Goal: Task Accomplishment & Management: Use online tool/utility

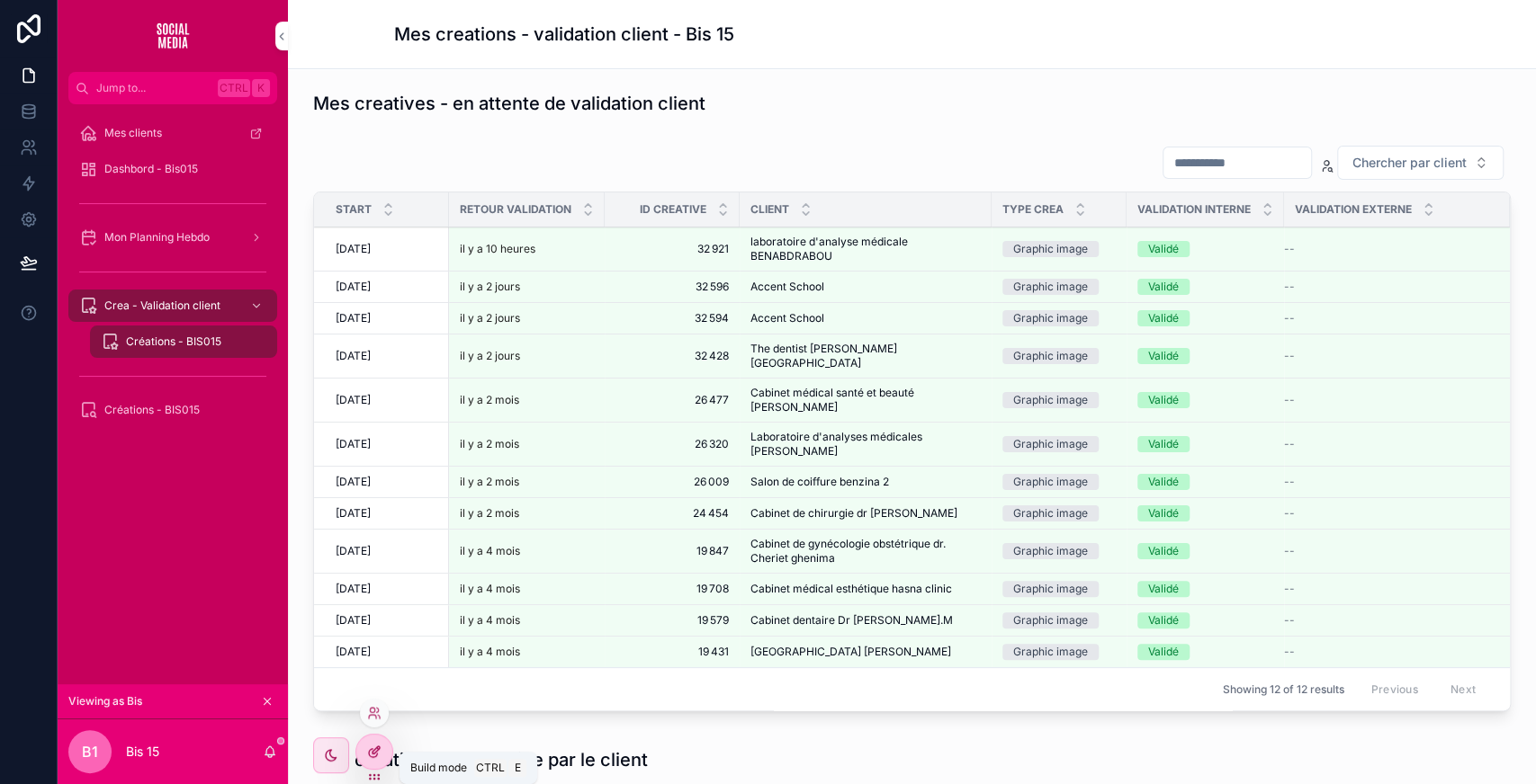
click at [375, 754] on icon at bounding box center [375, 752] width 15 height 15
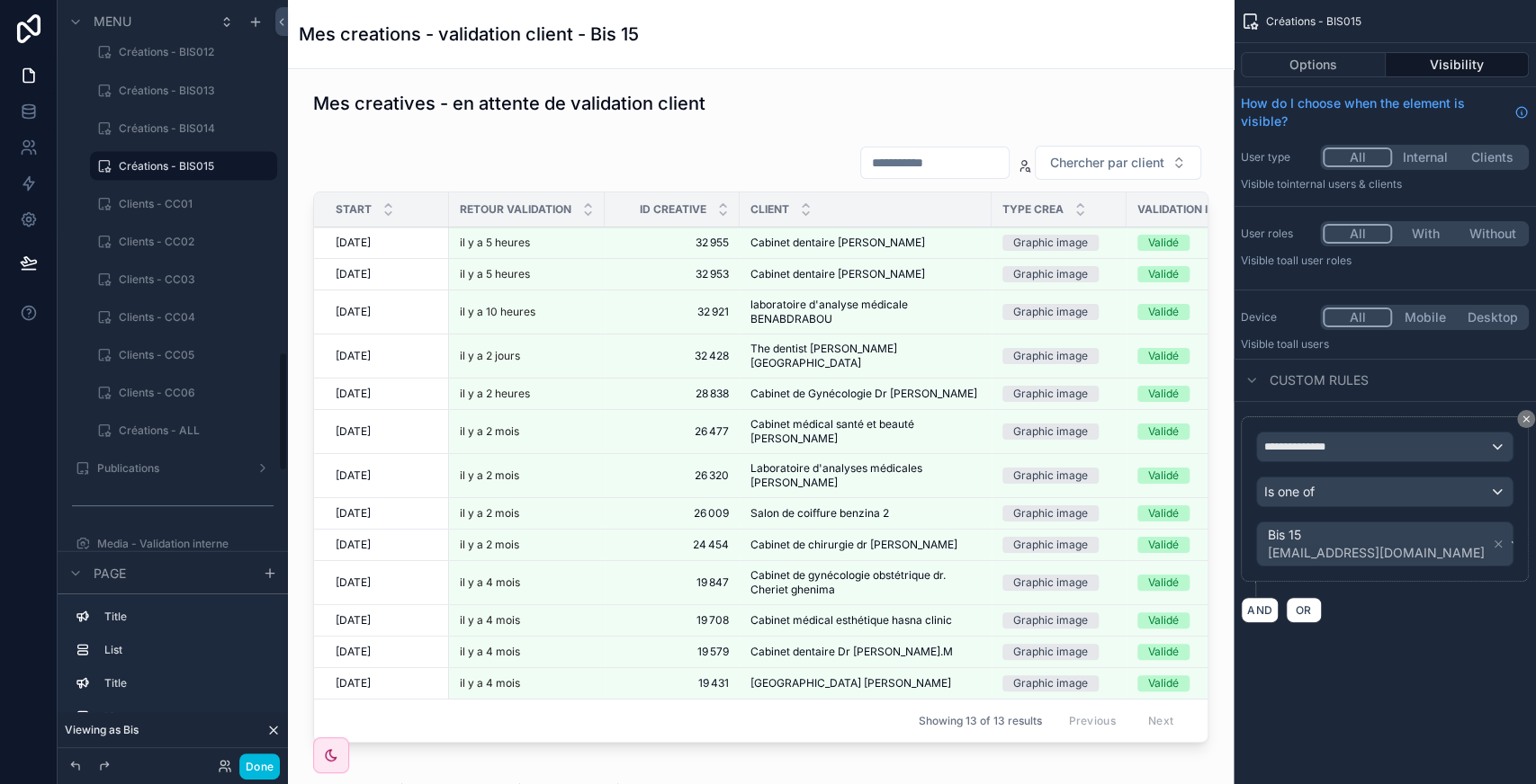
scroll to position [2242, 0]
click at [265, 161] on icon "scrollable content" at bounding box center [263, 165] width 15 height 15
click at [320, 182] on span "Clone" at bounding box center [337, 184] width 33 height 18
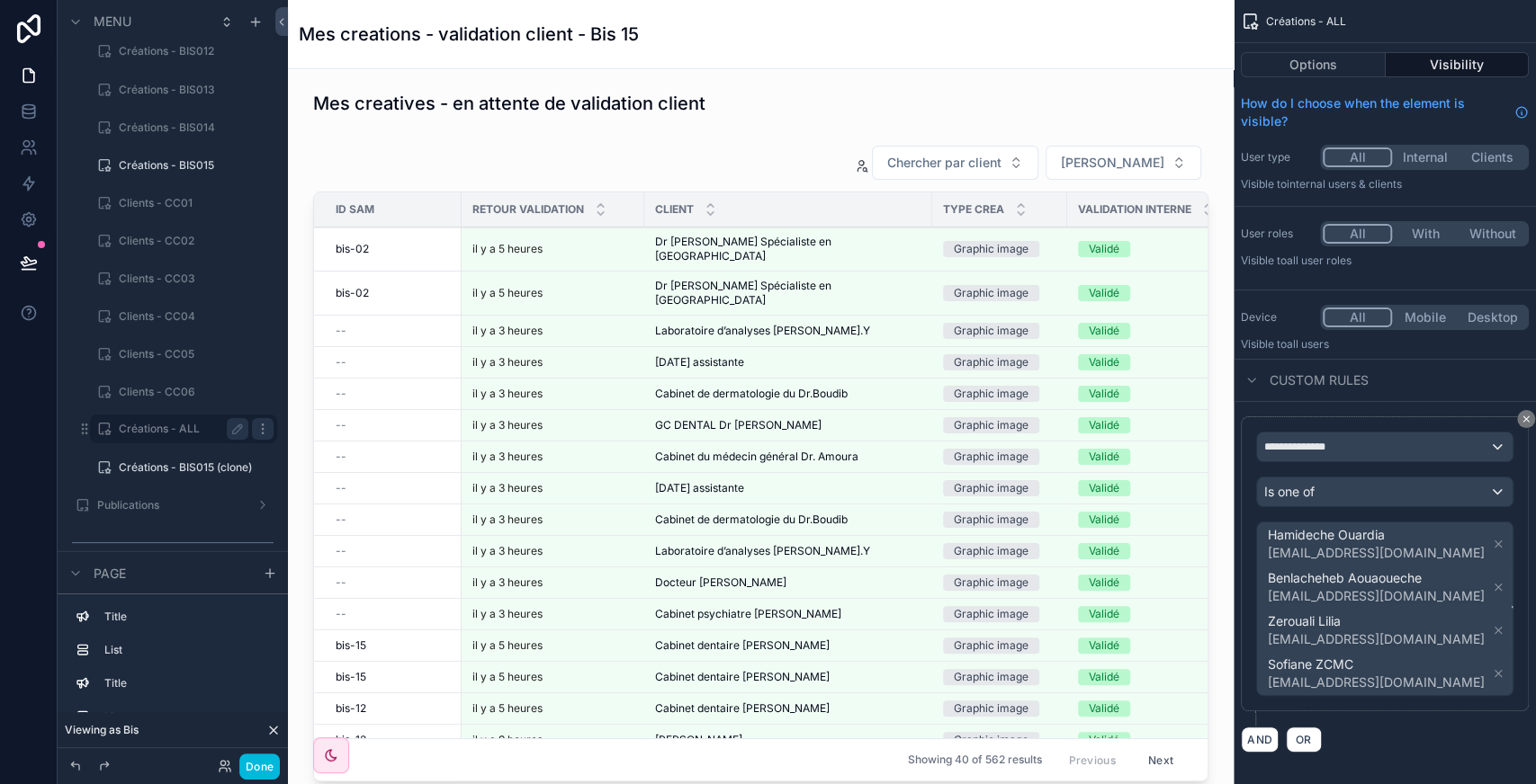
click at [265, 431] on icon "scrollable content" at bounding box center [263, 429] width 15 height 15
click at [324, 477] on span "Remove" at bounding box center [344, 473] width 48 height 18
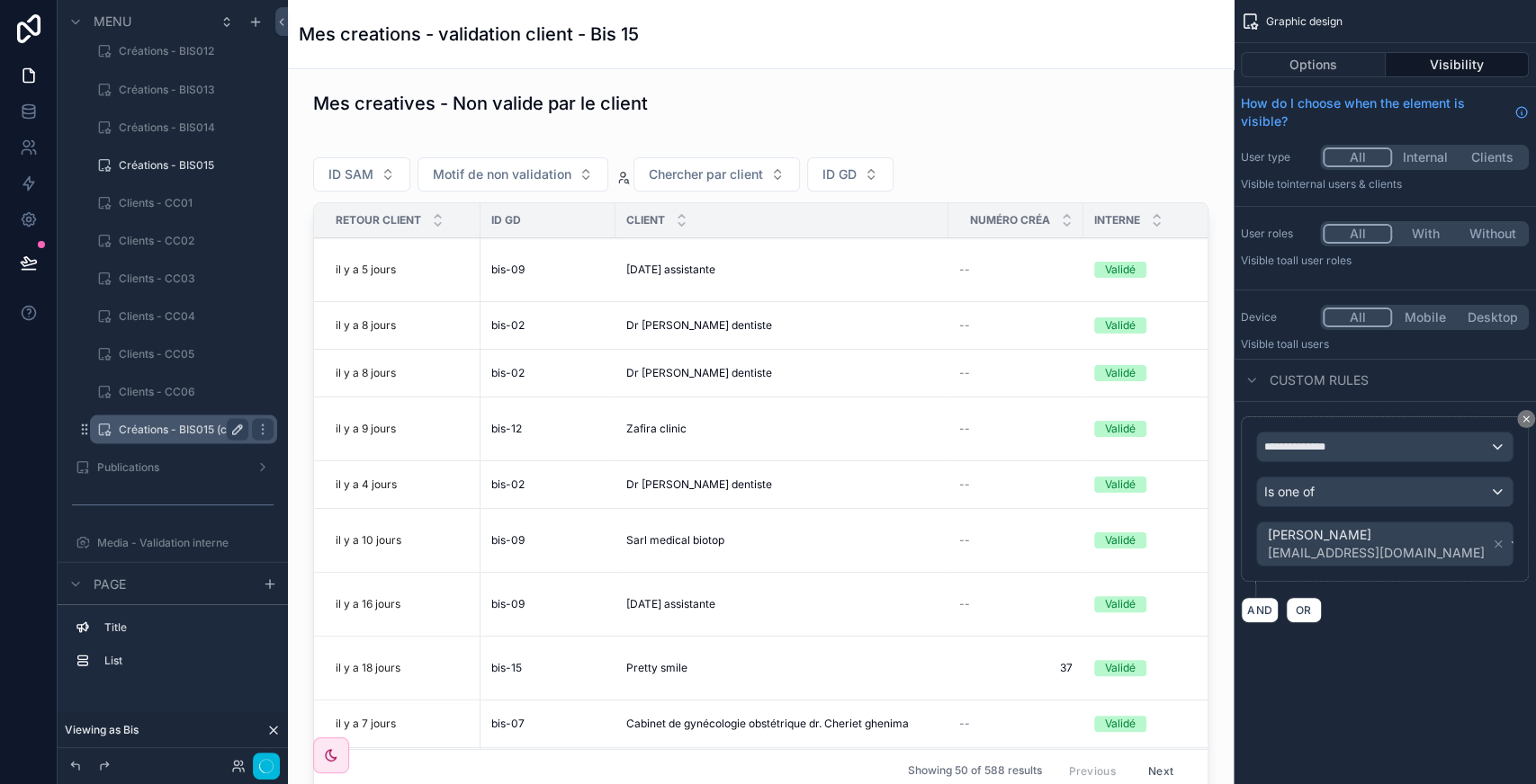
click at [236, 428] on icon "scrollable content" at bounding box center [238, 429] width 9 height 9
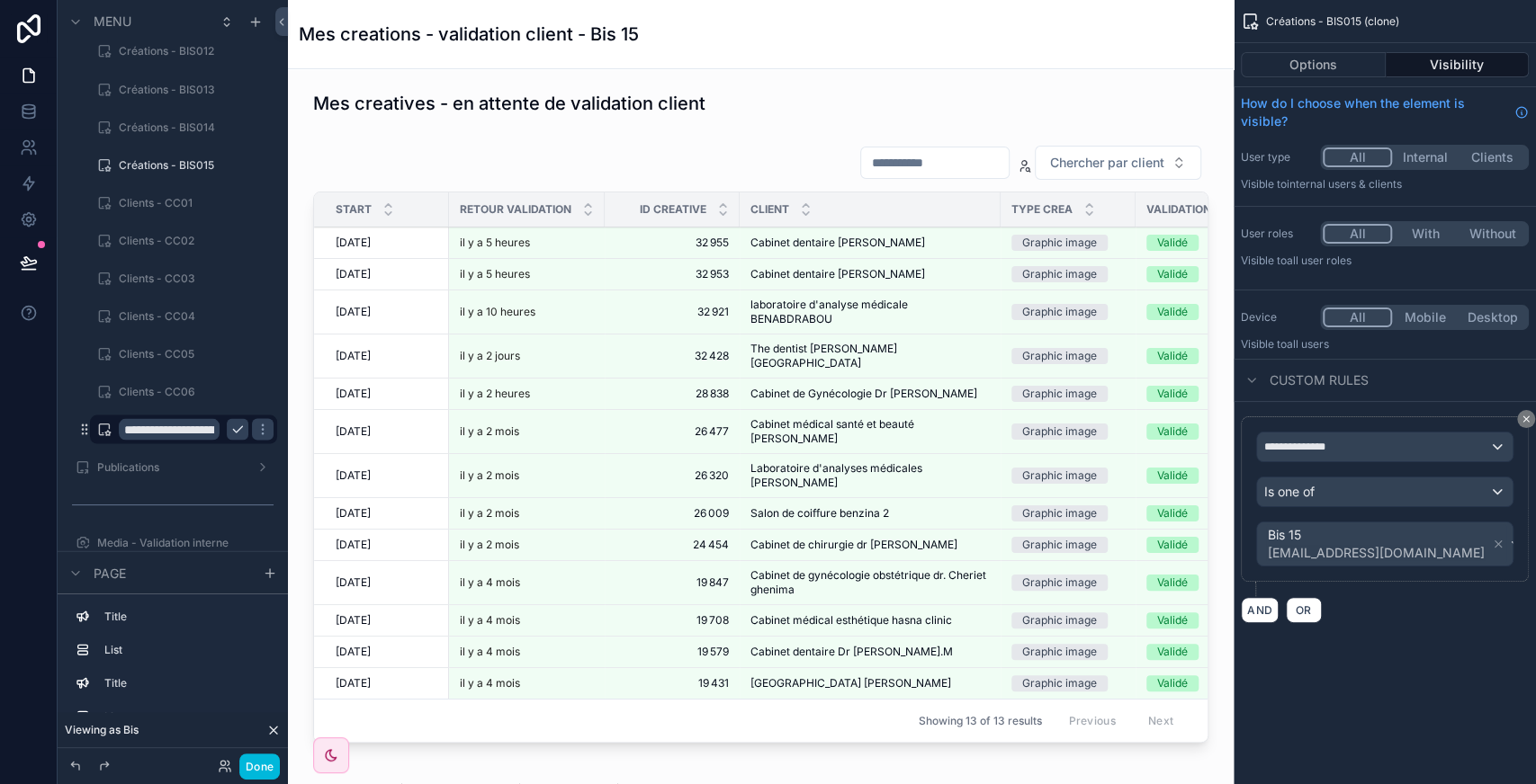
scroll to position [0, 65]
drag, startPoint x: 130, startPoint y: 428, endPoint x: 243, endPoint y: 425, distance: 113.0
click at [243, 425] on div "**********" at bounding box center [184, 428] width 129 height 21
type input "**********"
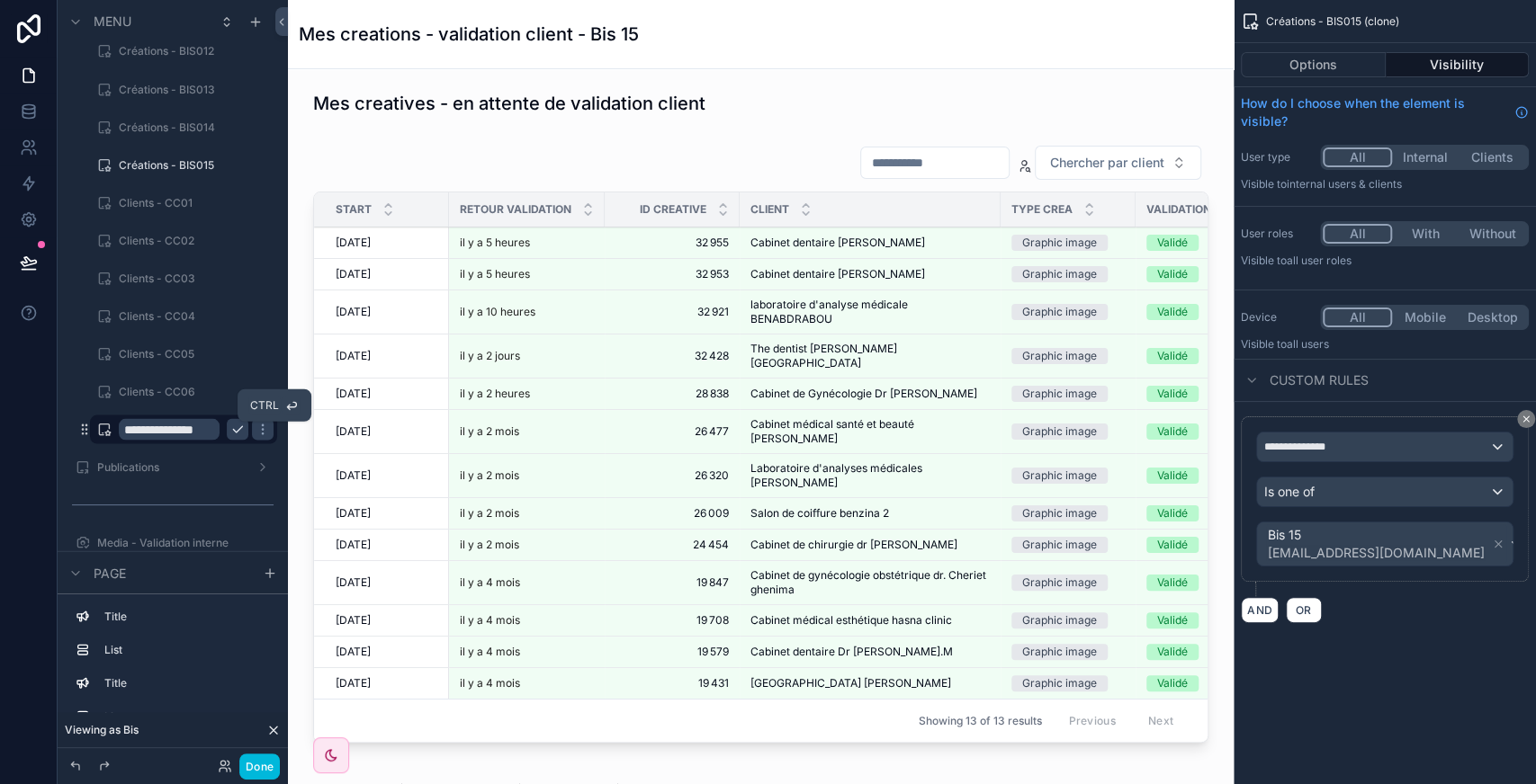
scroll to position [0, 0]
click at [238, 426] on icon "scrollable content" at bounding box center [238, 429] width 15 height 15
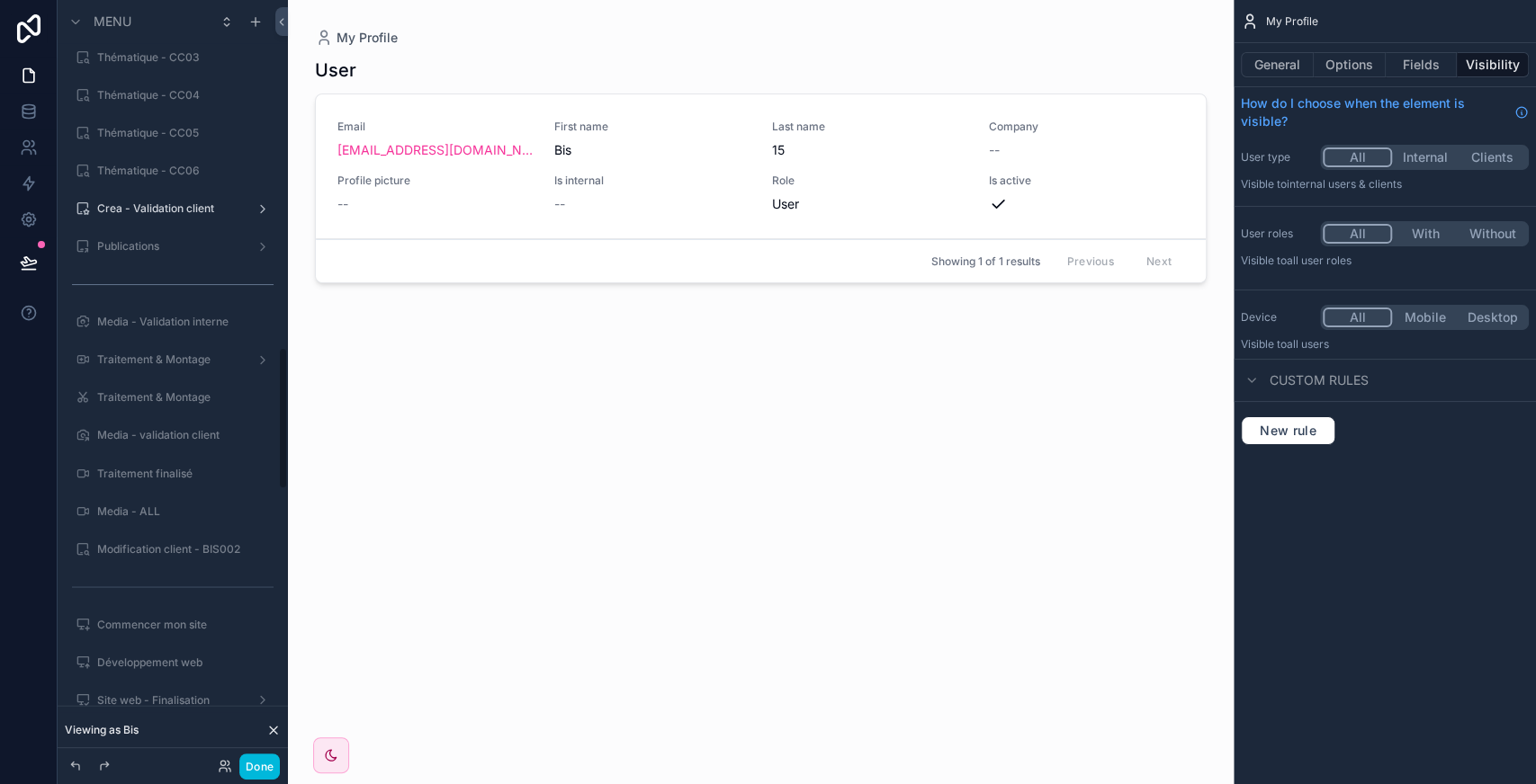
scroll to position [1734, 0]
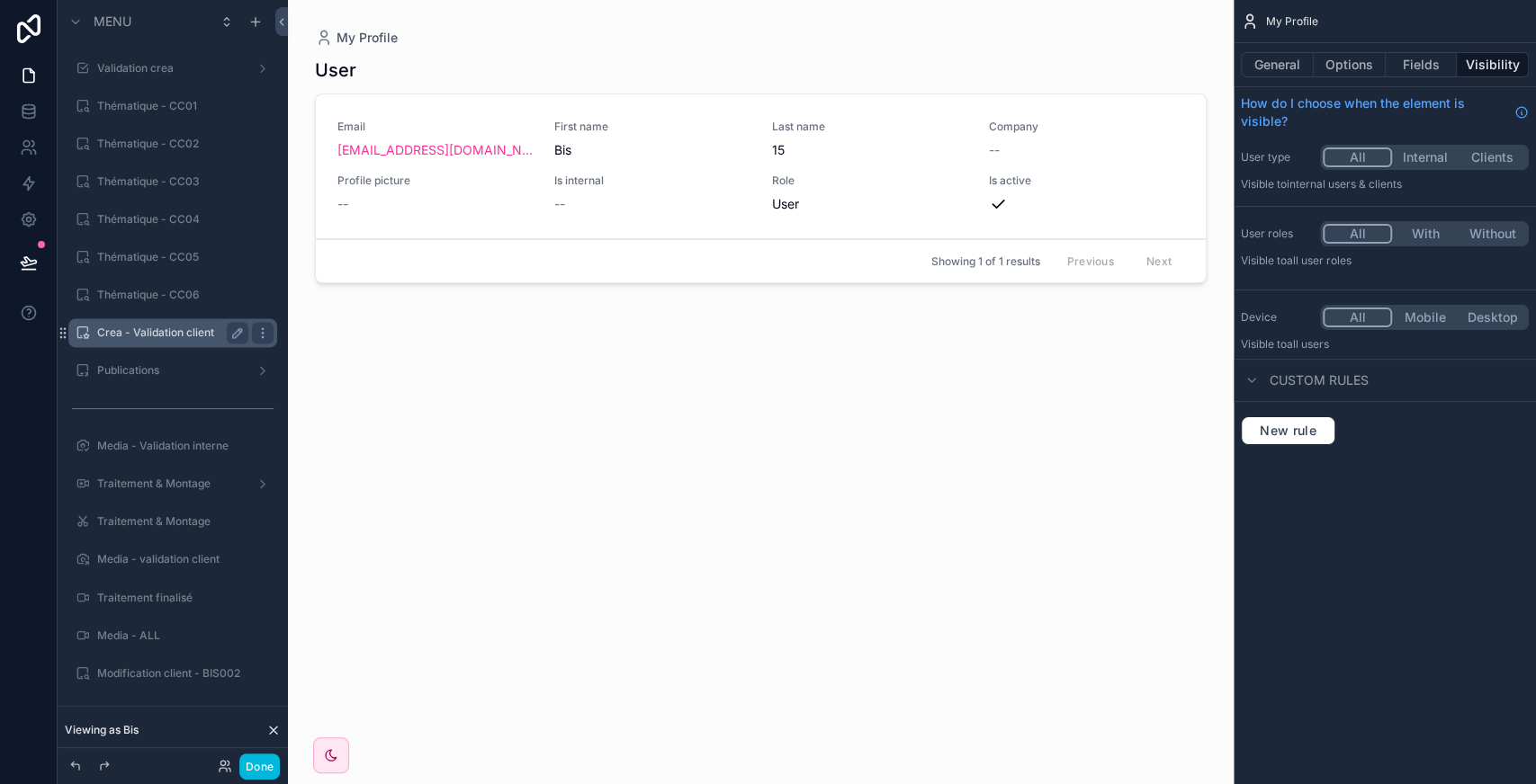
click at [150, 332] on label "Crea - Validation client" at bounding box center [169, 333] width 144 height 15
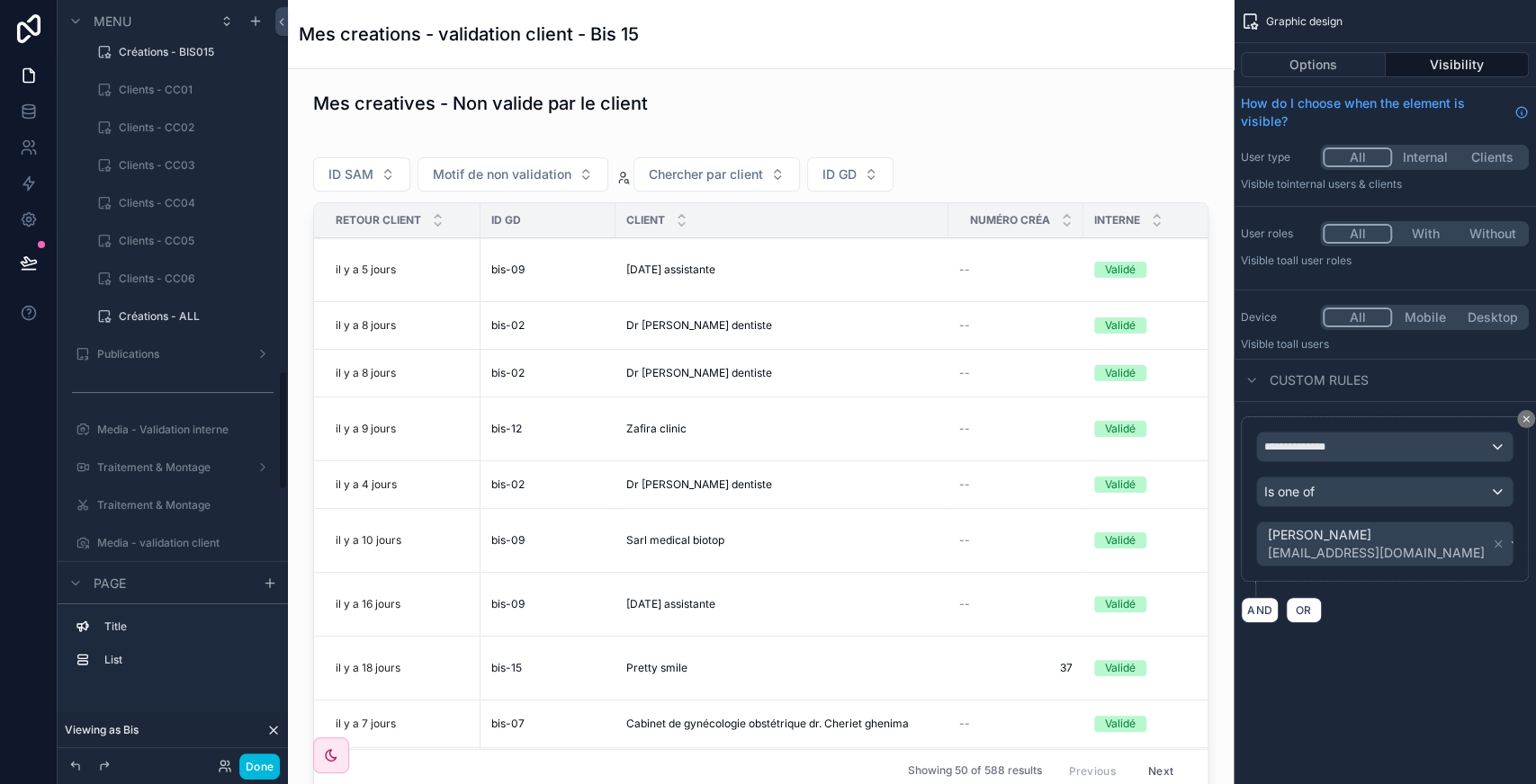
scroll to position [2357, 0]
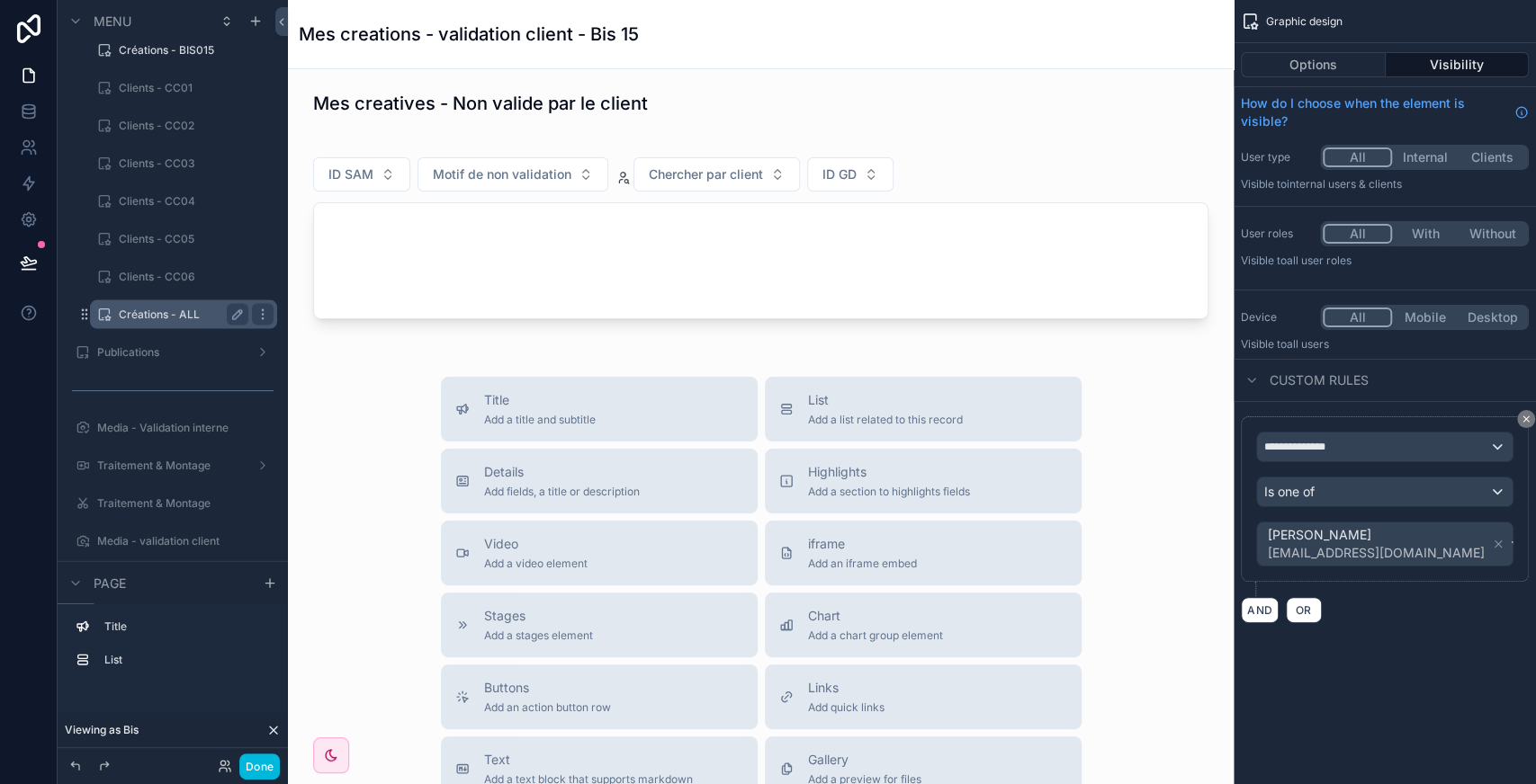
click at [155, 315] on label "Créations - ALL" at bounding box center [180, 315] width 123 height 15
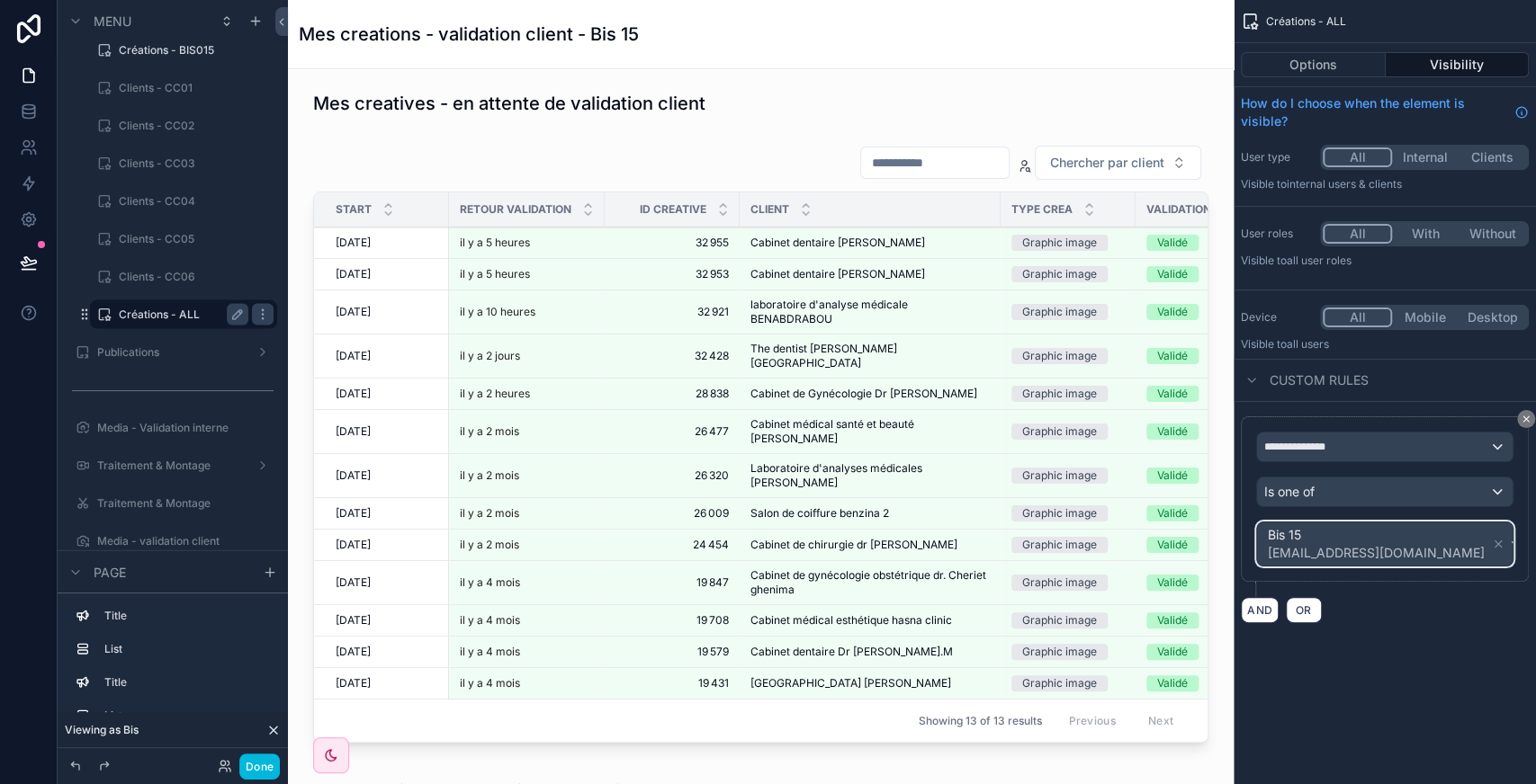
click at [1447, 539] on div "Bis 15 [EMAIL_ADDRESS][DOMAIN_NAME]" at bounding box center [1384, 544] width 256 height 43
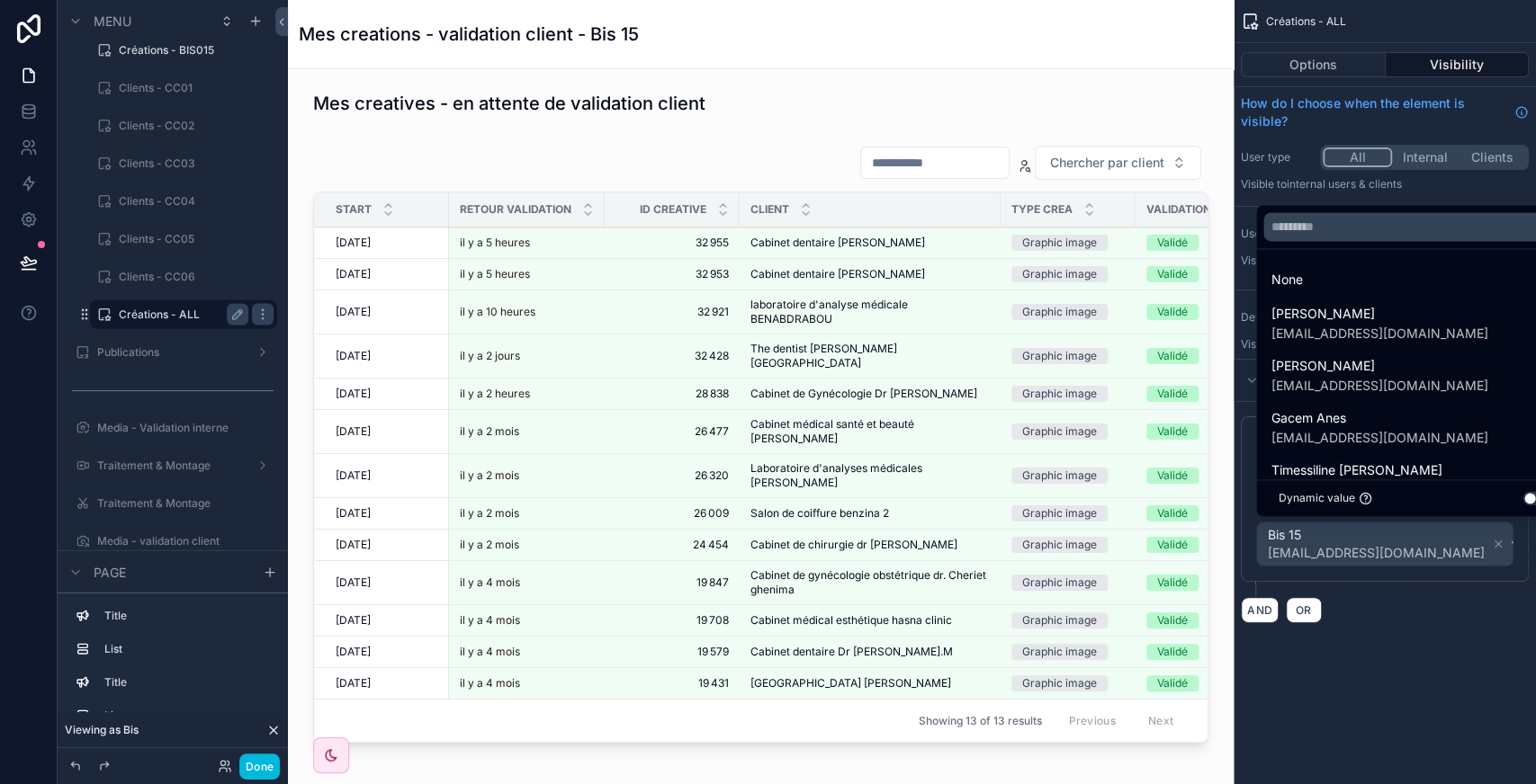
click at [1414, 542] on div "scrollable content" at bounding box center [768, 392] width 1536 height 784
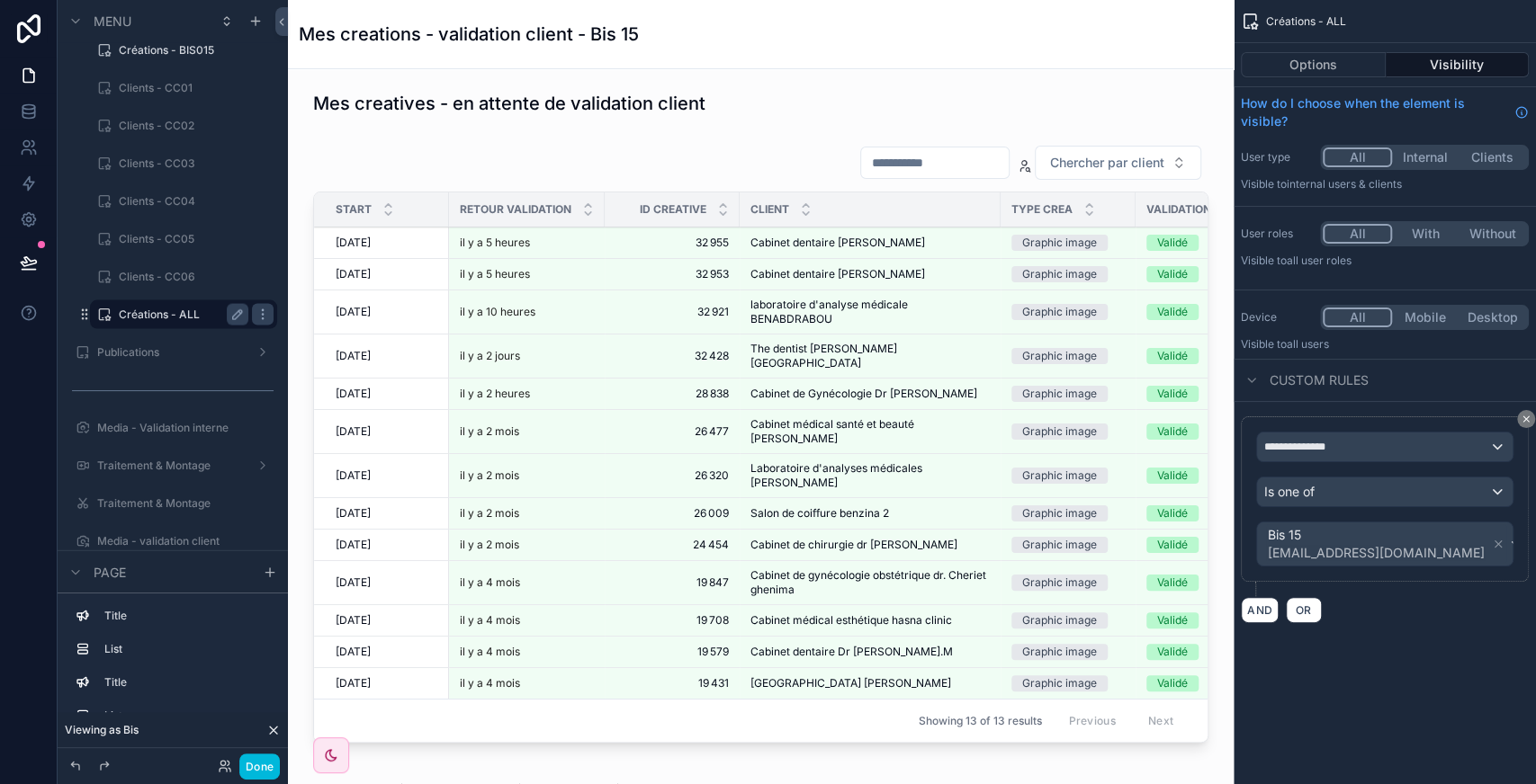
click at [1495, 542] on icon "scrollable content" at bounding box center [1498, 544] width 6 height 6
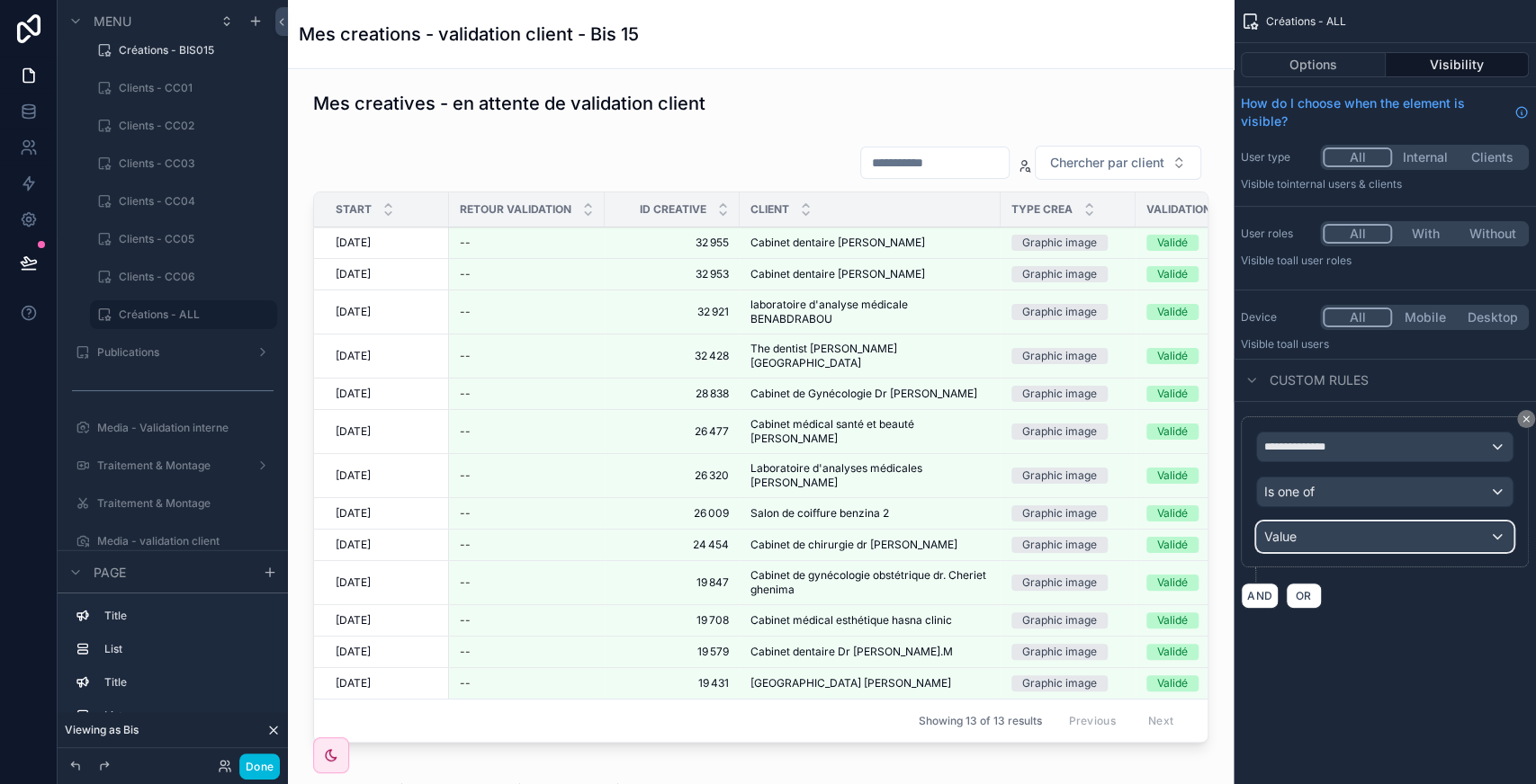
click at [1442, 541] on div "Value" at bounding box center [1384, 537] width 256 height 29
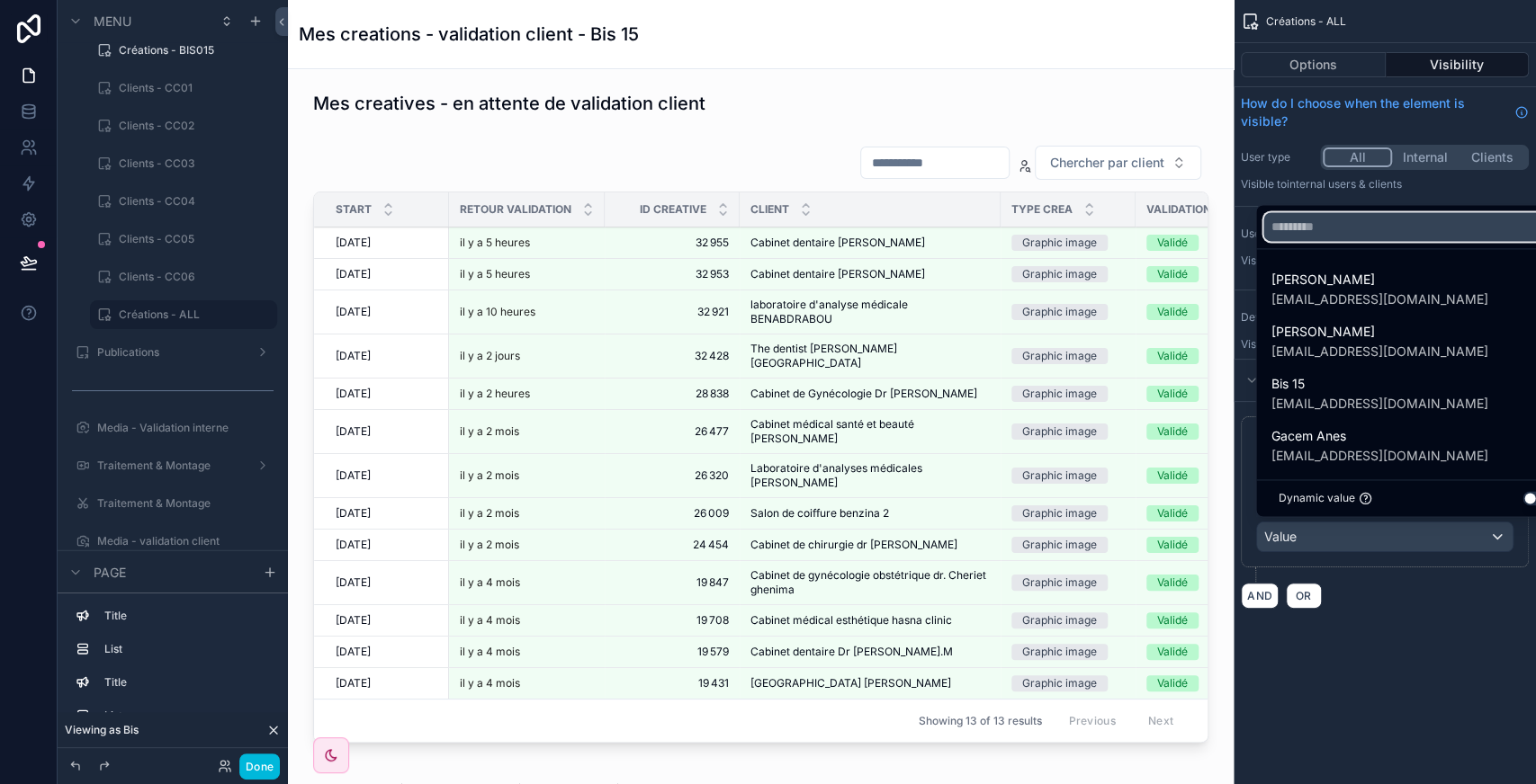
click at [1348, 220] on input "text" at bounding box center [1414, 226] width 303 height 29
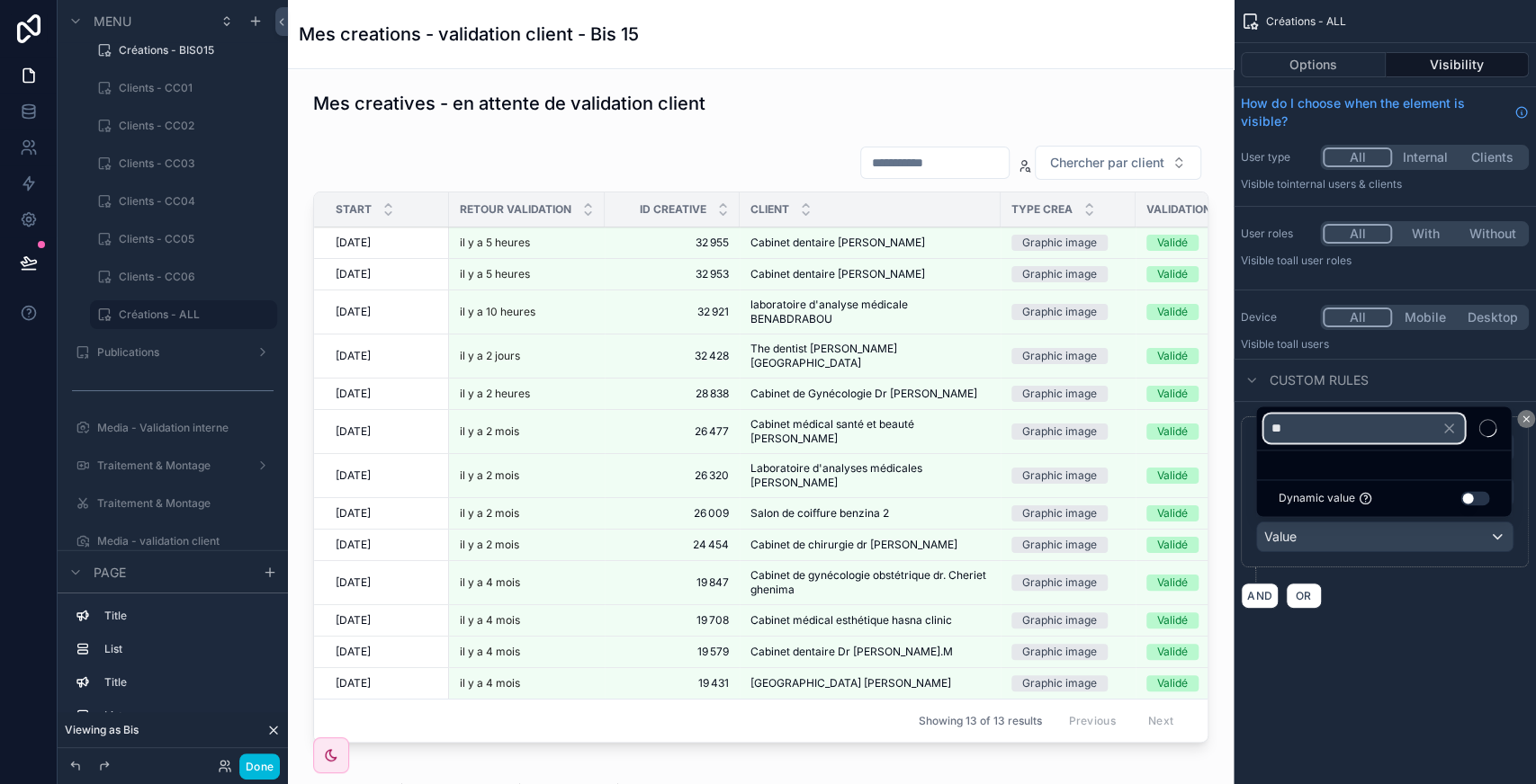
type input "*"
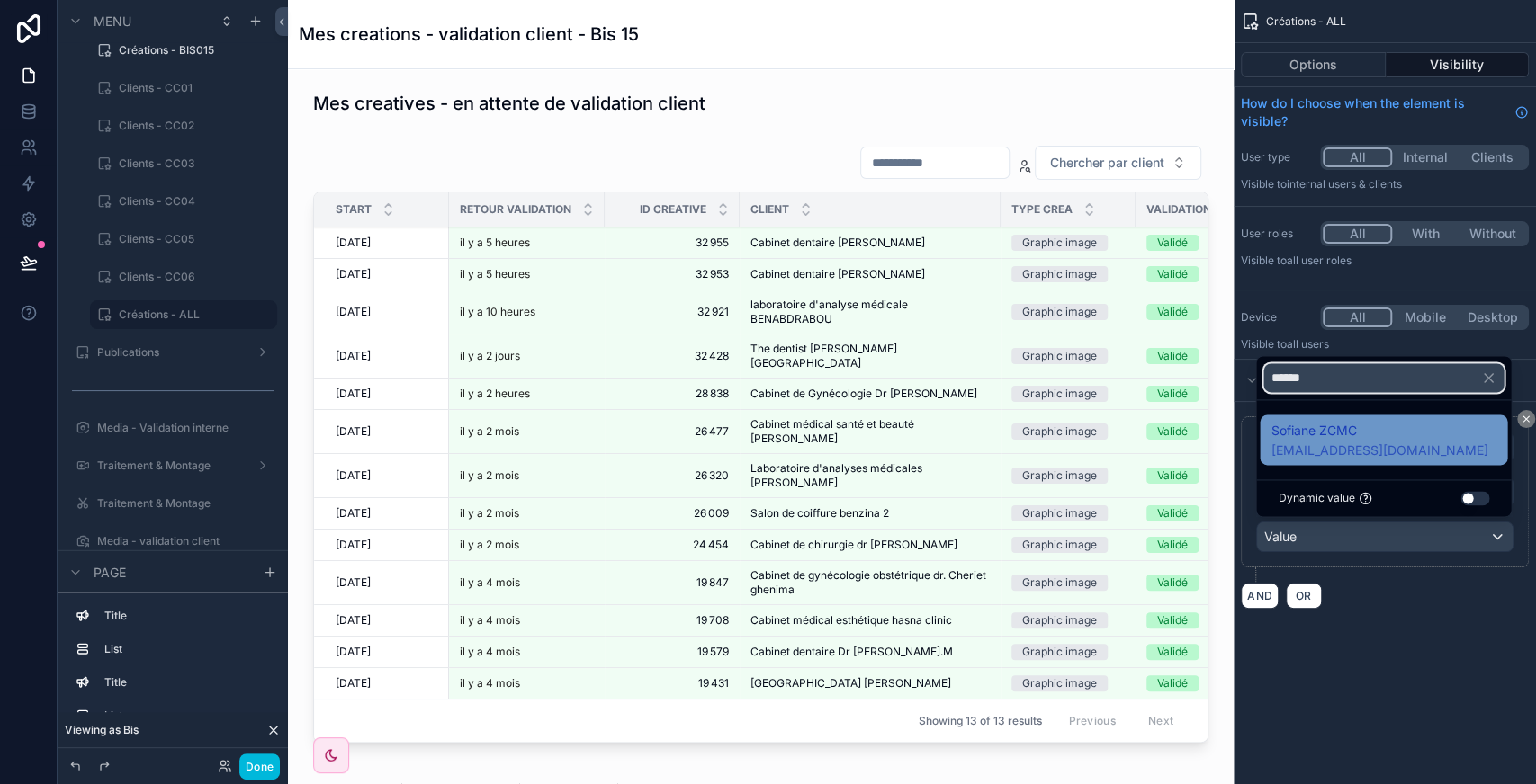
type input "******"
click at [1345, 446] on span "[EMAIL_ADDRESS][DOMAIN_NAME]" at bounding box center [1378, 451] width 217 height 18
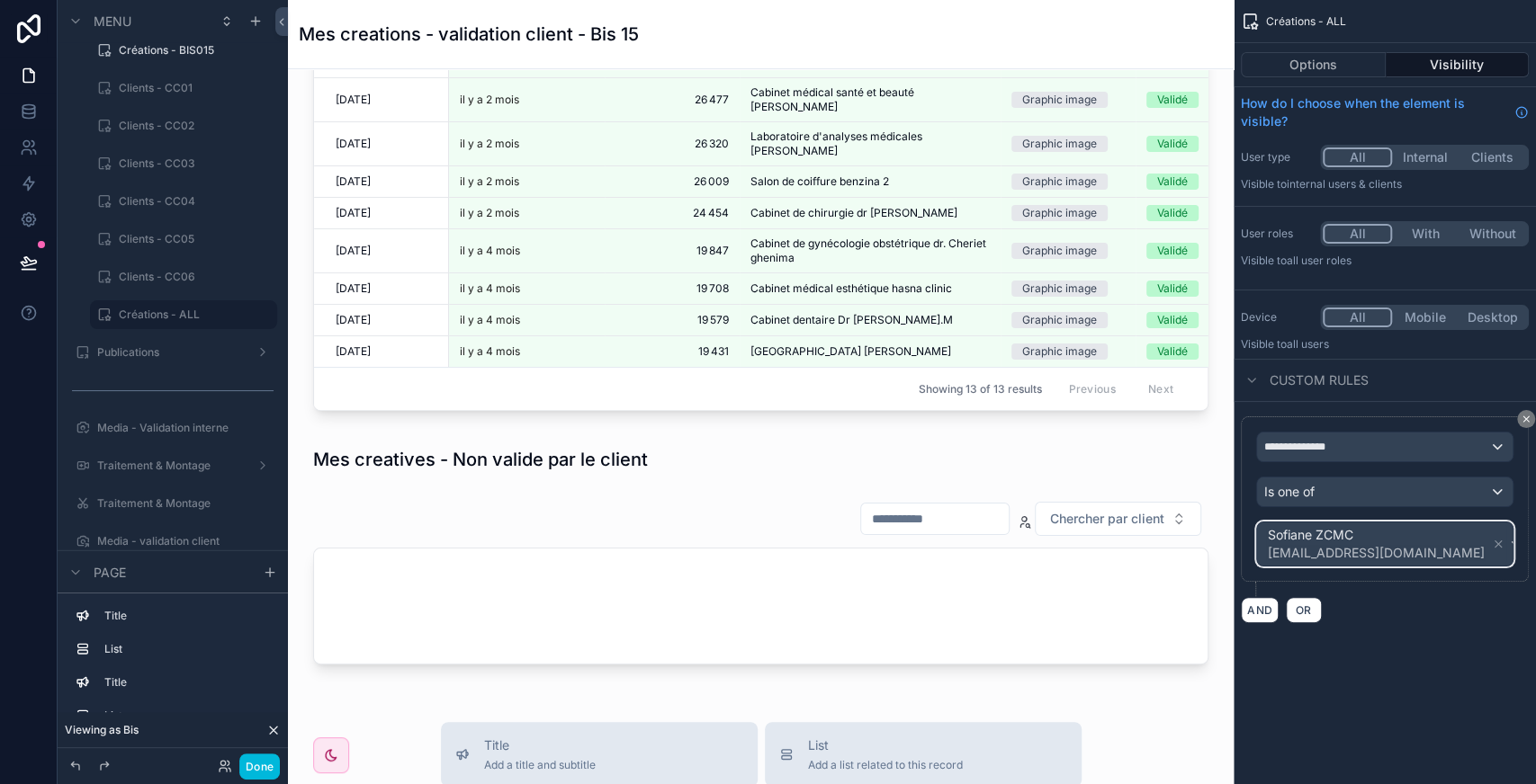
scroll to position [68, 0]
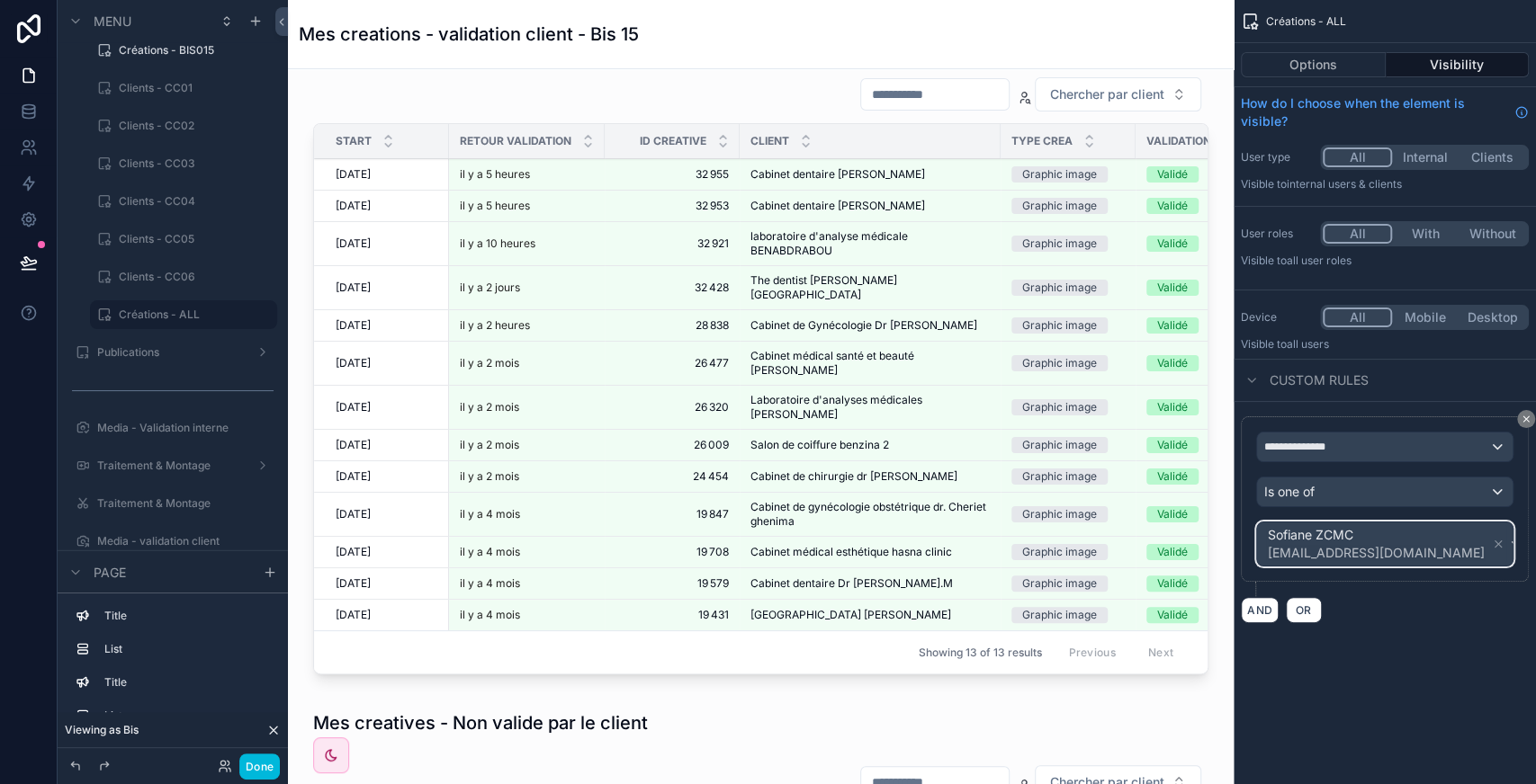
click at [1443, 553] on div "Sofiane ZCMC [EMAIL_ADDRESS][DOMAIN_NAME]" at bounding box center [1384, 544] width 256 height 43
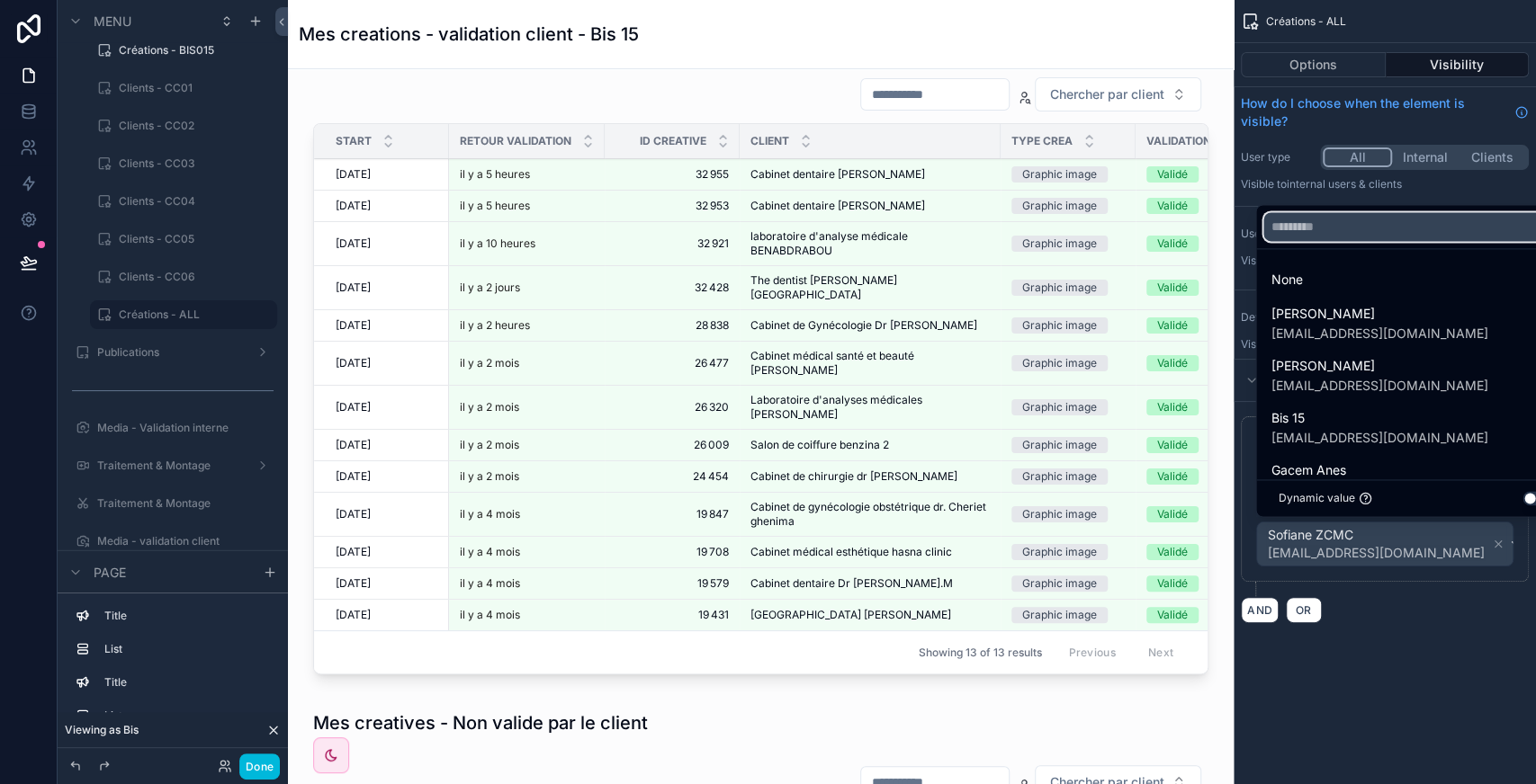
click at [1344, 236] on input "text" at bounding box center [1414, 226] width 303 height 29
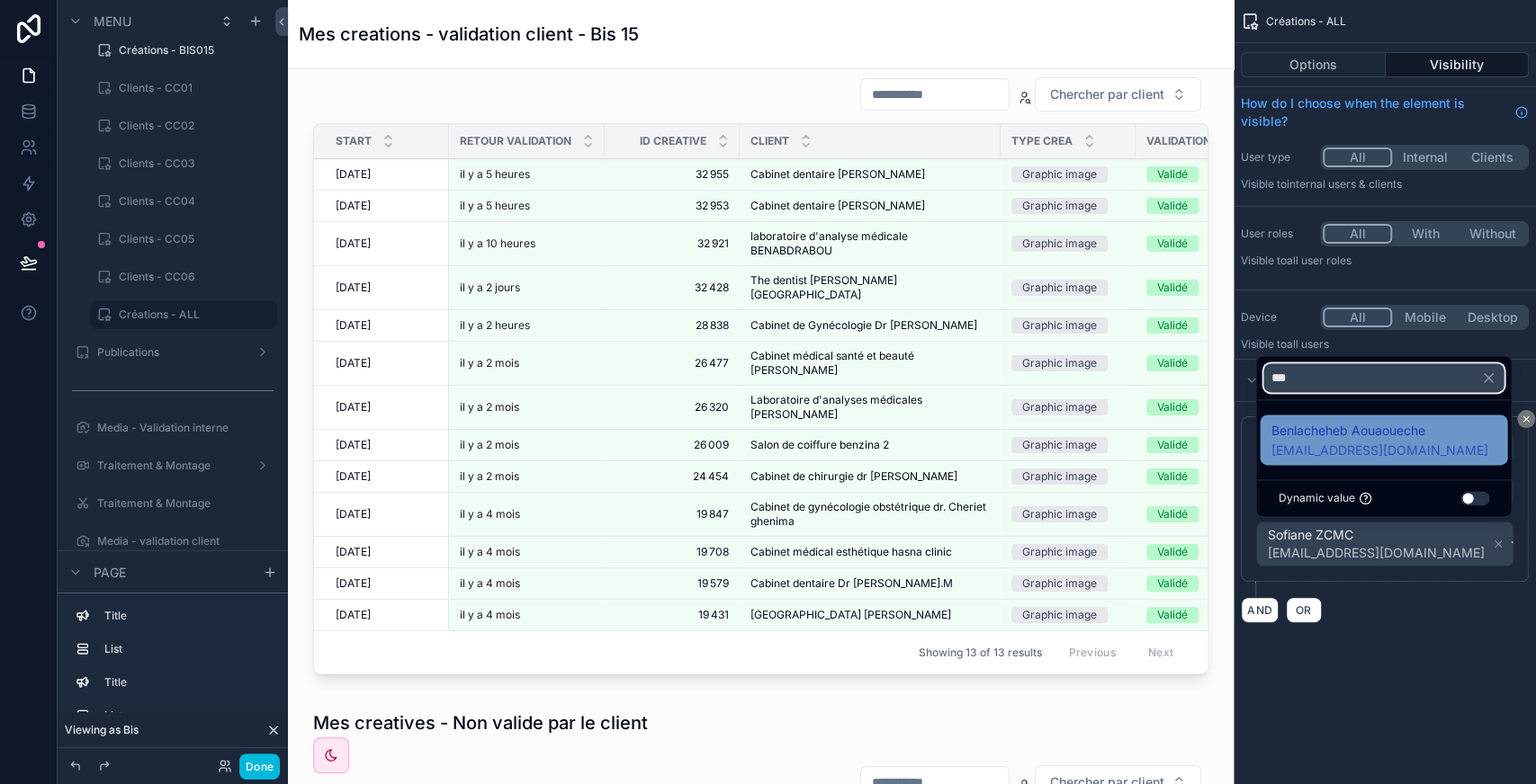
type input "***"
click at [1358, 454] on span "[EMAIL_ADDRESS][DOMAIN_NAME]" at bounding box center [1378, 451] width 217 height 18
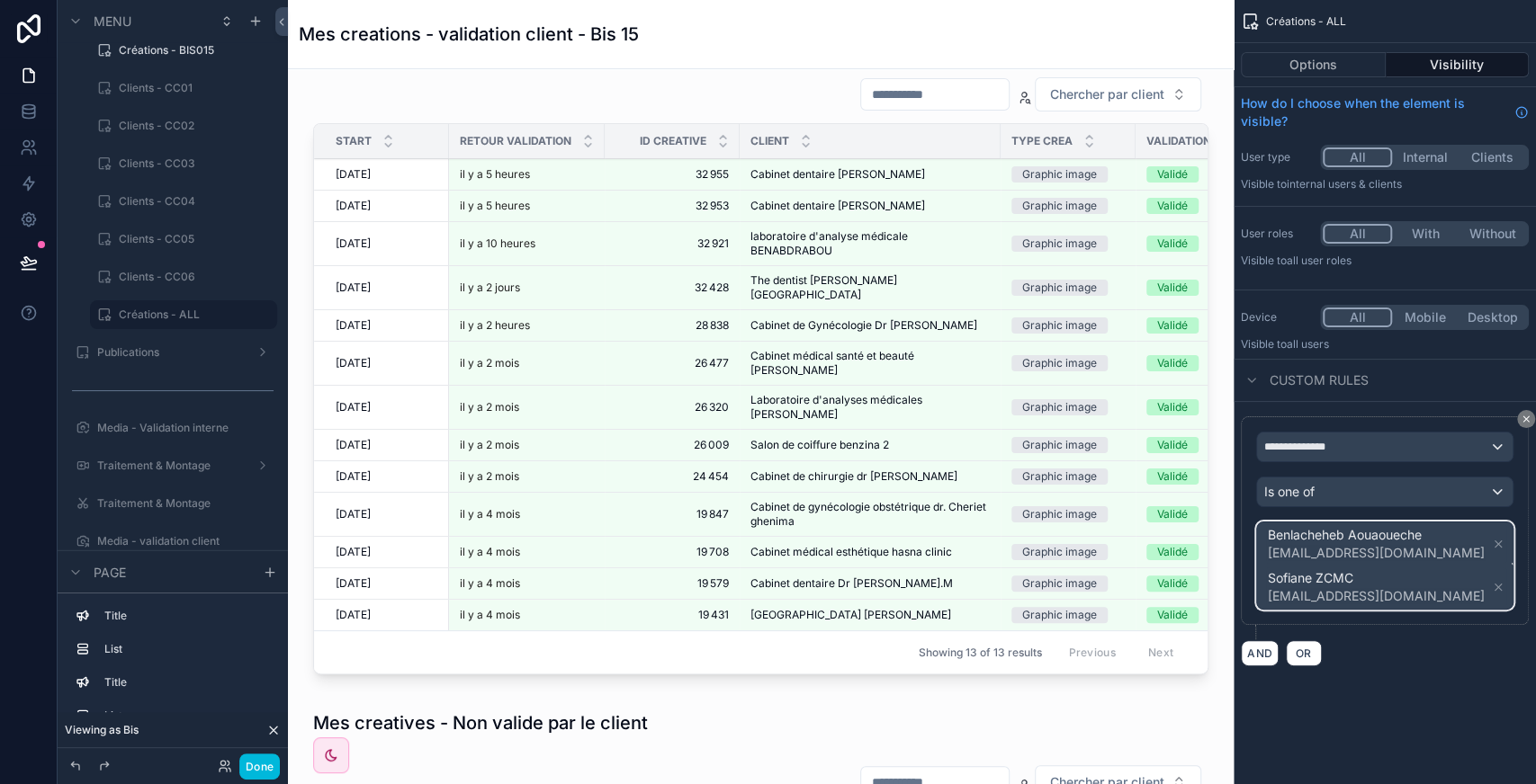
click at [1450, 543] on span "Benlacheheb Aouaoueche [EMAIL_ADDRESS][DOMAIN_NAME] [PERSON_NAME] [EMAIL_ADDRES…" at bounding box center [1386, 566] width 244 height 87
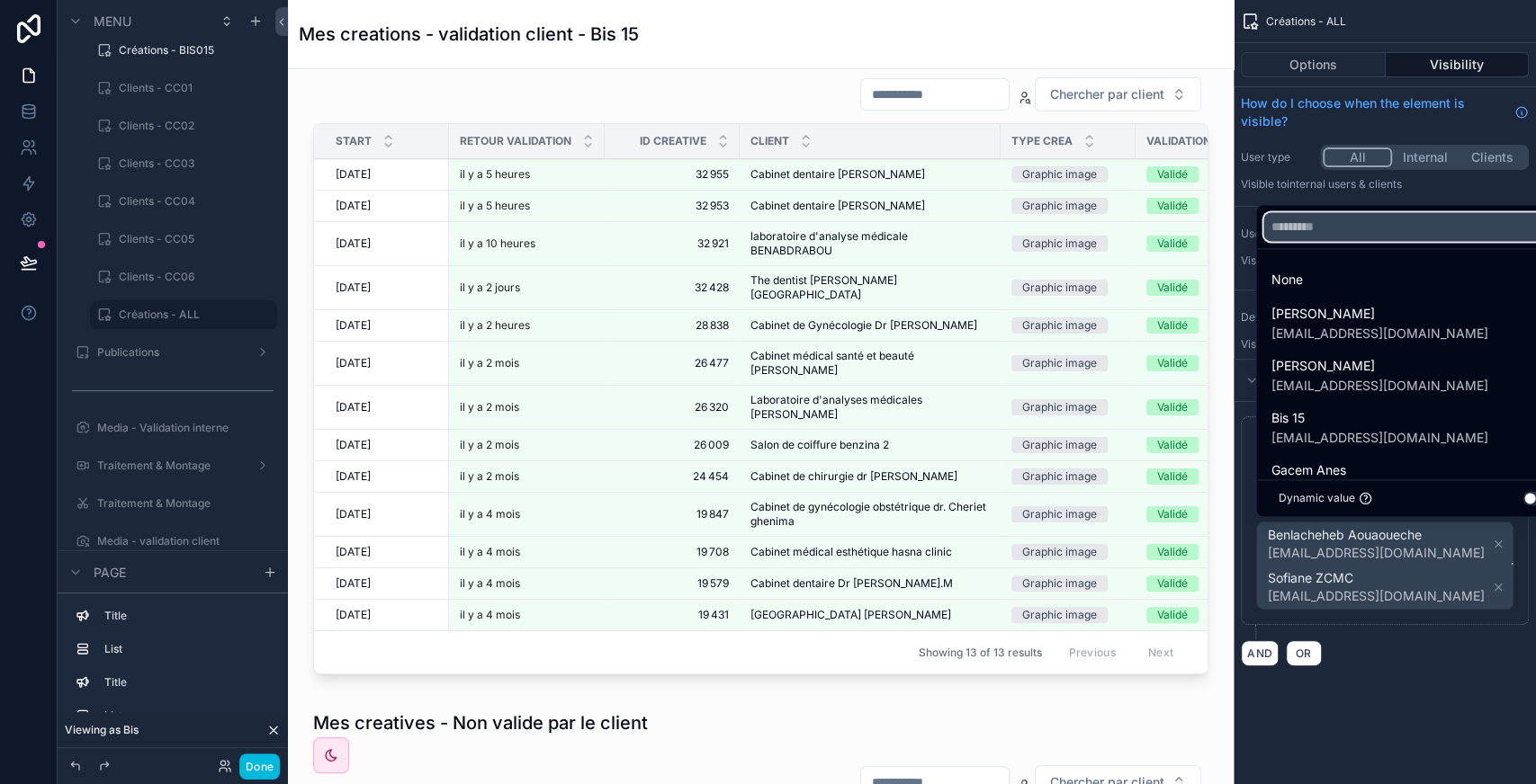
click at [1347, 231] on input "text" at bounding box center [1414, 226] width 303 height 29
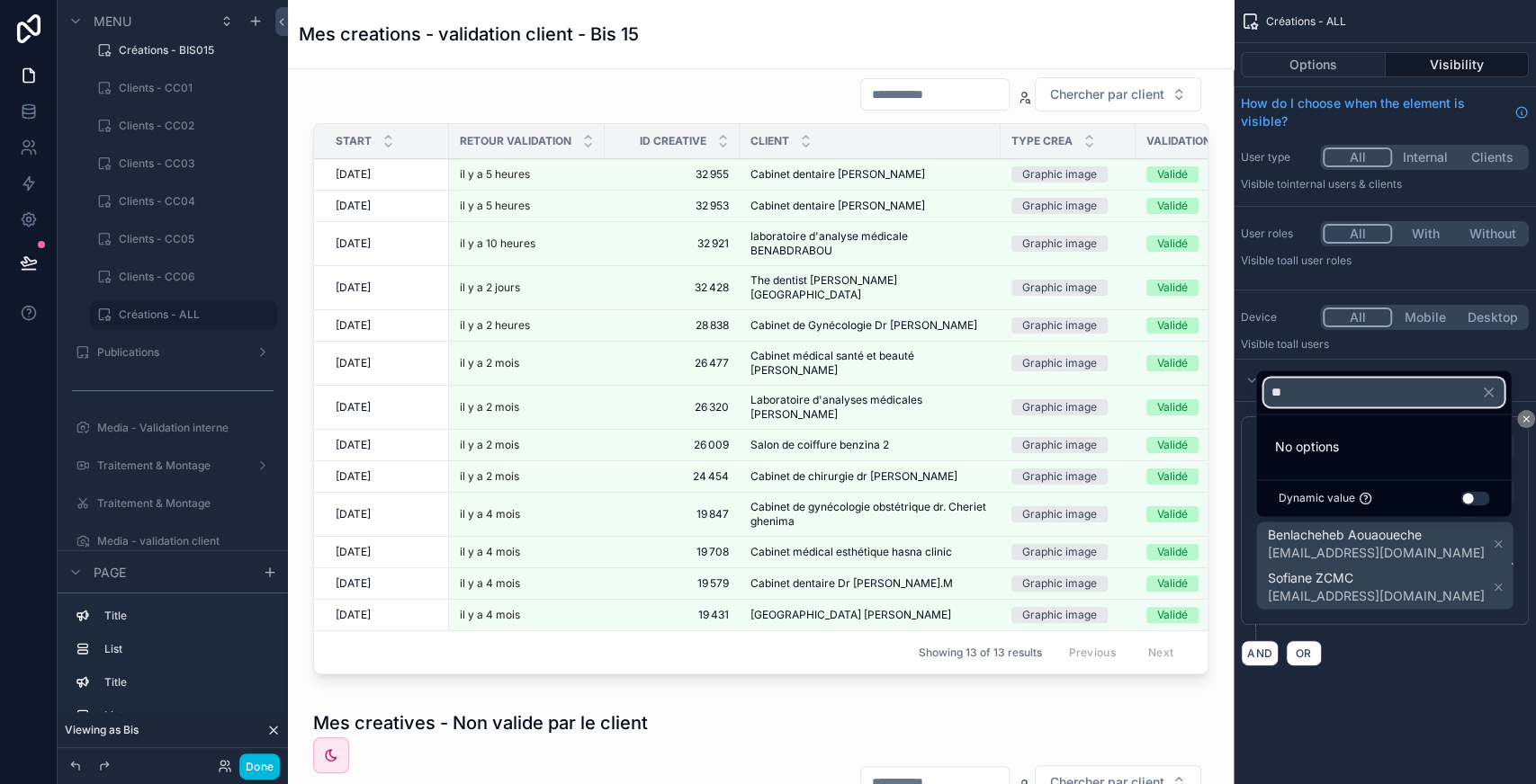
type input "*"
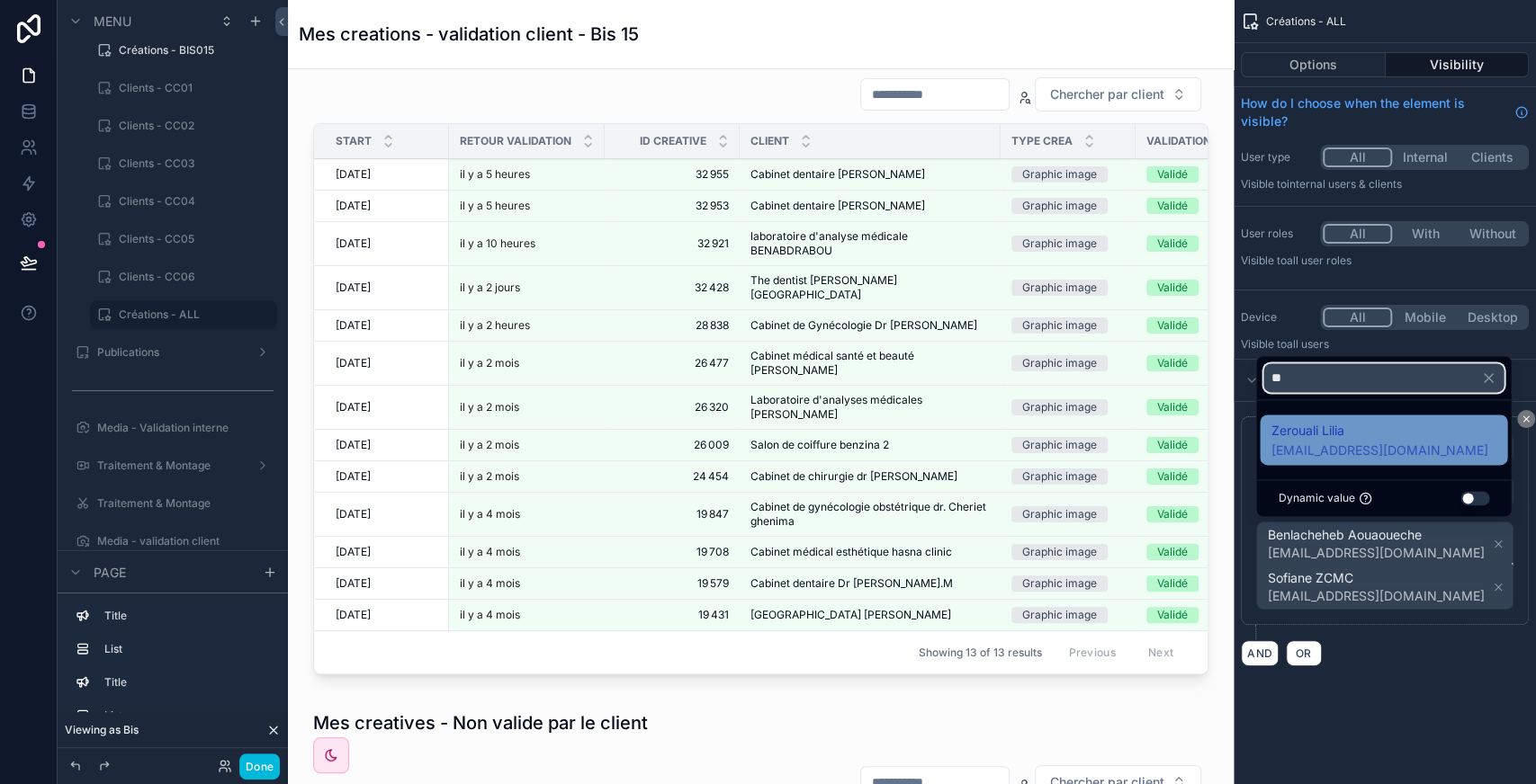
type input "**"
click at [1305, 457] on span "[EMAIL_ADDRESS][DOMAIN_NAME]" at bounding box center [1378, 451] width 217 height 18
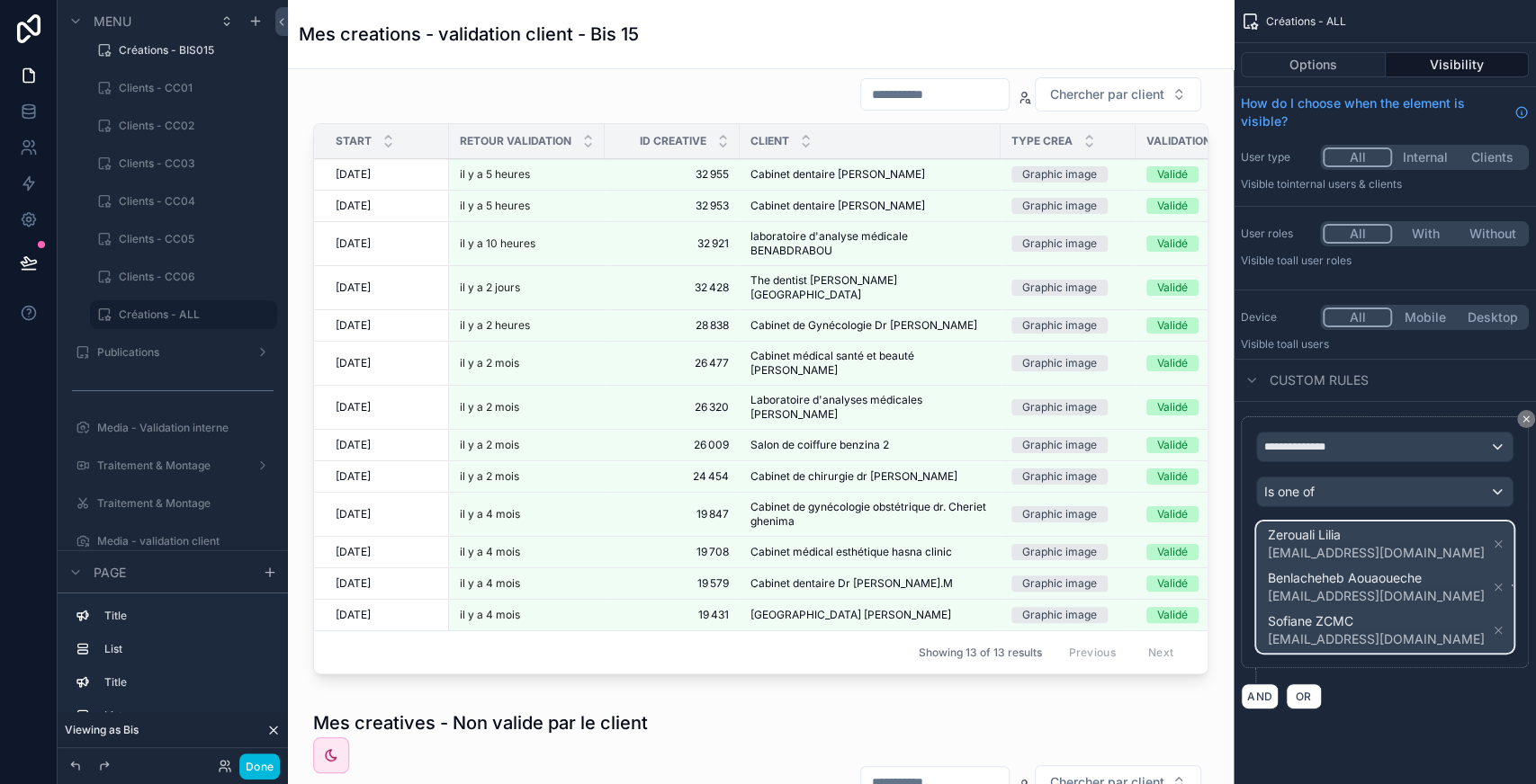
click at [1469, 604] on span "[PERSON_NAME] [EMAIL_ADDRESS][DOMAIN_NAME] Benlacheheb Aouaoueche [EMAIL_ADDRES…" at bounding box center [1386, 588] width 244 height 129
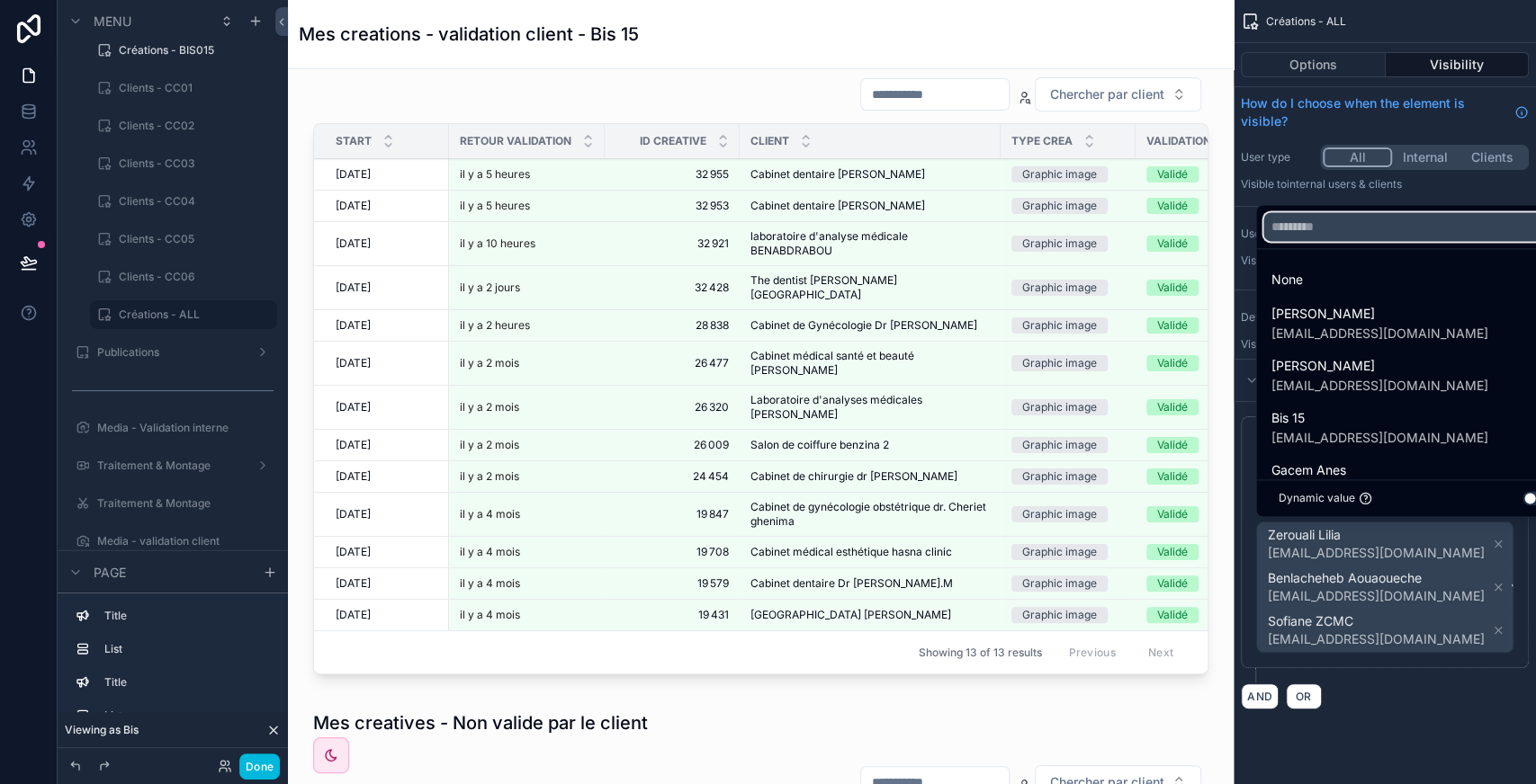
click at [1334, 236] on input "text" at bounding box center [1414, 226] width 303 height 29
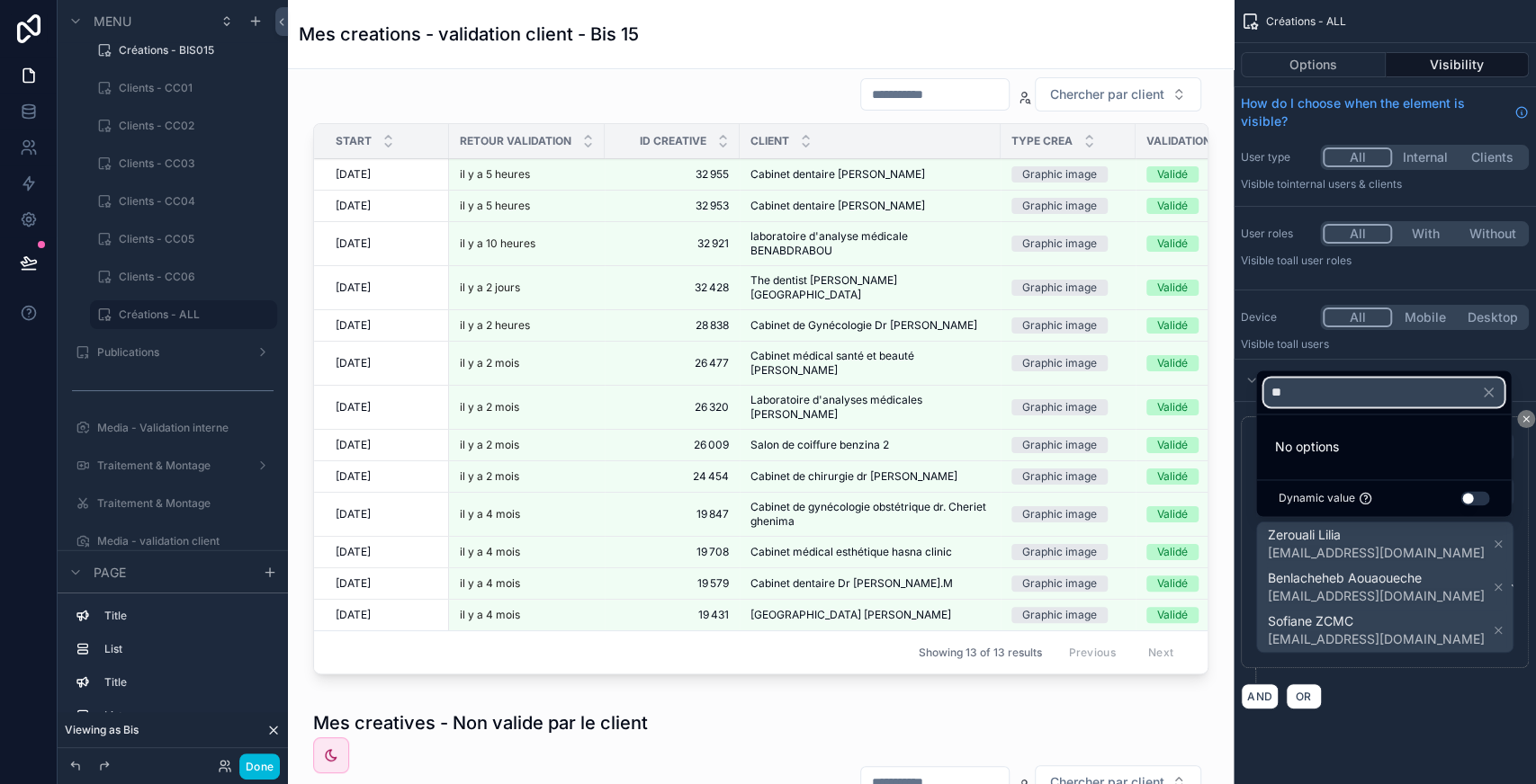
type input "*"
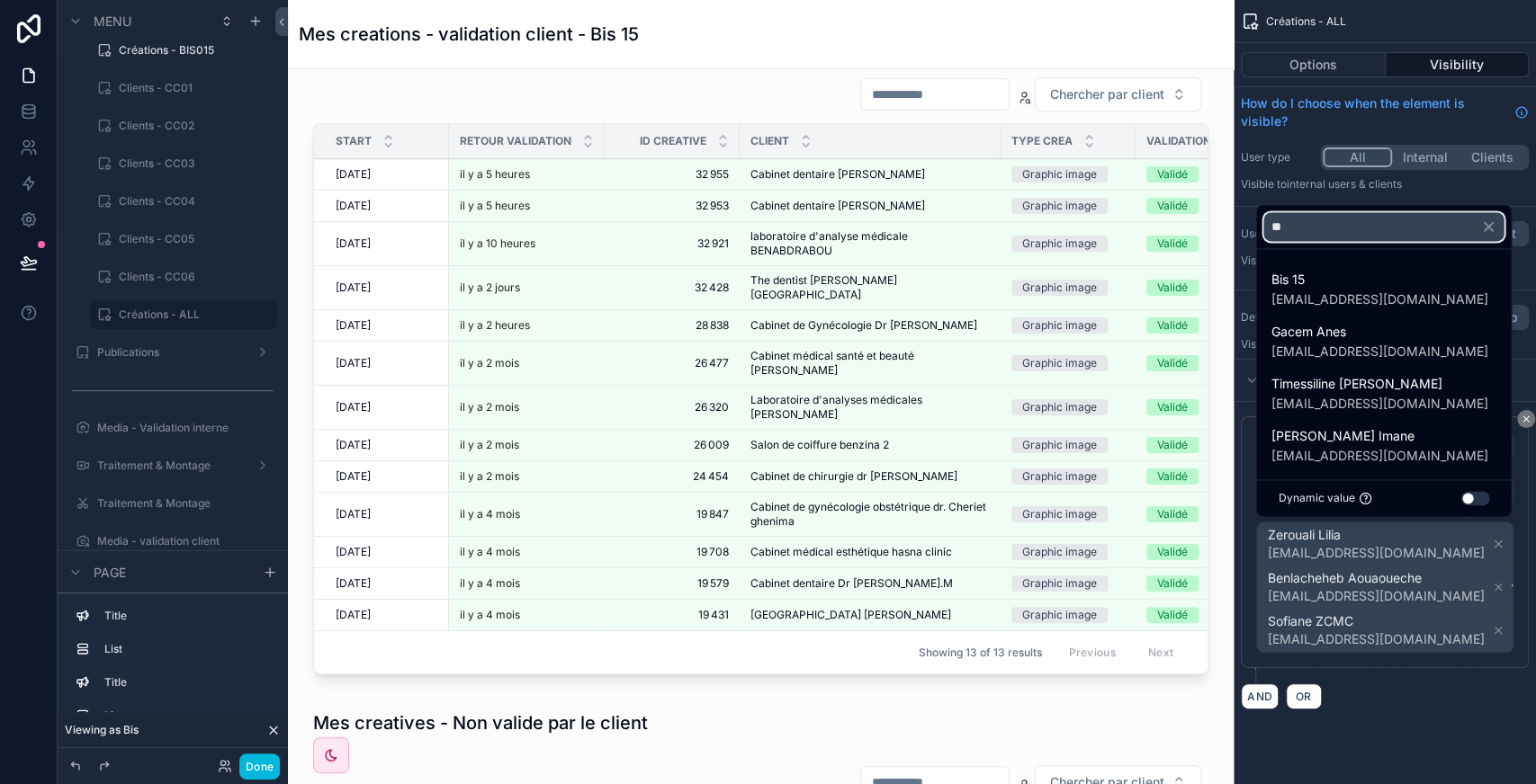
type input "*"
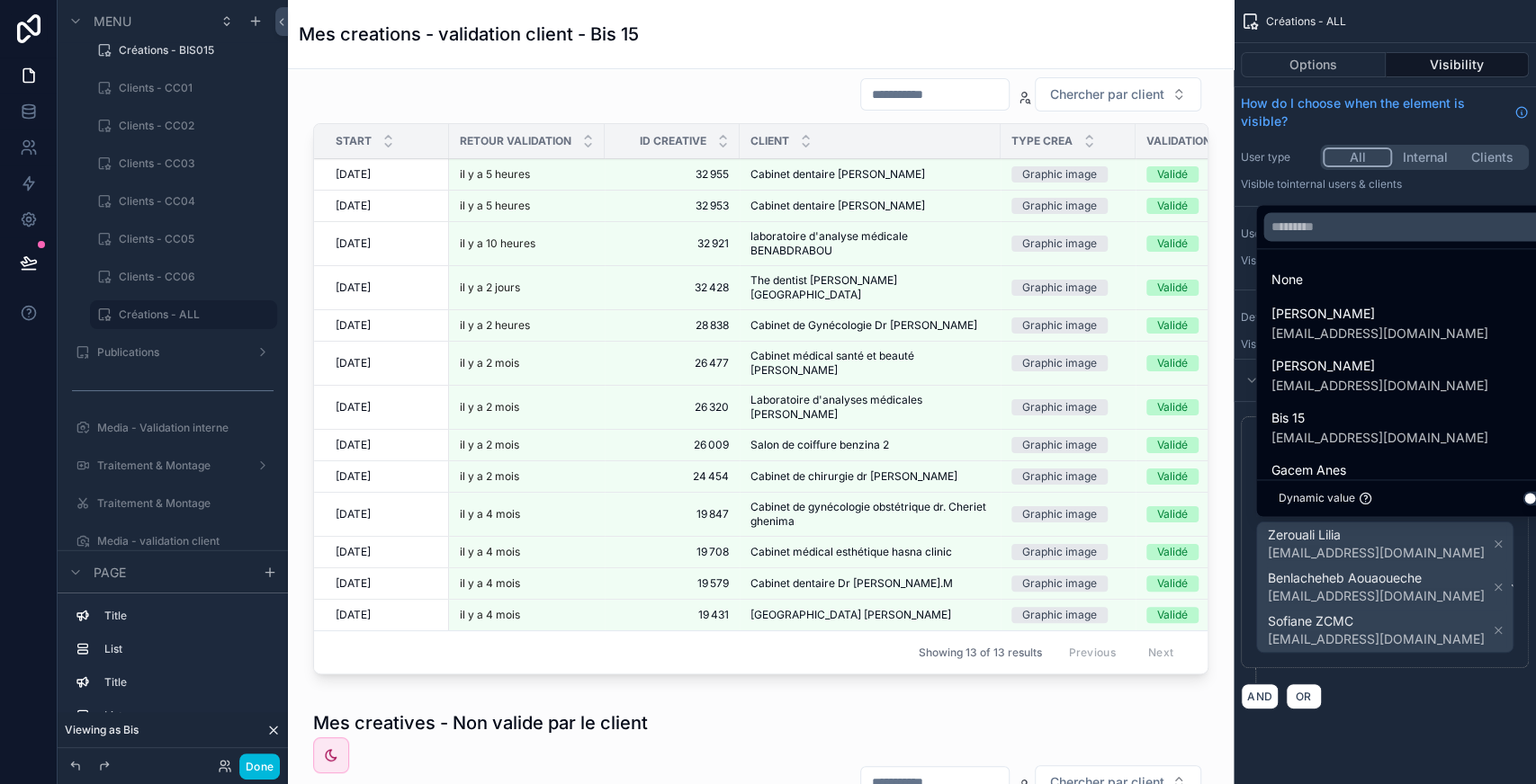
click at [1405, 706] on div "scrollable content" at bounding box center [768, 392] width 1536 height 784
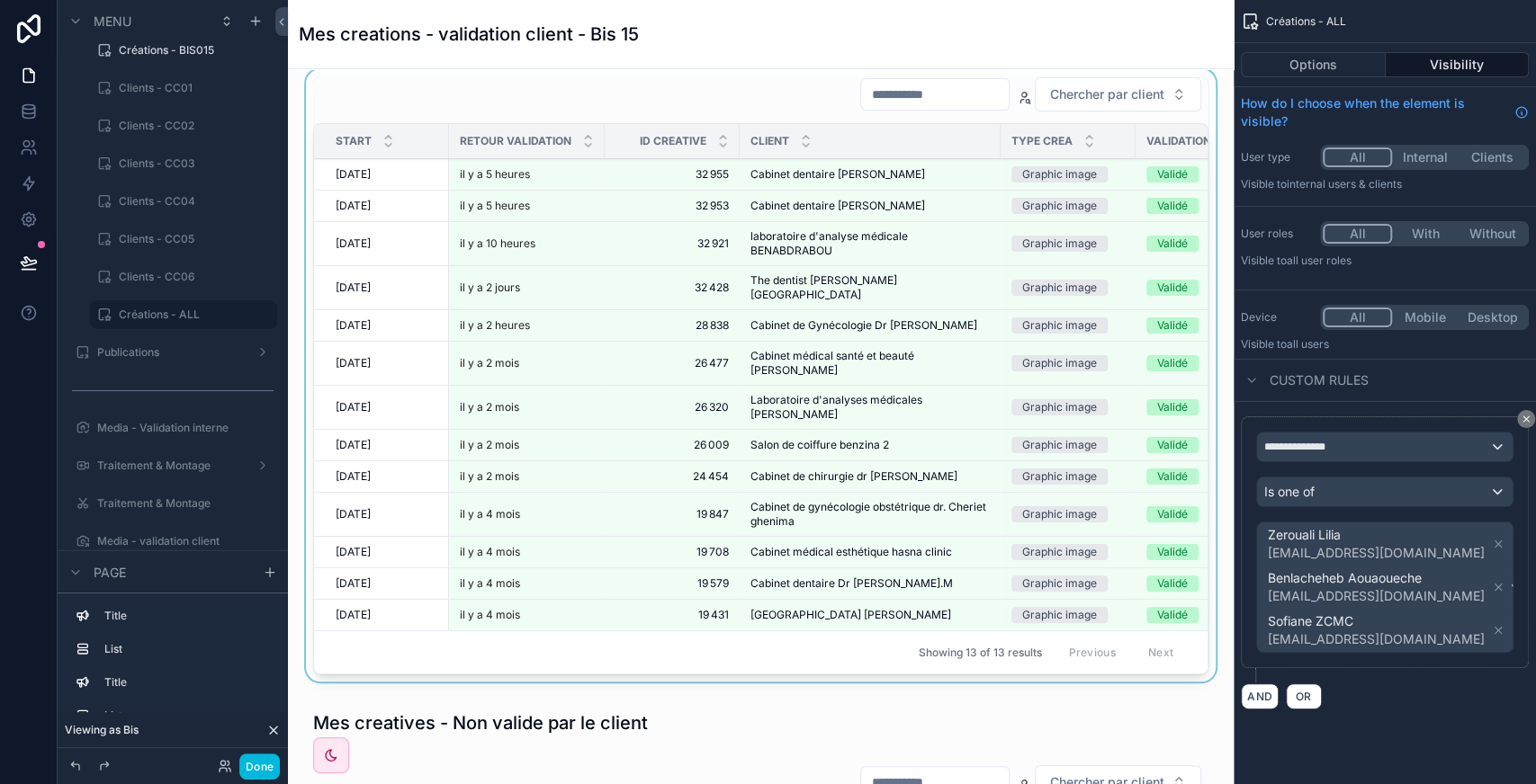
click at [698, 109] on div "scrollable content" at bounding box center [761, 379] width 917 height 620
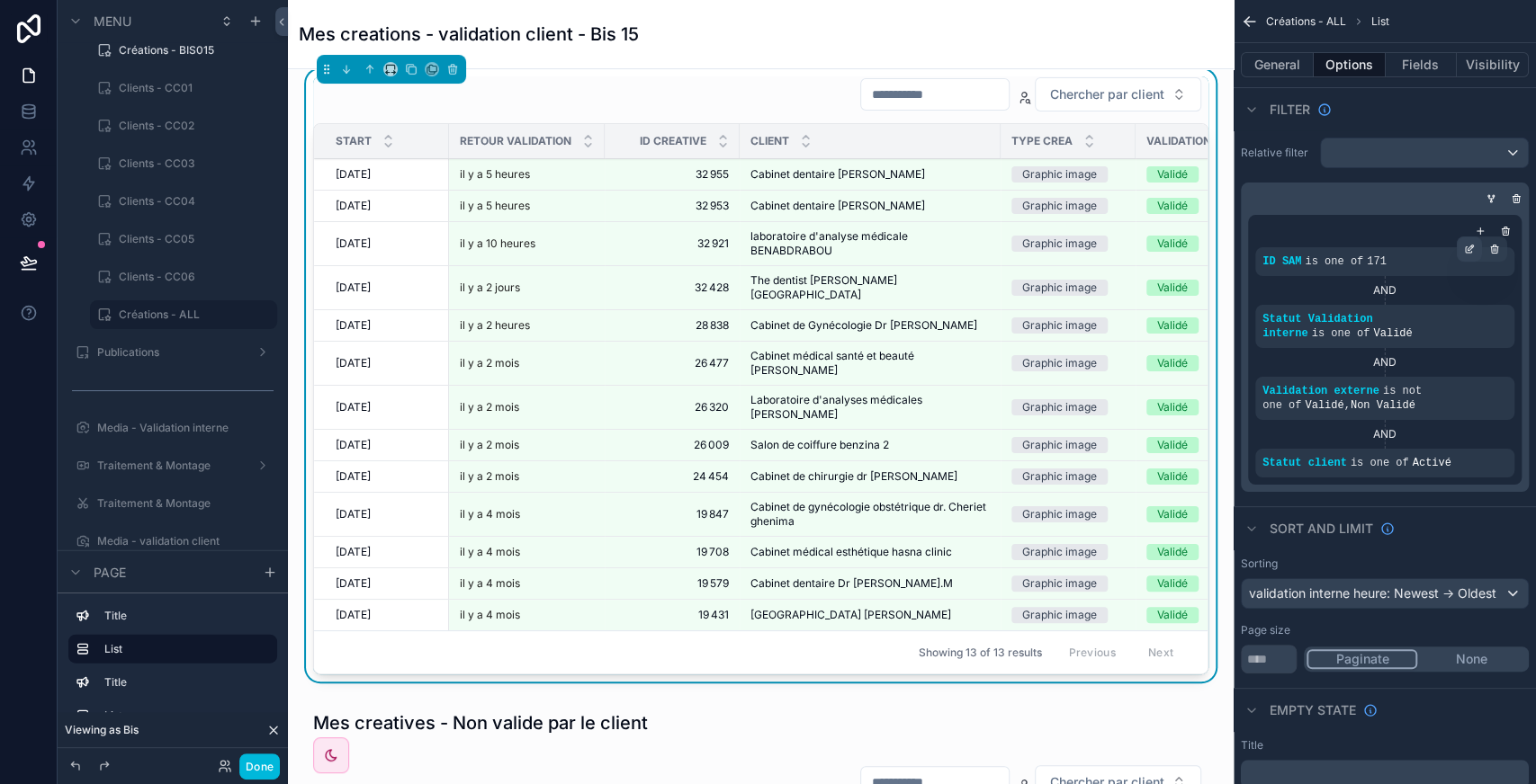
click at [1467, 248] on icon "scrollable content" at bounding box center [1470, 249] width 11 height 11
click at [1495, 252] on icon "scrollable content" at bounding box center [1494, 250] width 6 height 6
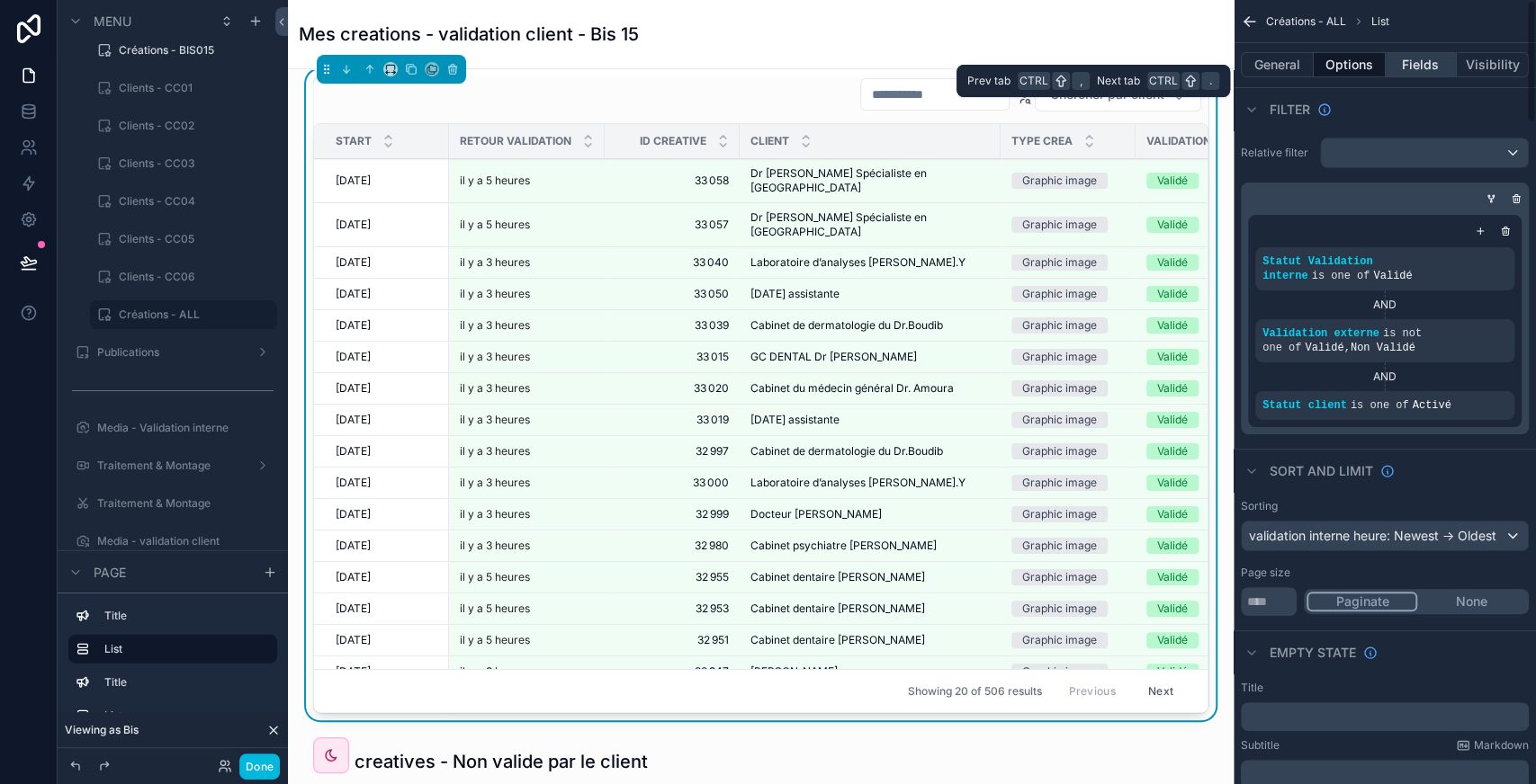
click at [1409, 55] on button "Fields" at bounding box center [1422, 65] width 72 height 25
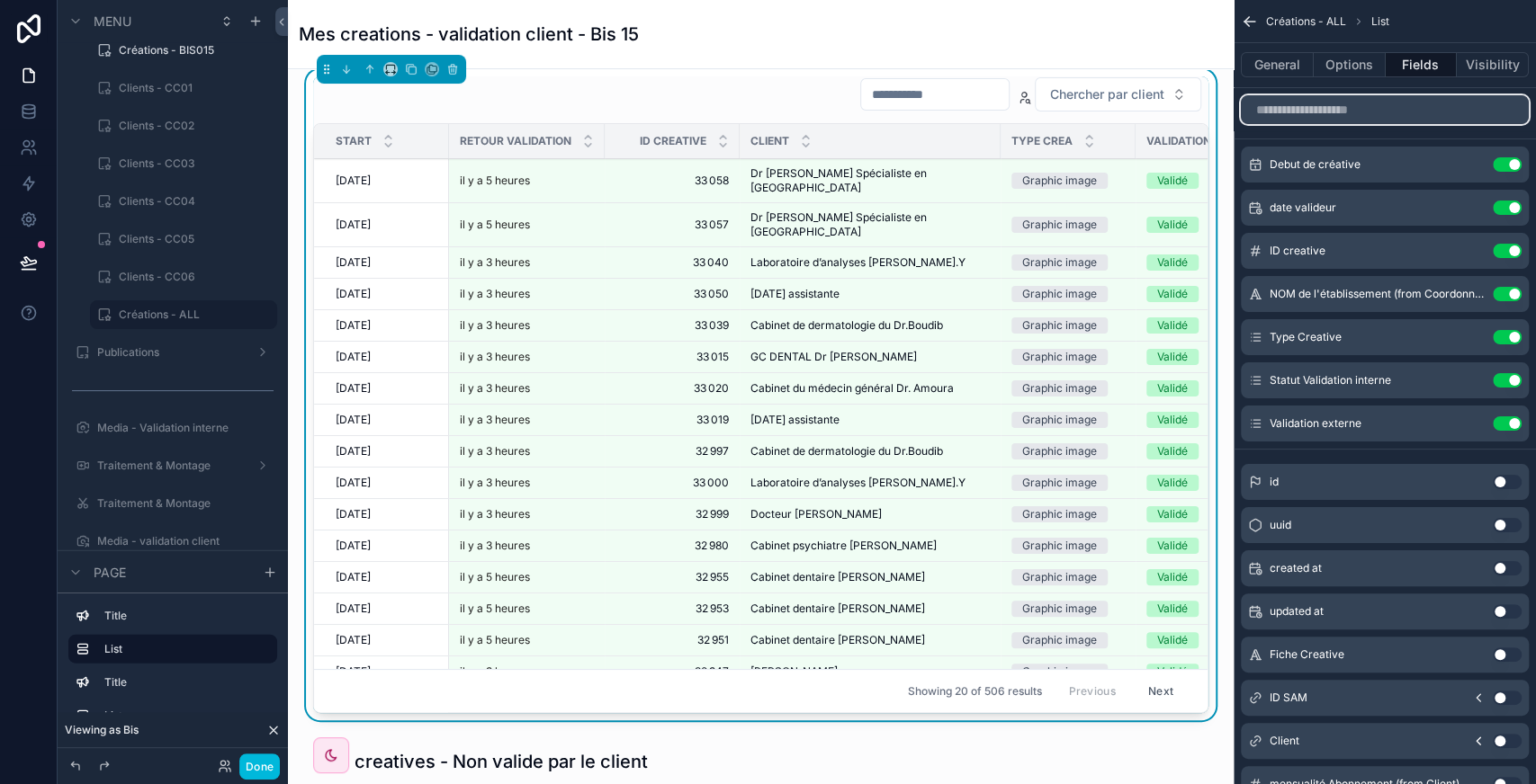
click at [1399, 106] on input "scrollable content" at bounding box center [1385, 109] width 288 height 29
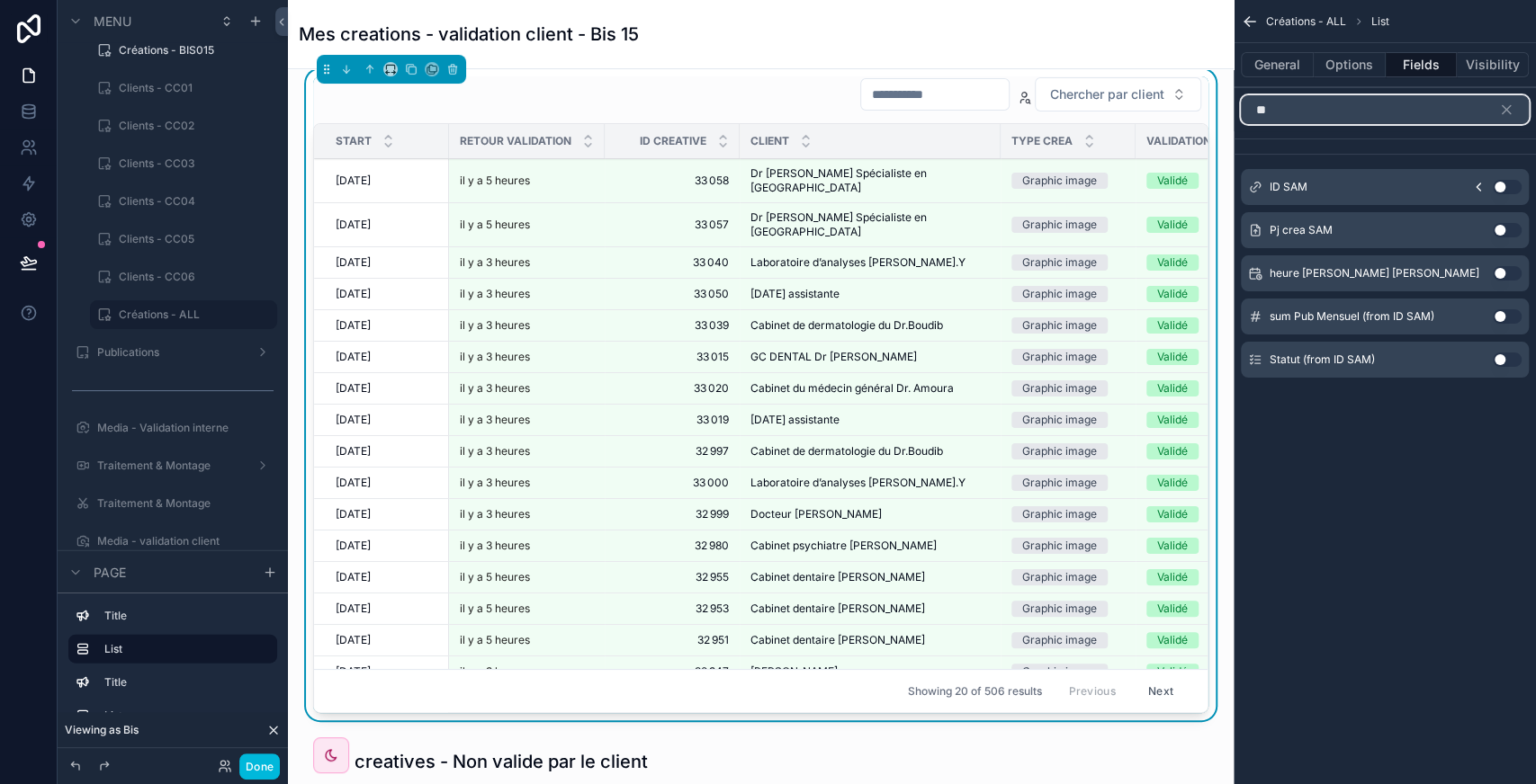
type input "*"
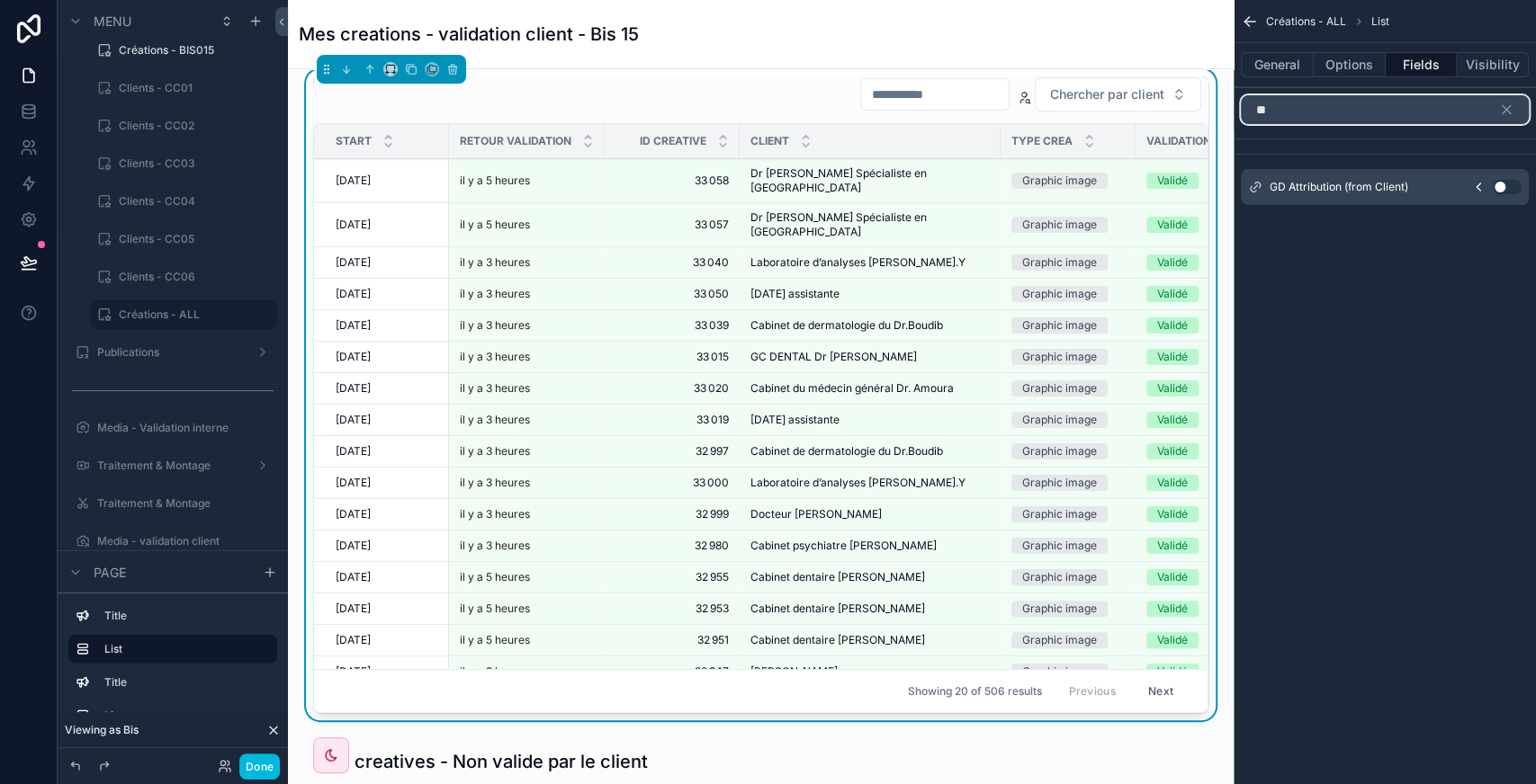
type input "**"
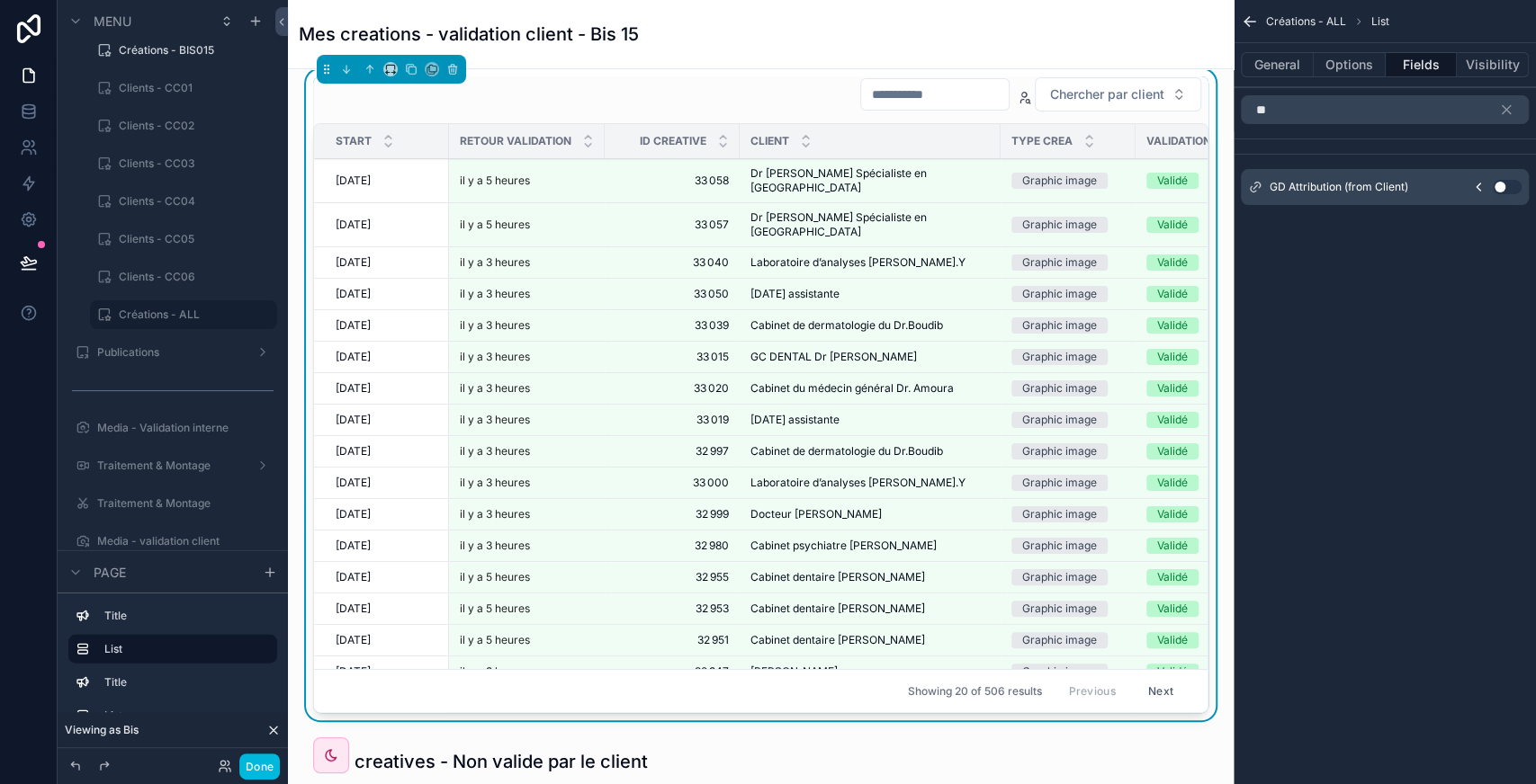
click at [1509, 189] on button "Use setting" at bounding box center [1506, 187] width 29 height 15
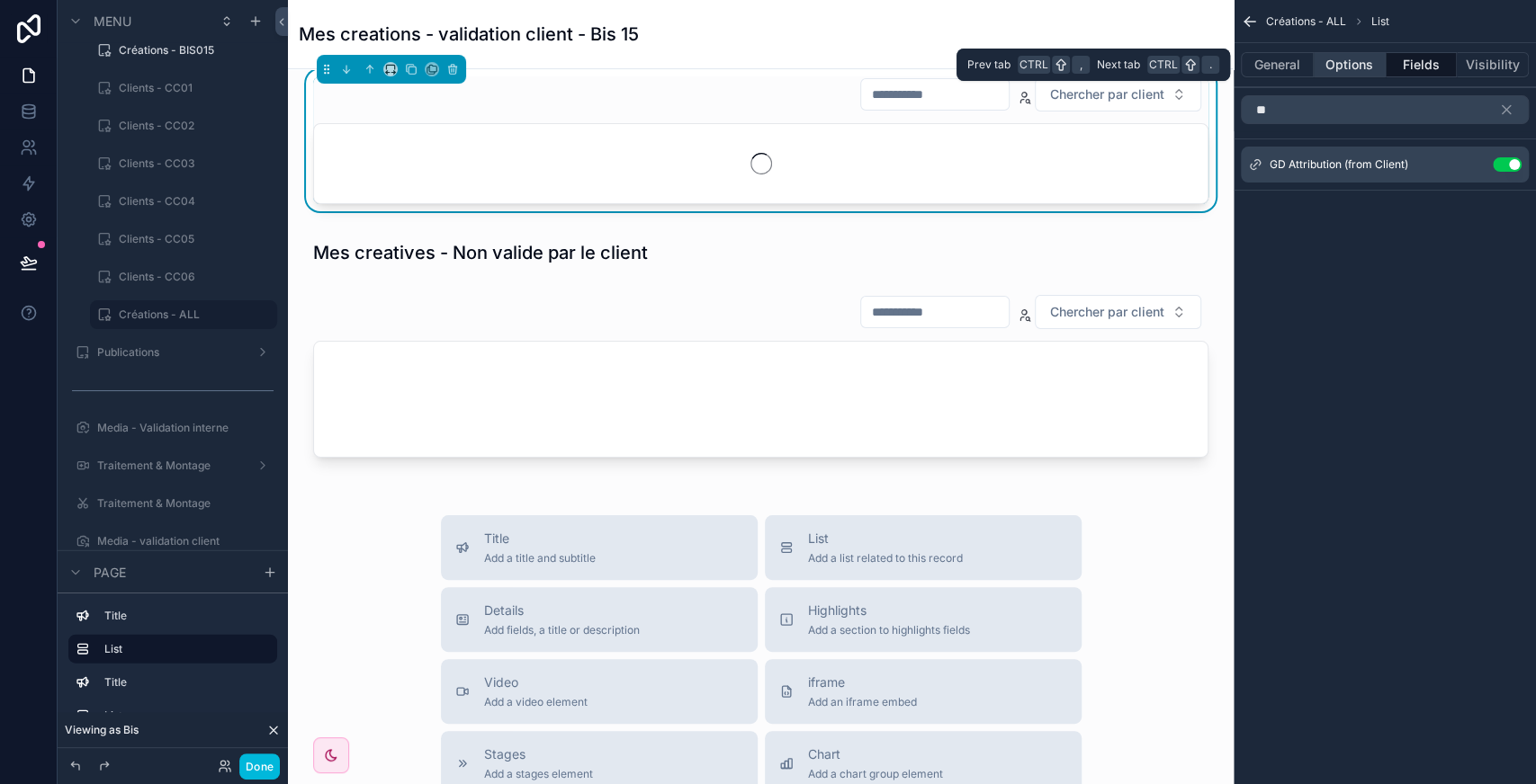
click at [1342, 67] on button "Options" at bounding box center [1350, 65] width 72 height 25
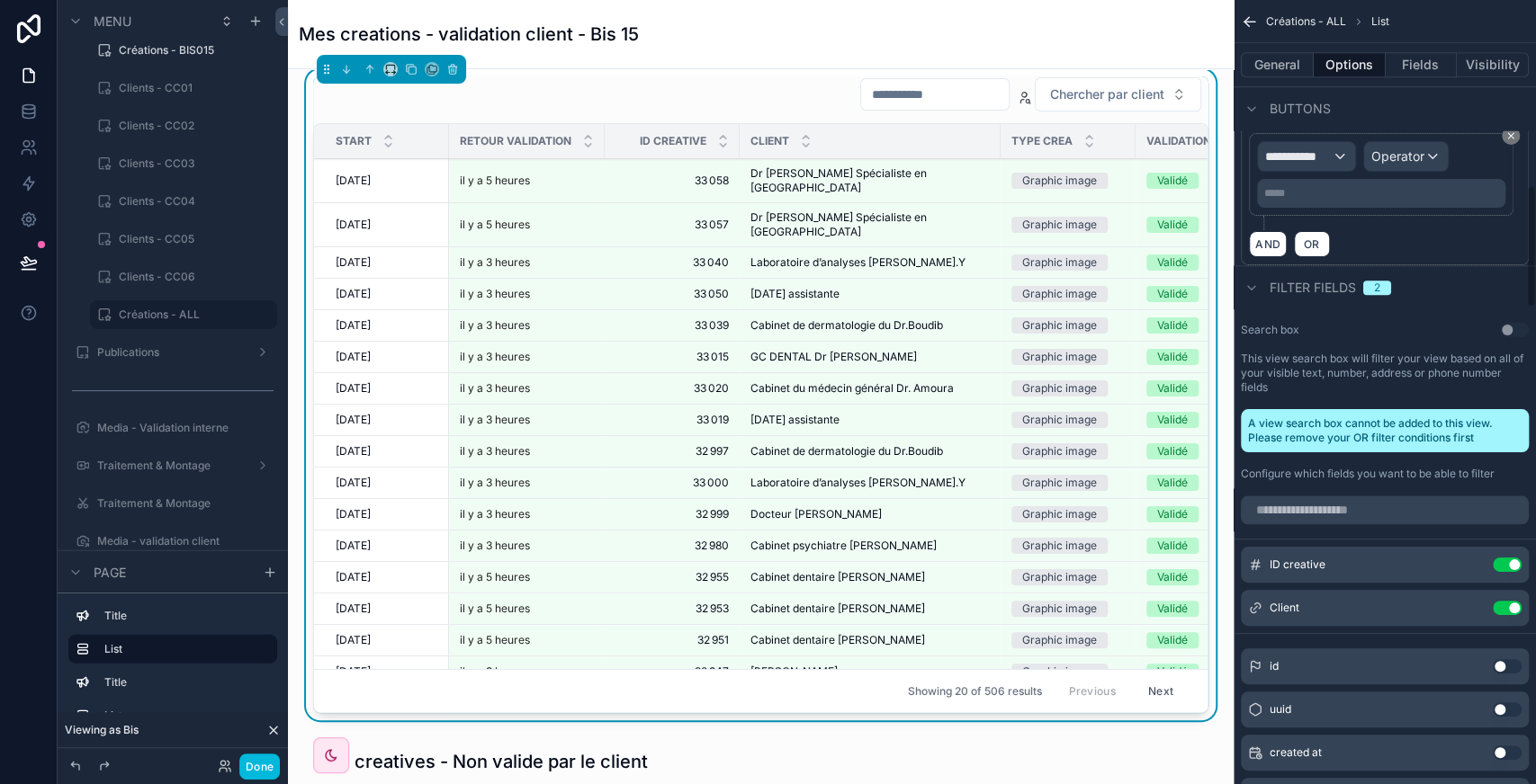
scroll to position [1181, 0]
click at [1304, 494] on input "scrollable content" at bounding box center [1385, 508] width 288 height 29
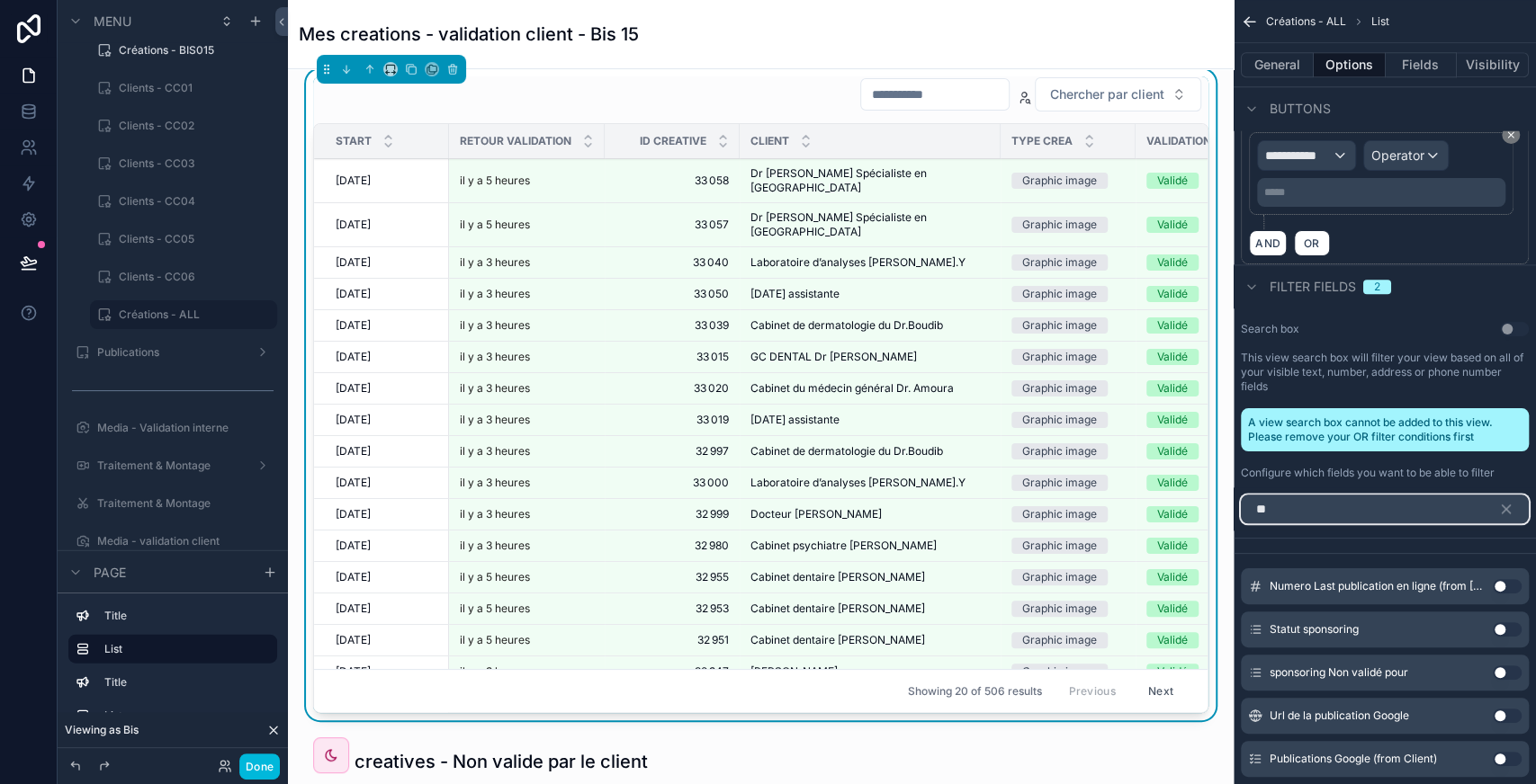
scroll to position [1032, 0]
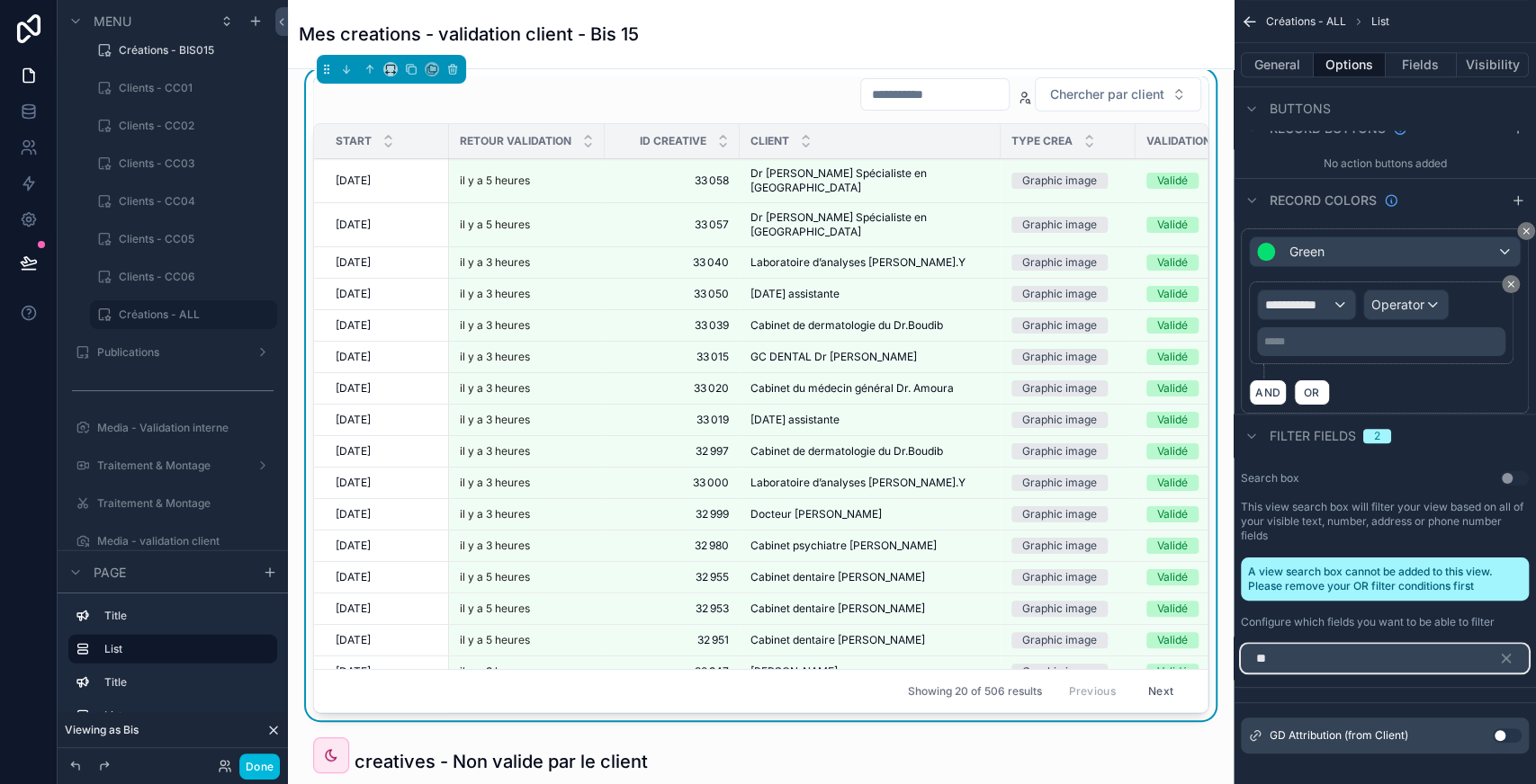
type input "**"
click at [1514, 729] on button "Use setting" at bounding box center [1506, 736] width 29 height 15
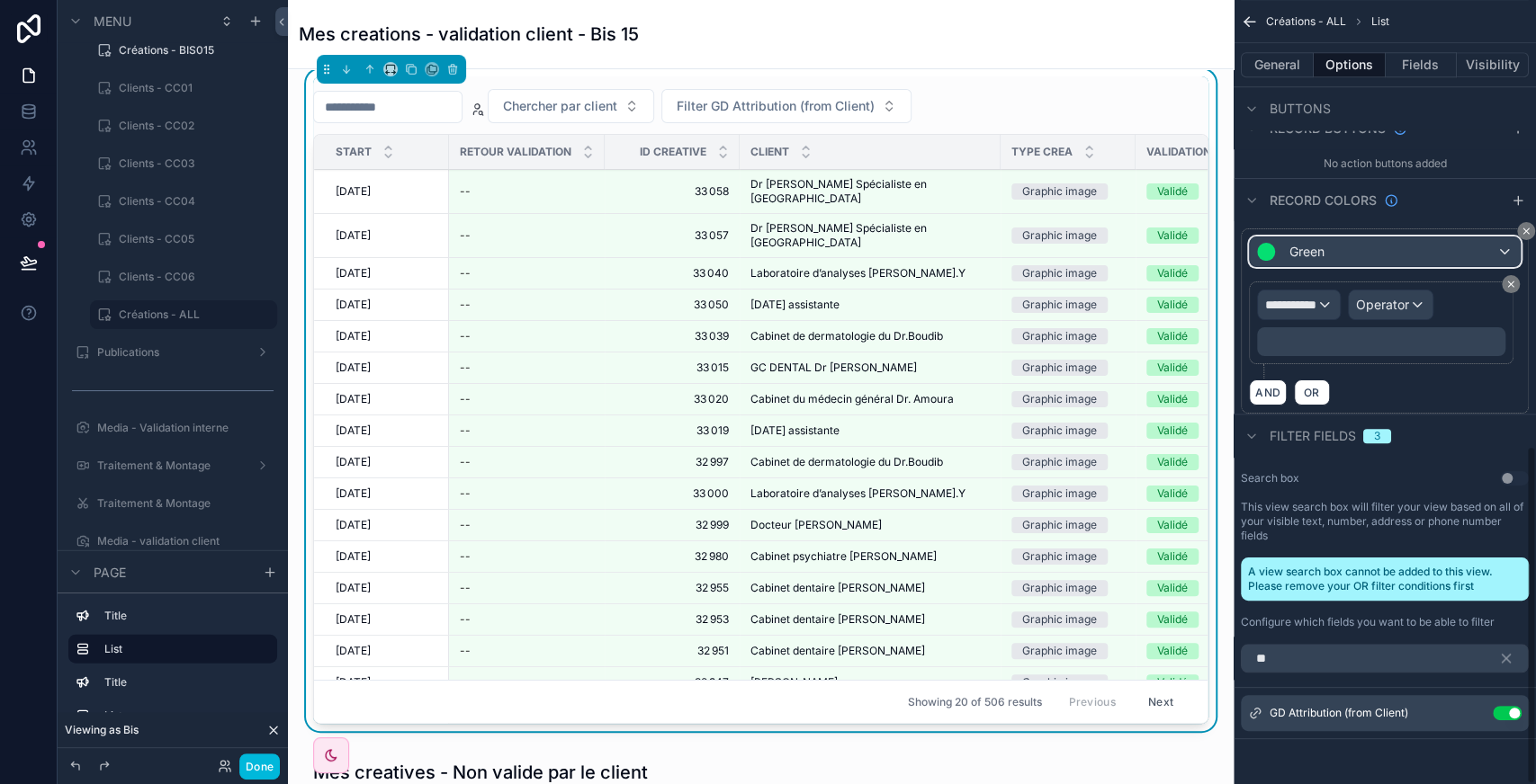
click at [1443, 237] on div "Green" at bounding box center [1385, 251] width 270 height 29
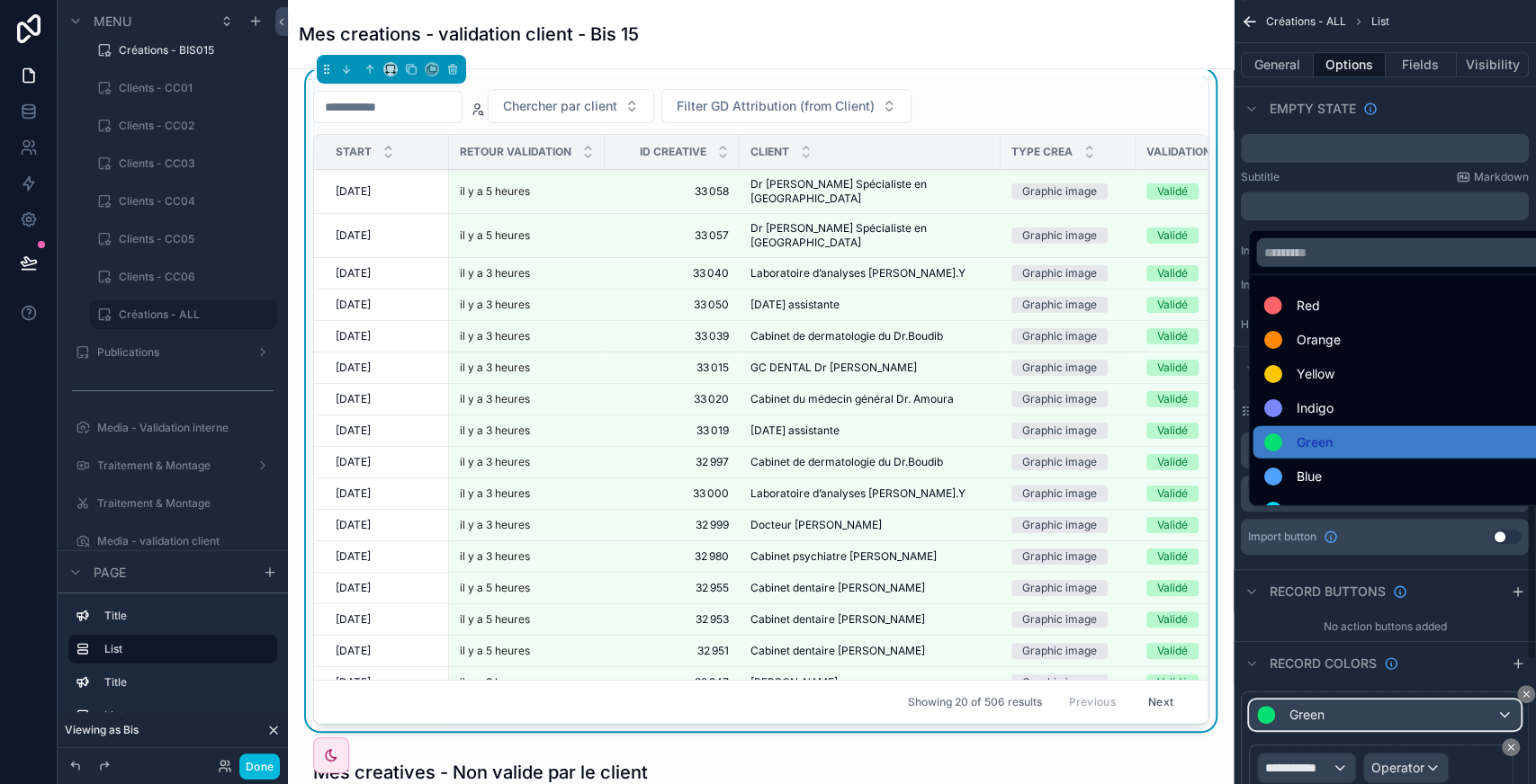
click at [1526, 216] on div "scrollable content" at bounding box center [768, 392] width 1536 height 784
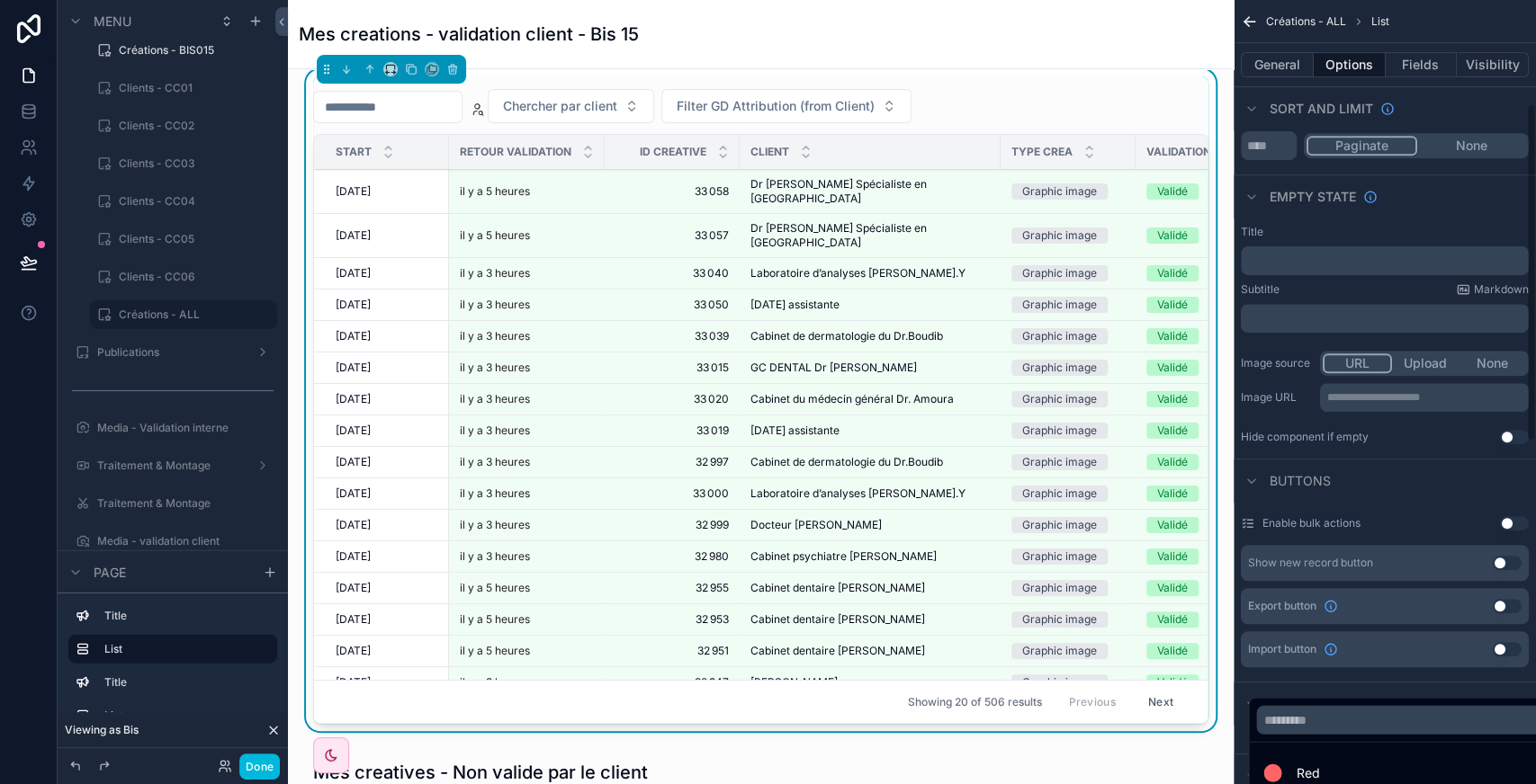
scroll to position [240, 0]
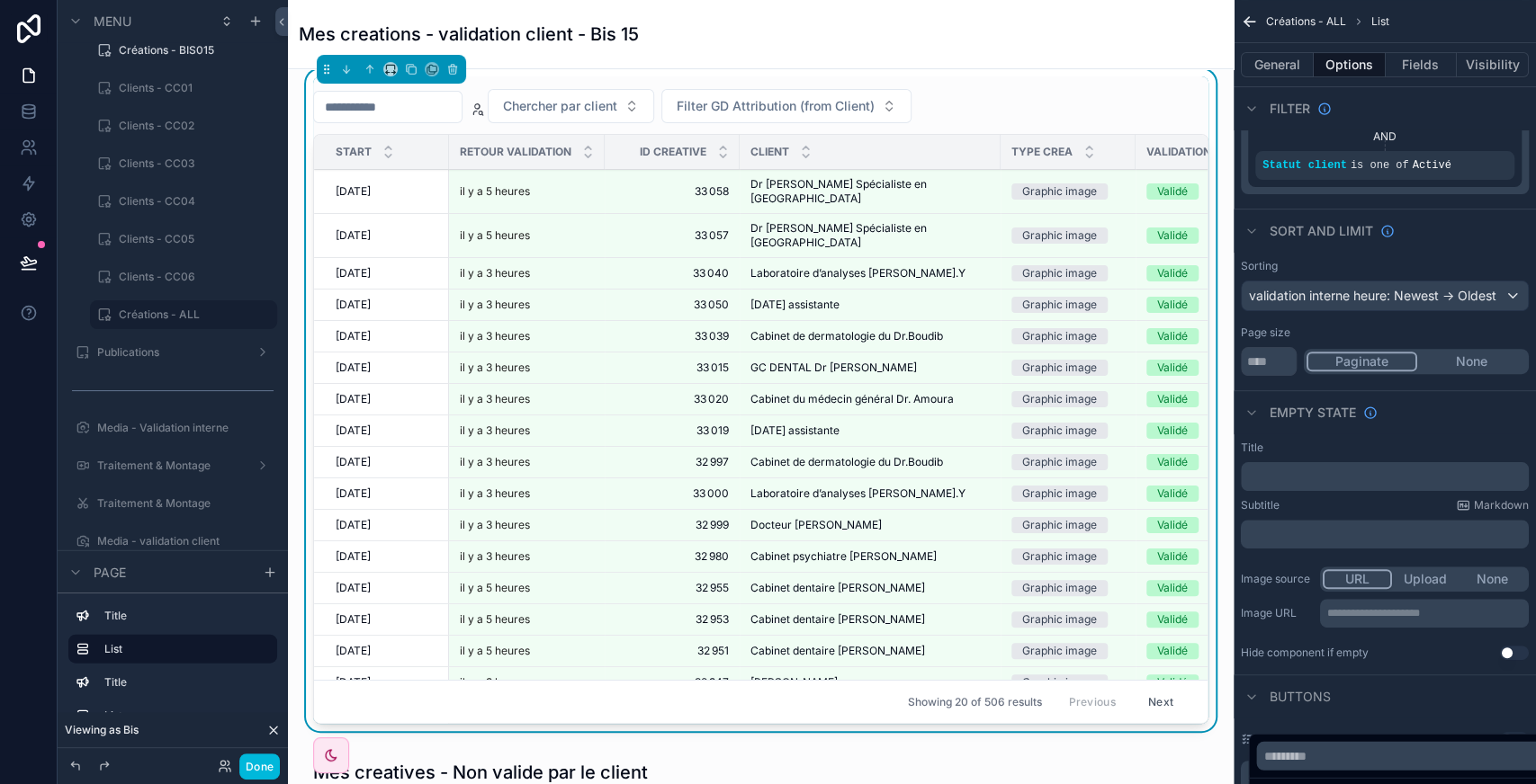
click at [1462, 404] on div "scrollable content" at bounding box center [768, 392] width 1536 height 784
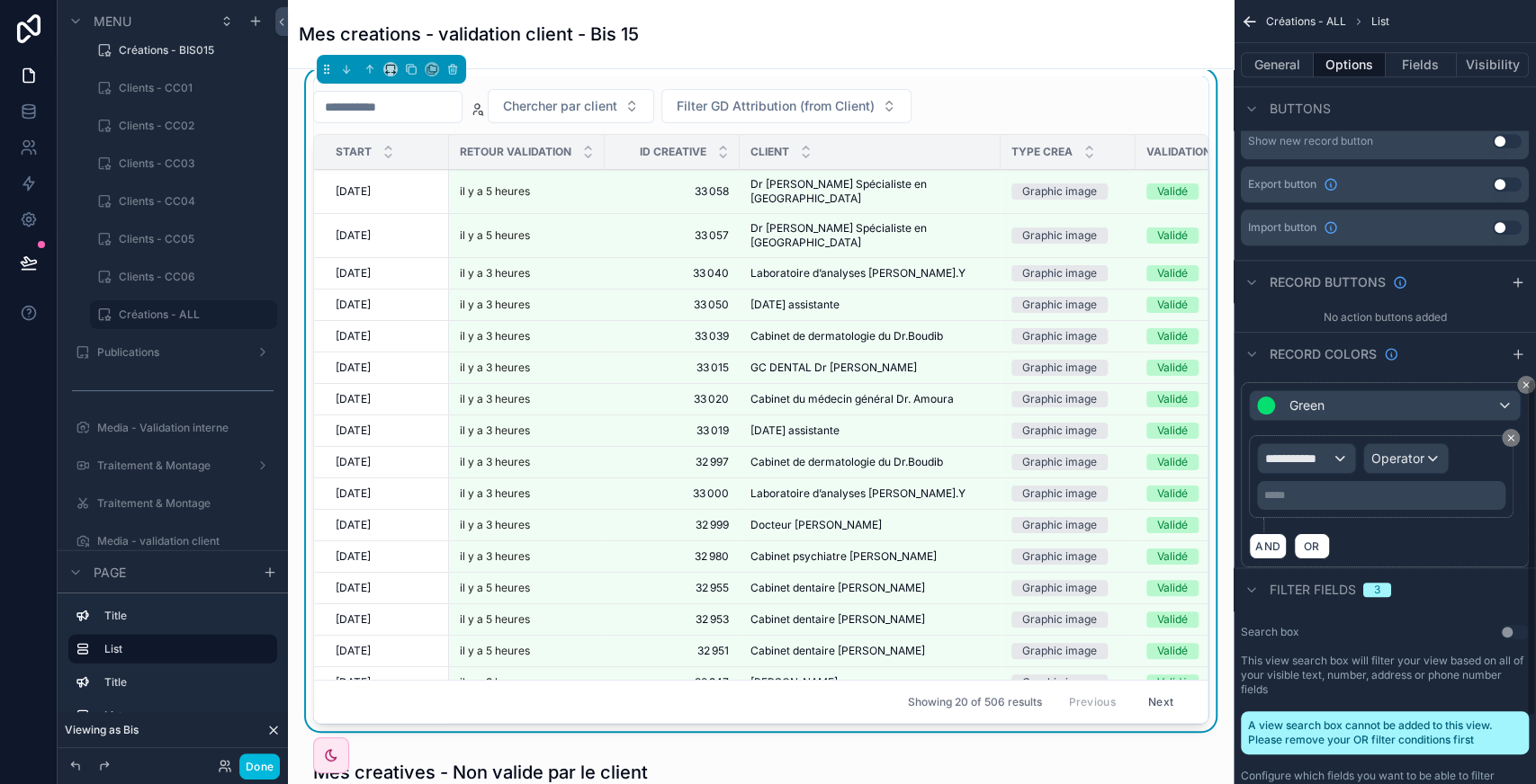
scroll to position [880, 0]
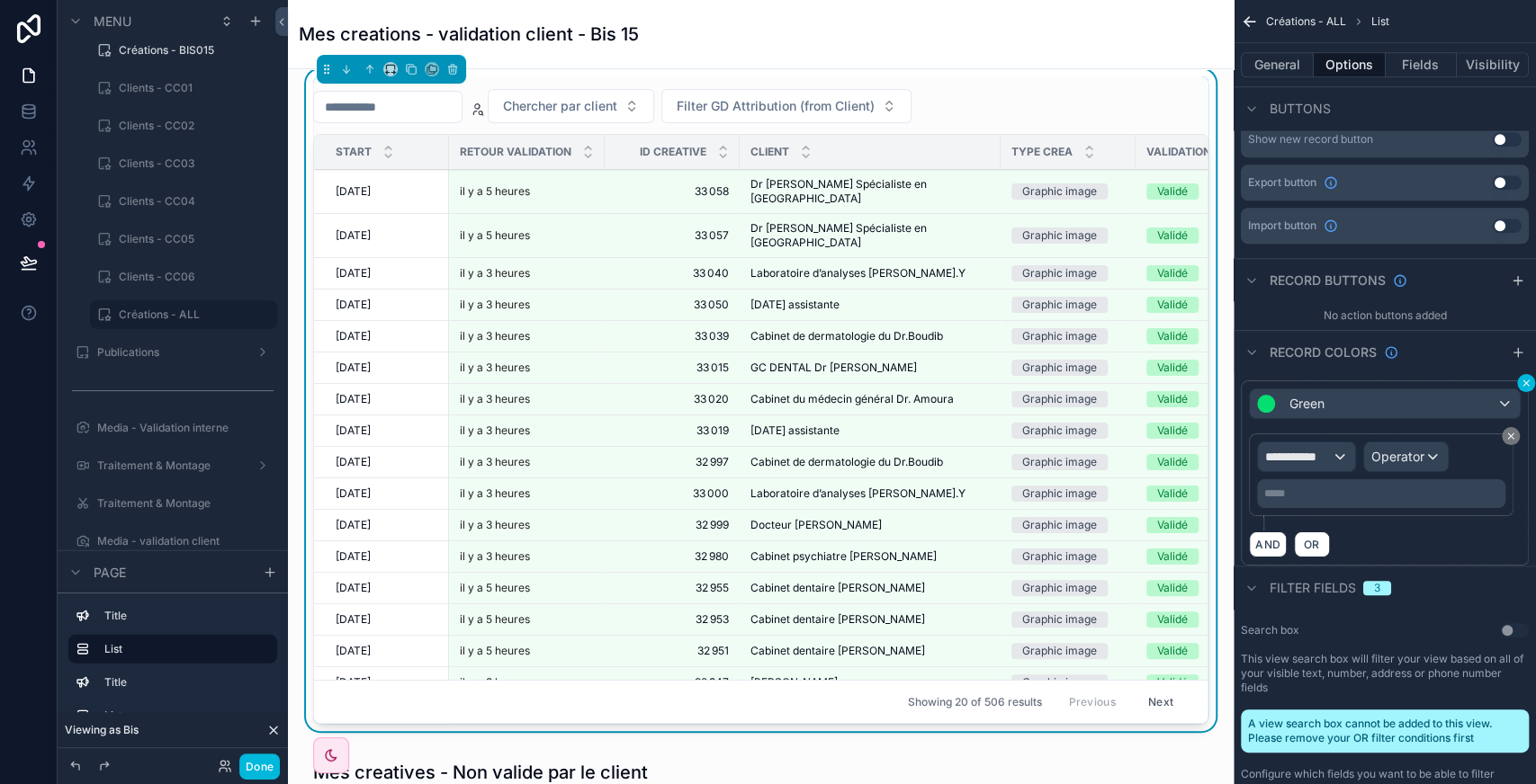
click at [1523, 381] on icon "scrollable content" at bounding box center [1526, 384] width 6 height 6
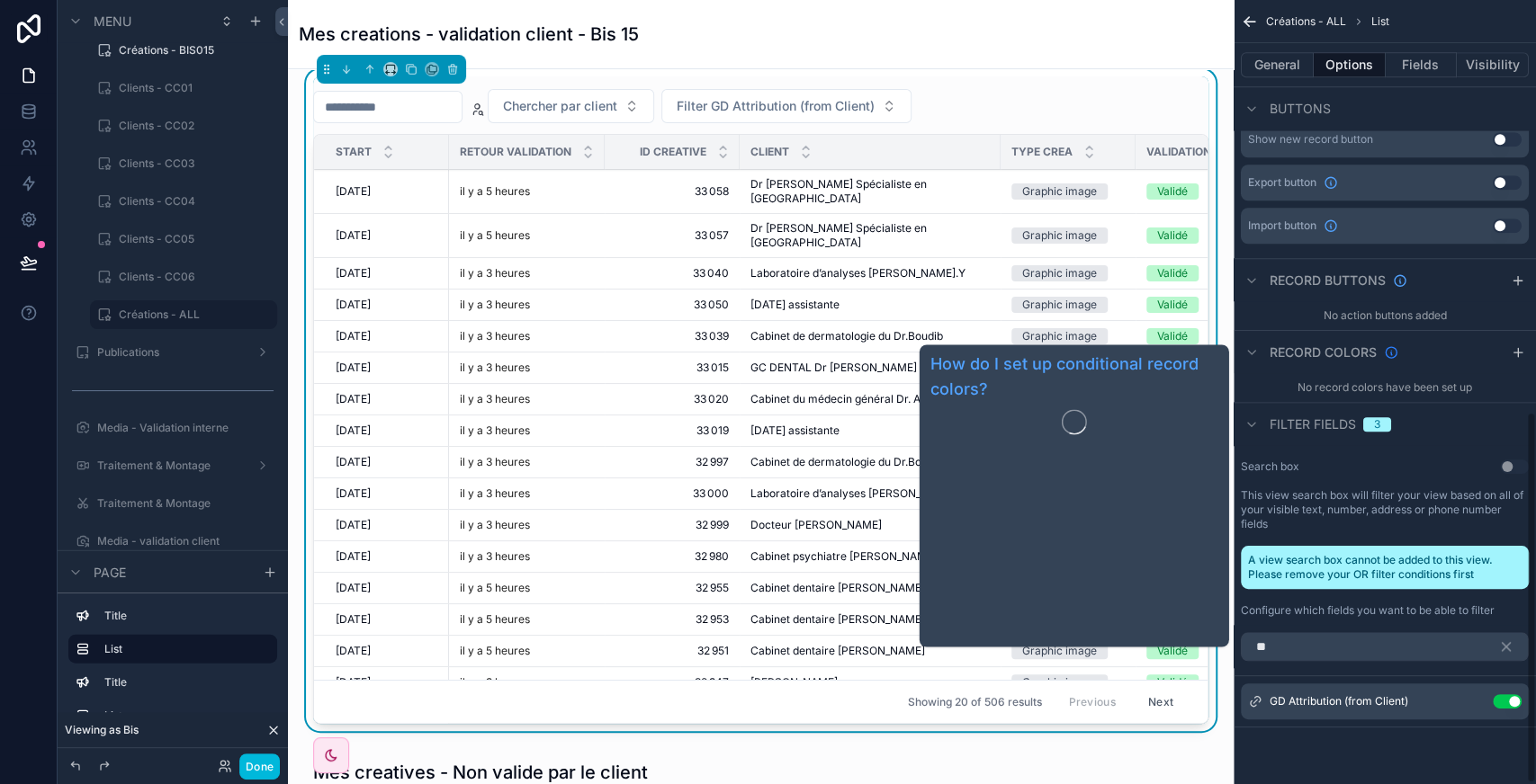
scroll to position [871, 0]
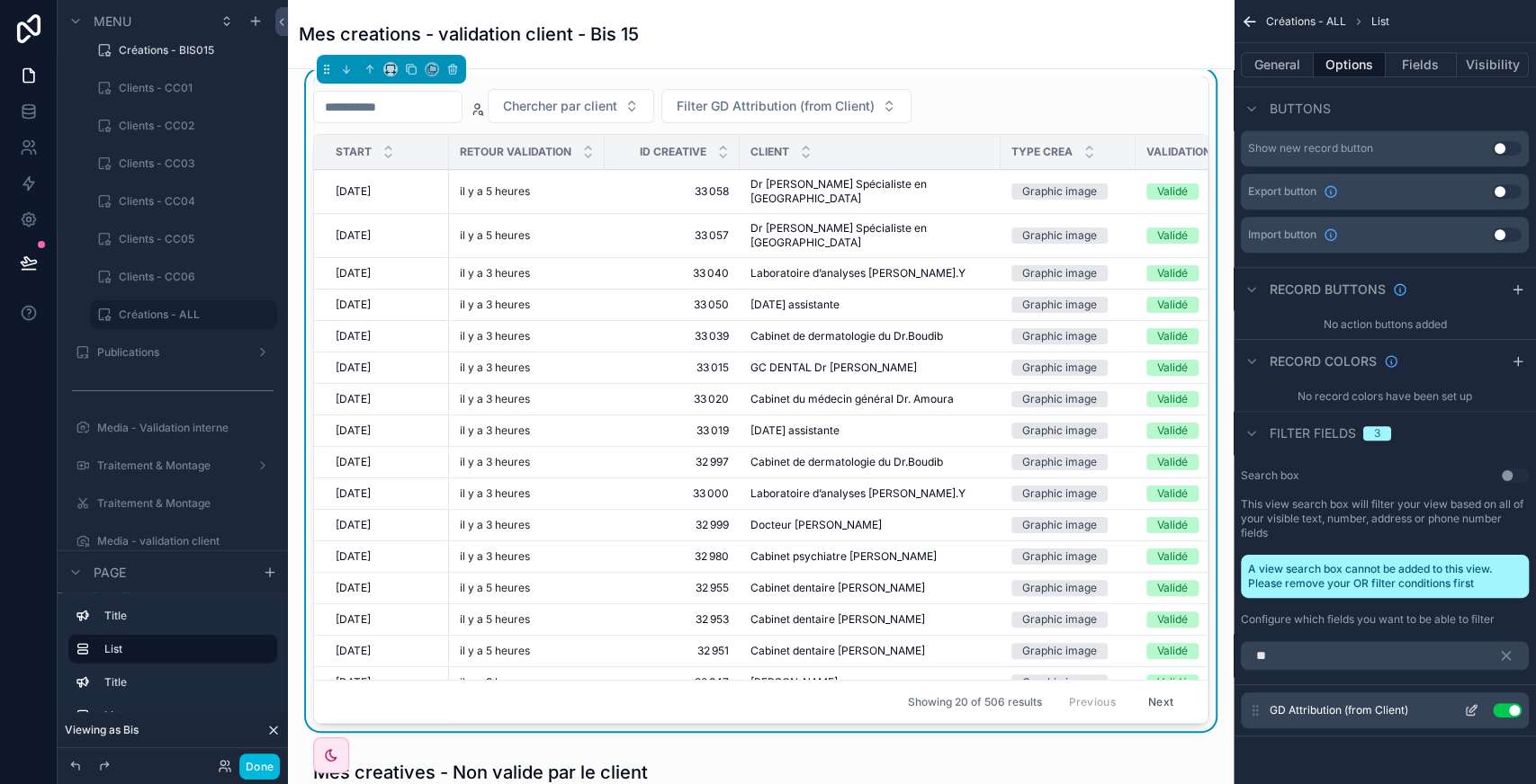
click at [1469, 708] on icon "scrollable content" at bounding box center [1471, 712] width 8 height 8
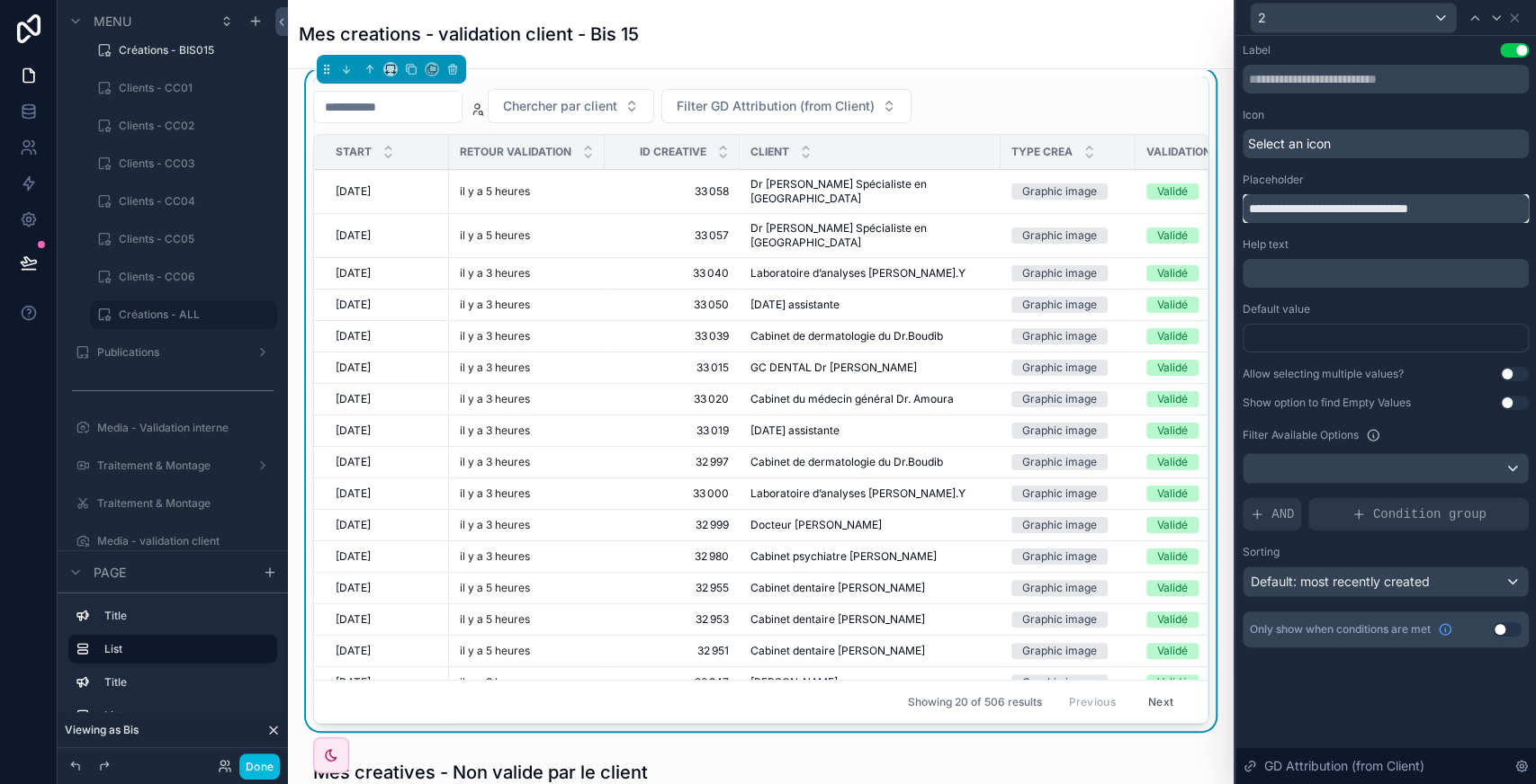
click at [1324, 217] on input "**********" at bounding box center [1386, 208] width 286 height 29
type input "*****"
click at [1416, 524] on div "Condition group" at bounding box center [1418, 514] width 220 height 32
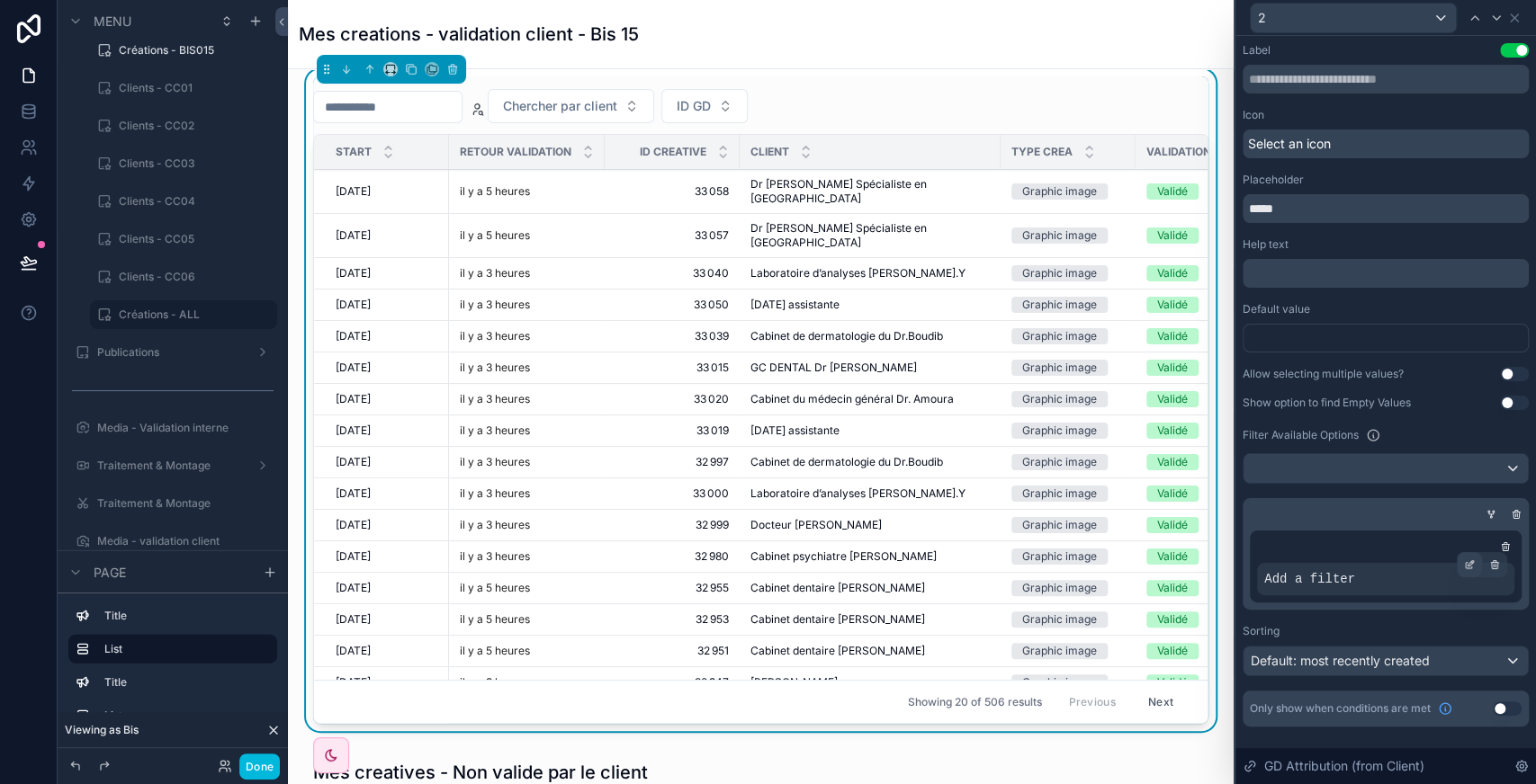
click at [1464, 563] on icon at bounding box center [1470, 565] width 11 height 11
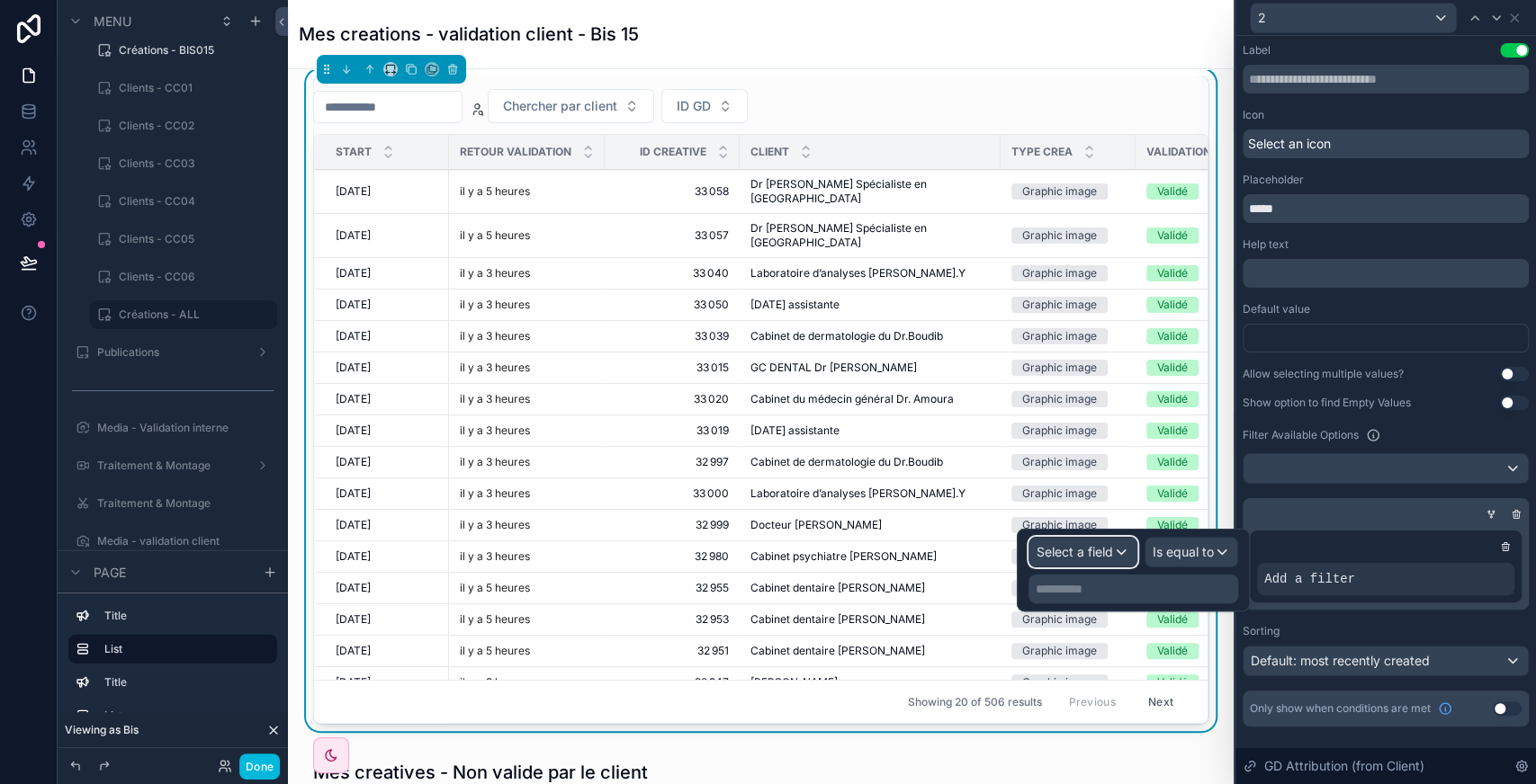
click at [1101, 553] on span "Select a field" at bounding box center [1074, 552] width 77 height 16
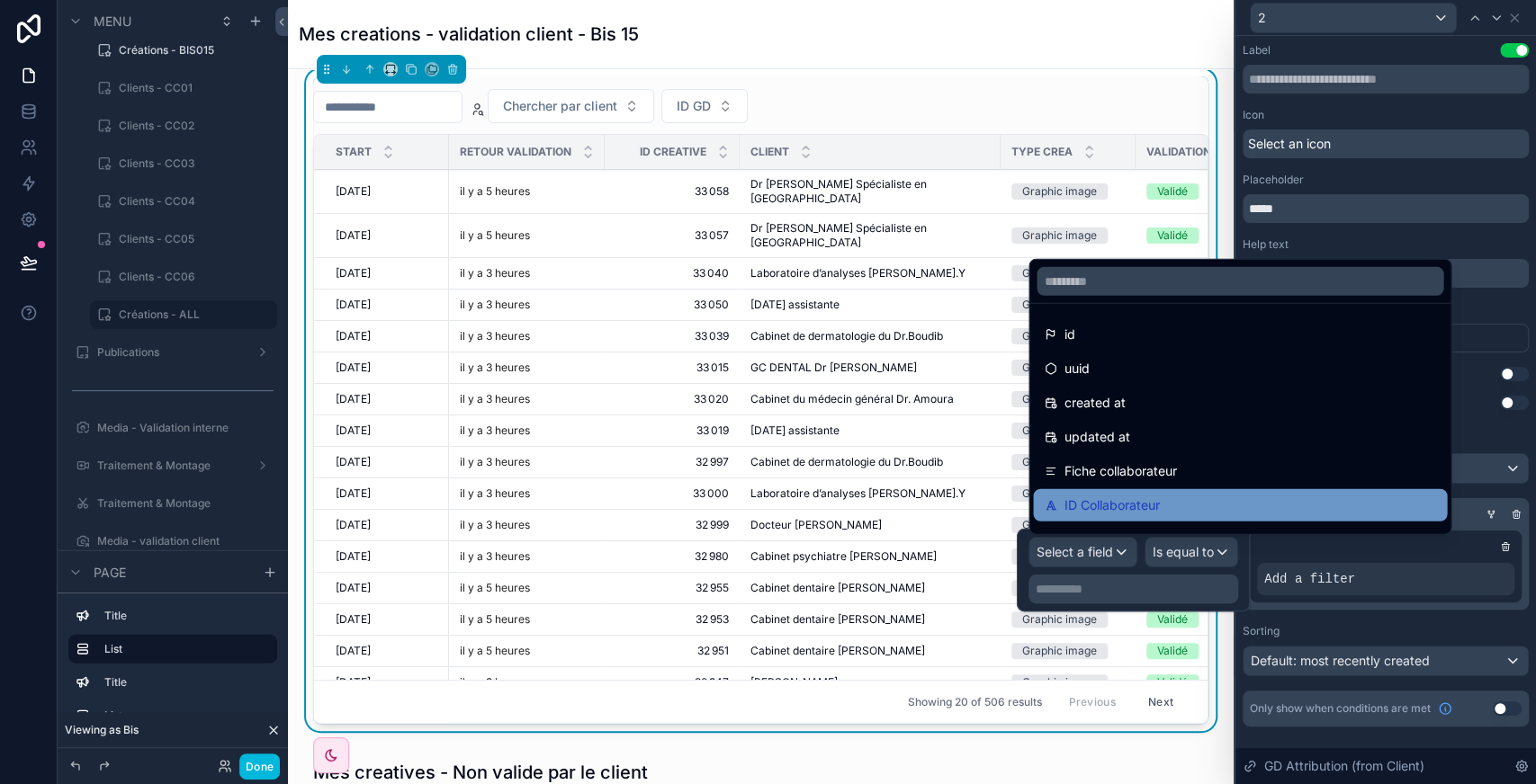
click at [1123, 498] on span "ID Collaborateur" at bounding box center [1111, 505] width 95 height 21
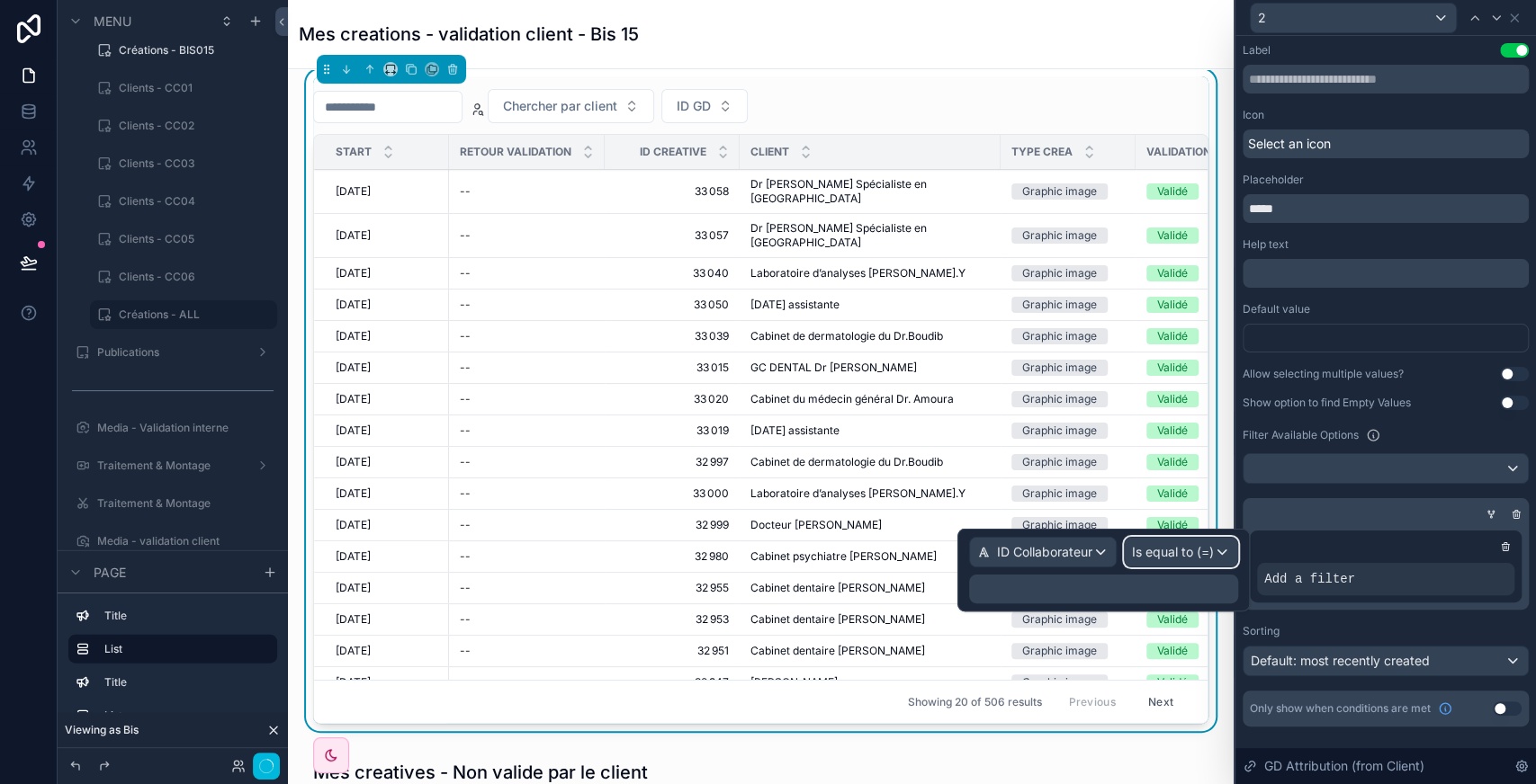
click at [1172, 550] on span "Is equal to (=)" at bounding box center [1173, 552] width 82 height 18
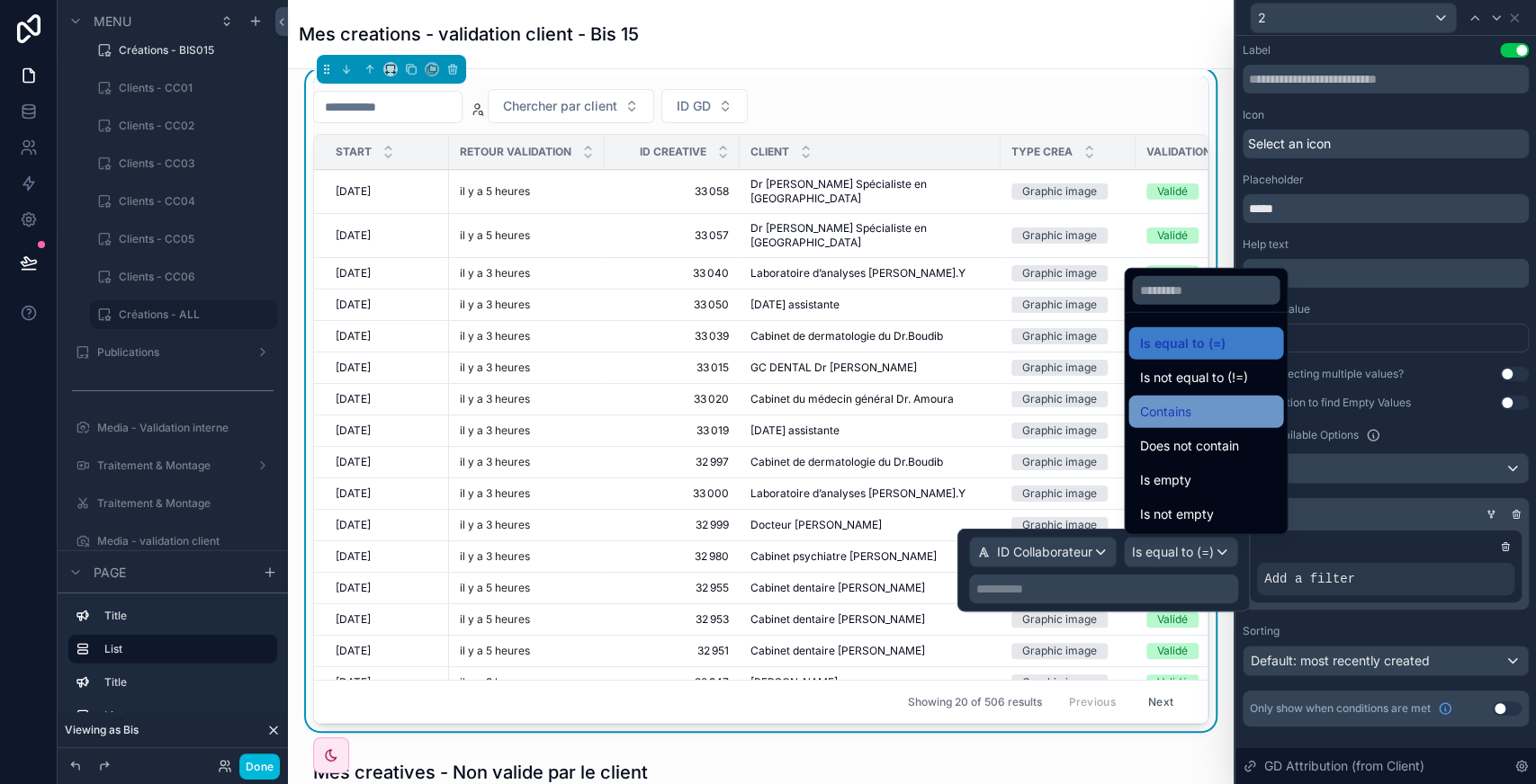
click at [1202, 410] on div "Contains" at bounding box center [1206, 411] width 133 height 21
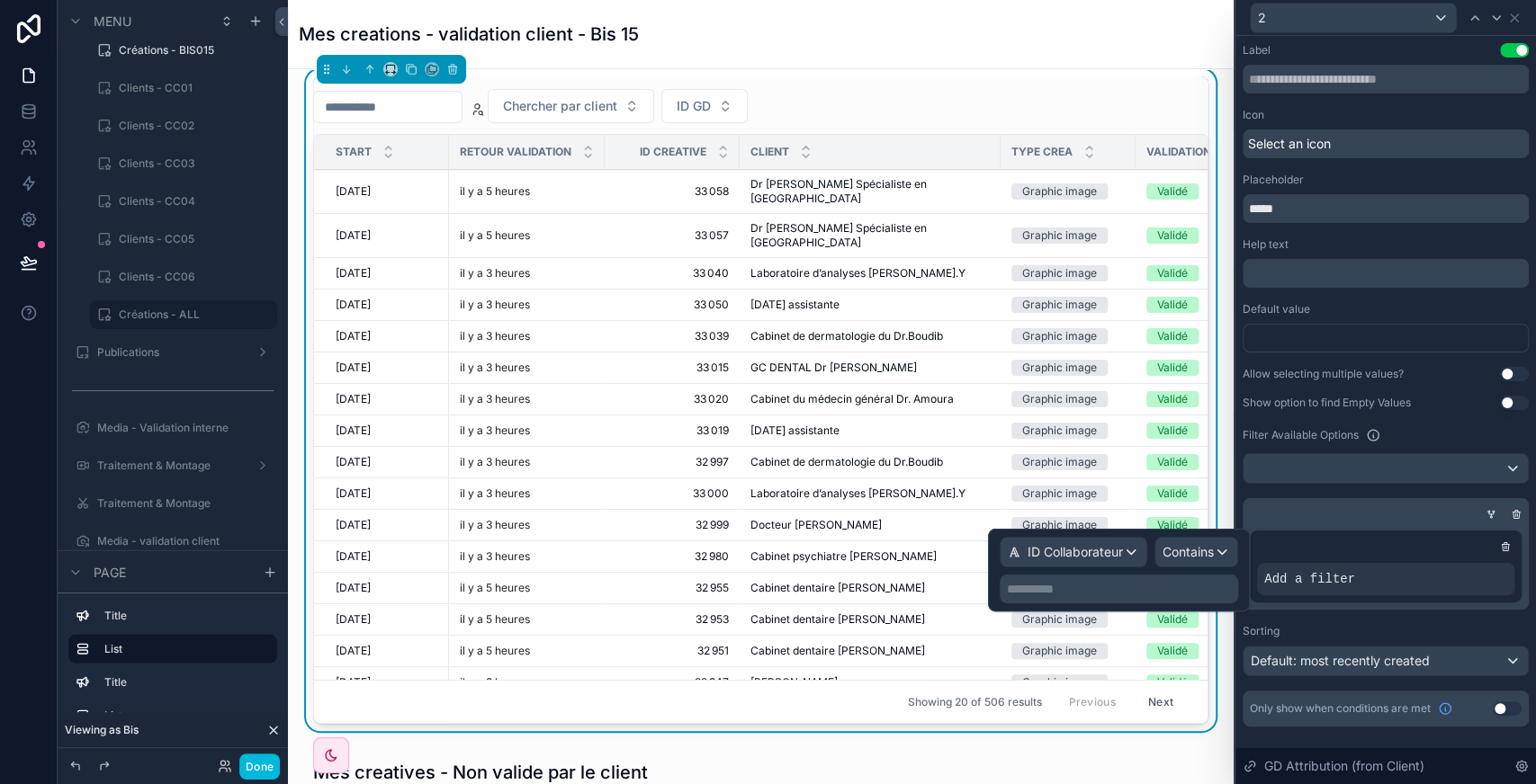
click at [1068, 591] on p "**********" at bounding box center [1120, 589] width 228 height 18
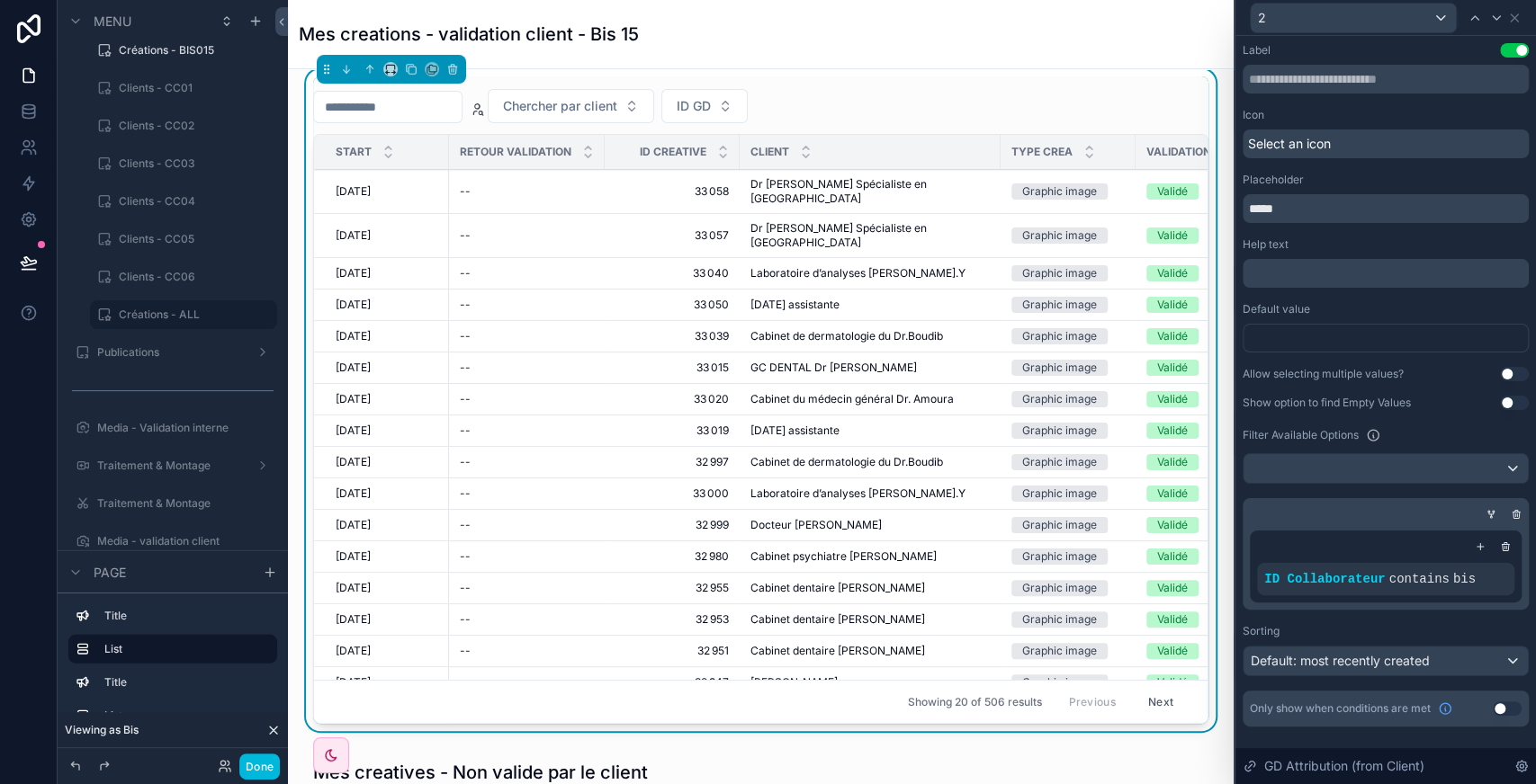
click at [1517, 21] on icon at bounding box center [1515, 18] width 15 height 15
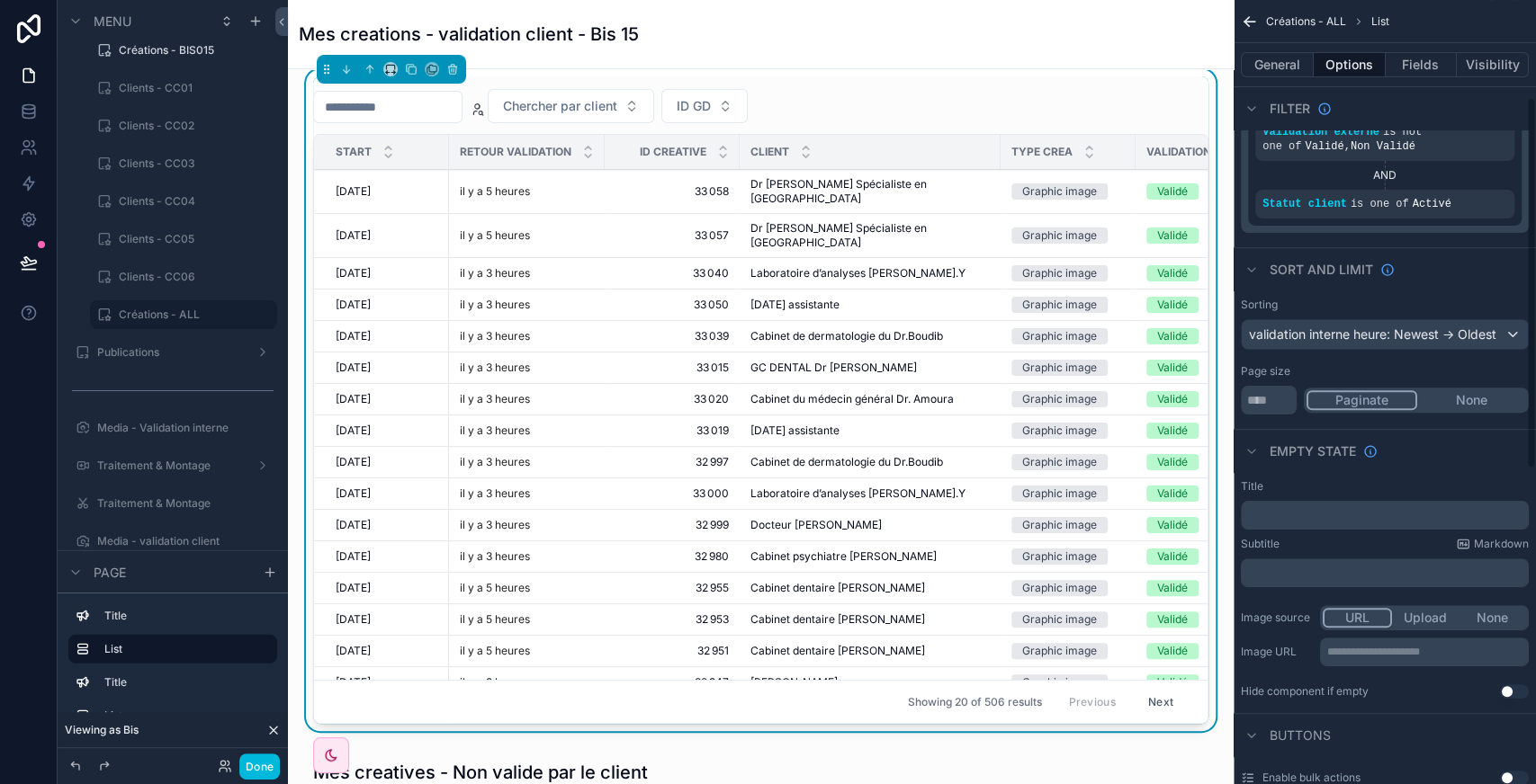
scroll to position [206, 0]
drag, startPoint x: 1261, startPoint y: 386, endPoint x: 1220, endPoint y: 385, distance: 41.0
click at [1220, 385] on div "Jump to... Ctrl K Mes clients Dashbord Dashbord - CM01 Dashbord - CM02 Dashbord…" at bounding box center [911, 392] width 1248 height 784
type input "***"
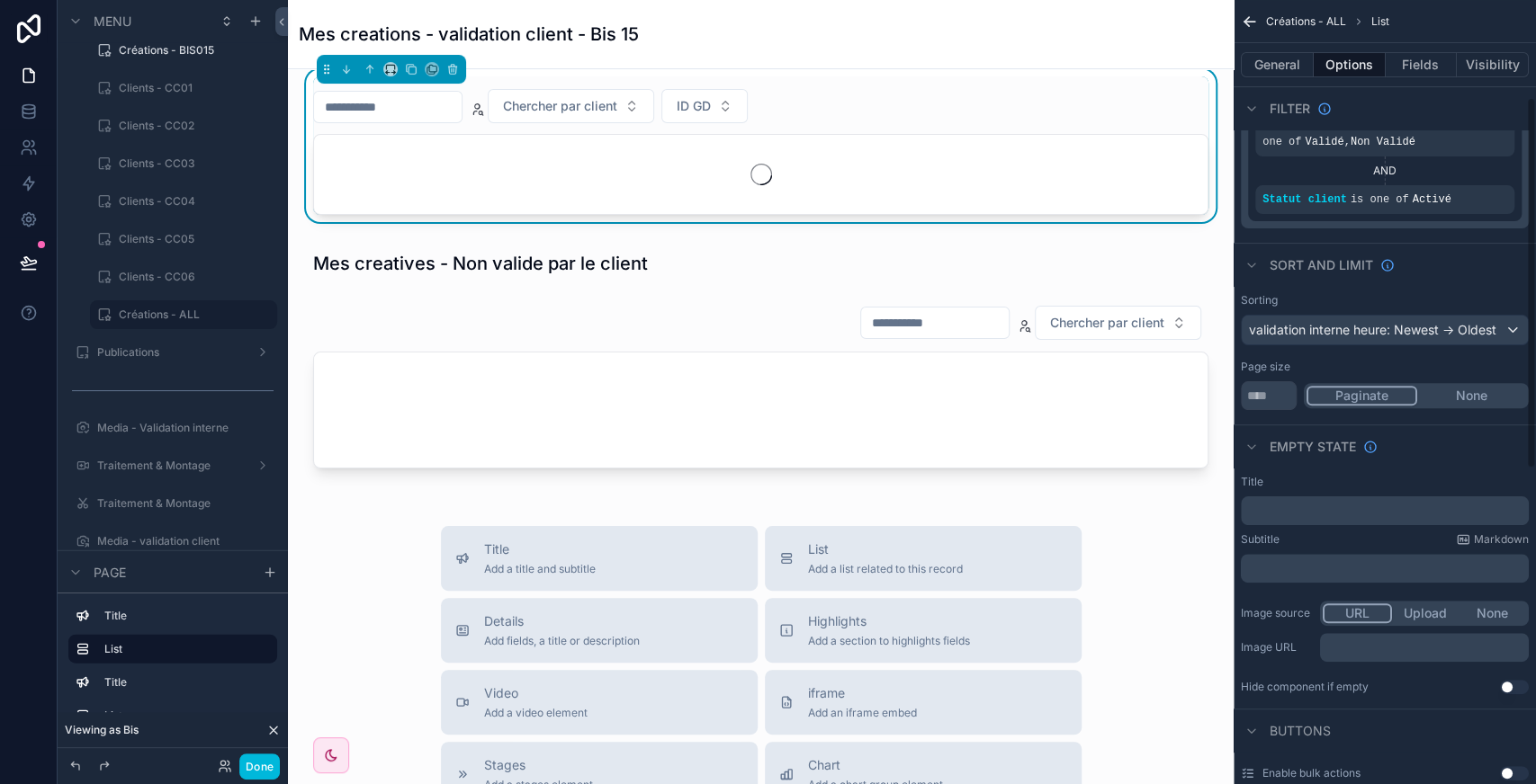
click at [1442, 434] on div "Empty state" at bounding box center [1385, 445] width 303 height 43
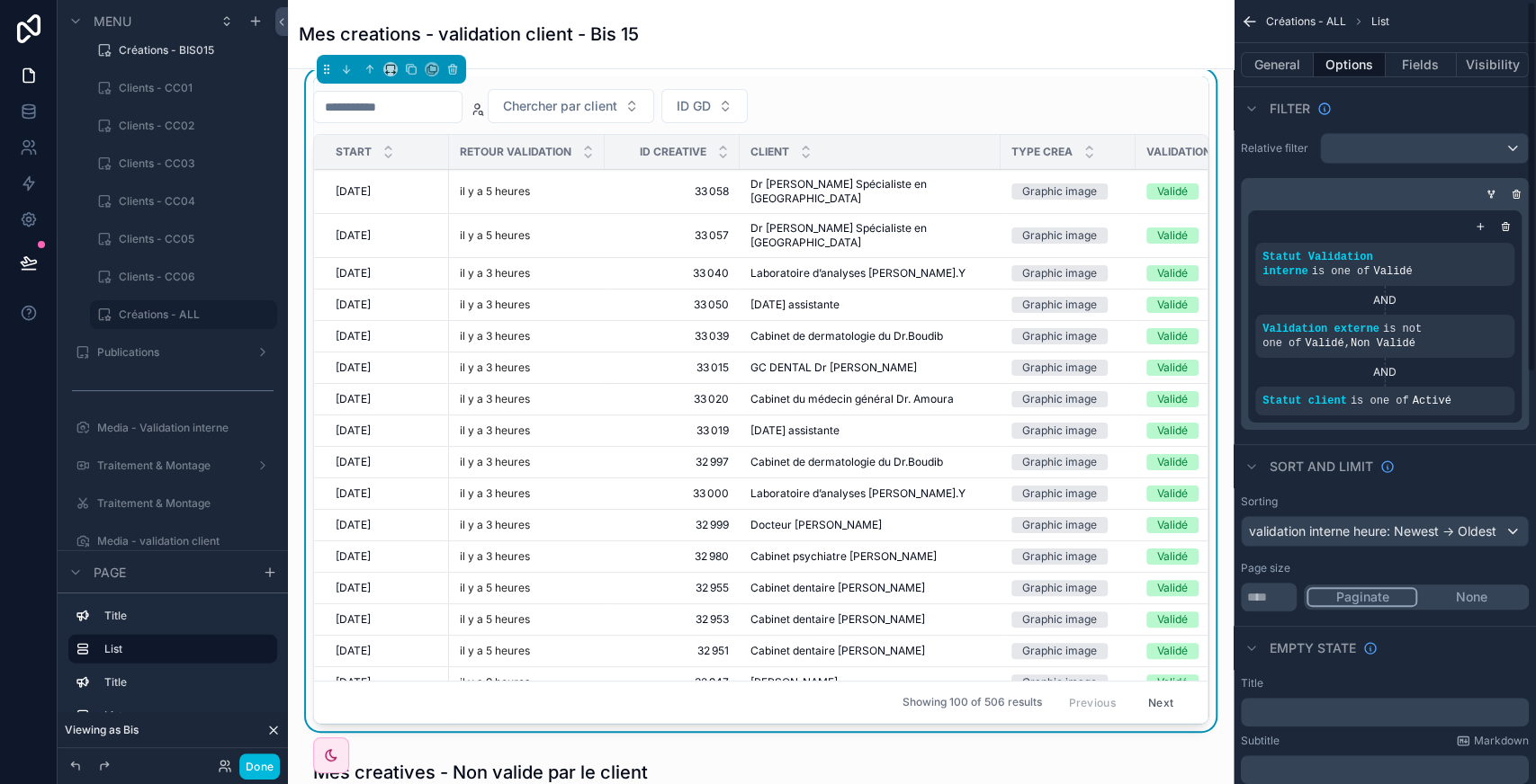
scroll to position [4, 0]
click at [1467, 312] on icon "scrollable content" at bounding box center [1470, 317] width 11 height 11
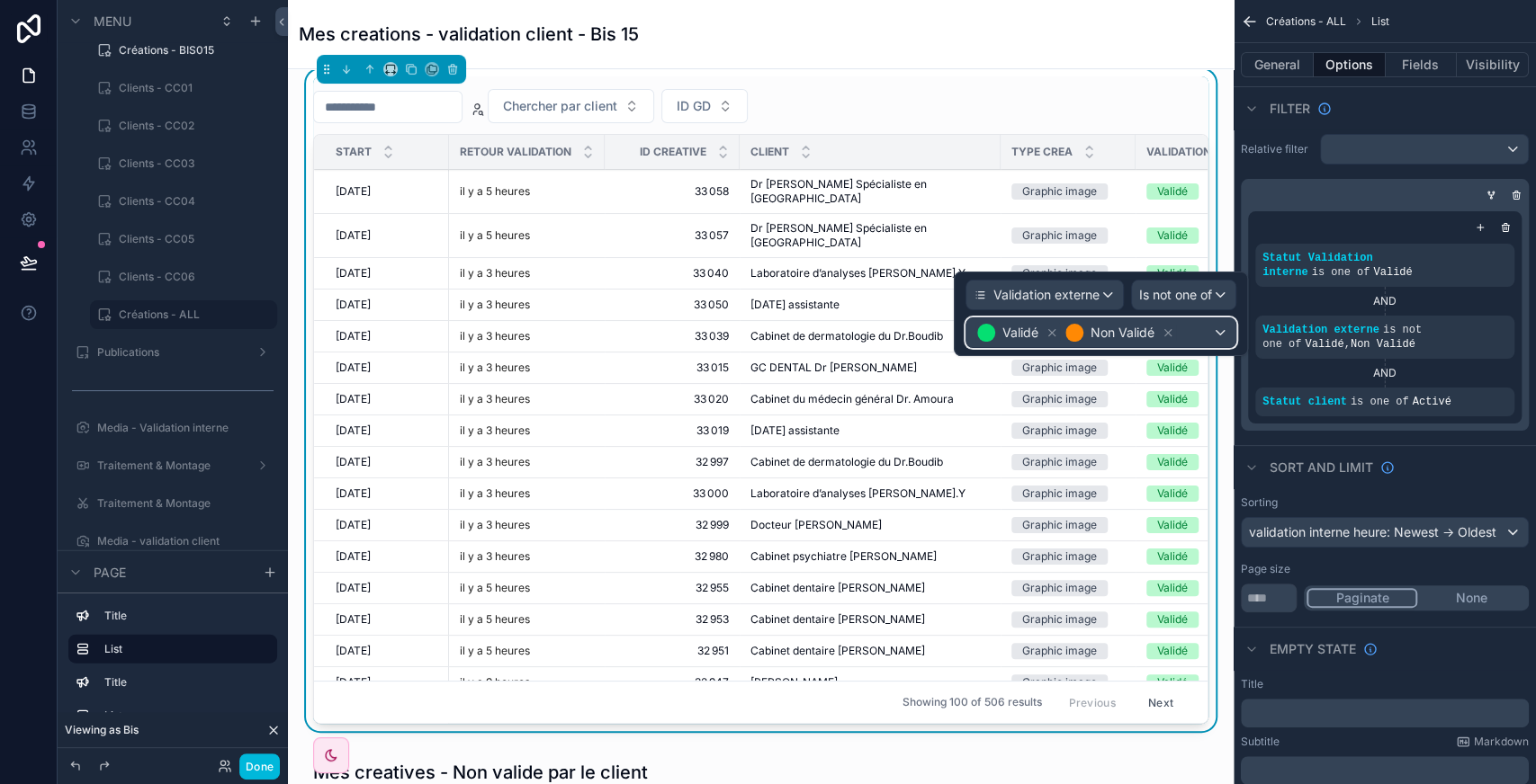
click at [1209, 333] on div "Validé Non Validé" at bounding box center [1101, 332] width 269 height 29
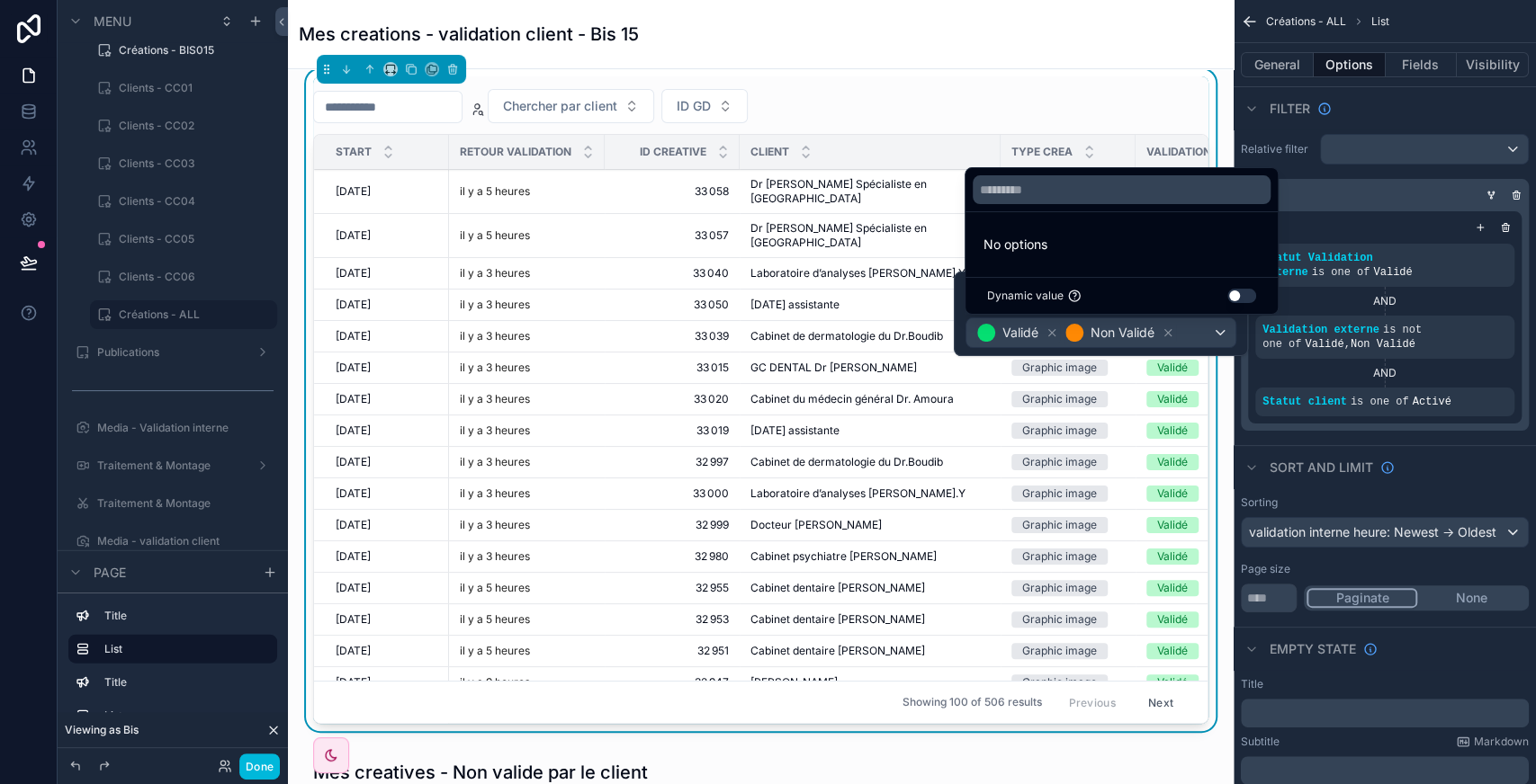
click at [1182, 338] on div at bounding box center [1101, 315] width 294 height 85
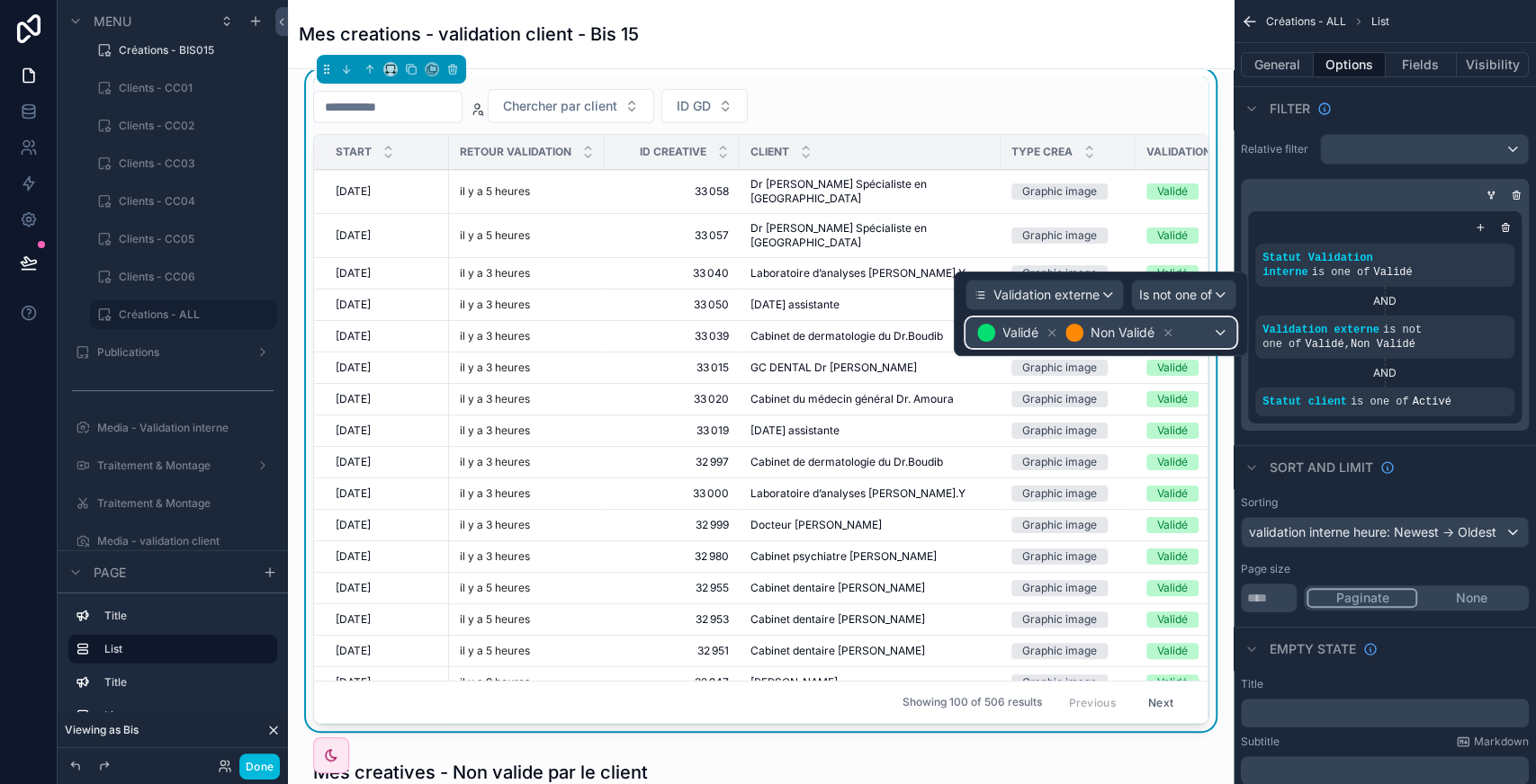
click at [1182, 338] on div "Validé Non Validé" at bounding box center [1101, 332] width 269 height 29
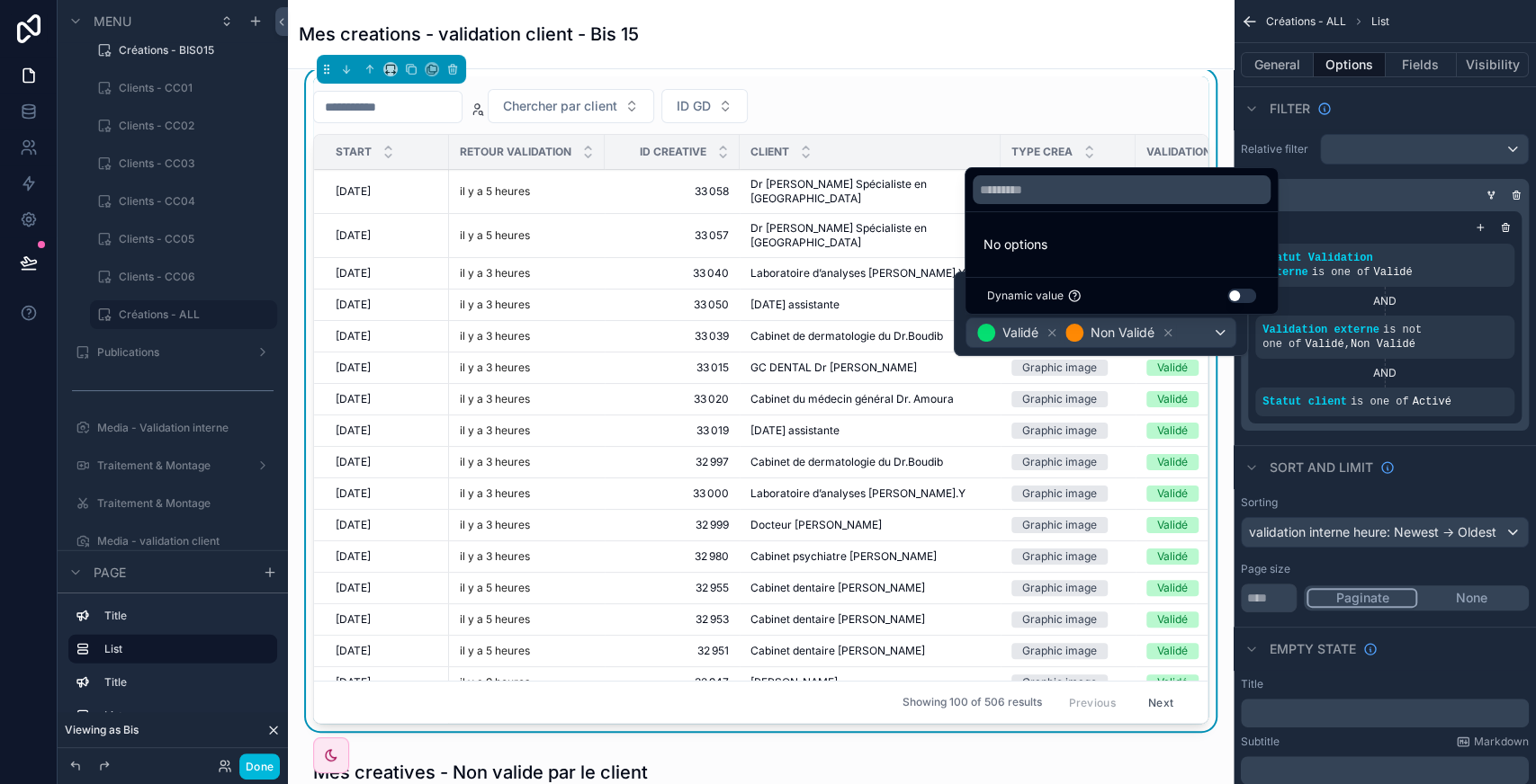
click at [1182, 338] on div at bounding box center [1101, 315] width 294 height 85
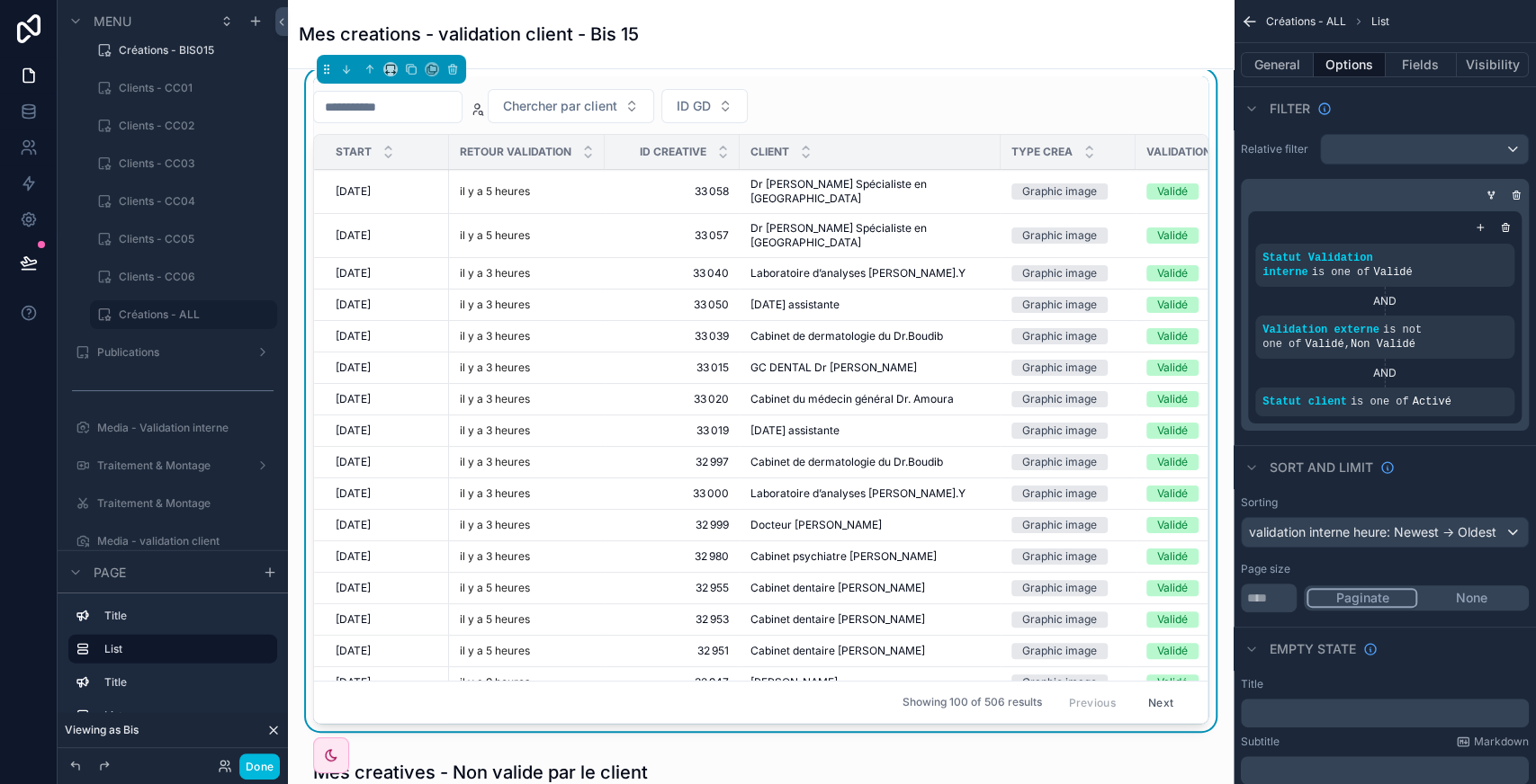
click at [1495, 445] on div "Sort And Limit" at bounding box center [1385, 467] width 303 height 43
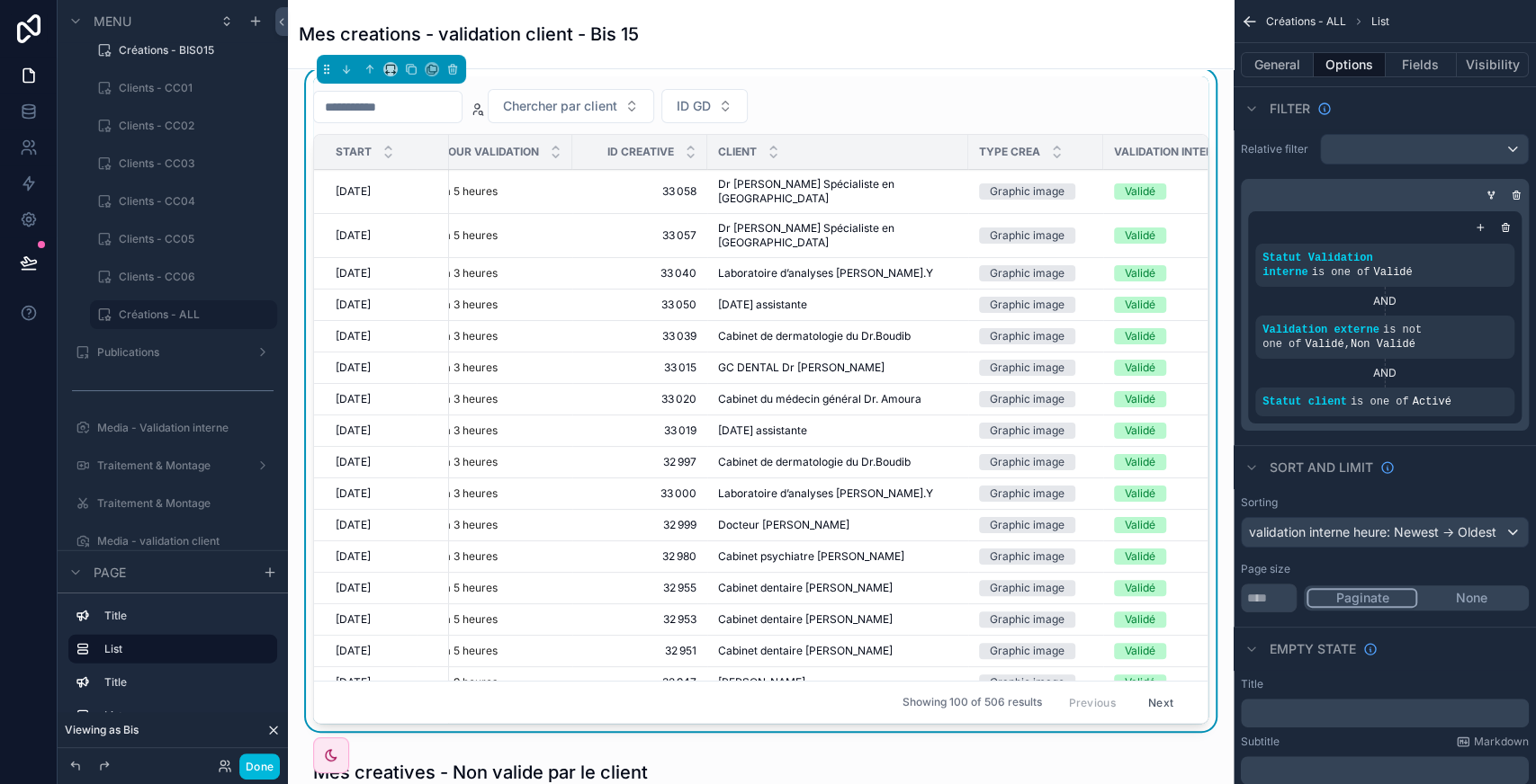
scroll to position [0, 0]
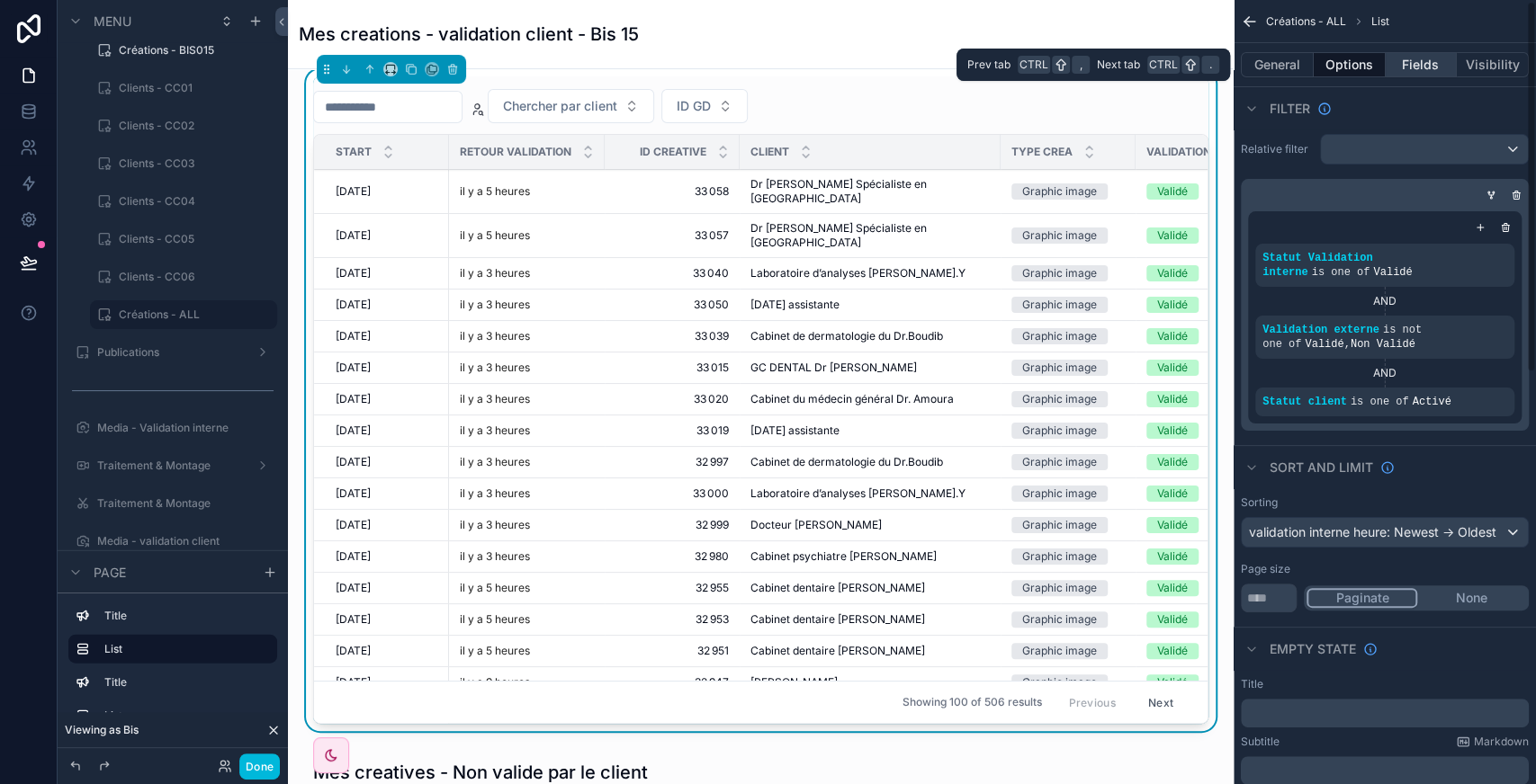
click at [1433, 58] on button "Fields" at bounding box center [1422, 65] width 72 height 25
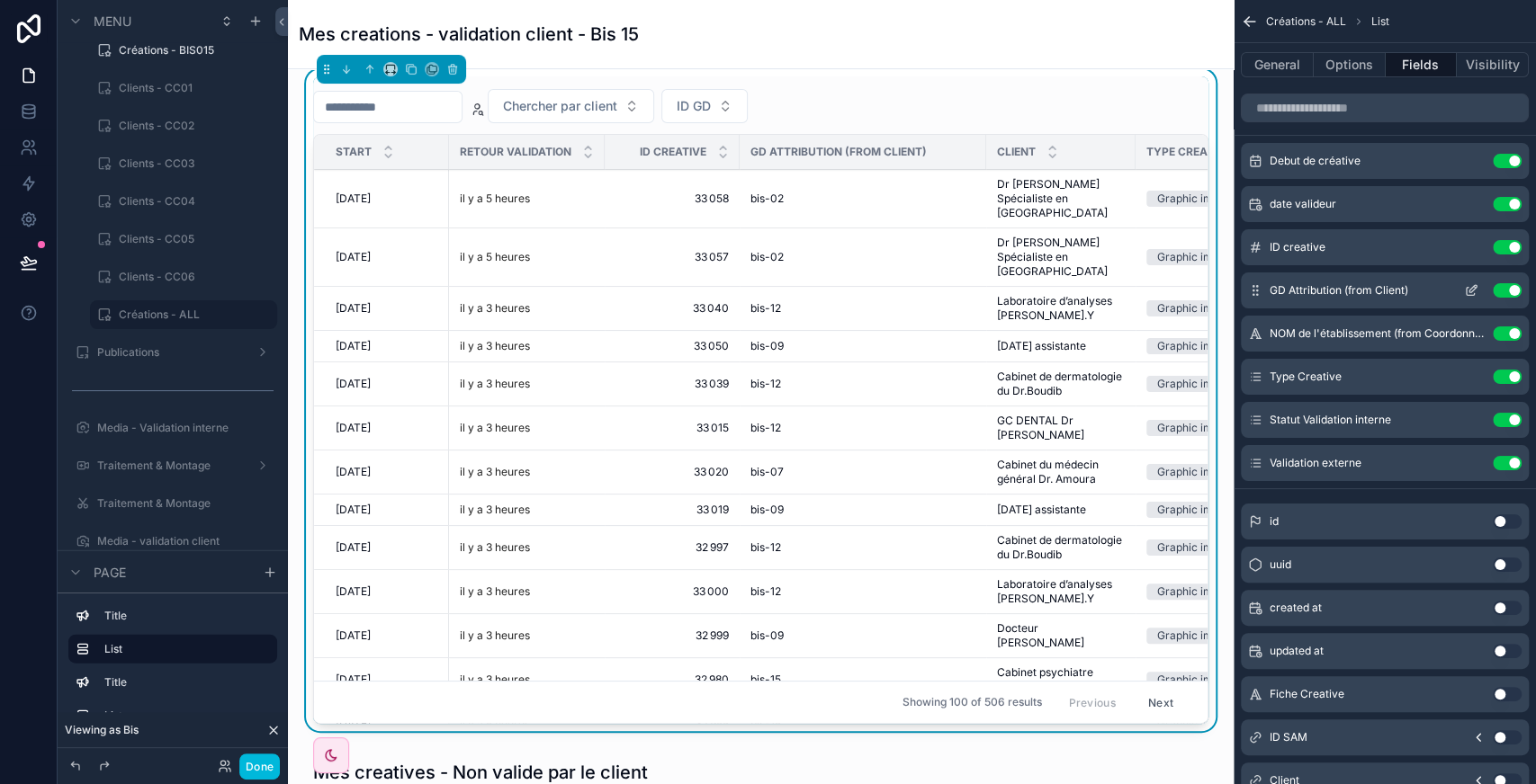
click at [1471, 290] on icon "scrollable content" at bounding box center [1471, 291] width 15 height 15
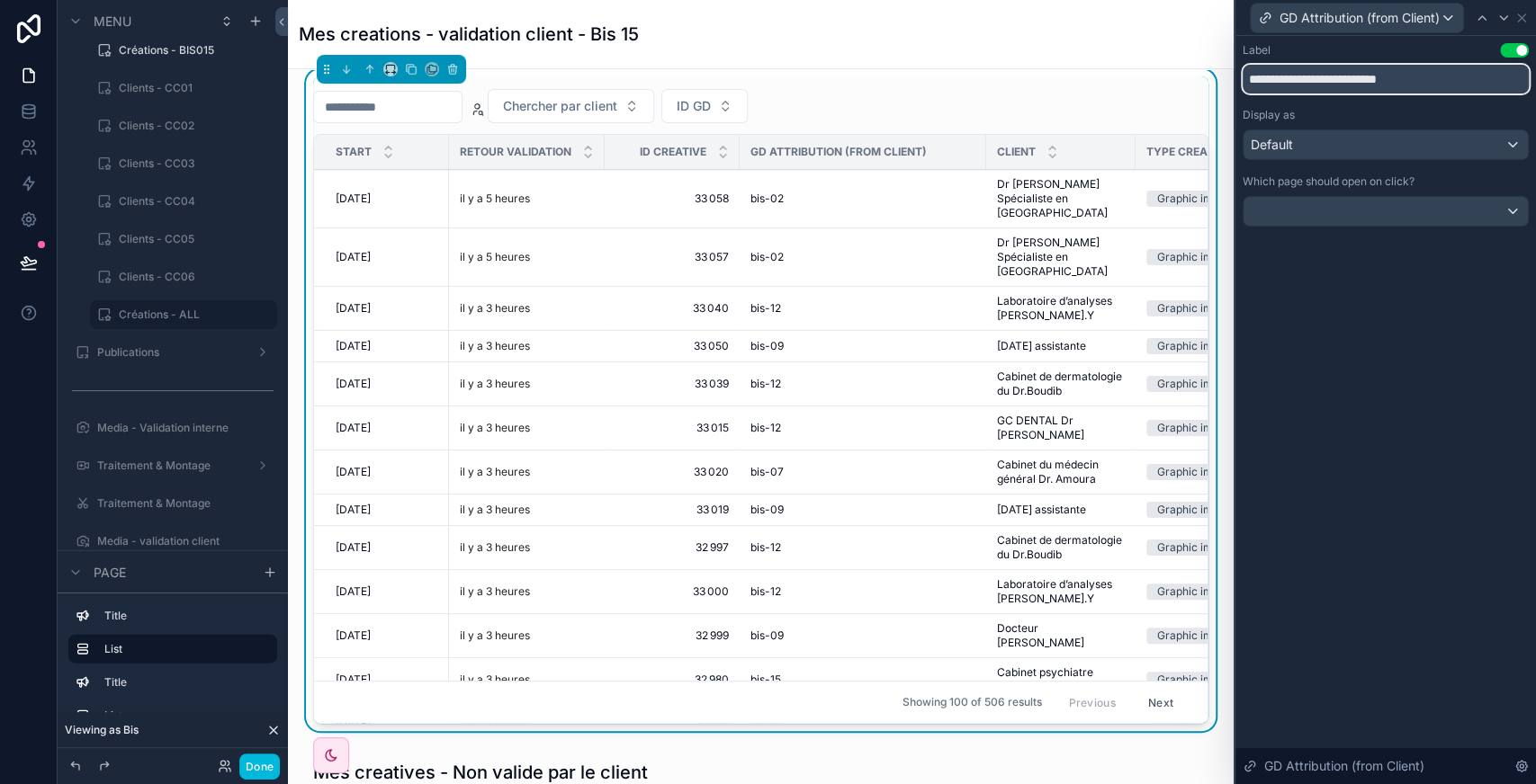
click at [1306, 72] on input "**********" at bounding box center [1386, 78] width 286 height 29
type input "*****"
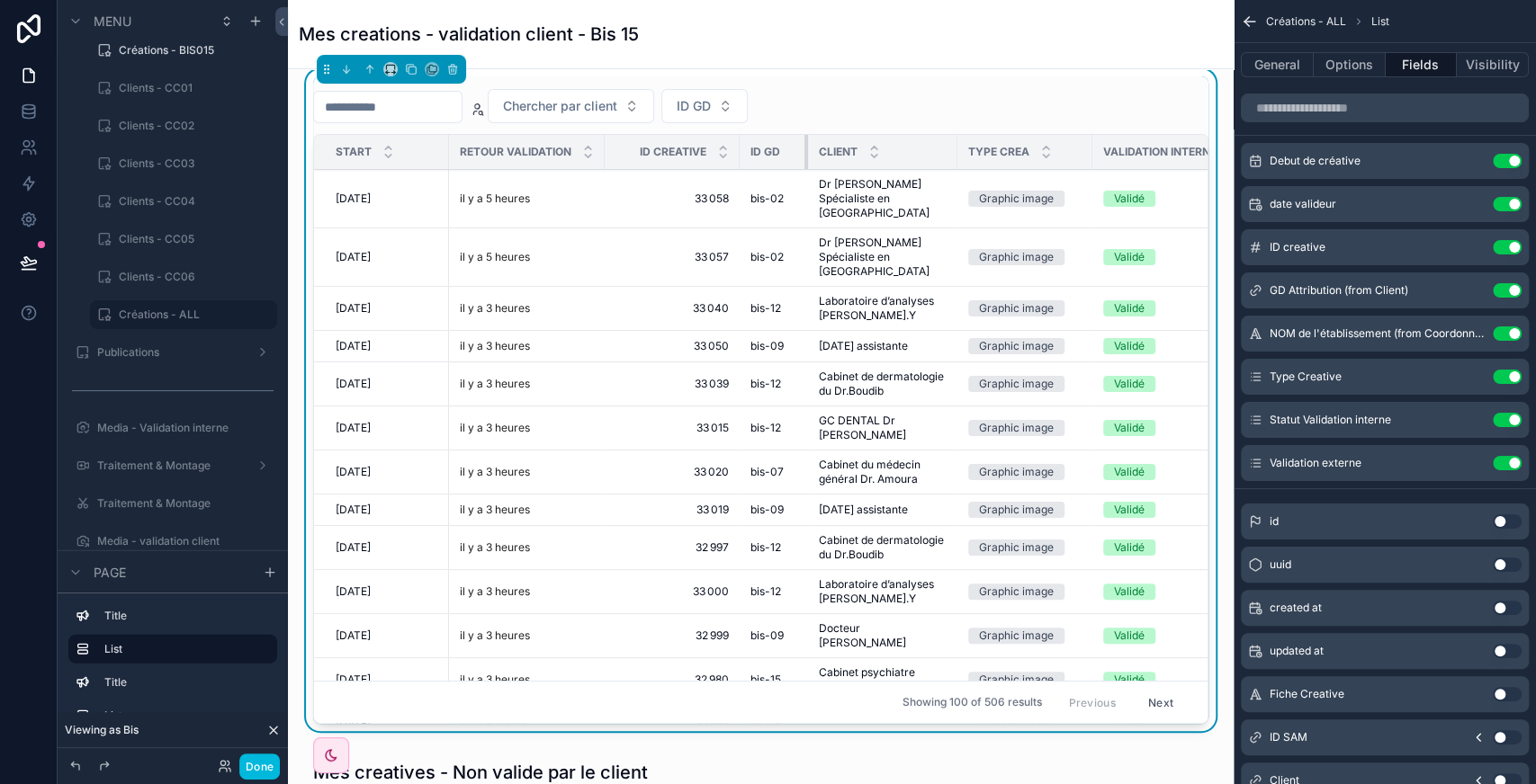
drag, startPoint x: 982, startPoint y: 149, endPoint x: 804, endPoint y: 164, distance: 178.6
click at [804, 164] on div "scrollable content" at bounding box center [808, 151] width 7 height 34
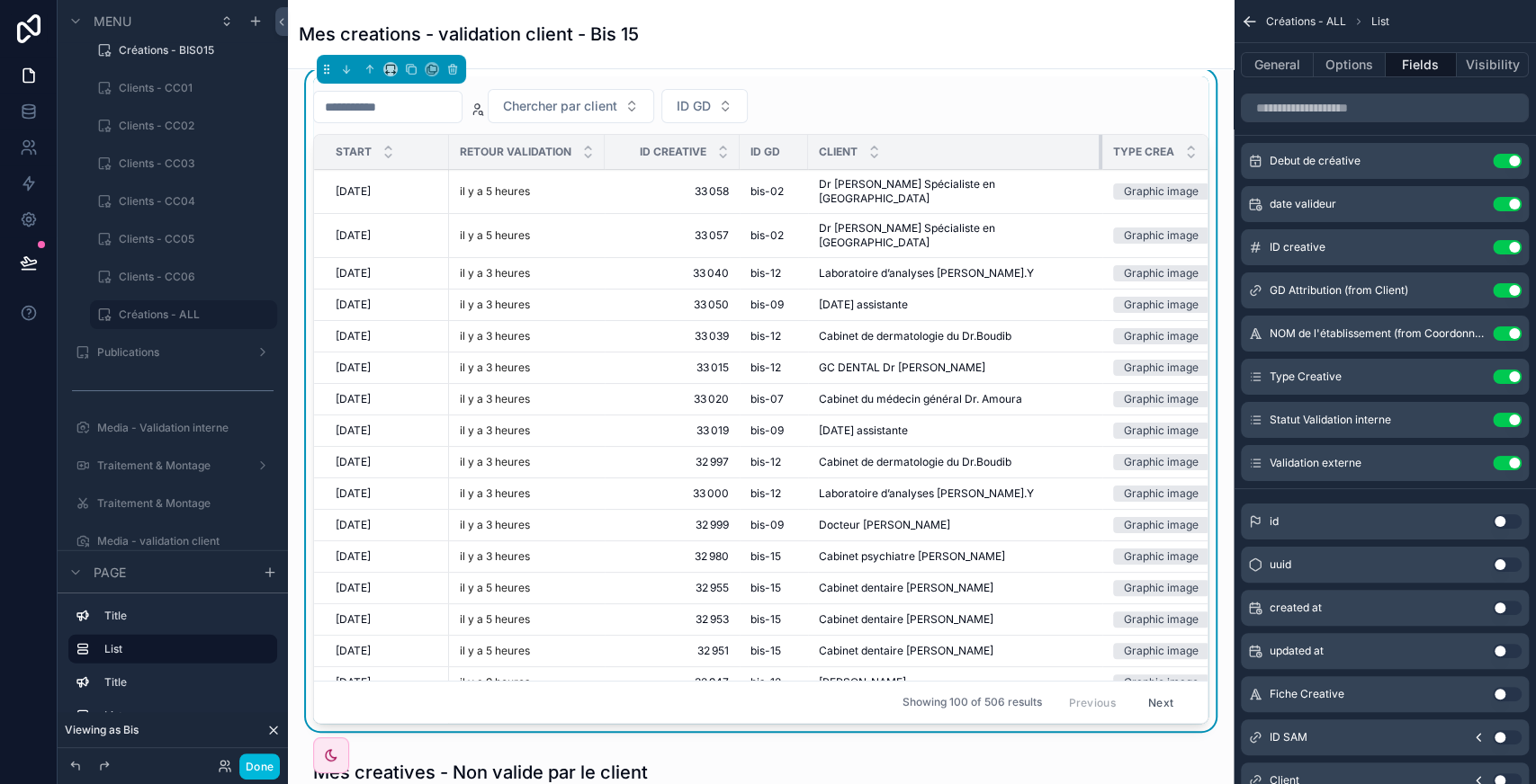
drag, startPoint x: 954, startPoint y: 151, endPoint x: 1099, endPoint y: 135, distance: 145.9
click at [1099, 135] on tr "Start Retour validation ID creative ID GD Client Type Crea Validation interne V…" at bounding box center [922, 152] width 1216 height 35
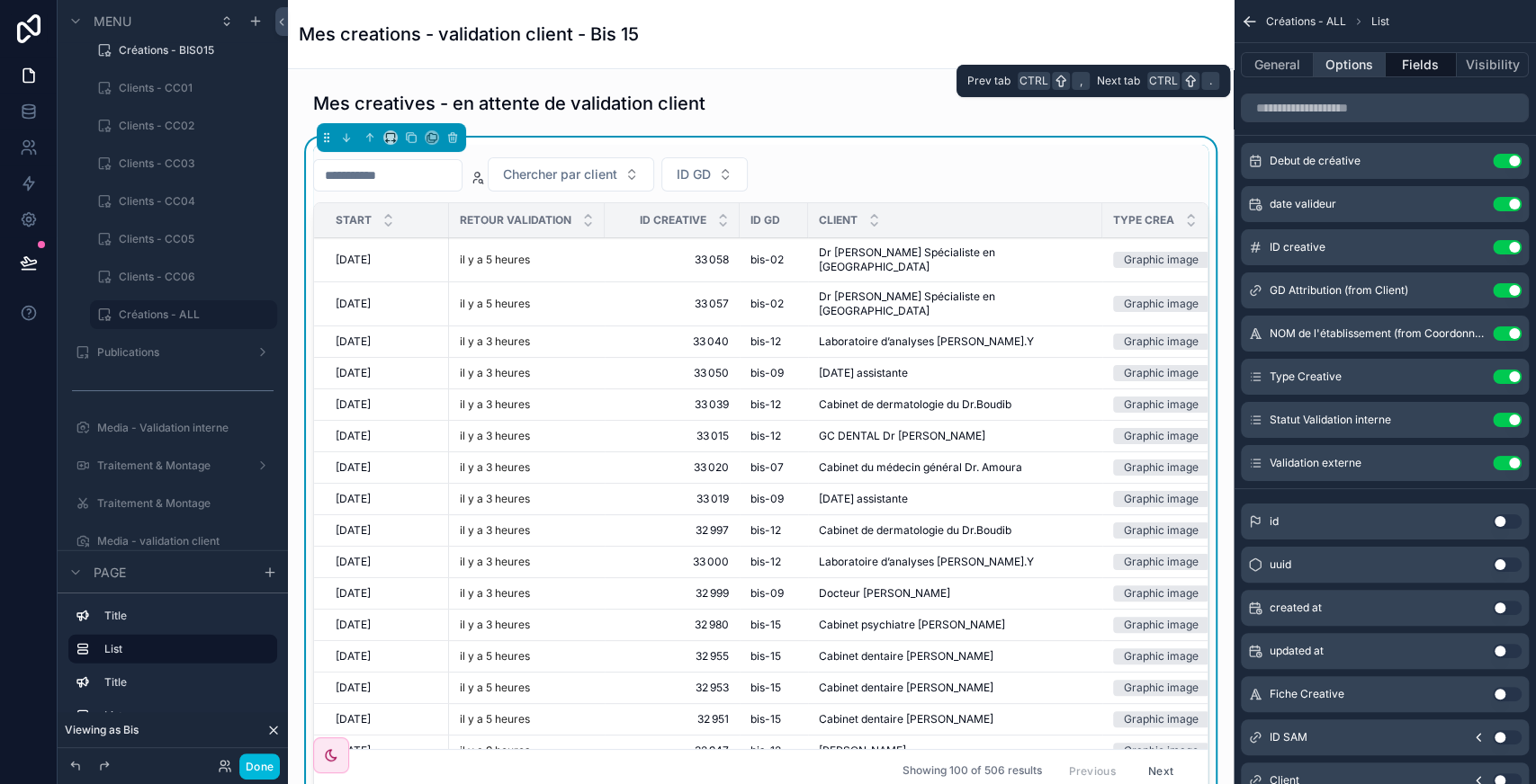
click at [1344, 64] on button "Options" at bounding box center [1350, 65] width 72 height 25
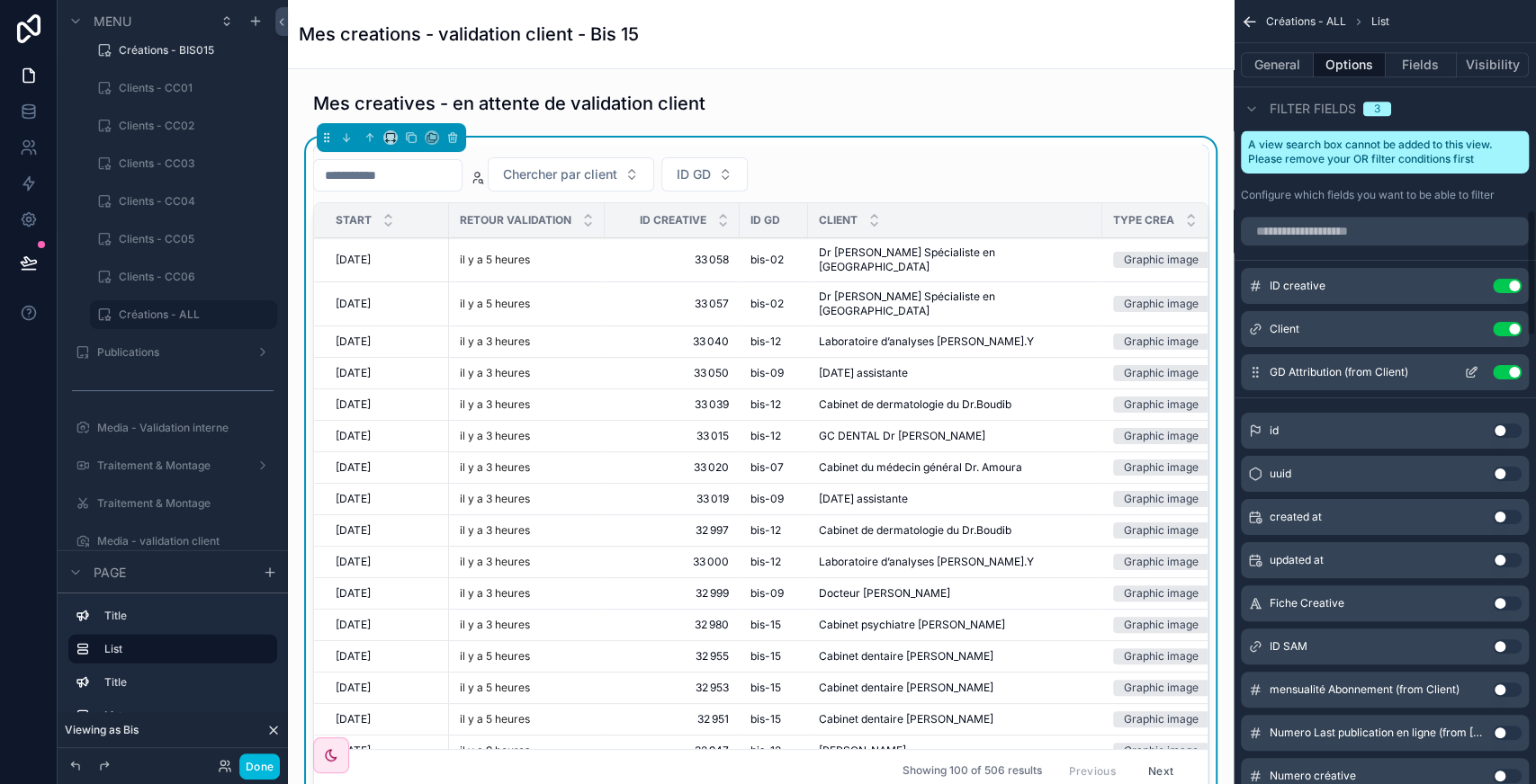
scroll to position [1297, 0]
click at [710, 170] on span "ID GD" at bounding box center [693, 174] width 34 height 18
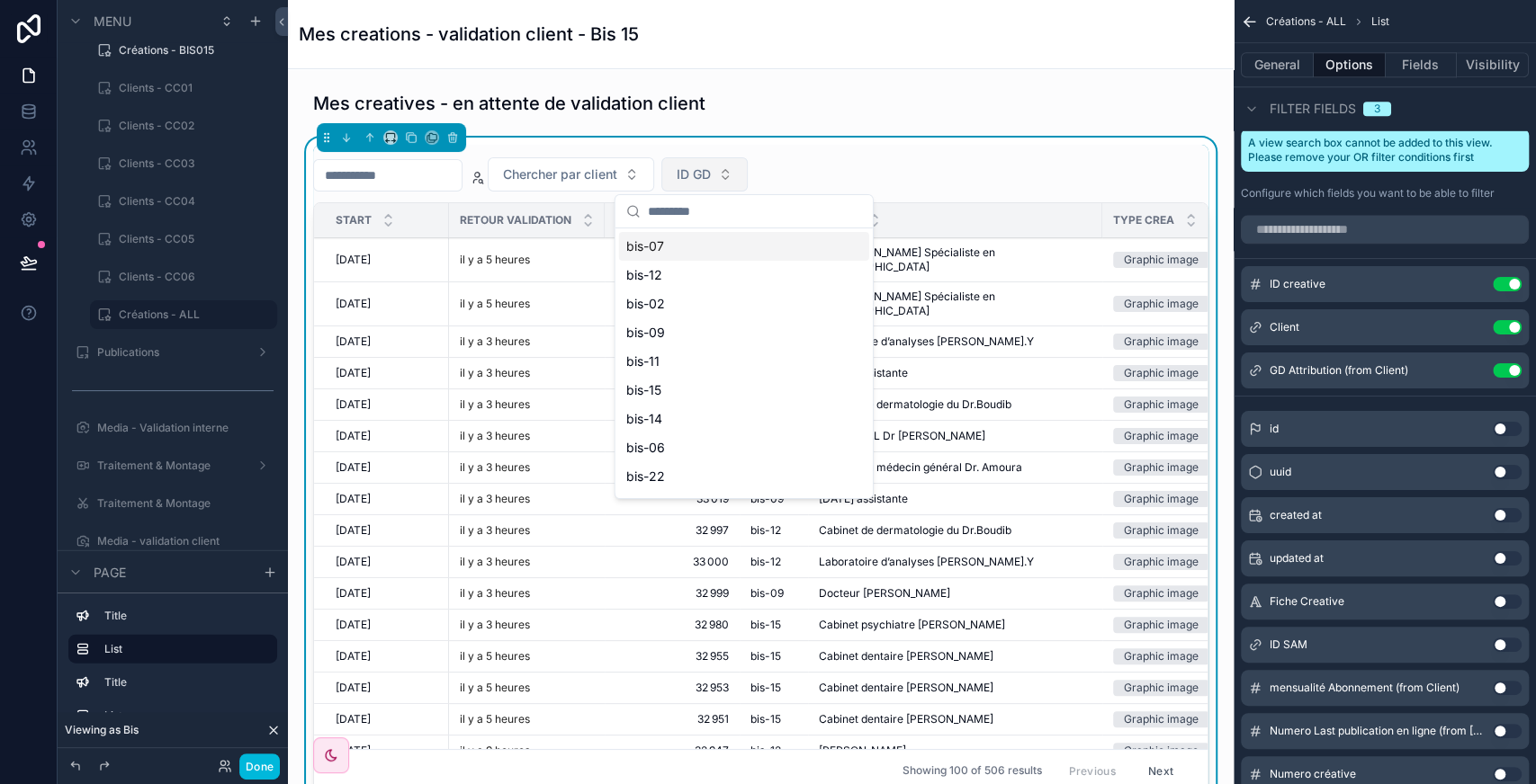
click at [710, 171] on span "ID GD" at bounding box center [693, 174] width 34 height 18
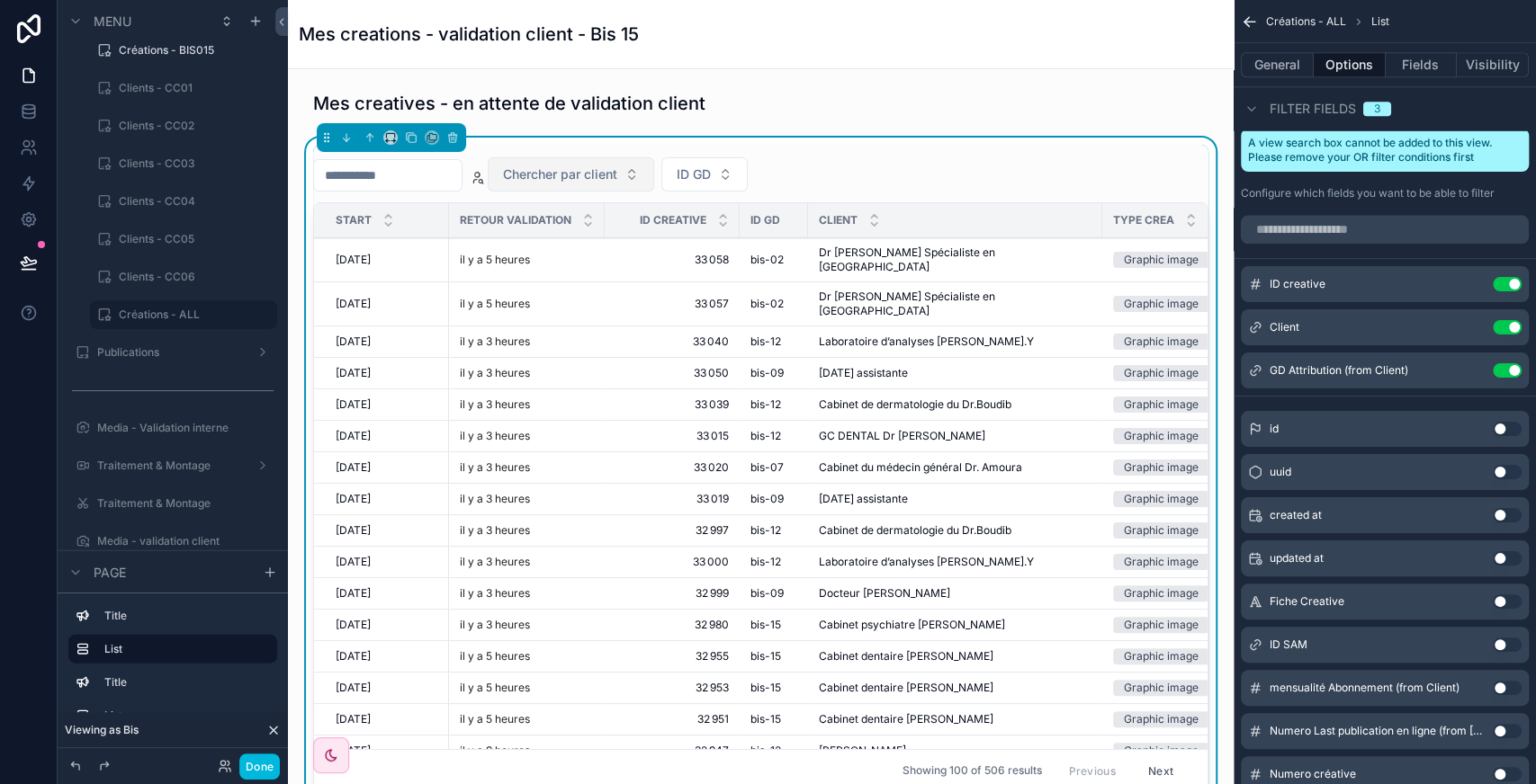
click at [608, 177] on span "Chercher par client" at bounding box center [560, 174] width 114 height 18
click at [617, 171] on span "Chercher par client" at bounding box center [560, 174] width 114 height 18
click at [1509, 508] on button "Use setting" at bounding box center [1506, 516] width 29 height 15
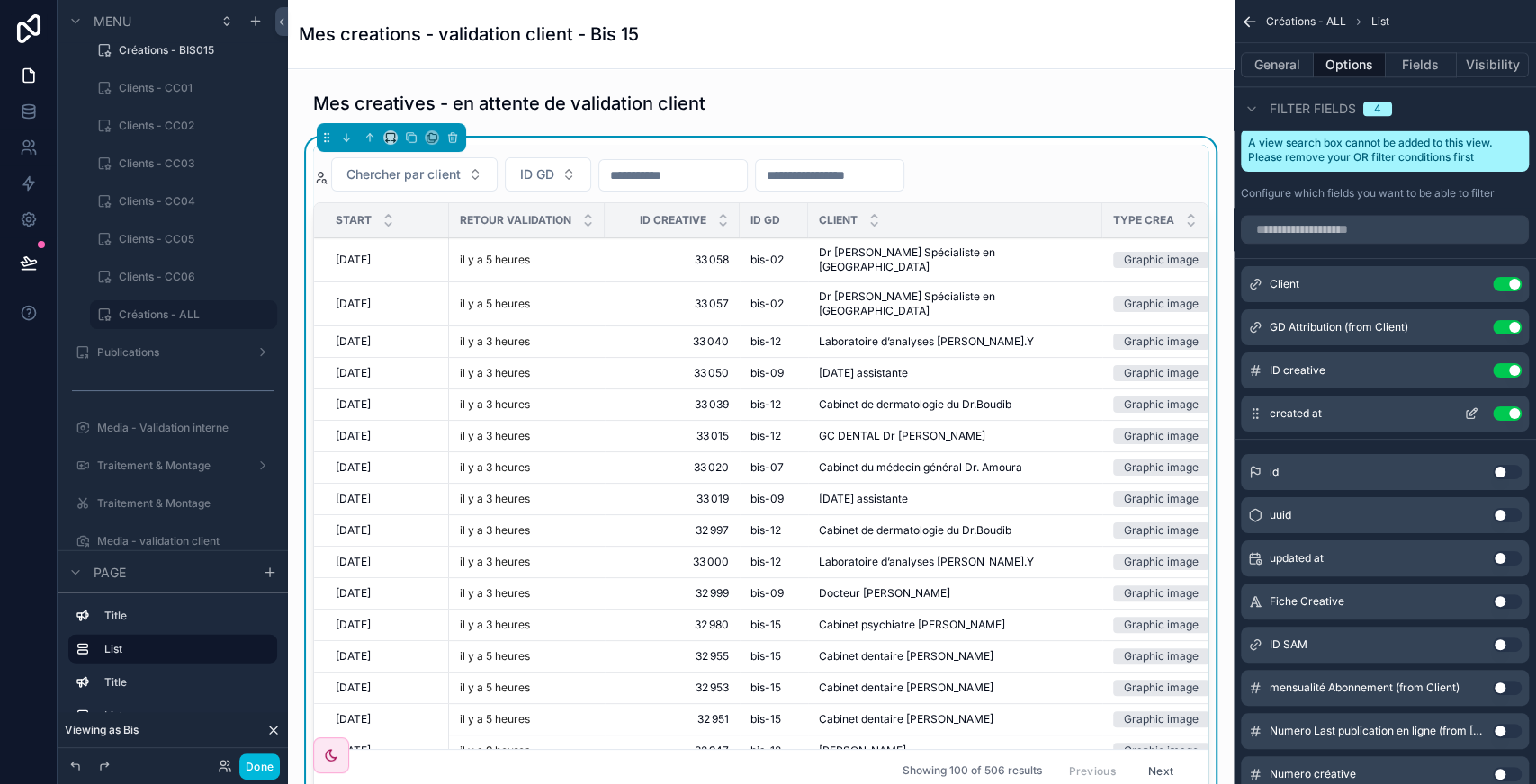
click at [1471, 409] on icon "scrollable content" at bounding box center [1473, 412] width 7 height 7
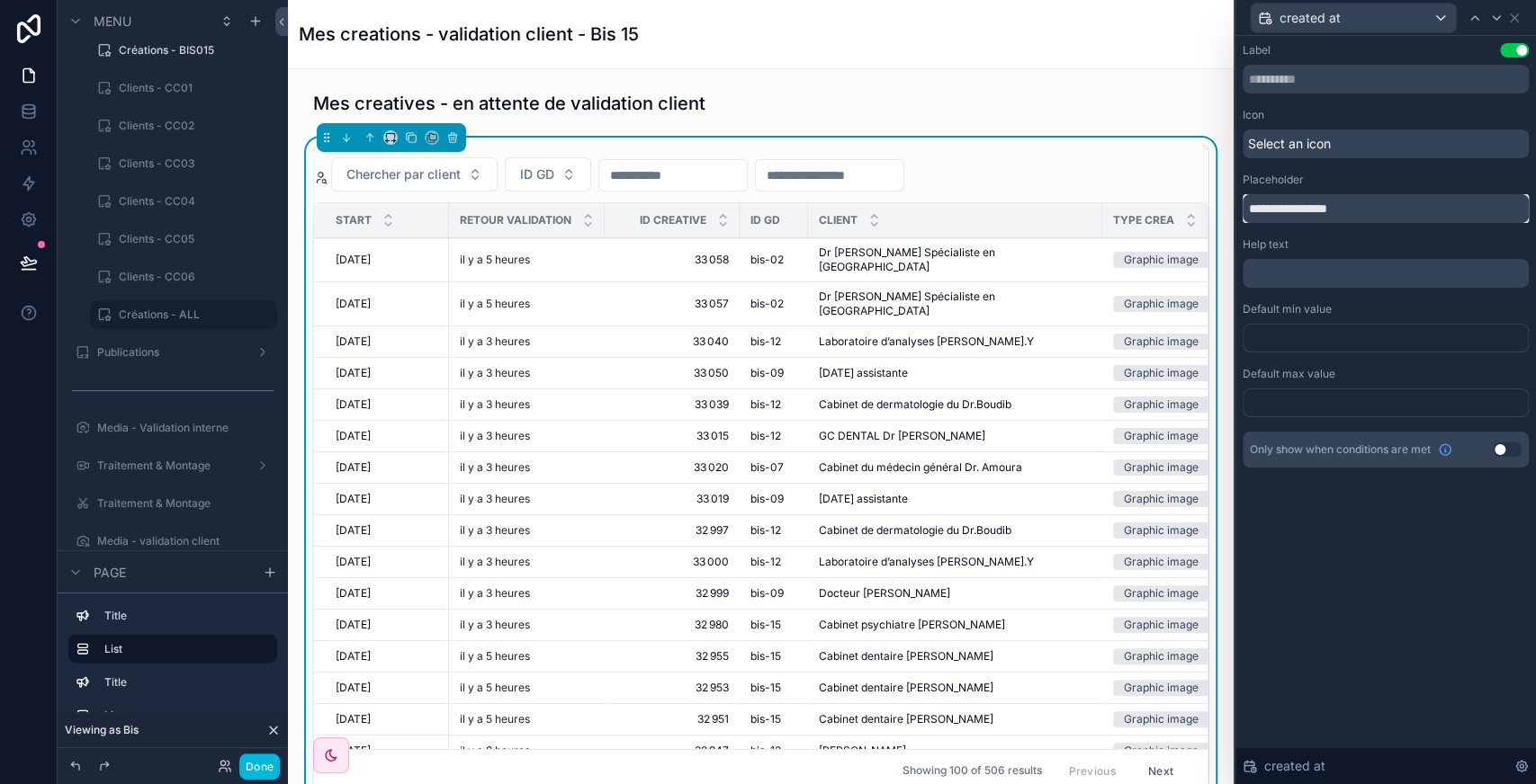
click at [1320, 208] on input "**********" at bounding box center [1386, 208] width 286 height 29
click at [1320, 208] on input "*" at bounding box center [1386, 208] width 286 height 29
type input "**********"
click at [1397, 311] on div "Default min value" at bounding box center [1386, 310] width 286 height 15
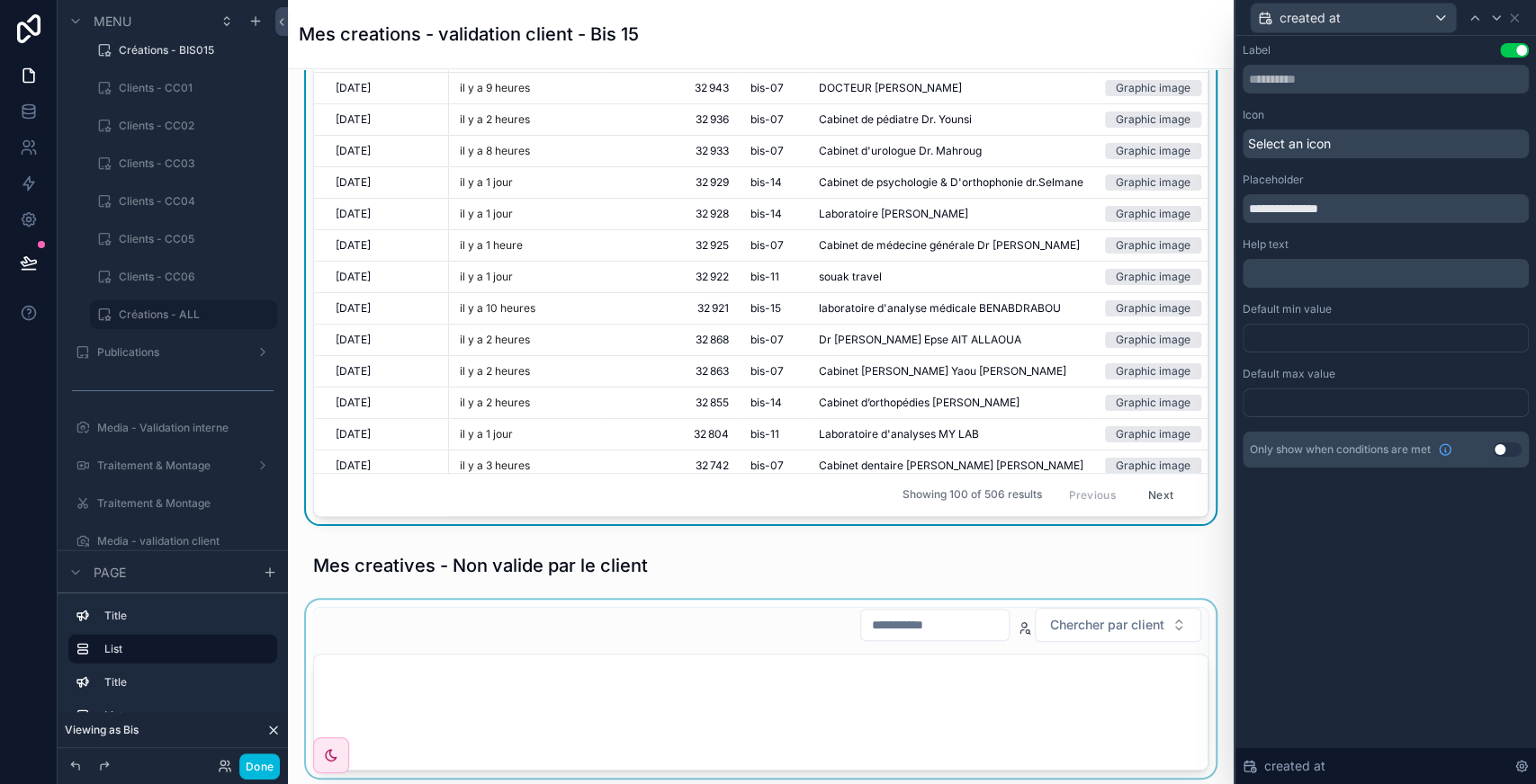
scroll to position [0, 0]
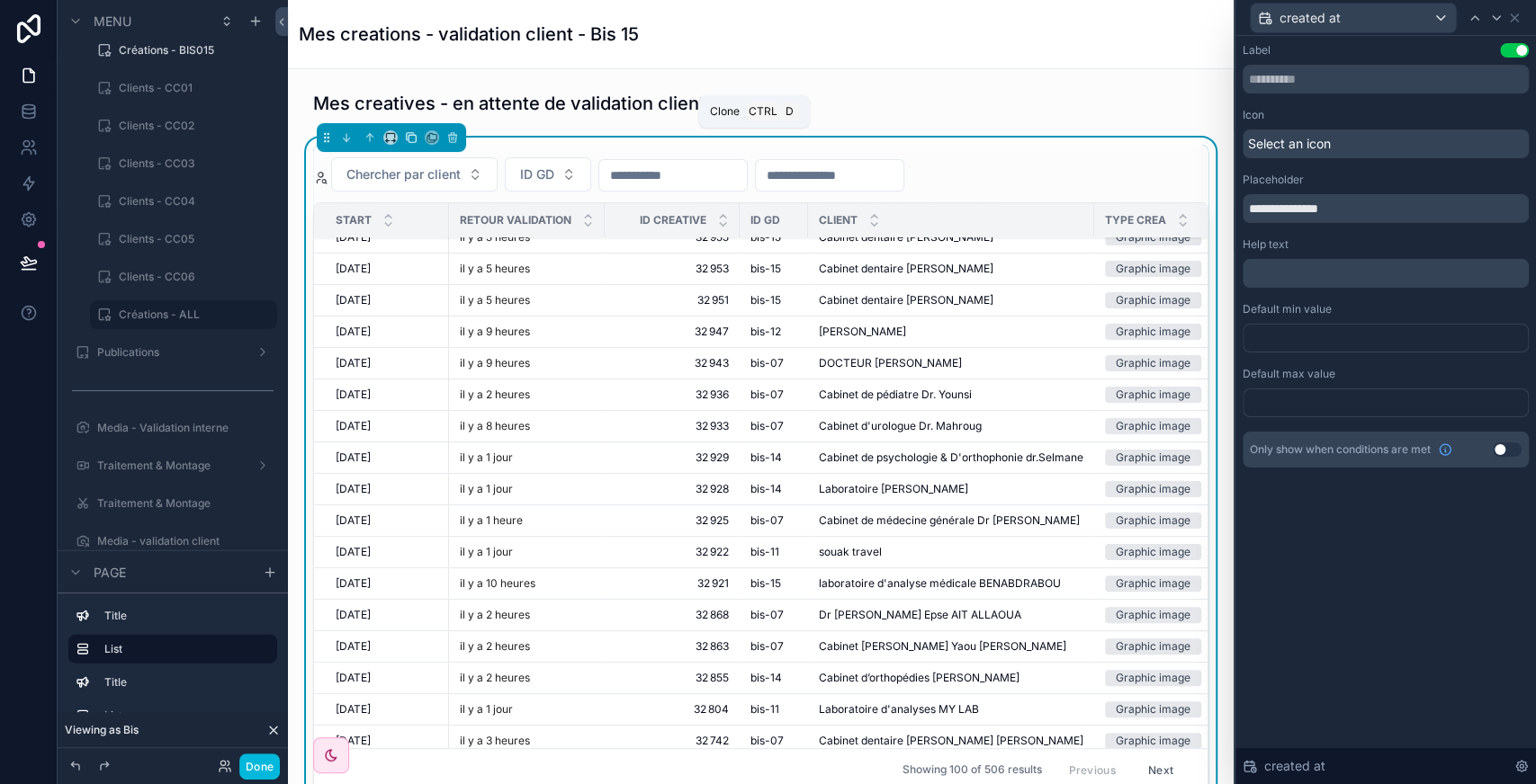
click at [407, 138] on icon "scrollable content" at bounding box center [411, 137] width 13 height 13
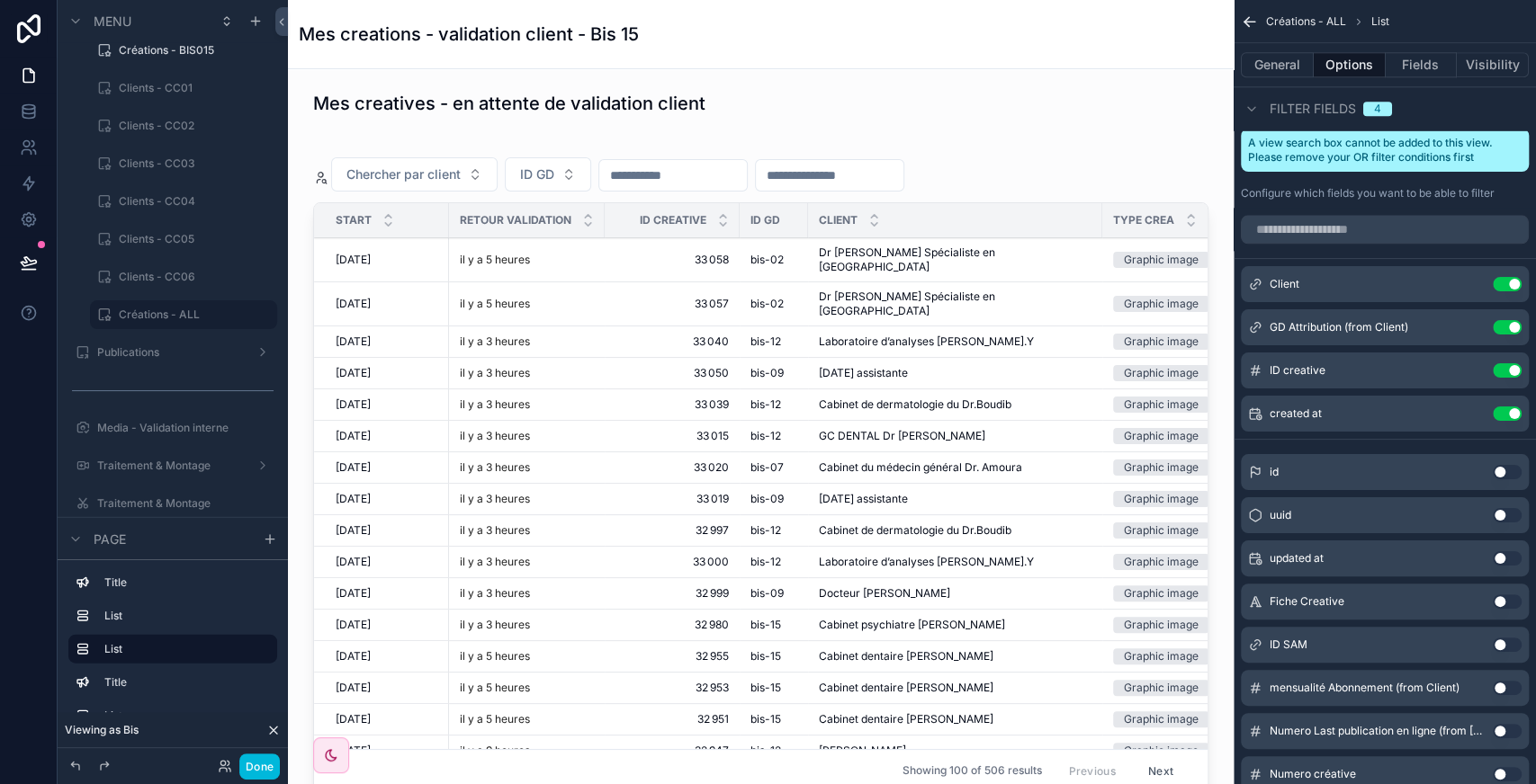
scroll to position [504, 0]
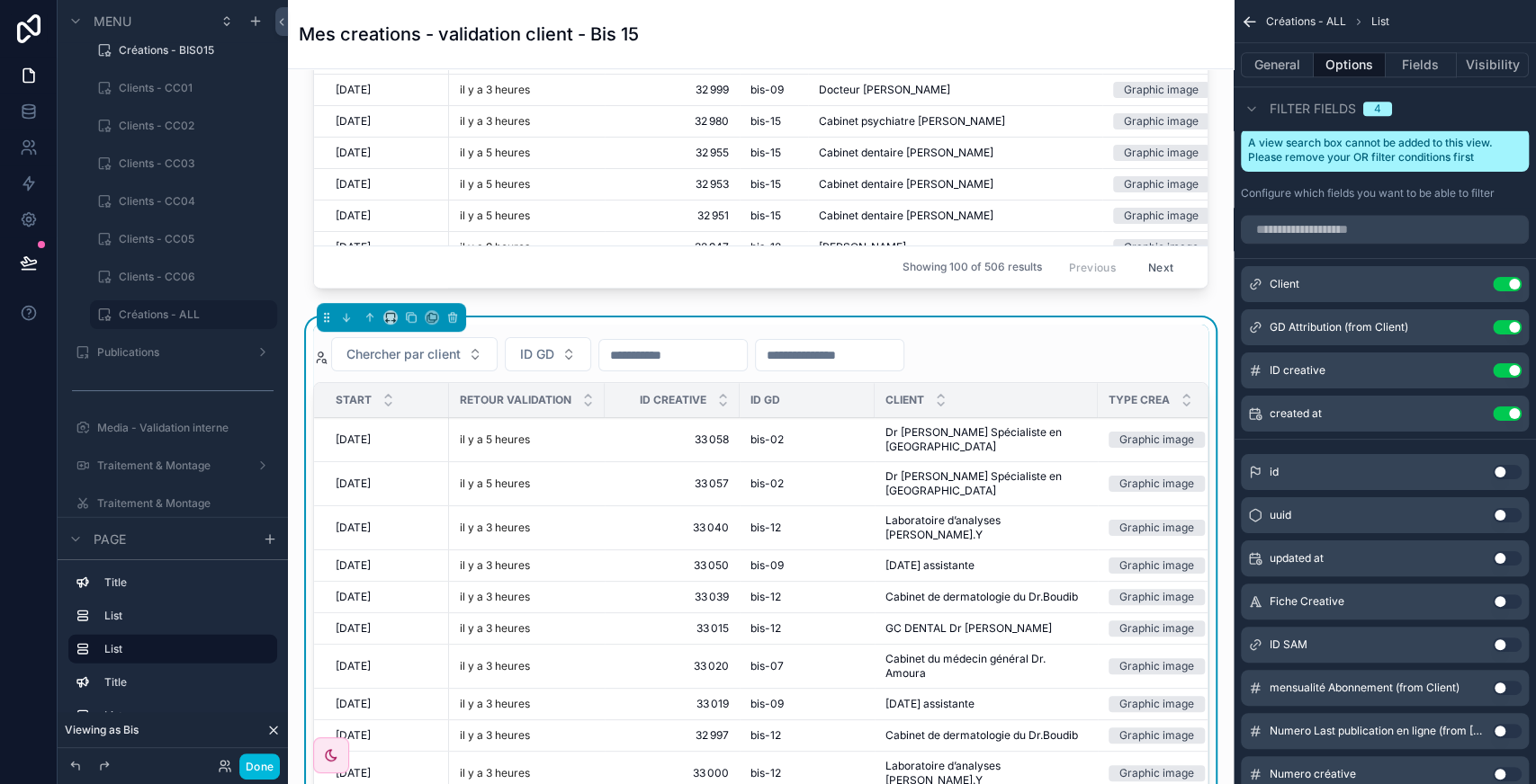
click at [1054, 343] on div "Chercher par client ID GD" at bounding box center [760, 354] width 895 height 34
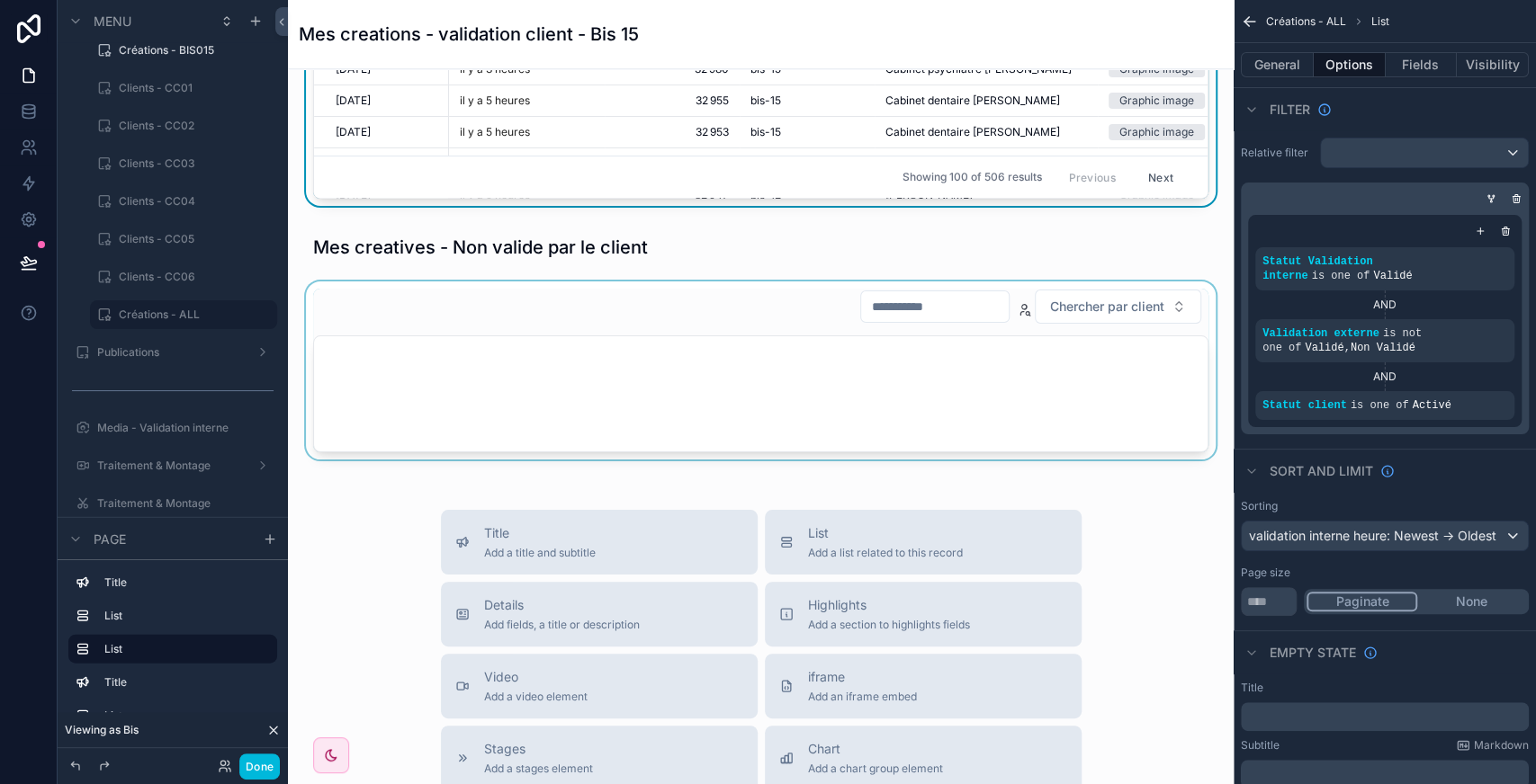
scroll to position [1276, 0]
click at [944, 388] on div "scrollable content" at bounding box center [761, 375] width 917 height 185
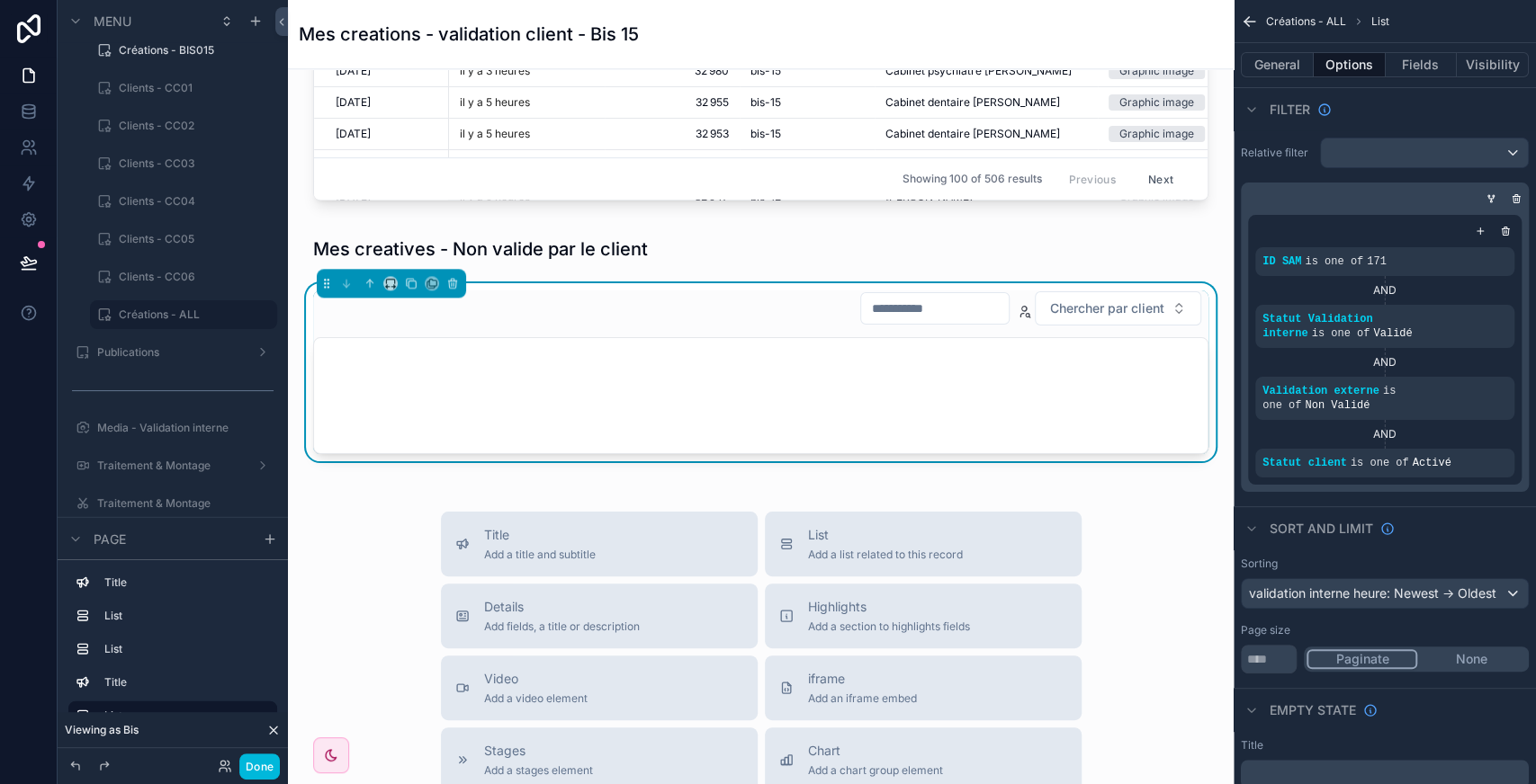
scroll to position [713, 0]
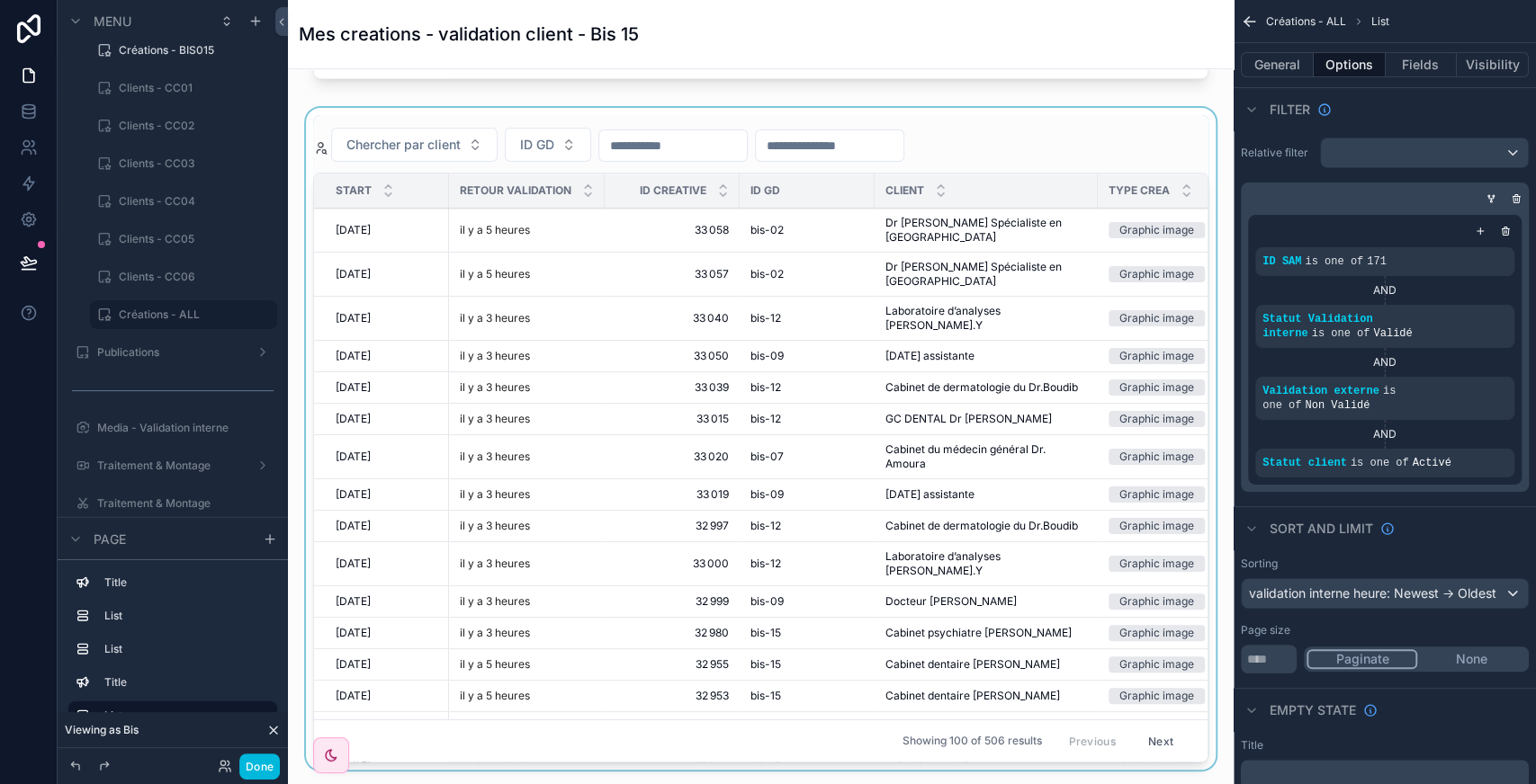
click at [1007, 139] on div "scrollable content" at bounding box center [761, 443] width 917 height 670
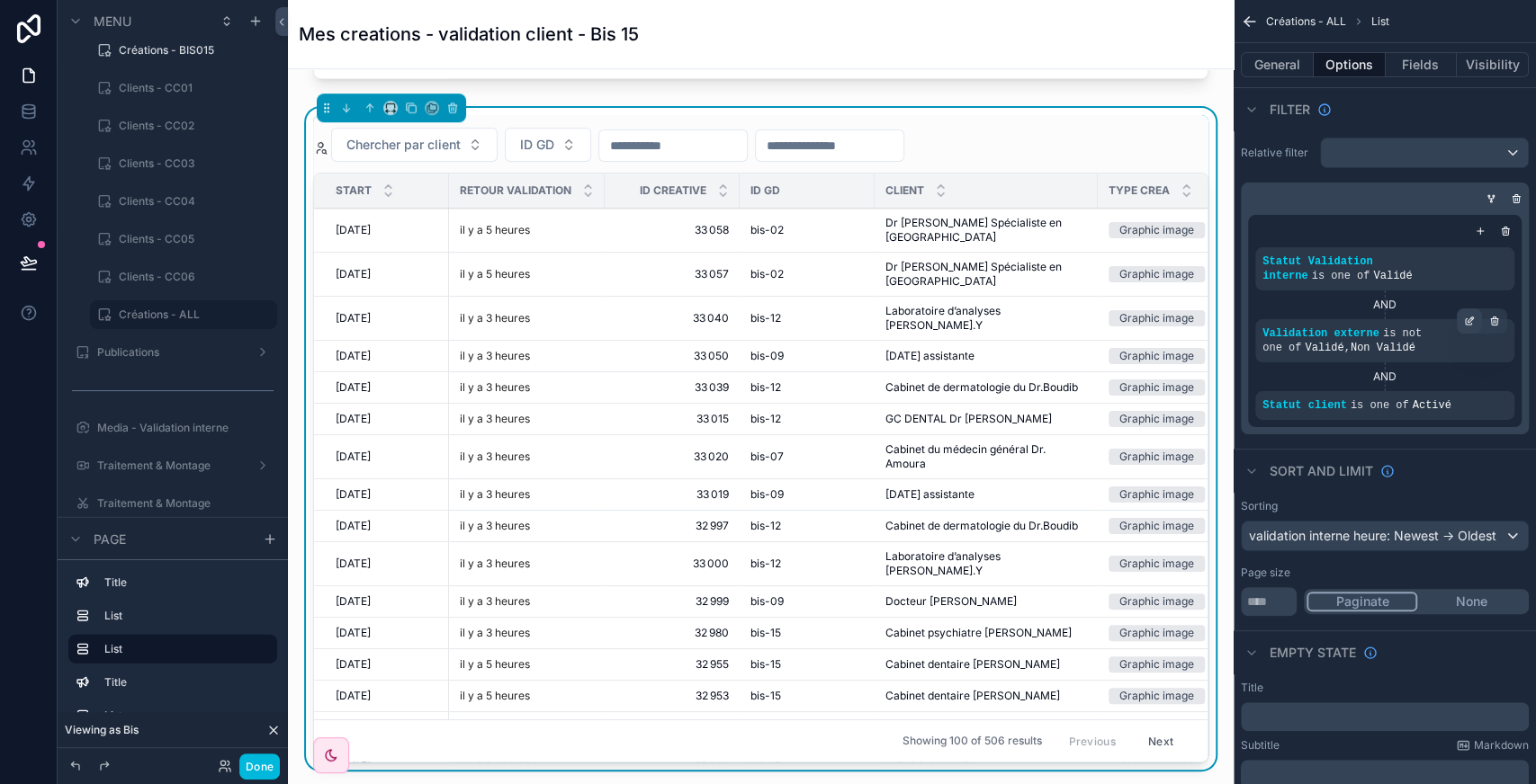
click at [1471, 312] on div "scrollable content" at bounding box center [1469, 321] width 25 height 25
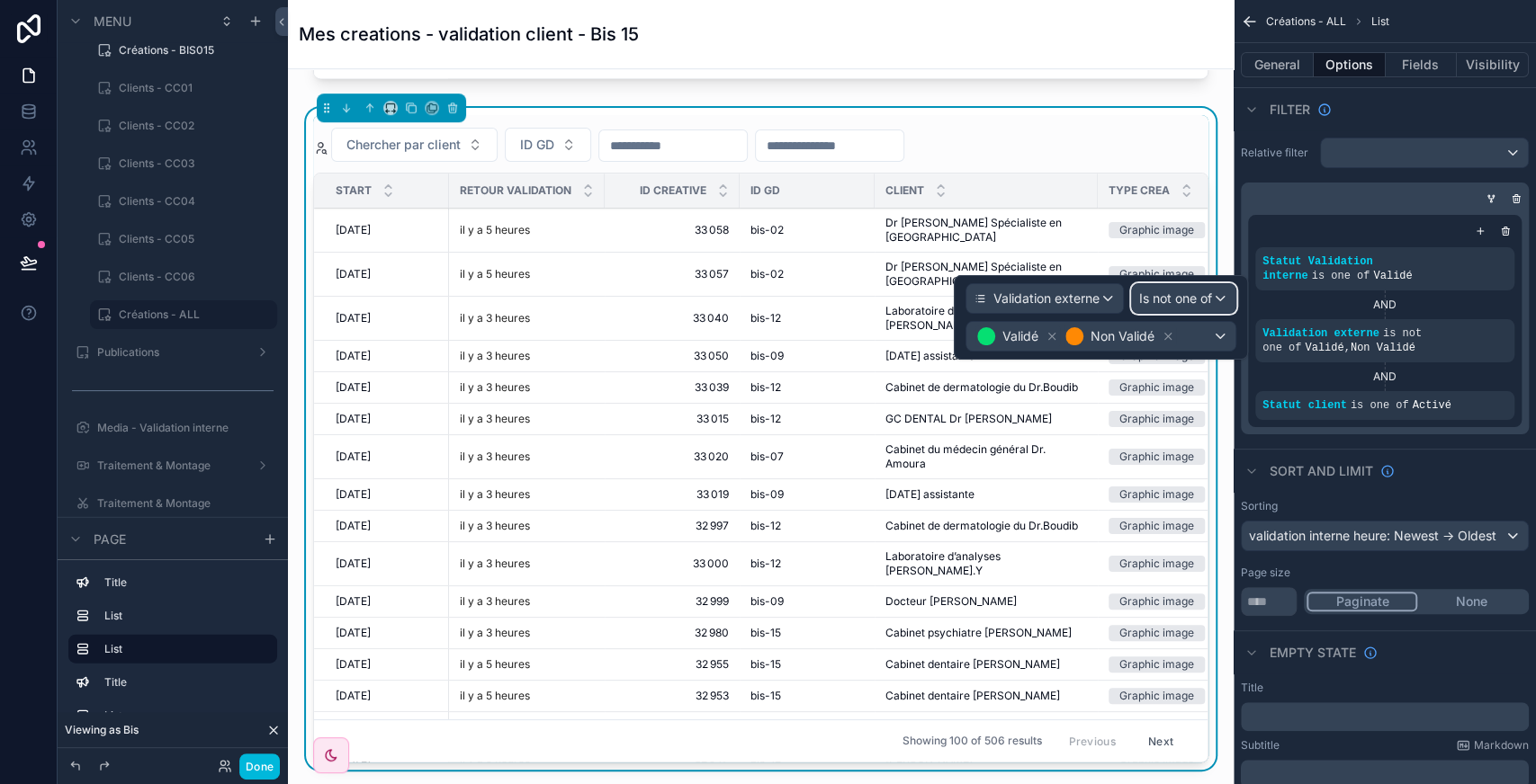
click at [1189, 299] on span "Is not one of" at bounding box center [1175, 299] width 73 height 18
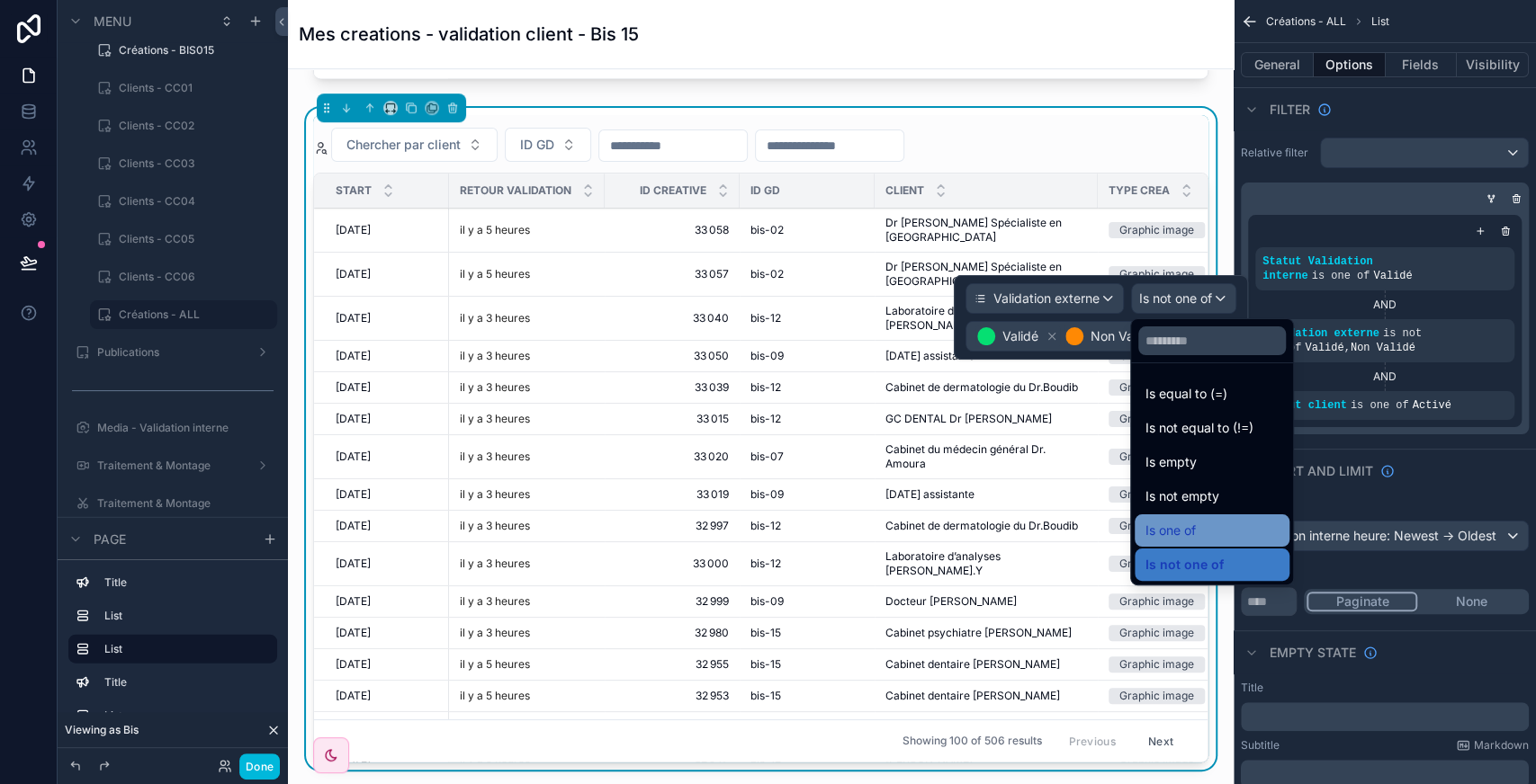
click at [1190, 534] on span "Is one of" at bounding box center [1170, 530] width 51 height 21
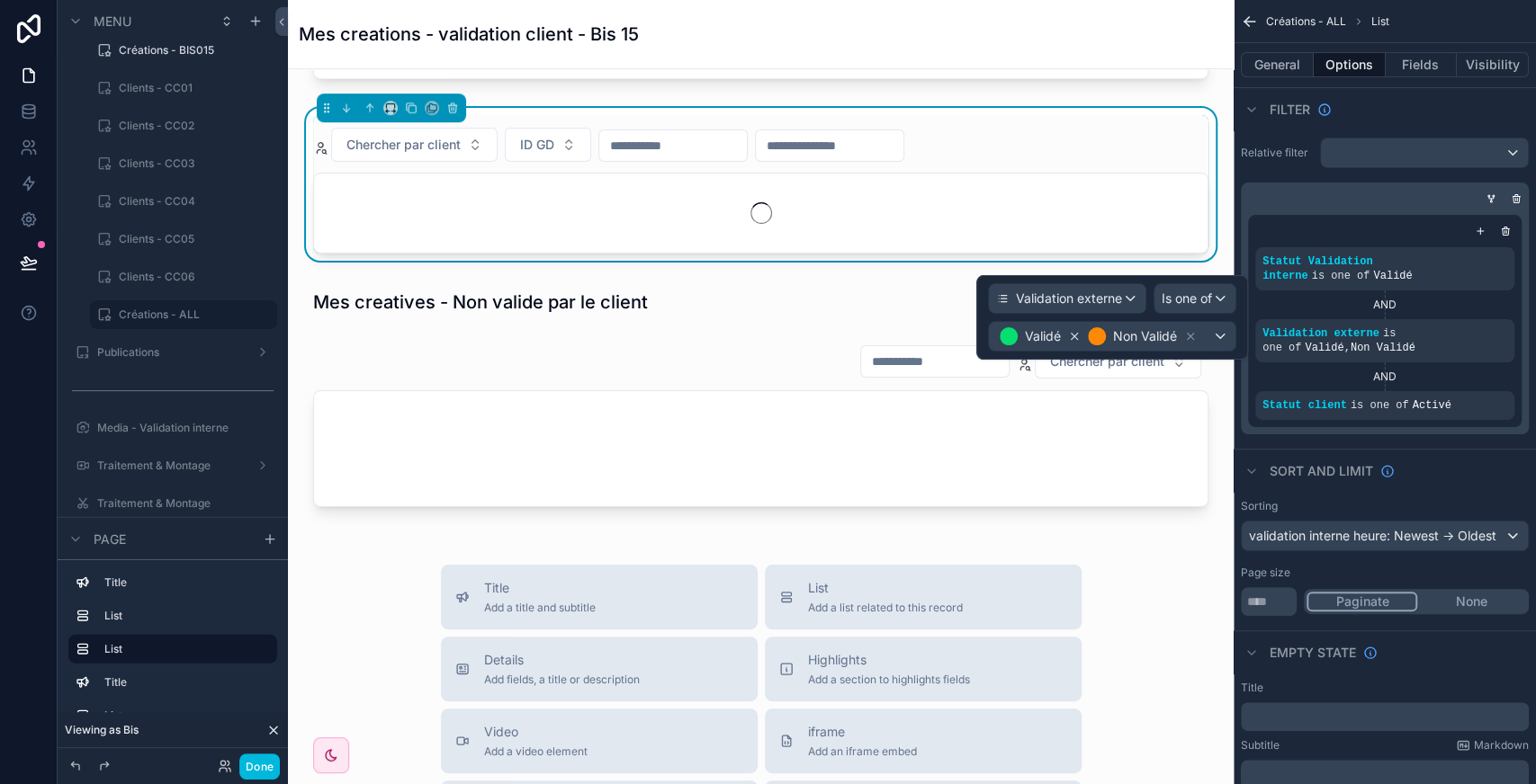
click at [1069, 339] on icon at bounding box center [1075, 337] width 13 height 13
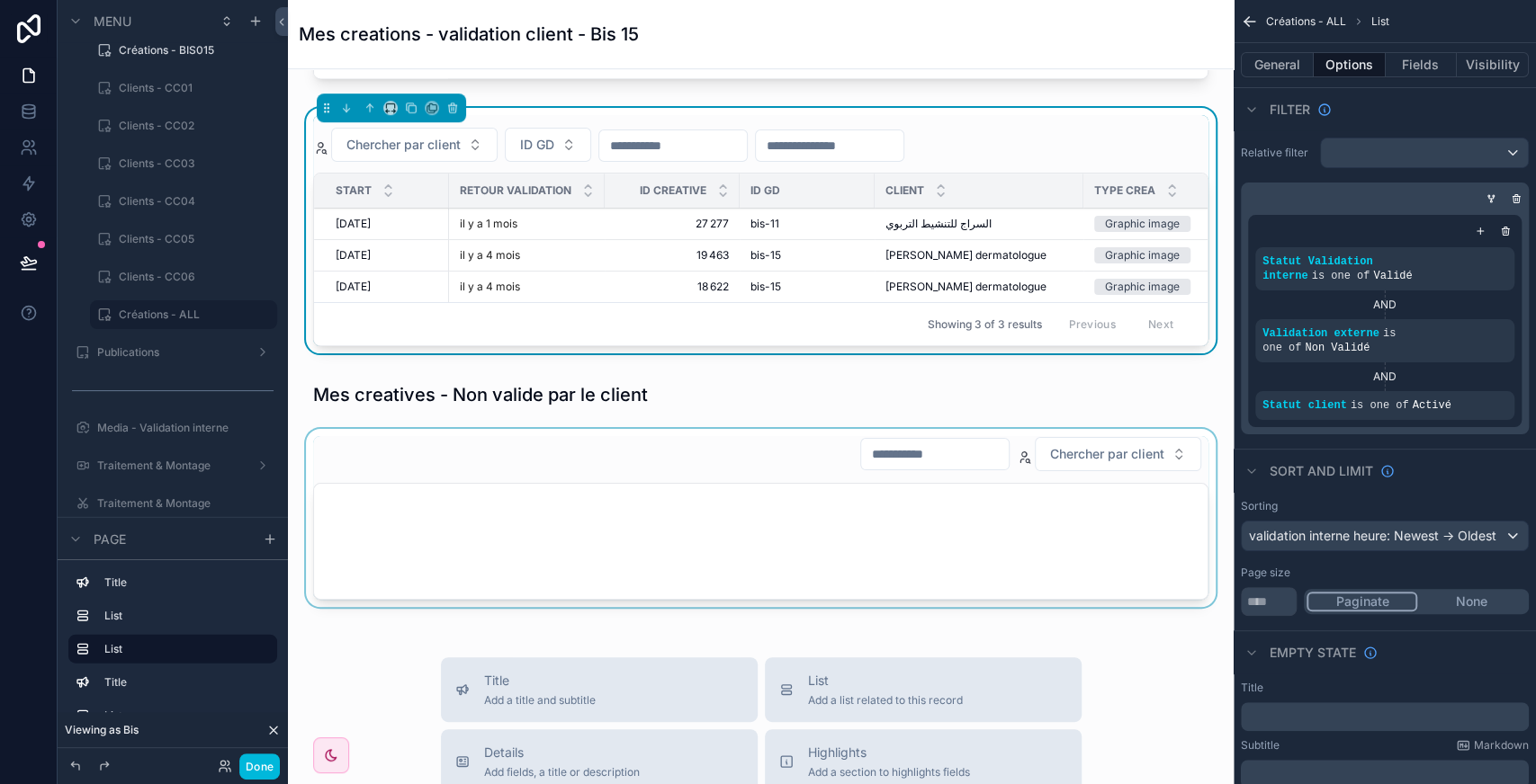
click at [691, 401] on div "scrollable content" at bounding box center [761, 395] width 917 height 40
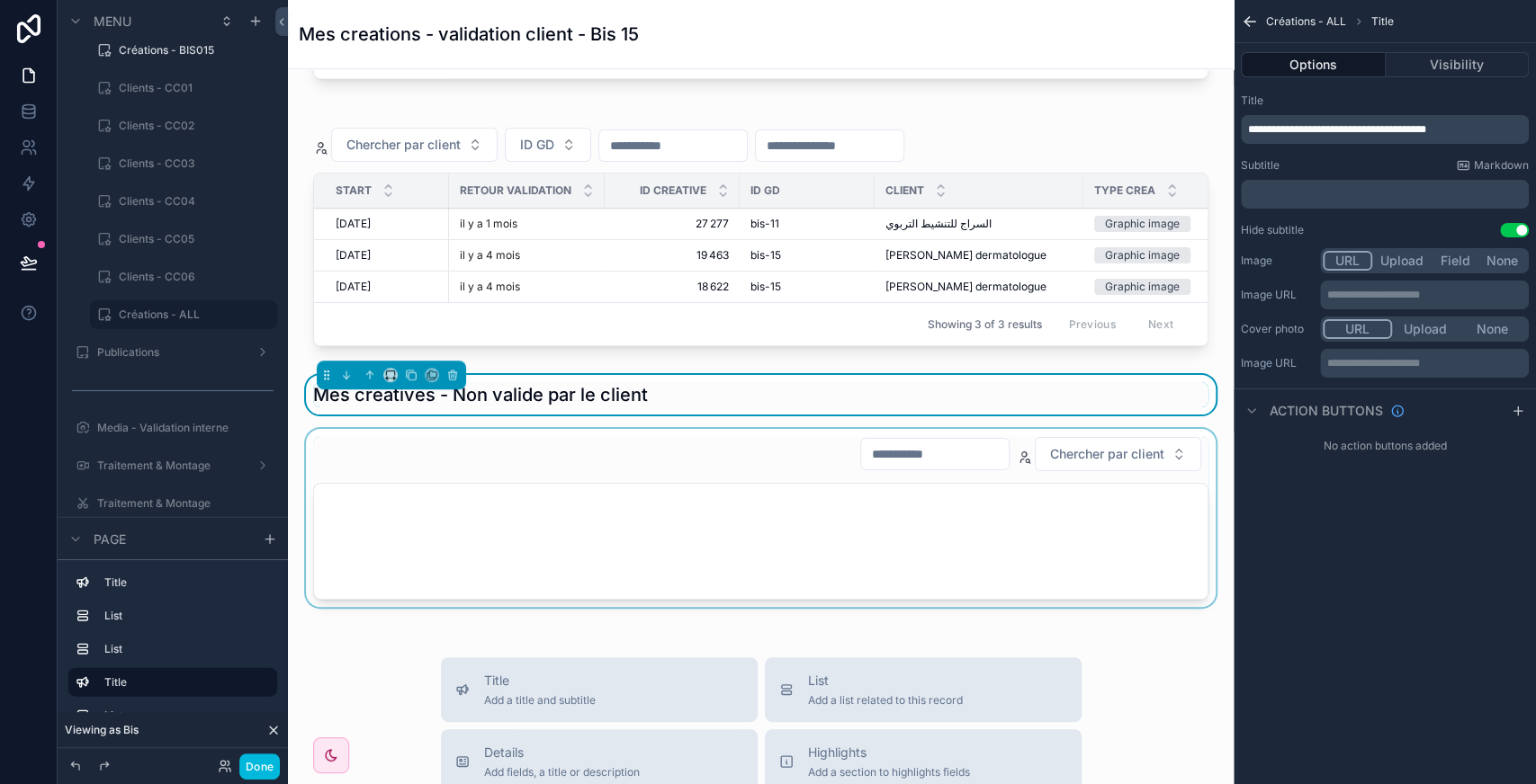
click at [570, 523] on div "scrollable content" at bounding box center [761, 521] width 917 height 185
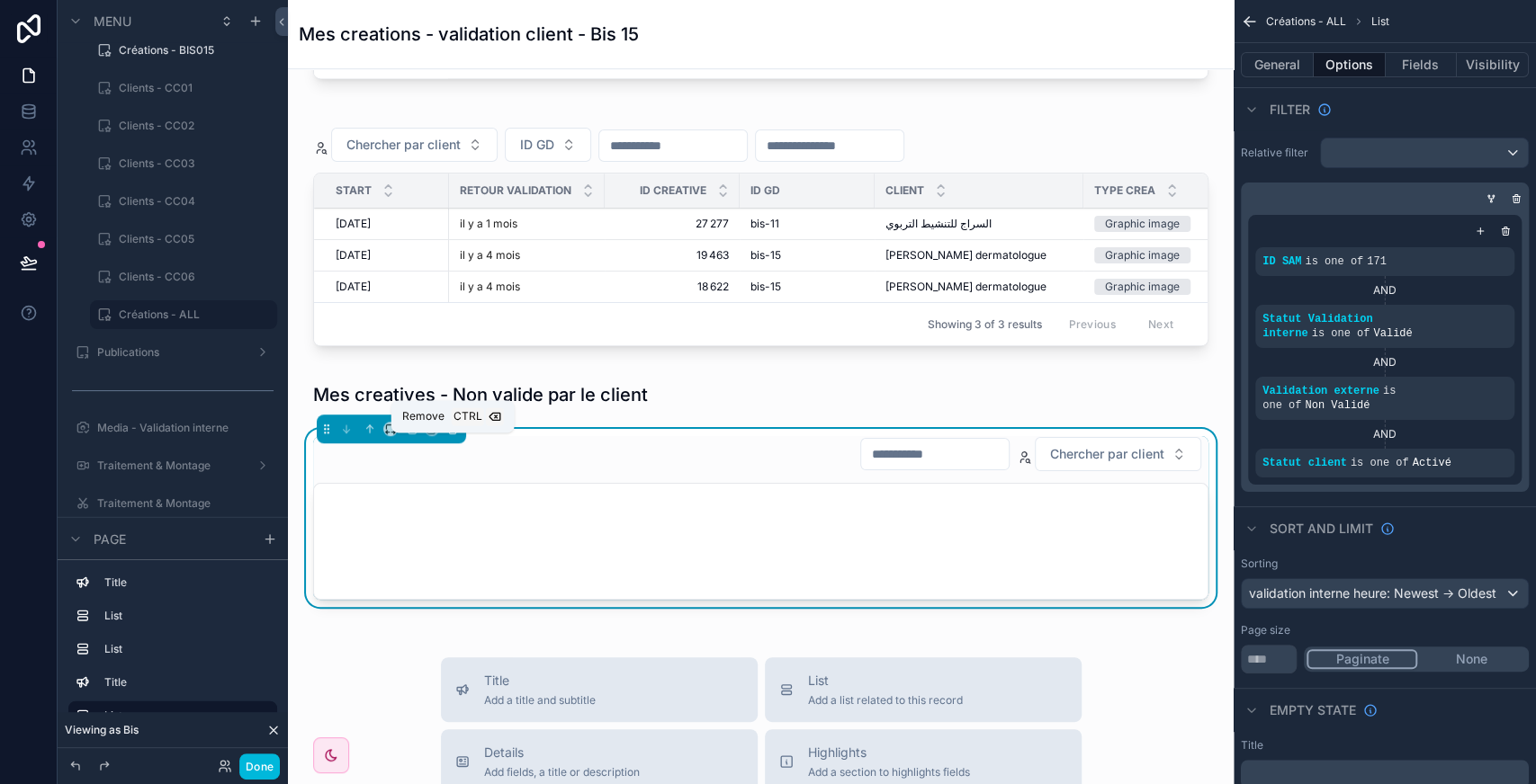
click at [452, 432] on icon "scrollable content" at bounding box center [452, 430] width 0 height 4
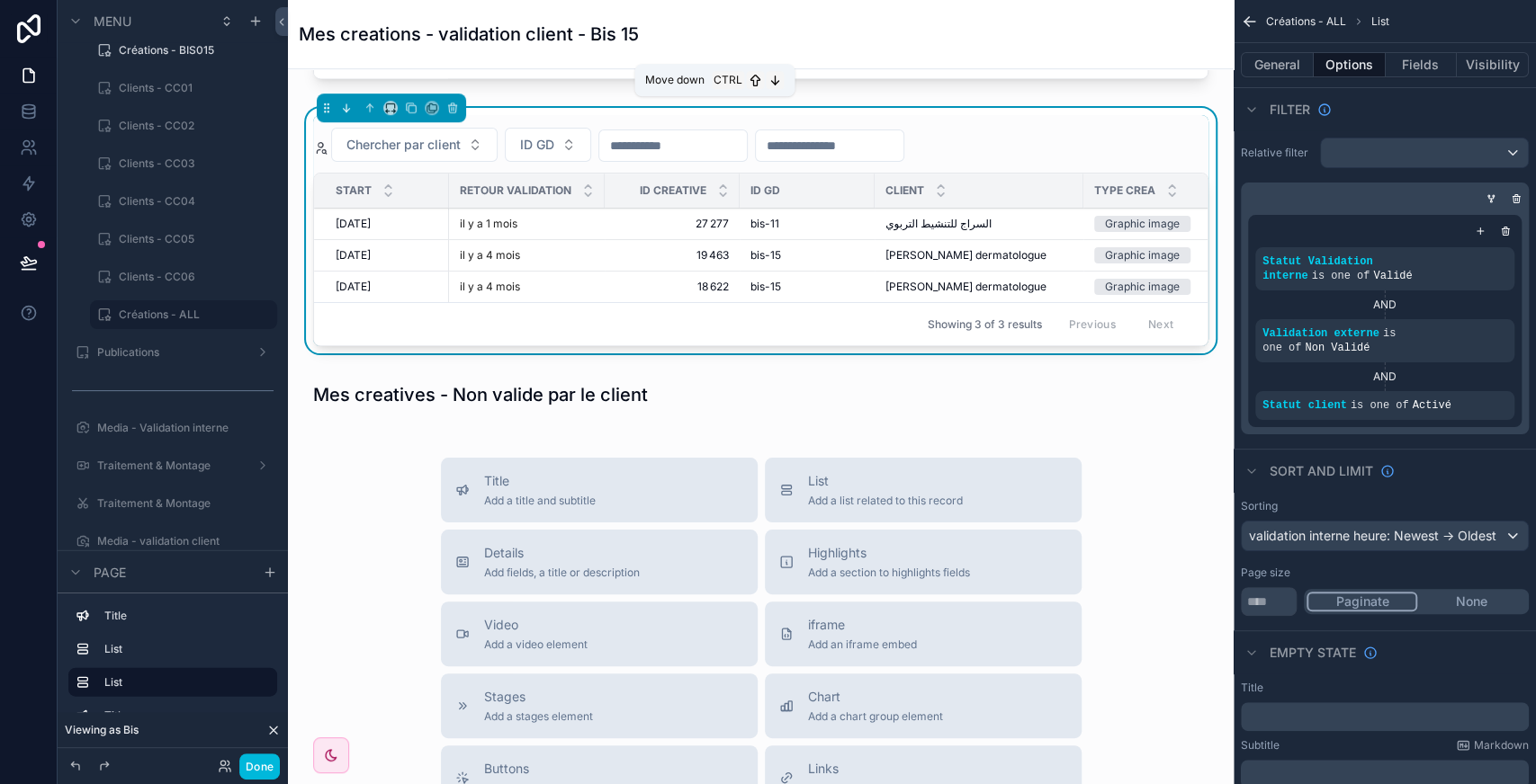
click at [349, 110] on icon "scrollable content" at bounding box center [347, 108] width 13 height 13
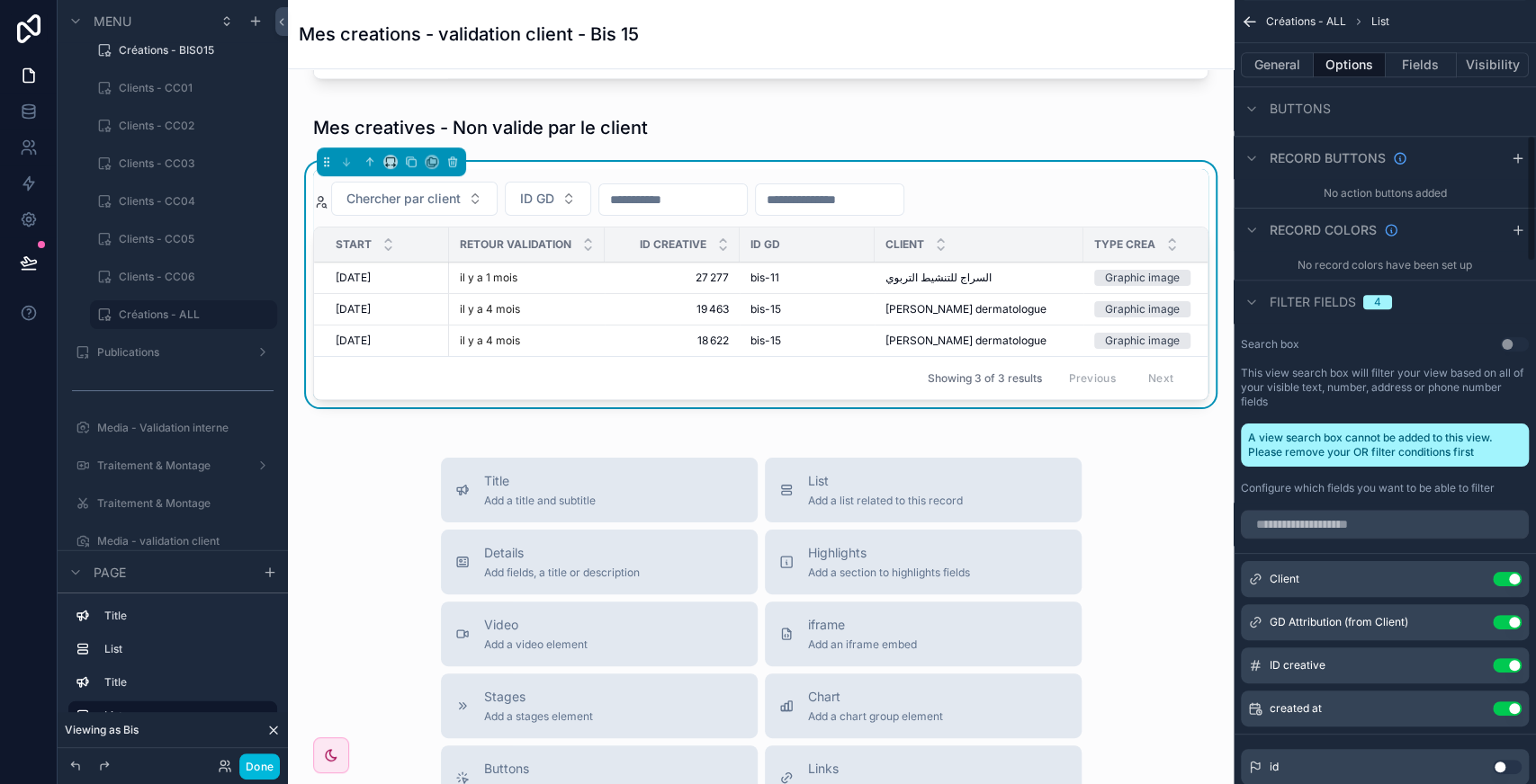
scroll to position [802, 0]
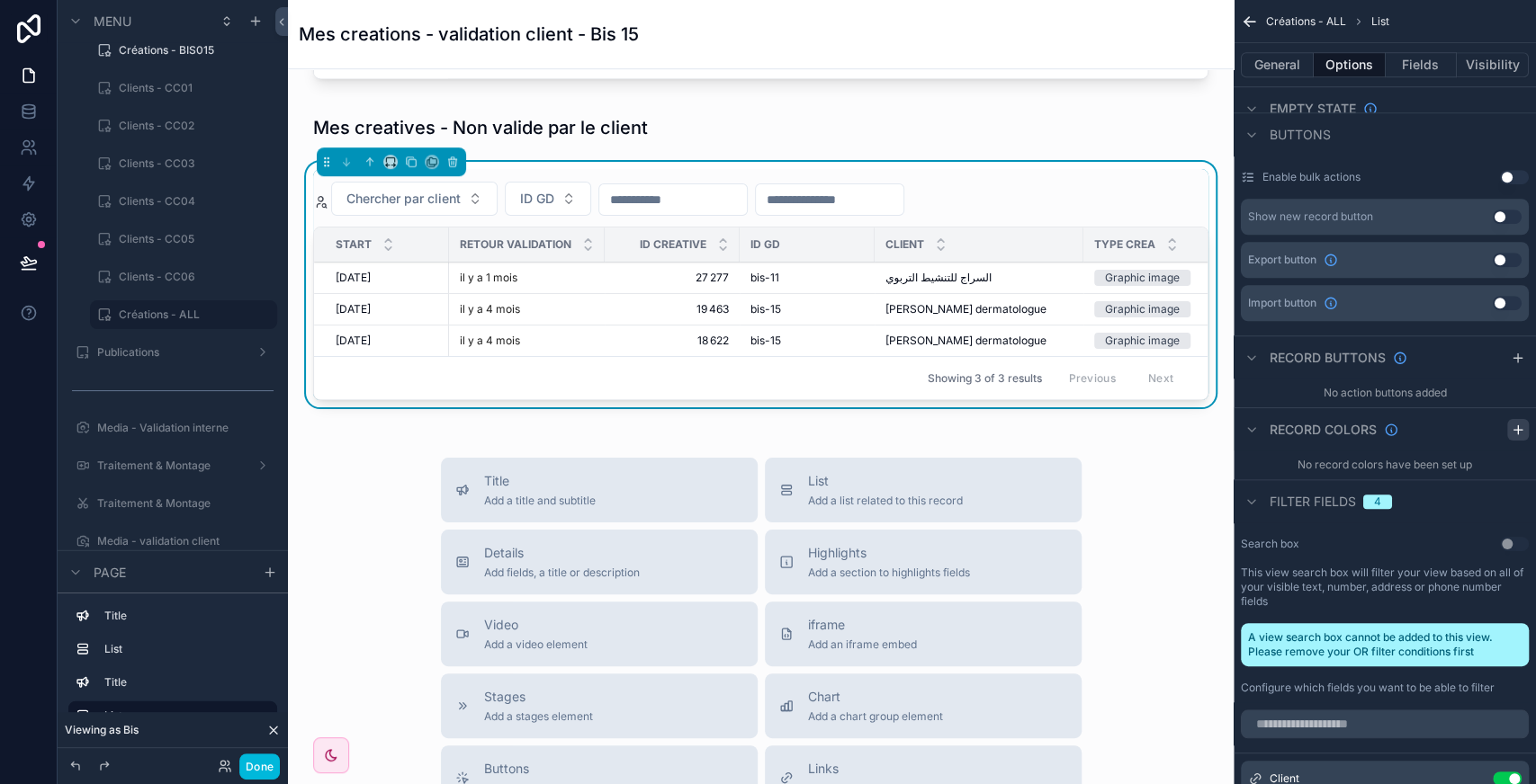
click at [1509, 419] on button "scrollable content" at bounding box center [1518, 429] width 21 height 21
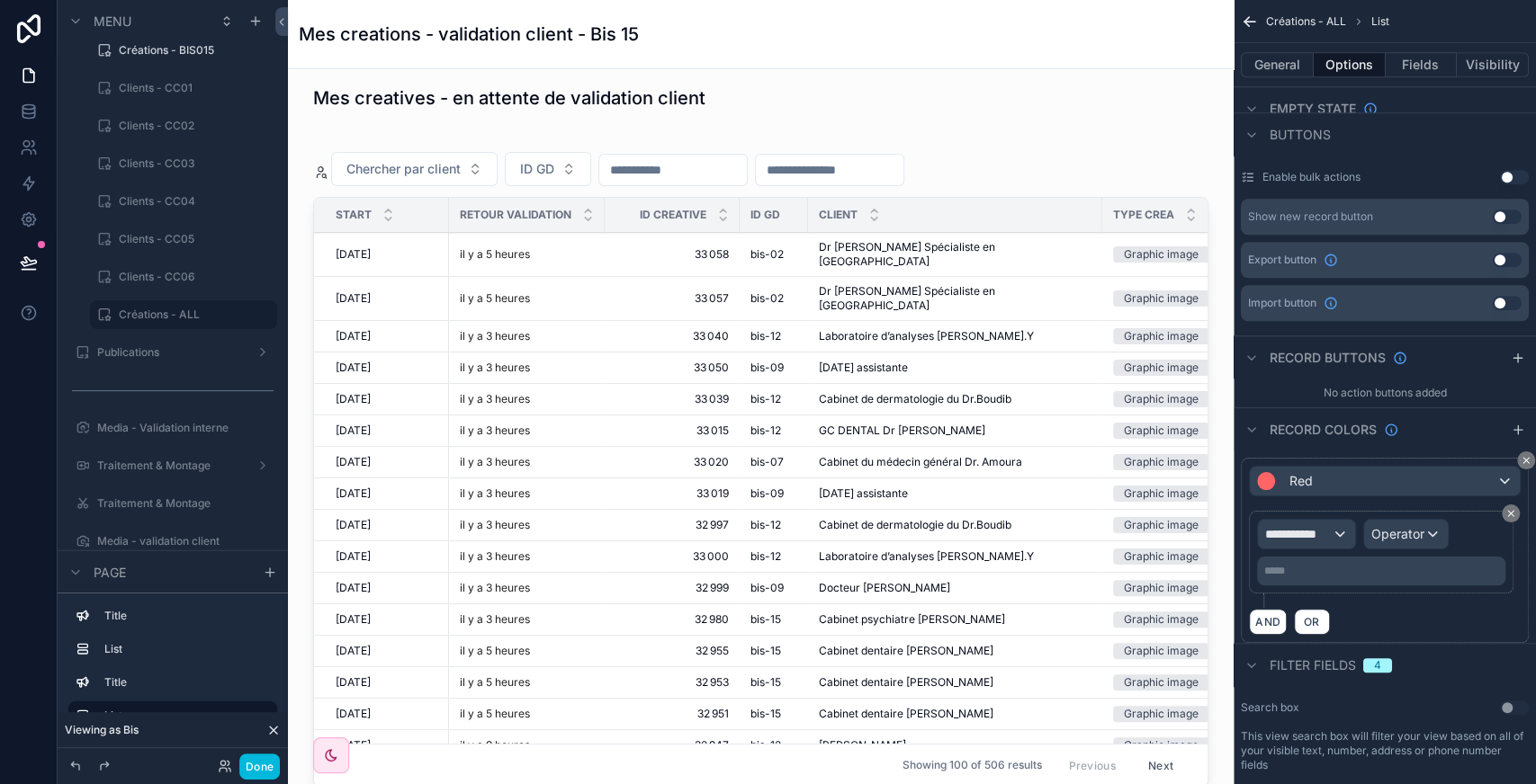
scroll to position [0, 0]
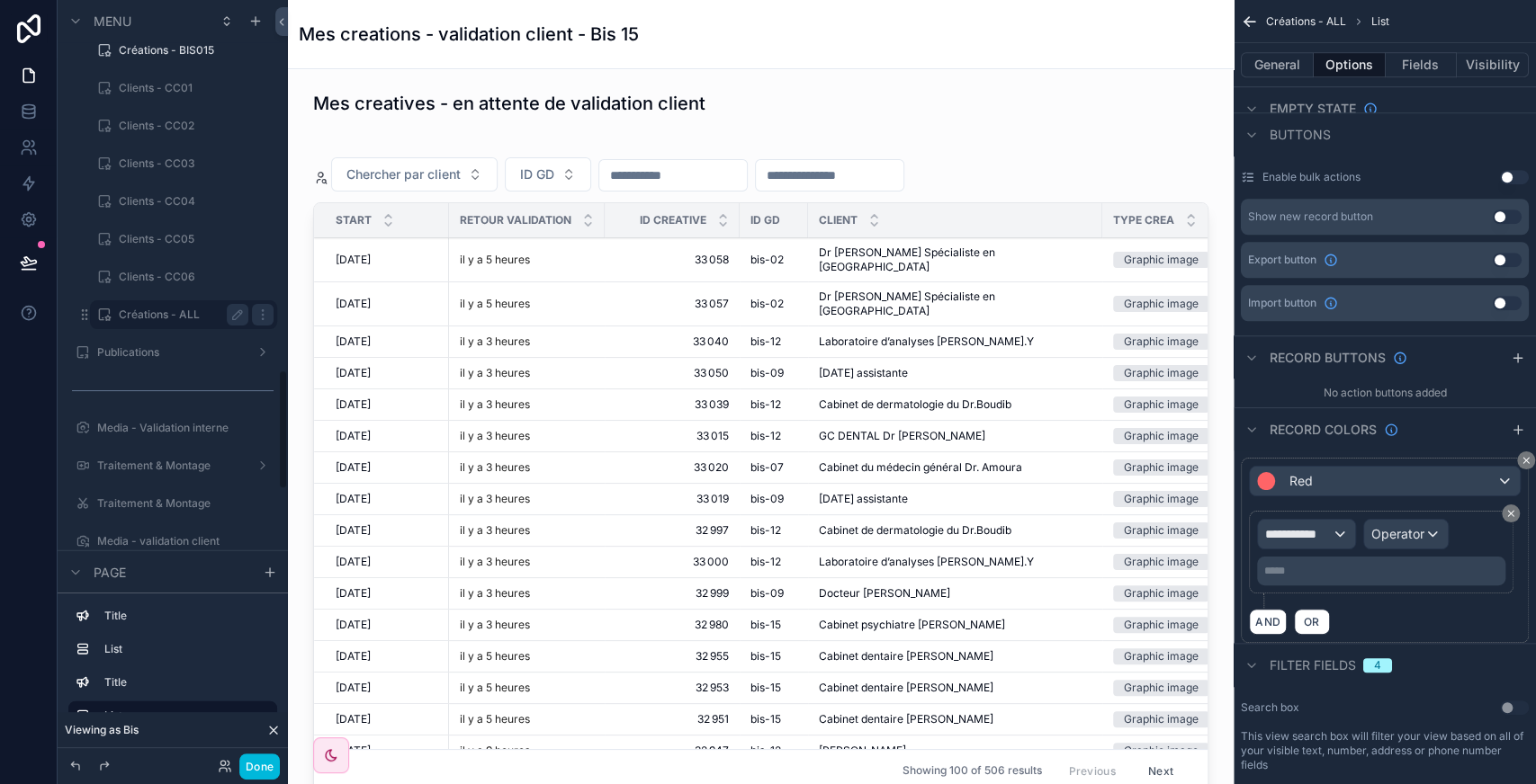
click at [193, 315] on label "Créations - ALL" at bounding box center [180, 315] width 123 height 15
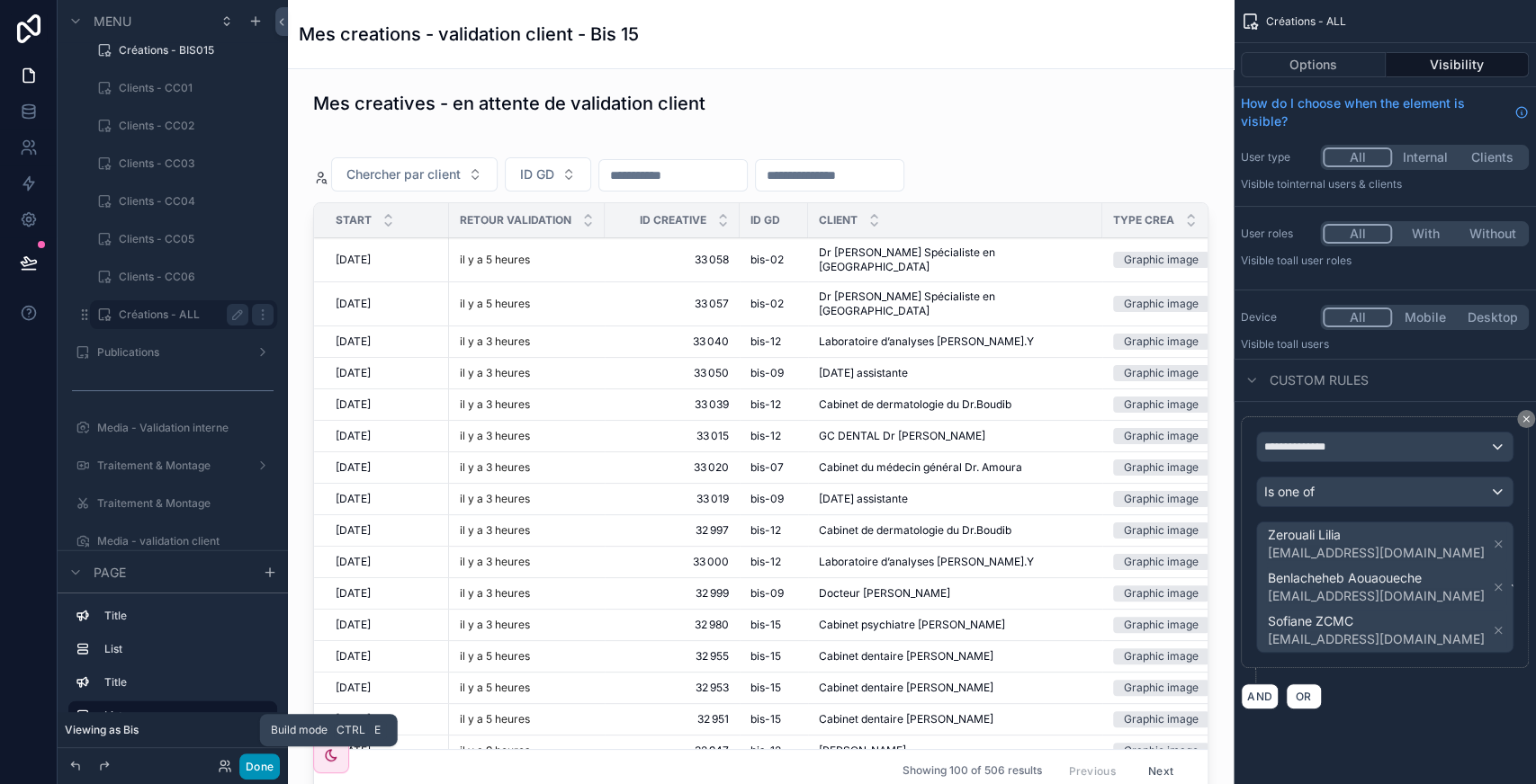
click at [268, 769] on button "Done" at bounding box center [259, 766] width 41 height 26
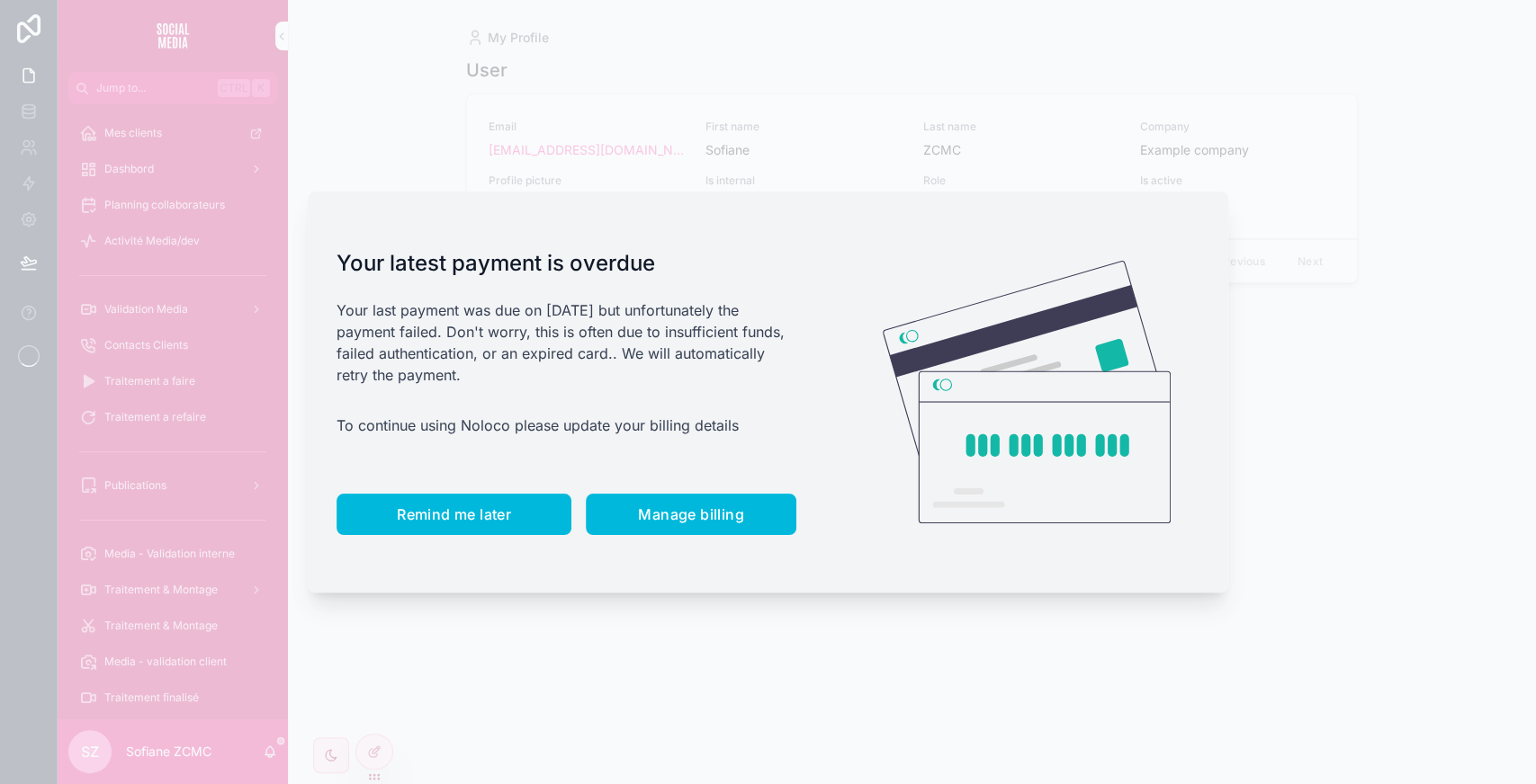
click at [474, 510] on span "Remind me later" at bounding box center [454, 515] width 114 height 18
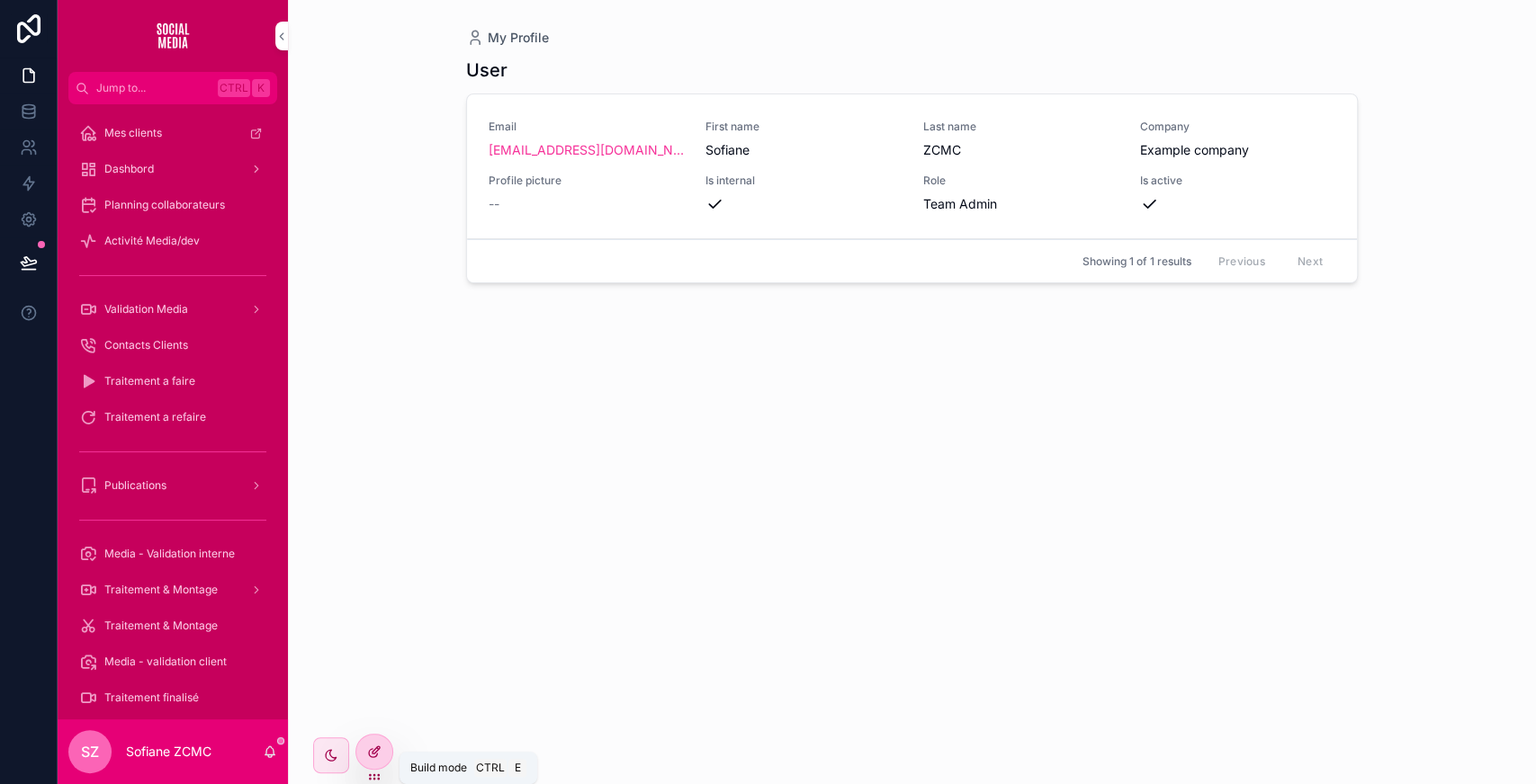
click at [376, 744] on icon at bounding box center [375, 752] width 15 height 15
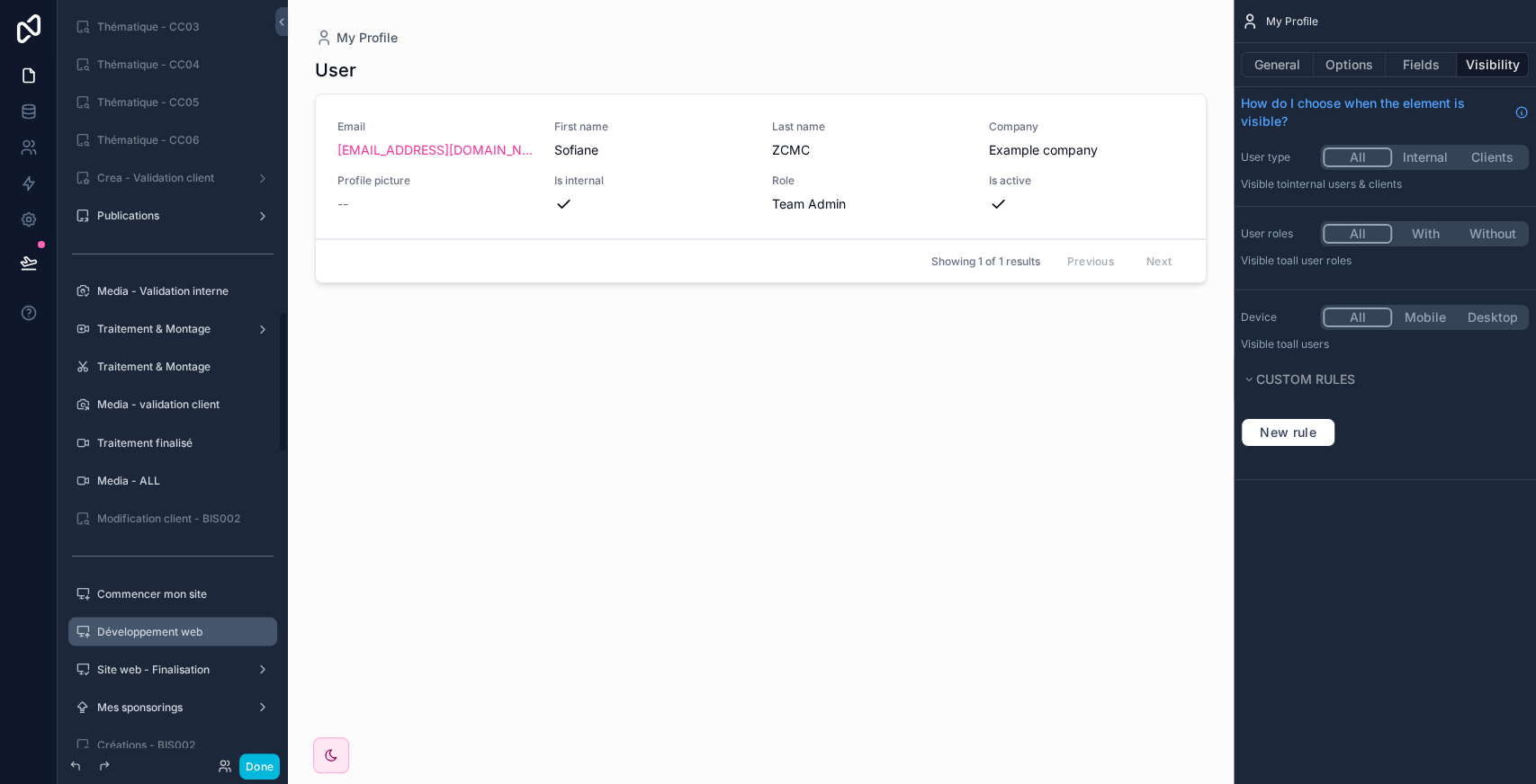
scroll to position [1670, 0]
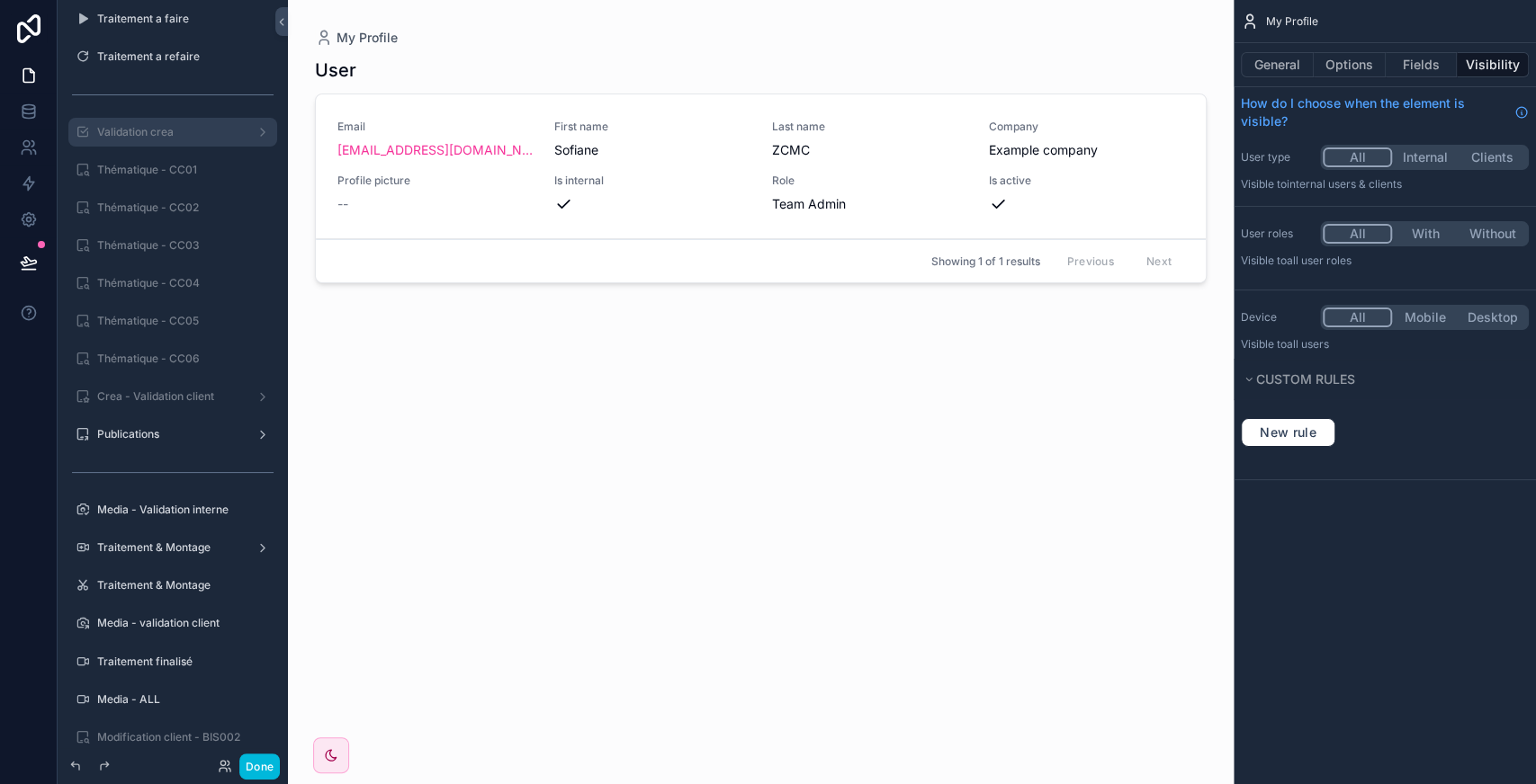
click at [0, 0] on icon "scrollable content" at bounding box center [0, 0] width 0 height 0
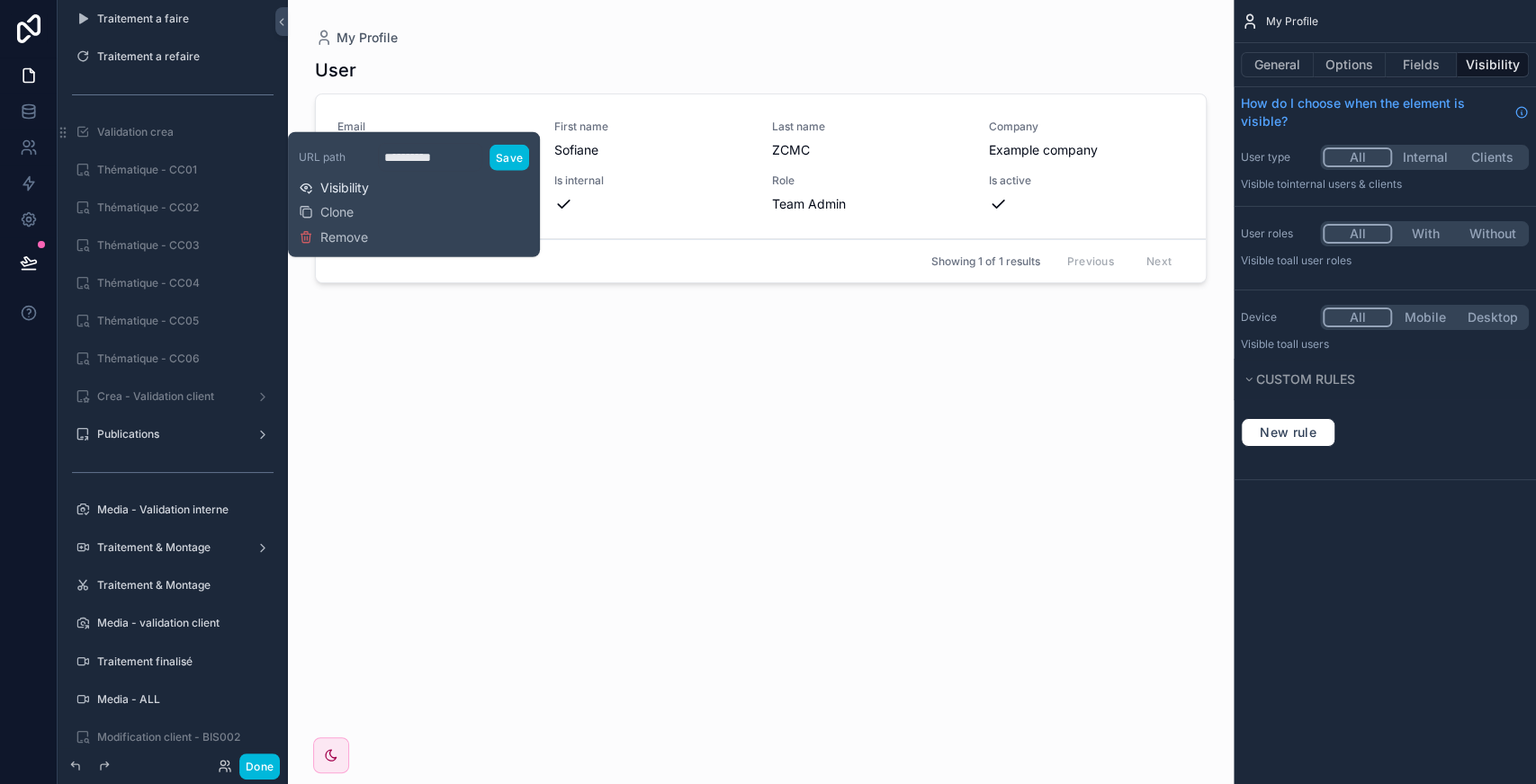
click at [339, 183] on span "Visibility" at bounding box center [344, 188] width 49 height 18
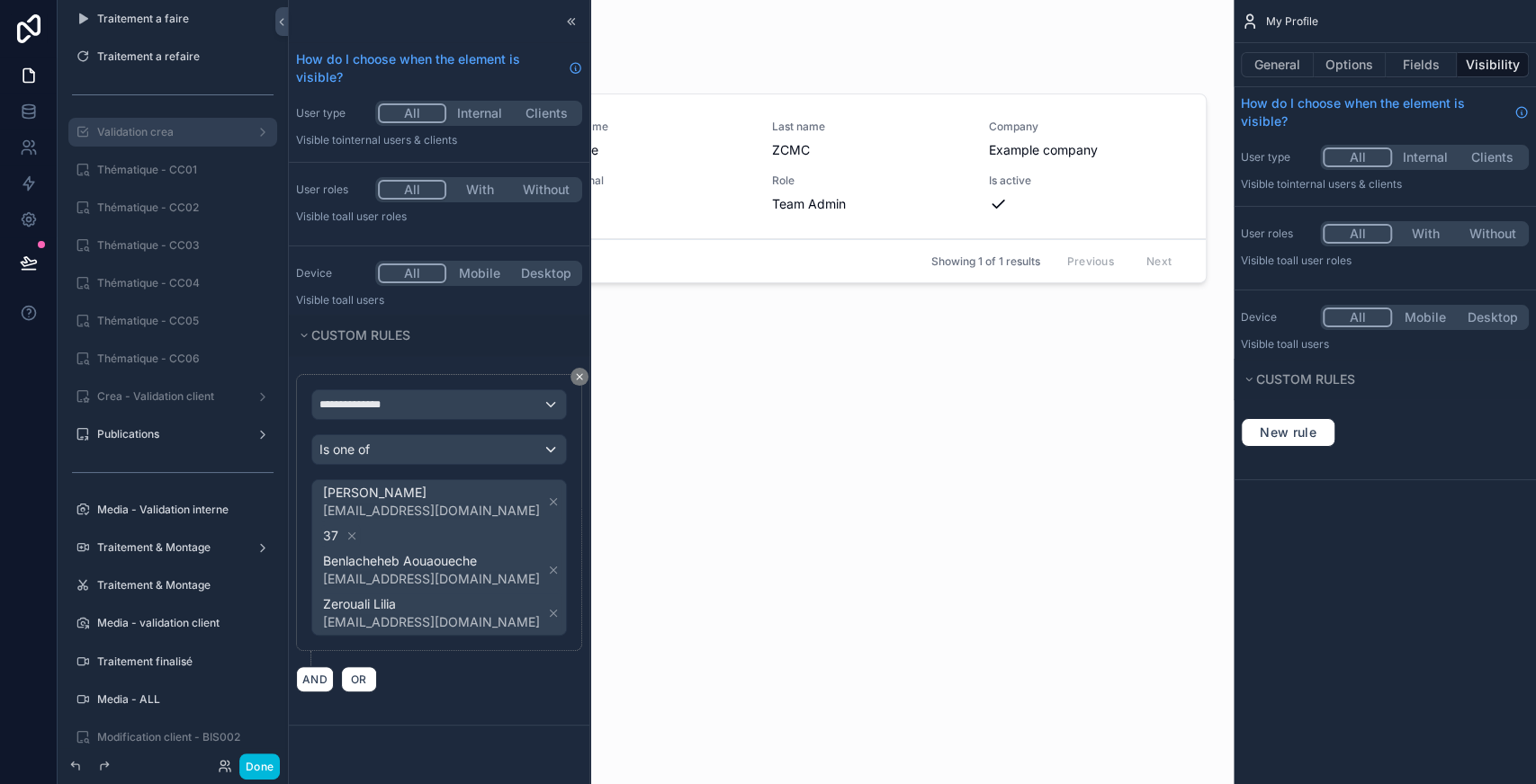
click at [159, 135] on label "Validation crea" at bounding box center [169, 133] width 144 height 15
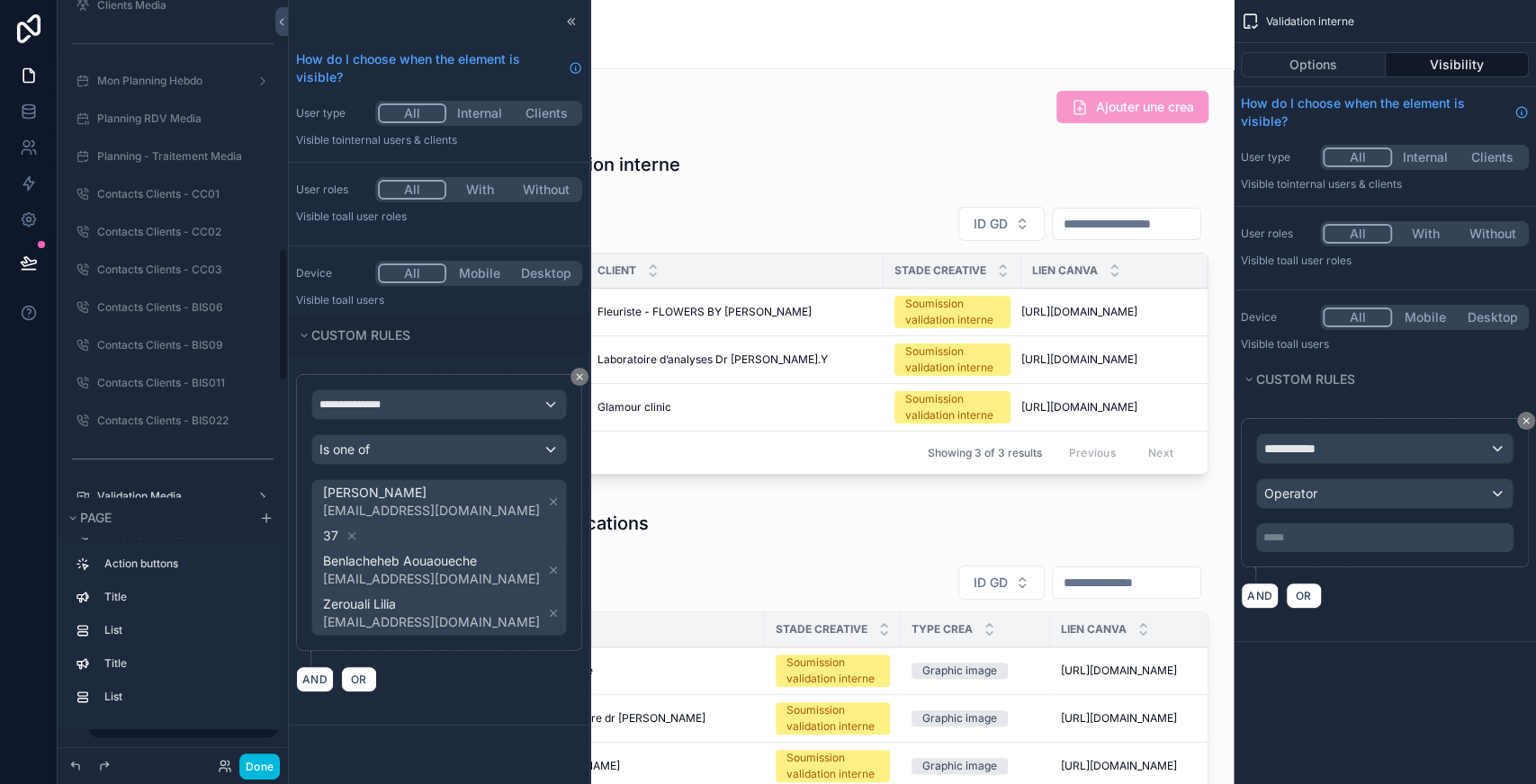
scroll to position [1431, 0]
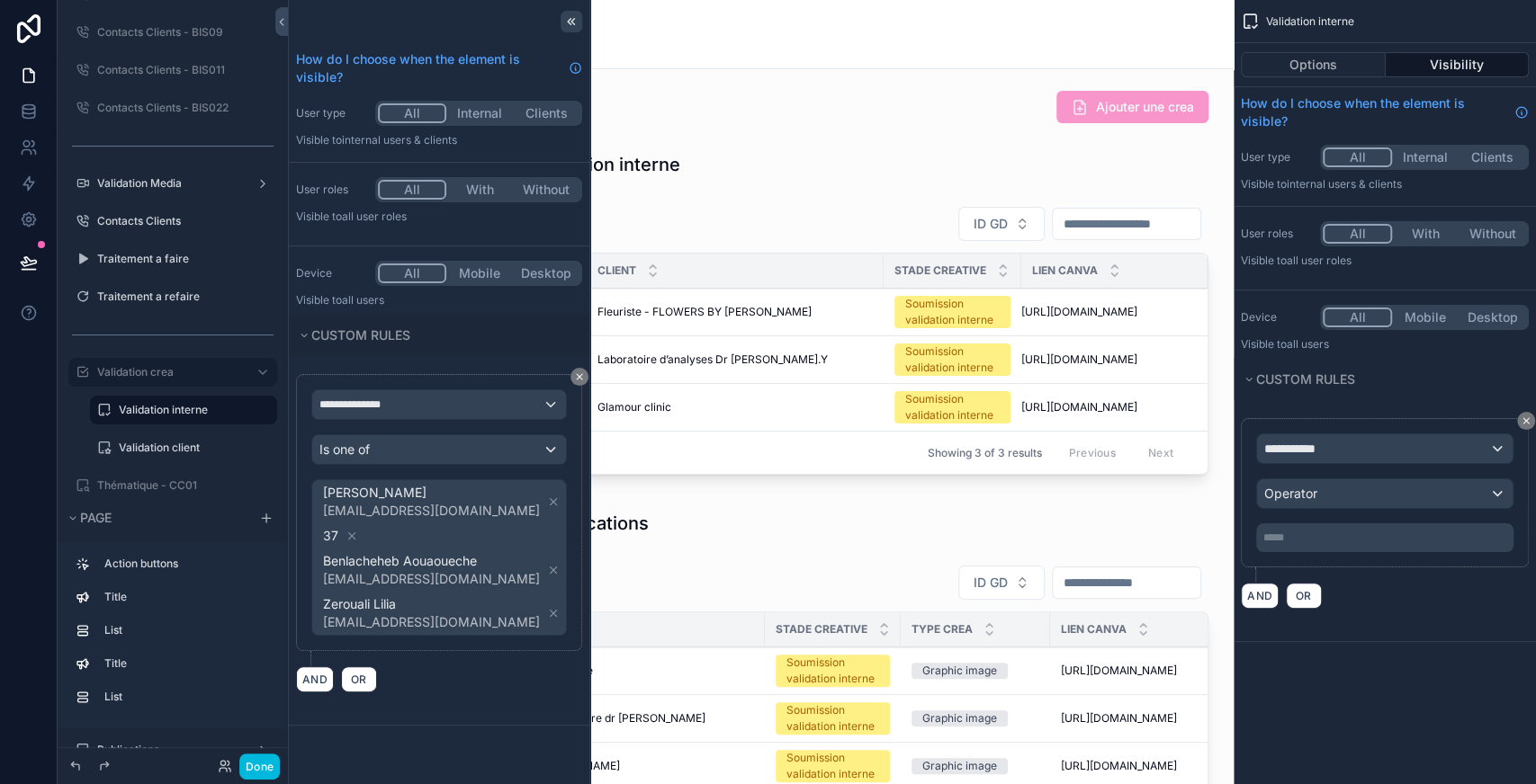
click at [573, 22] on icon at bounding box center [572, 21] width 3 height 6
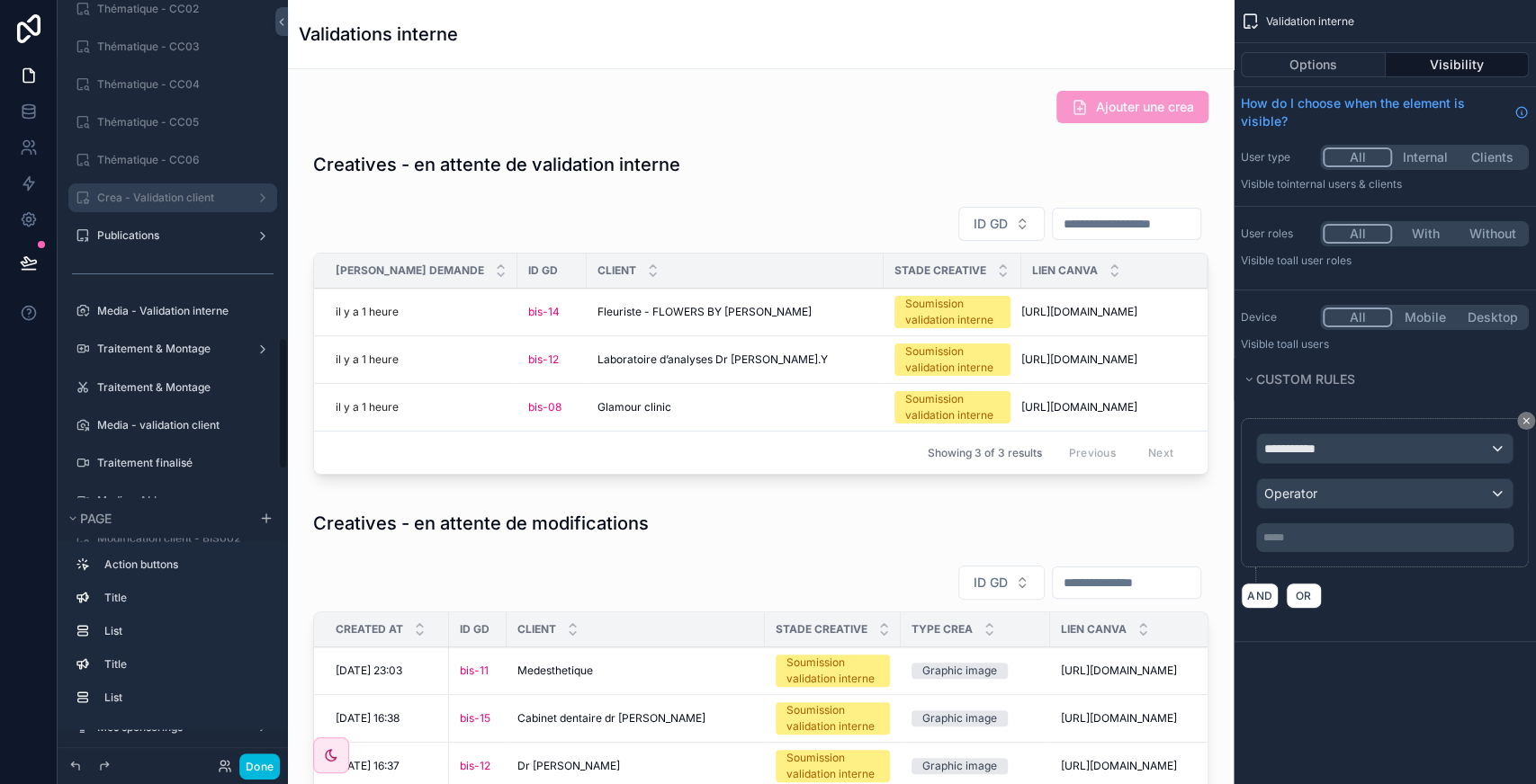
scroll to position [1943, 0]
click at [171, 203] on label "Crea - Validation client" at bounding box center [169, 199] width 144 height 15
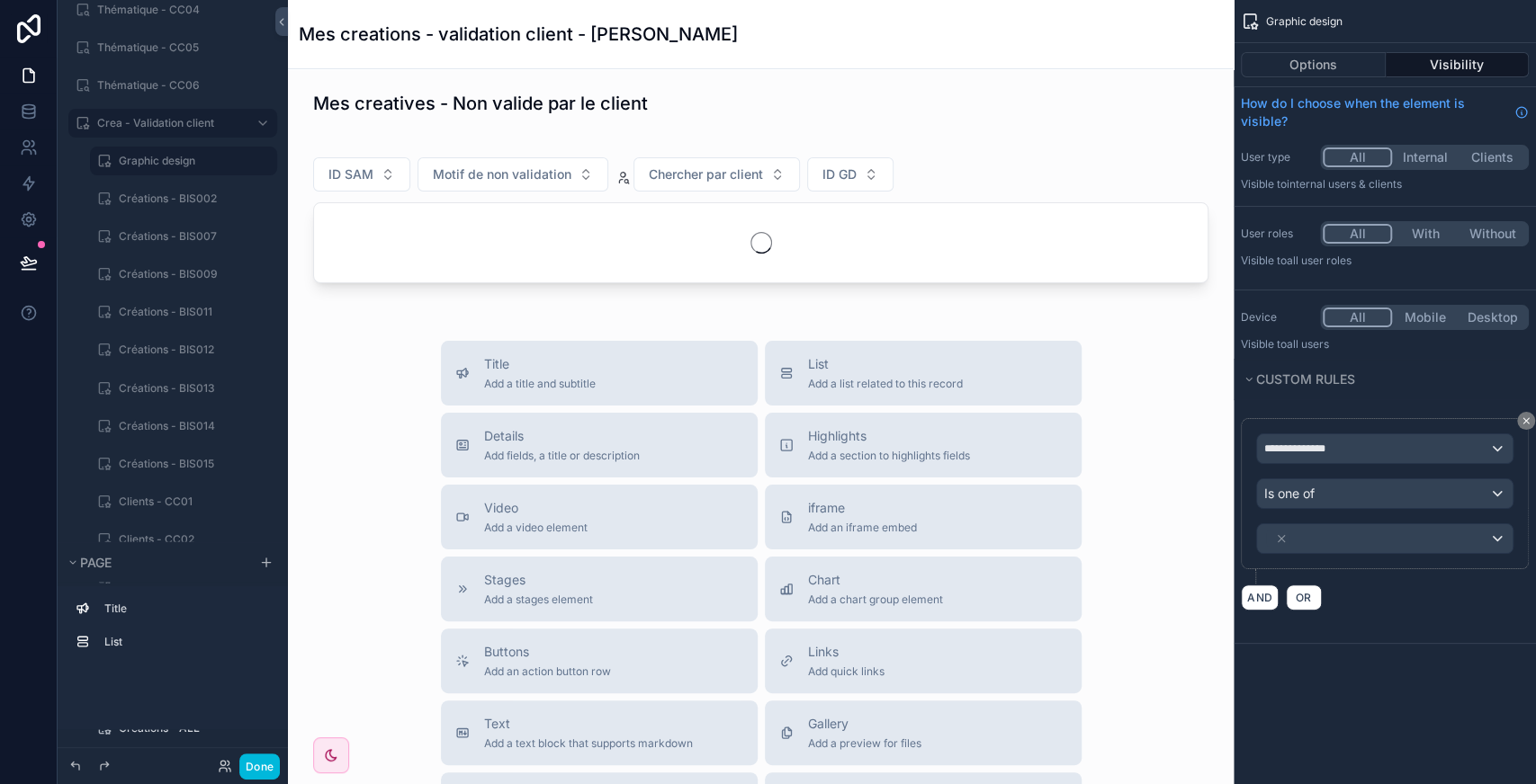
scroll to position [1869, 0]
click at [0, 0] on icon "scrollable content" at bounding box center [0, 0] width 0 height 0
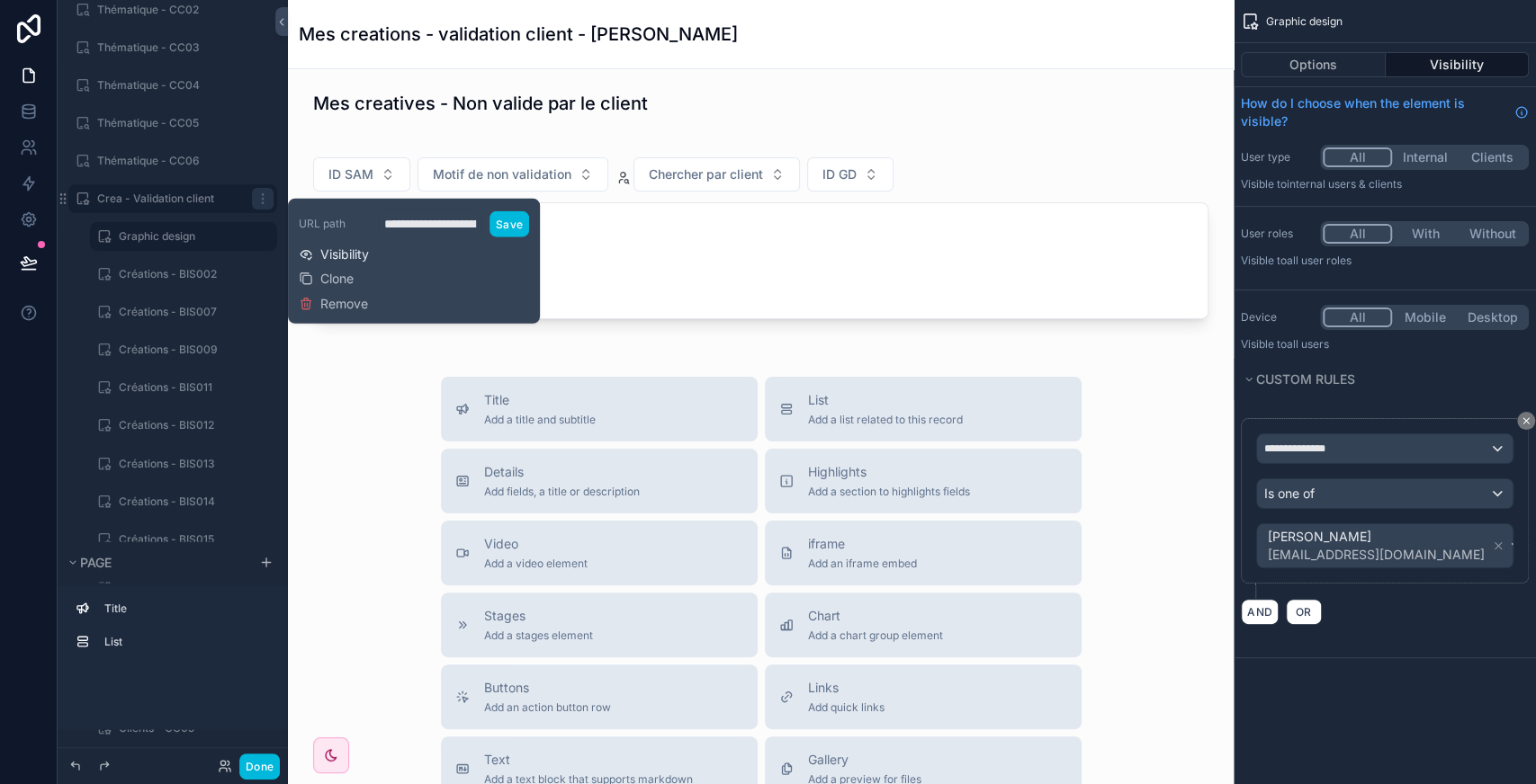
click at [340, 250] on span "Visibility" at bounding box center [344, 255] width 49 height 18
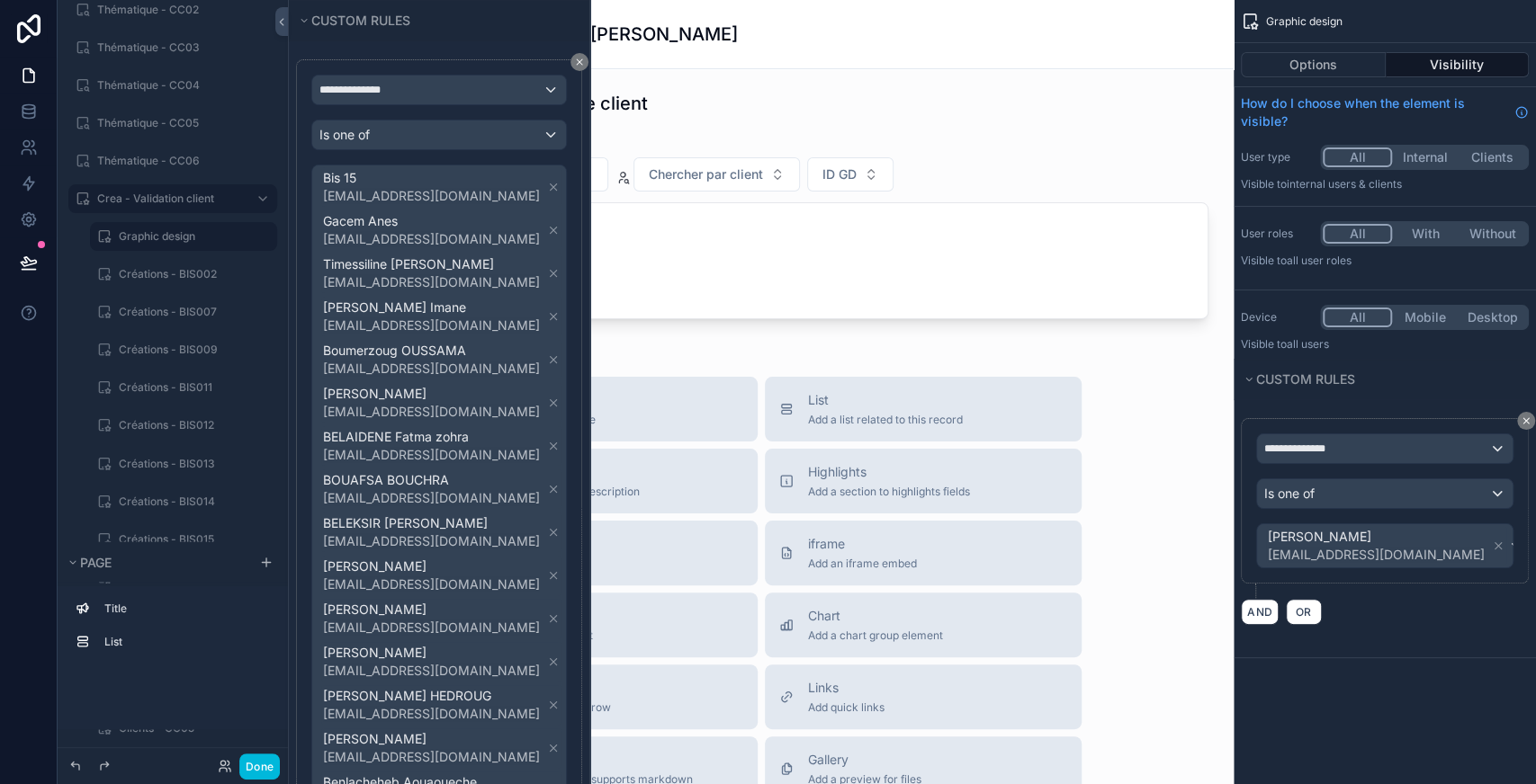
scroll to position [965, 0]
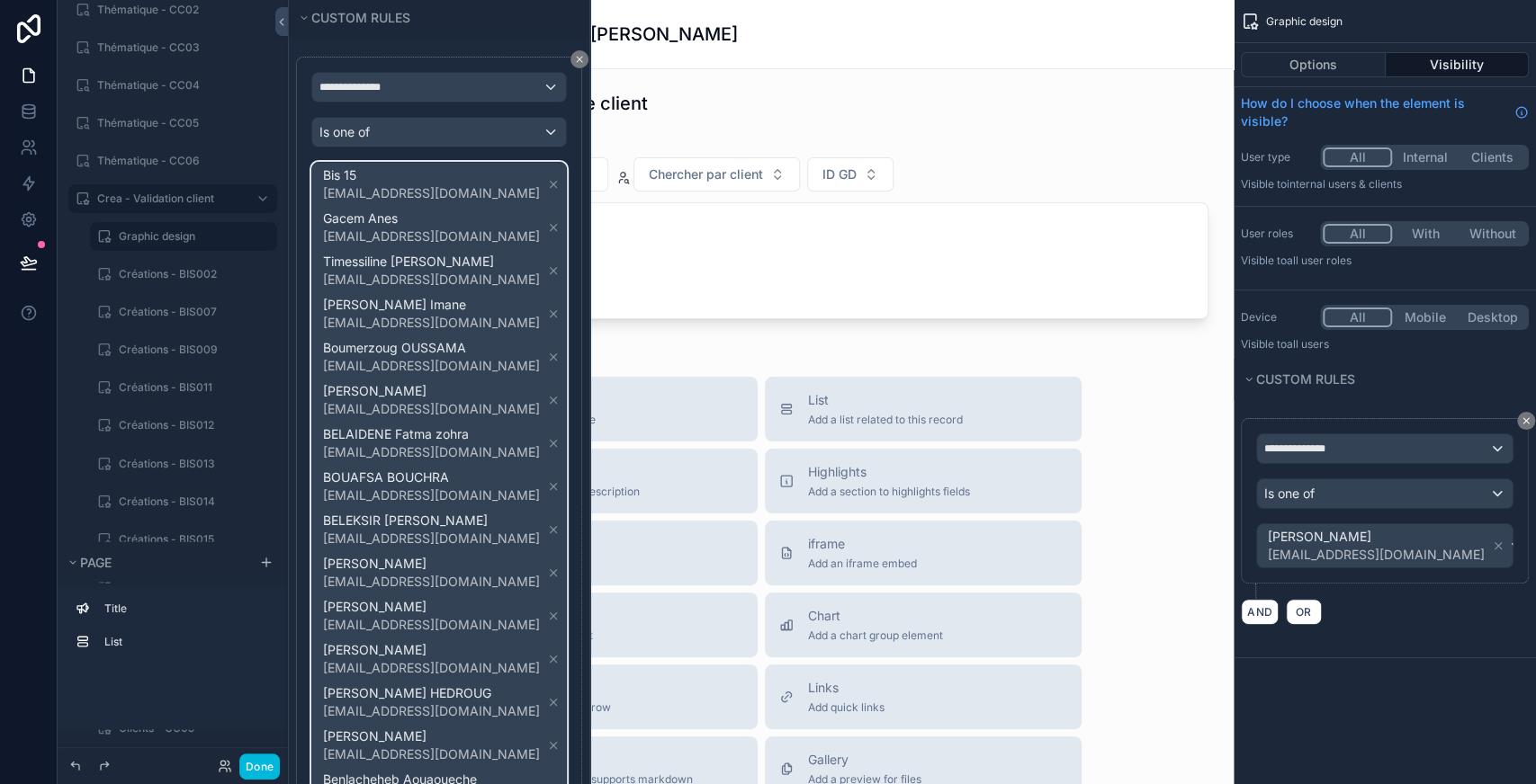
click at [518, 407] on span "Bis 15 bis15zcmc@gmail.com Gacem Anes bis14zcmc@gmail.com Timessiline Rabah Mas…" at bounding box center [441, 508] width 244 height 691
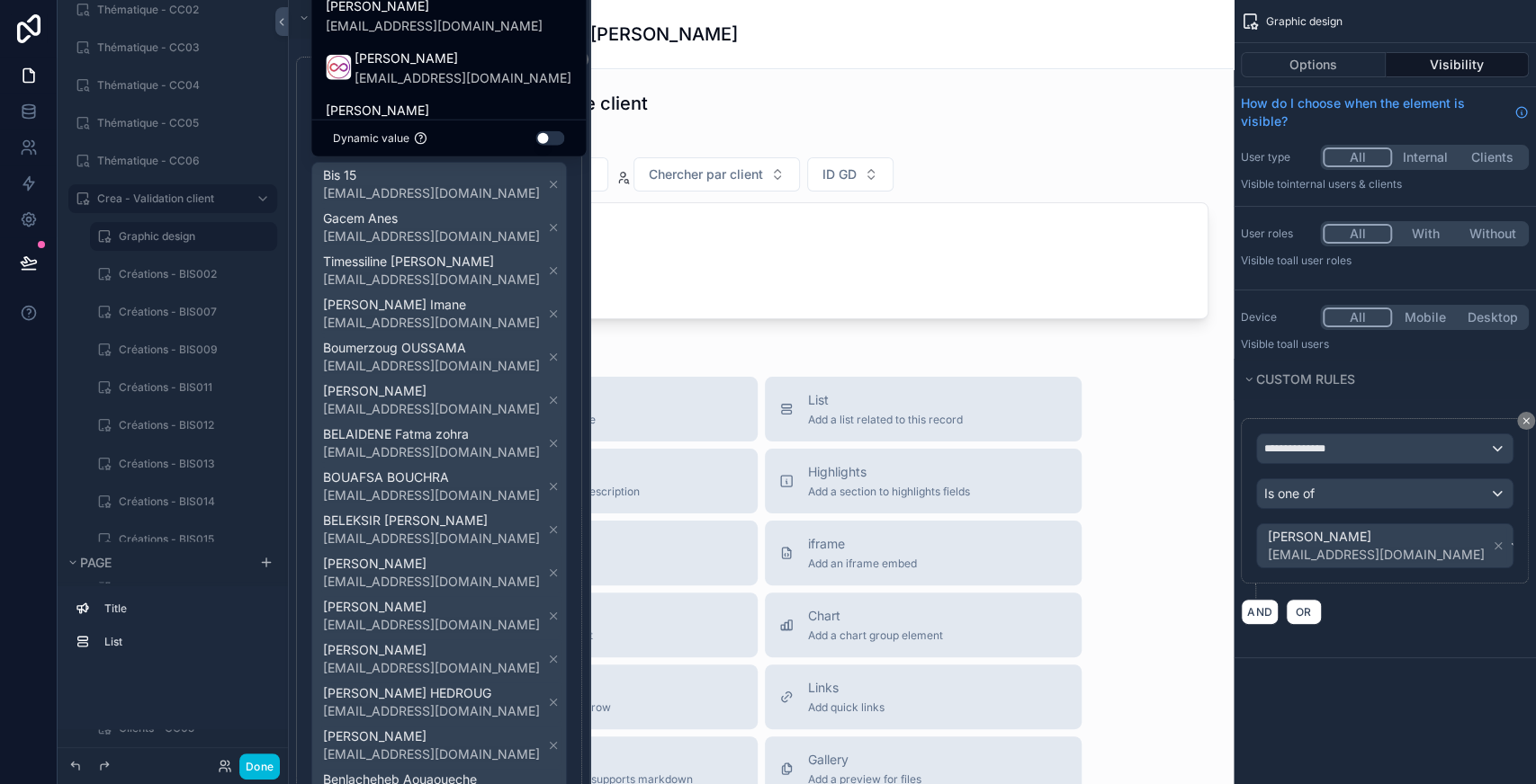
drag, startPoint x: 381, startPoint y: 42, endPoint x: 541, endPoint y: 346, distance: 343.5
click at [541, 346] on div "**********" at bounding box center [768, 392] width 1536 height 784
click at [527, 236] on div at bounding box center [439, 392] width 301 height 784
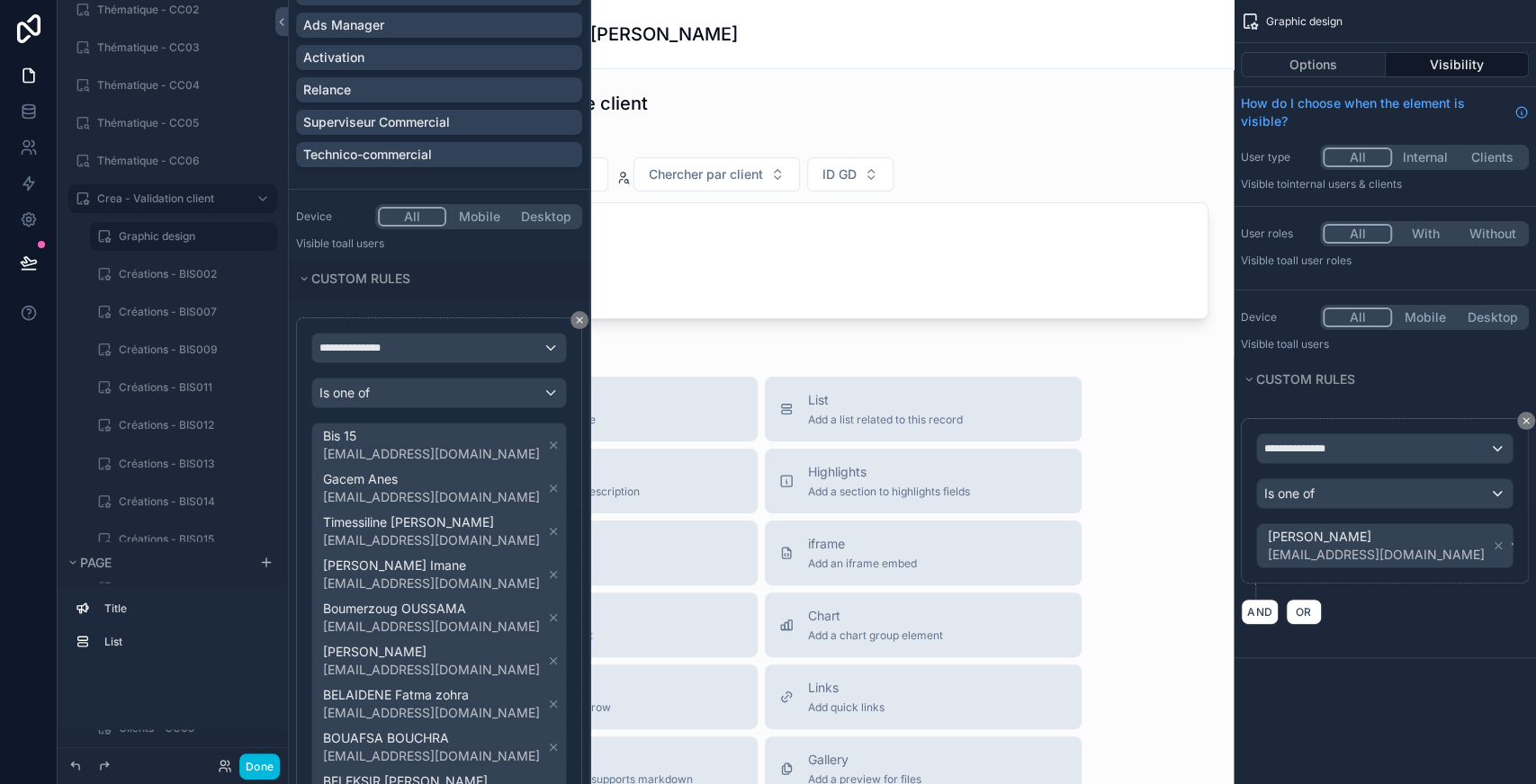
scroll to position [696, 0]
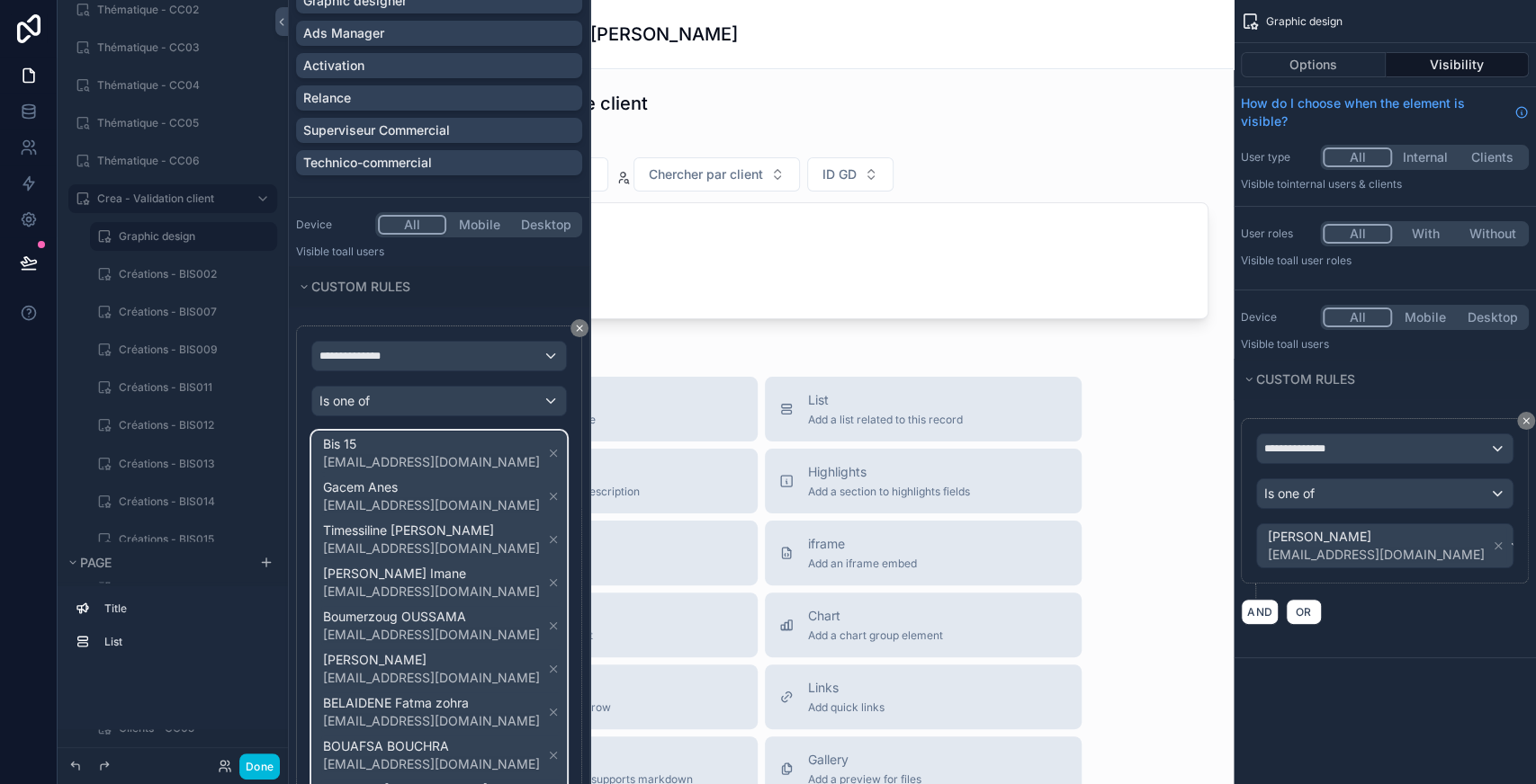
click at [526, 461] on div "Bis 15 bis15zcmc@gmail.com Gacem Anes bis14zcmc@gmail.com Timessiline Rabah Mas…" at bounding box center [438, 777] width 254 height 691
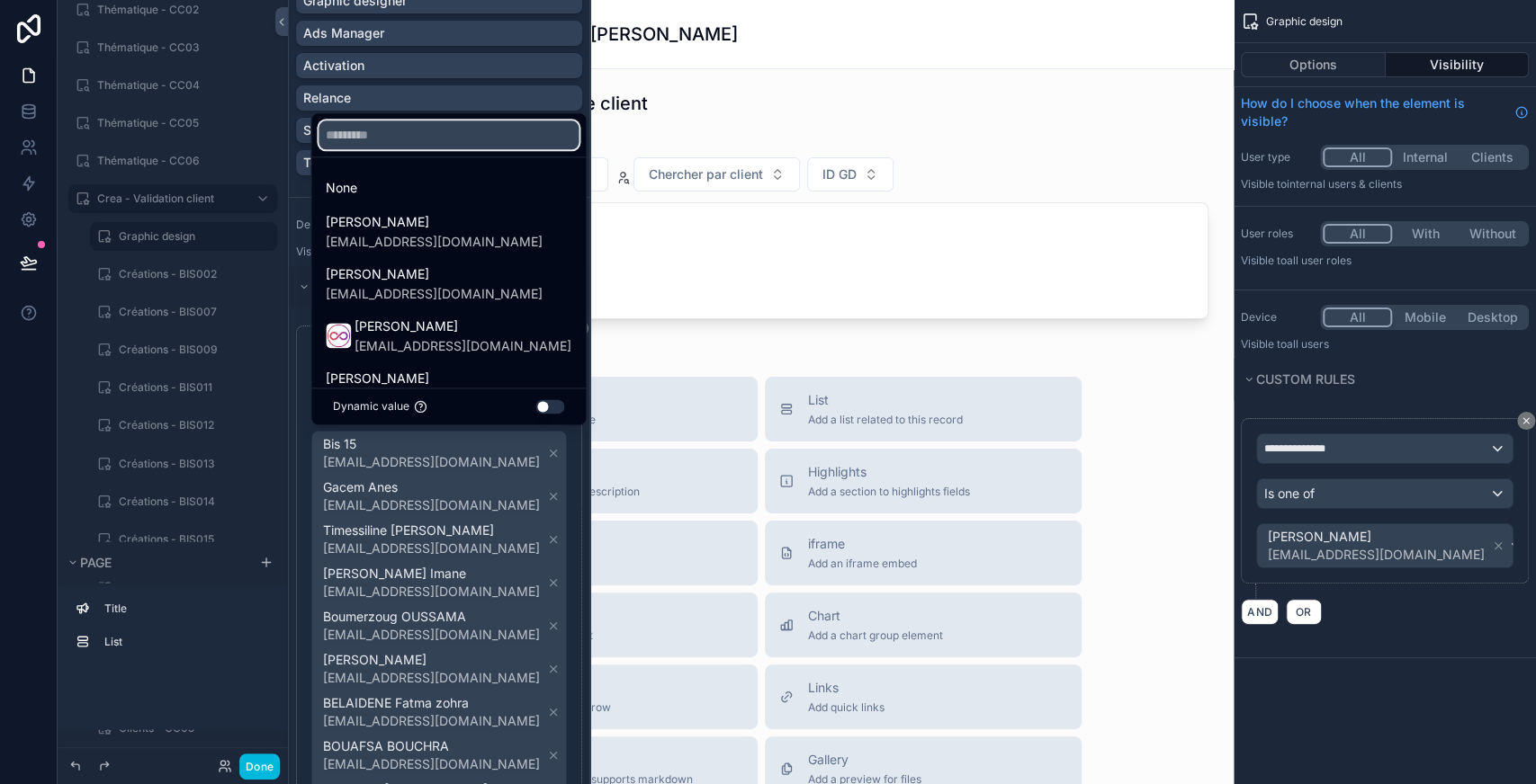
click at [383, 135] on input "text" at bounding box center [448, 135] width 260 height 29
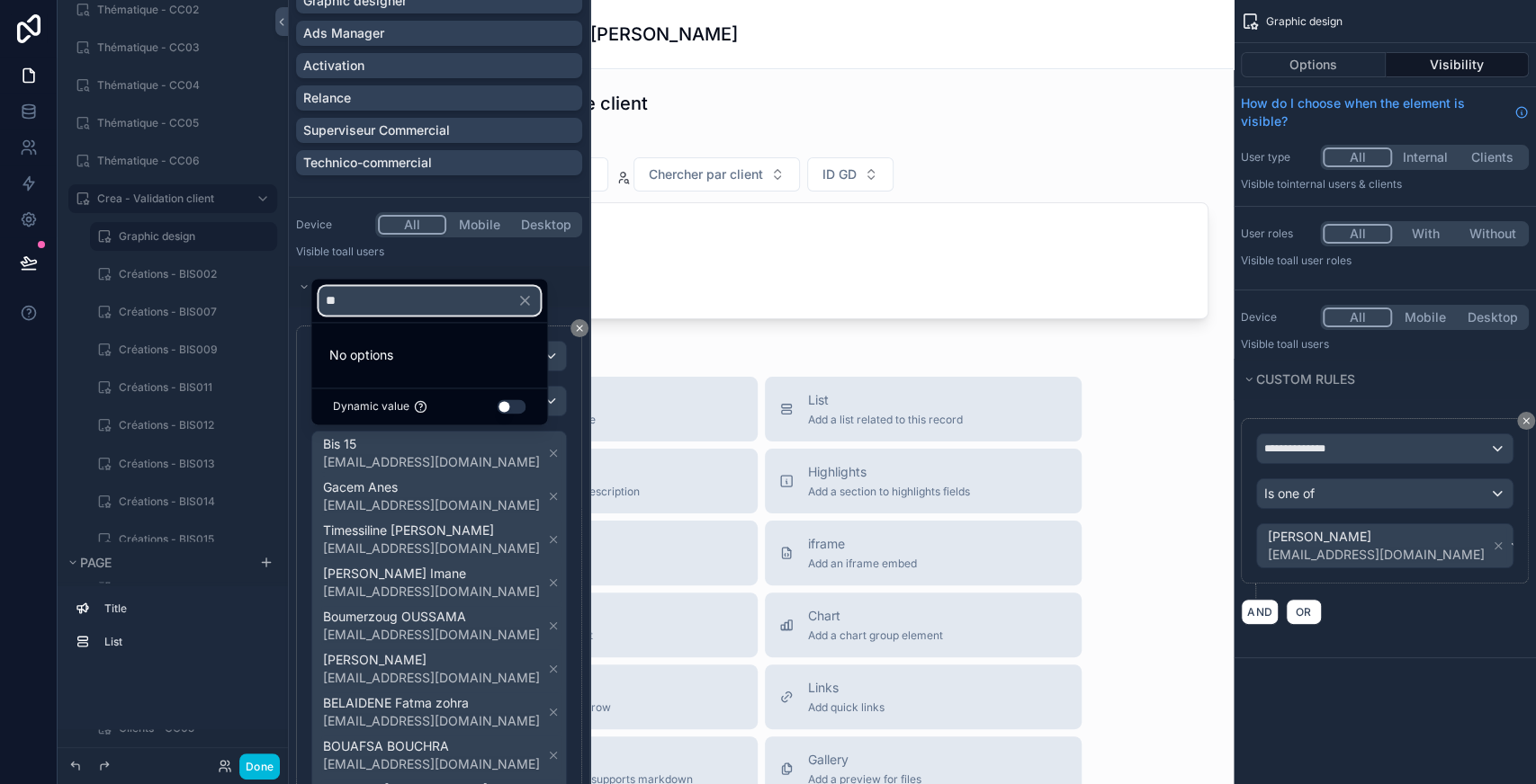
type input "*"
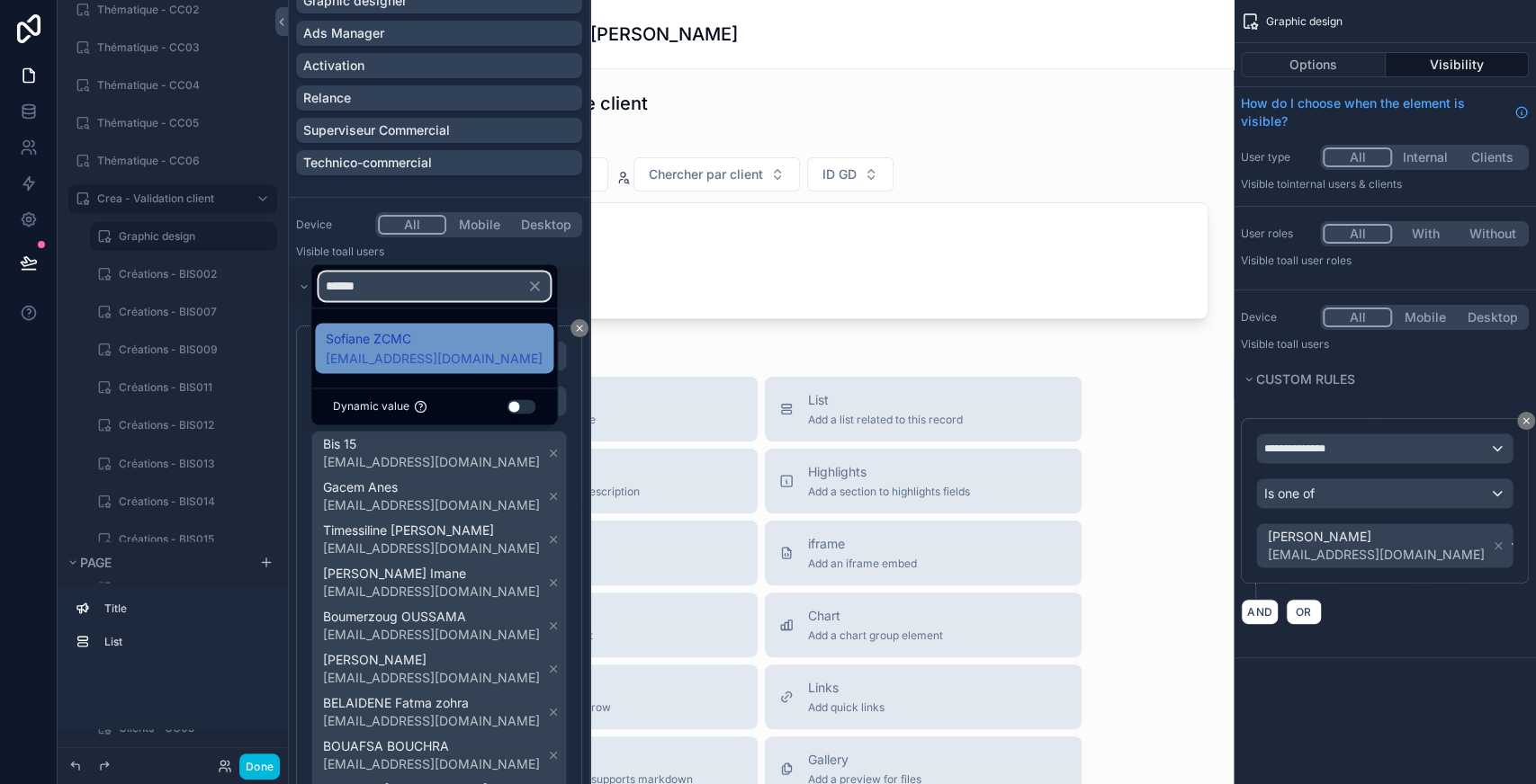
type input "******"
click at [398, 350] on span "[EMAIL_ADDRESS][DOMAIN_NAME]" at bounding box center [434, 359] width 217 height 18
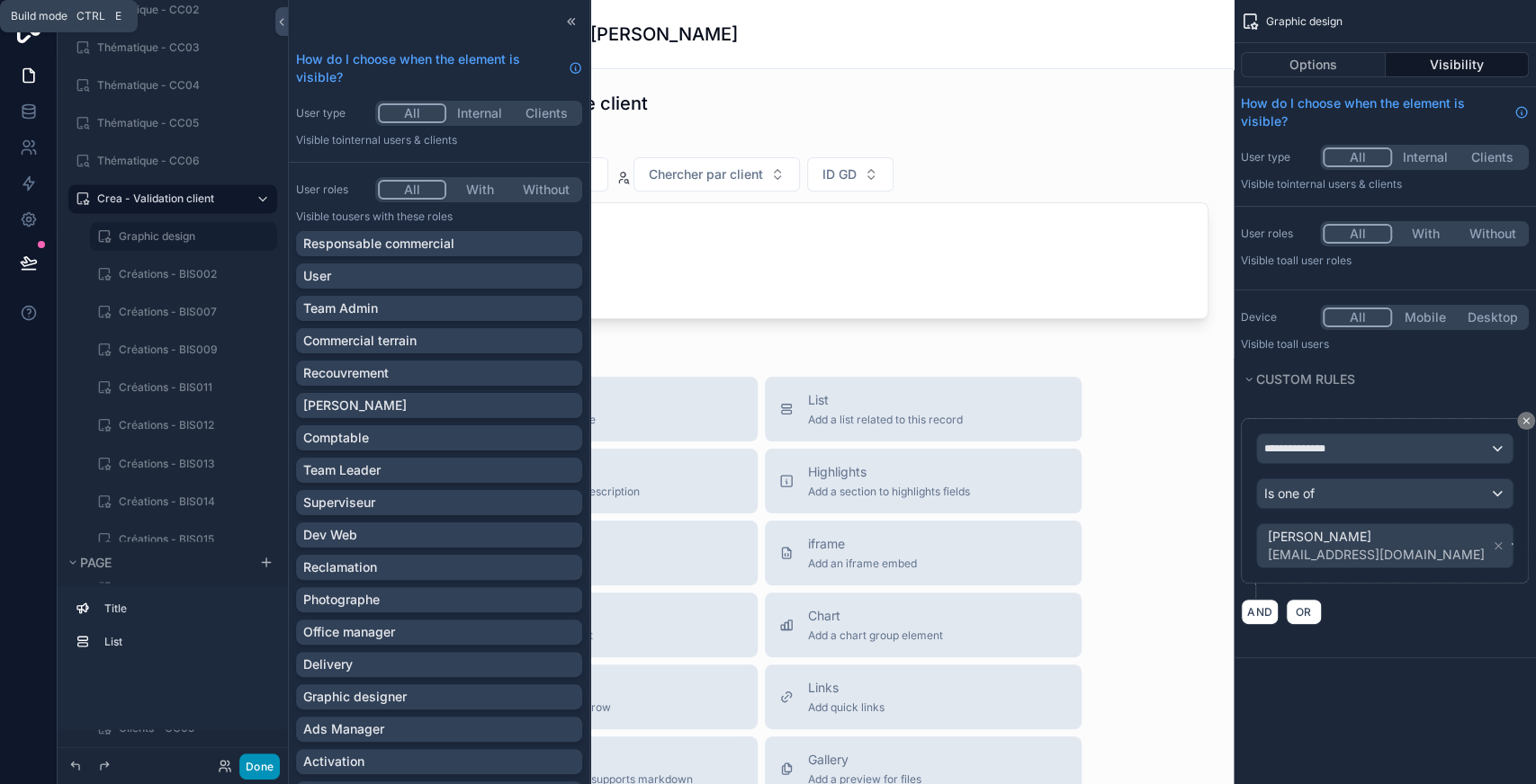
click at [250, 769] on button "Done" at bounding box center [259, 766] width 41 height 26
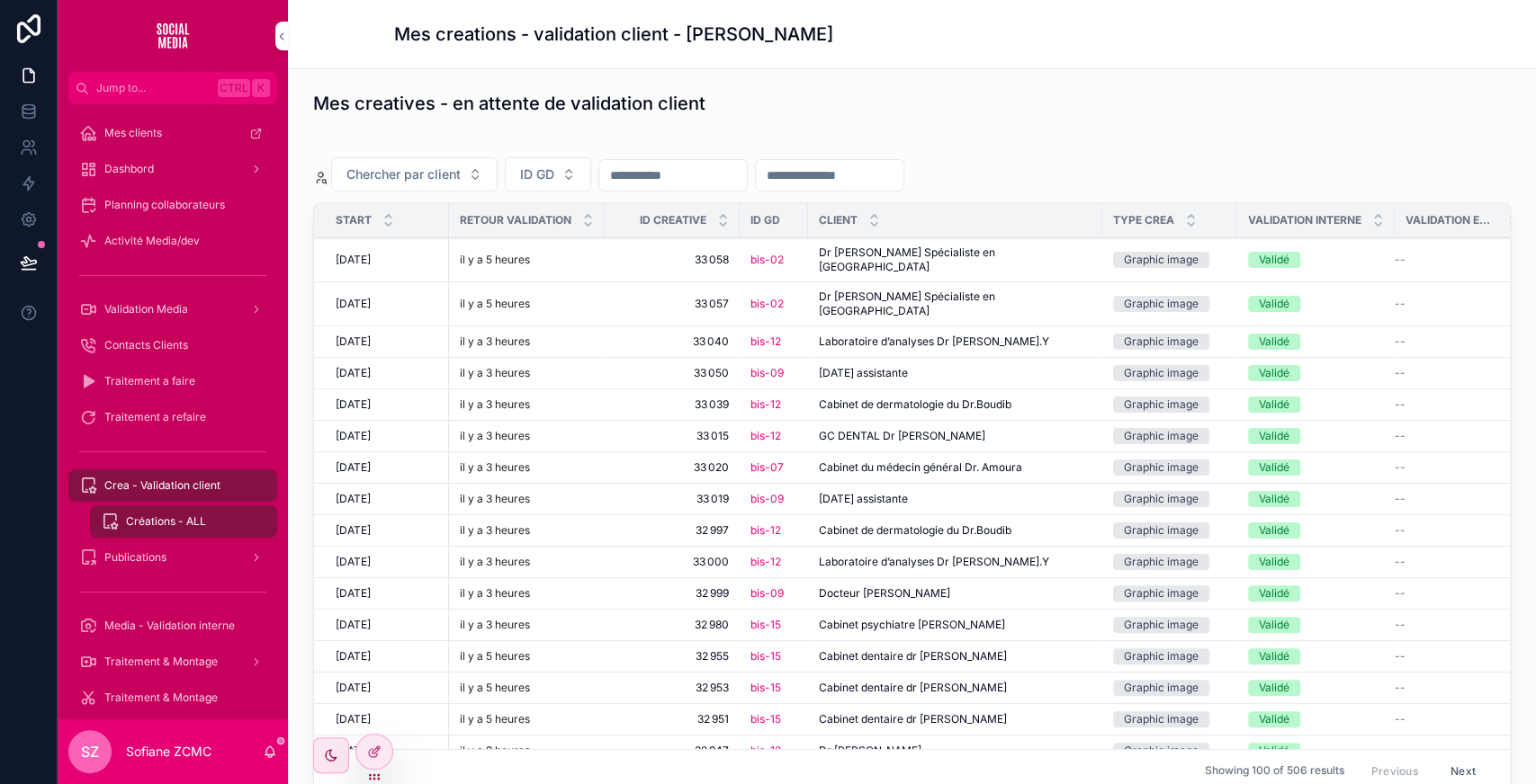
click at [857, 248] on span "Dr [PERSON_NAME] Spécialiste en [GEOGRAPHIC_DATA]" at bounding box center [954, 259] width 272 height 29
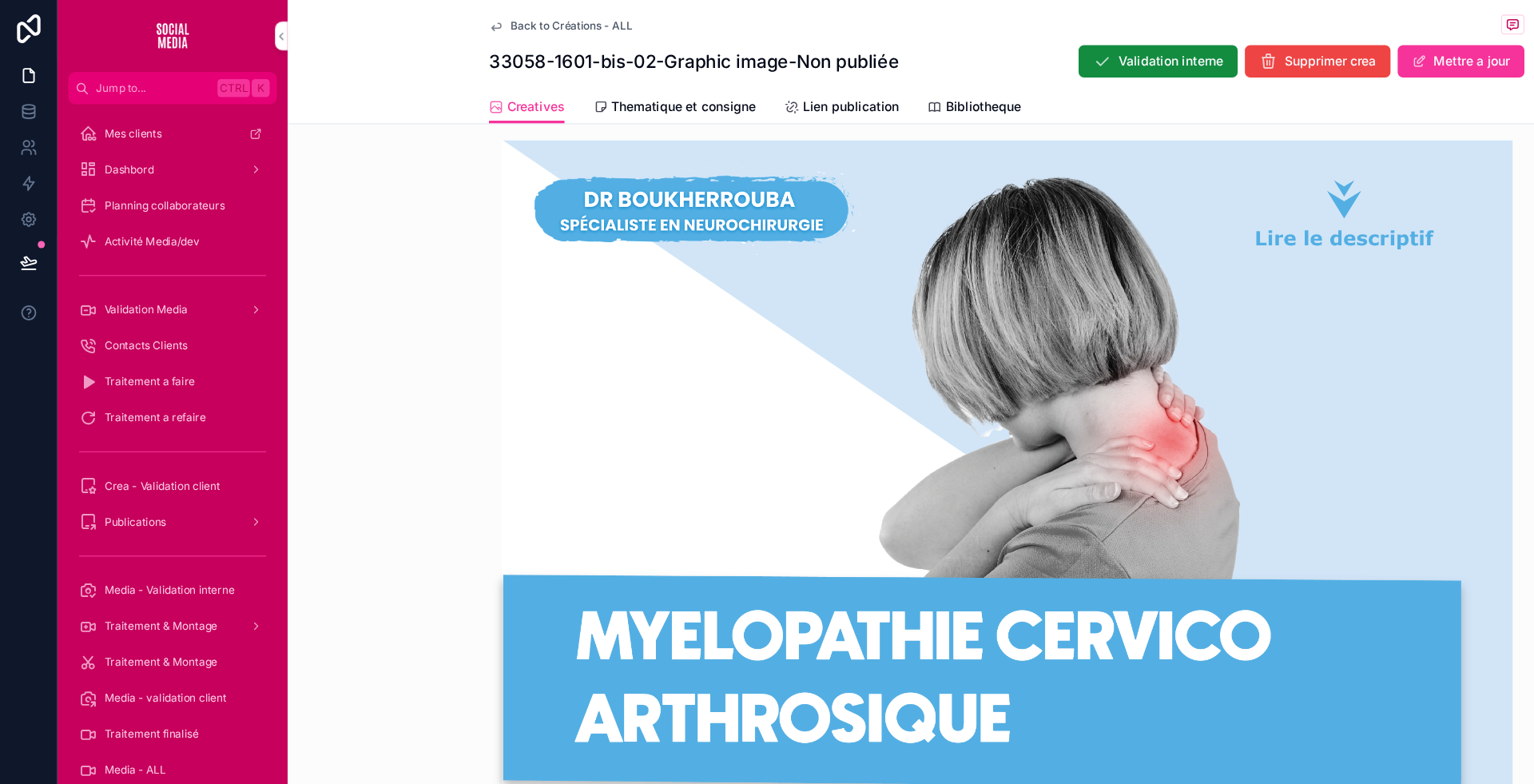
scroll to position [468, 0]
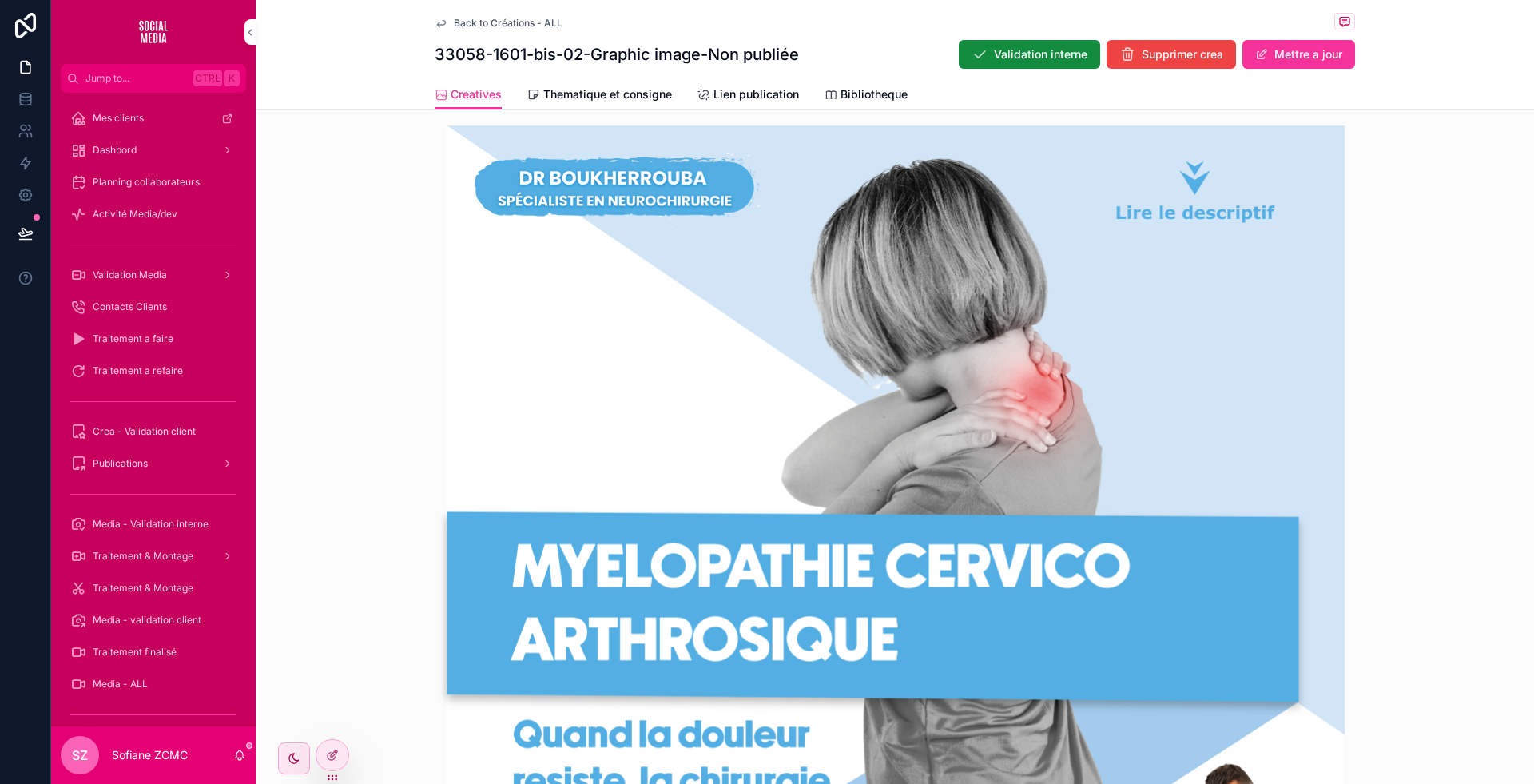
drag, startPoint x: 1291, startPoint y: 3, endPoint x: 353, endPoint y: 224, distance: 963.7
click at [353, 224] on div "scrollable content" at bounding box center [895, 580] width 1278 height 961
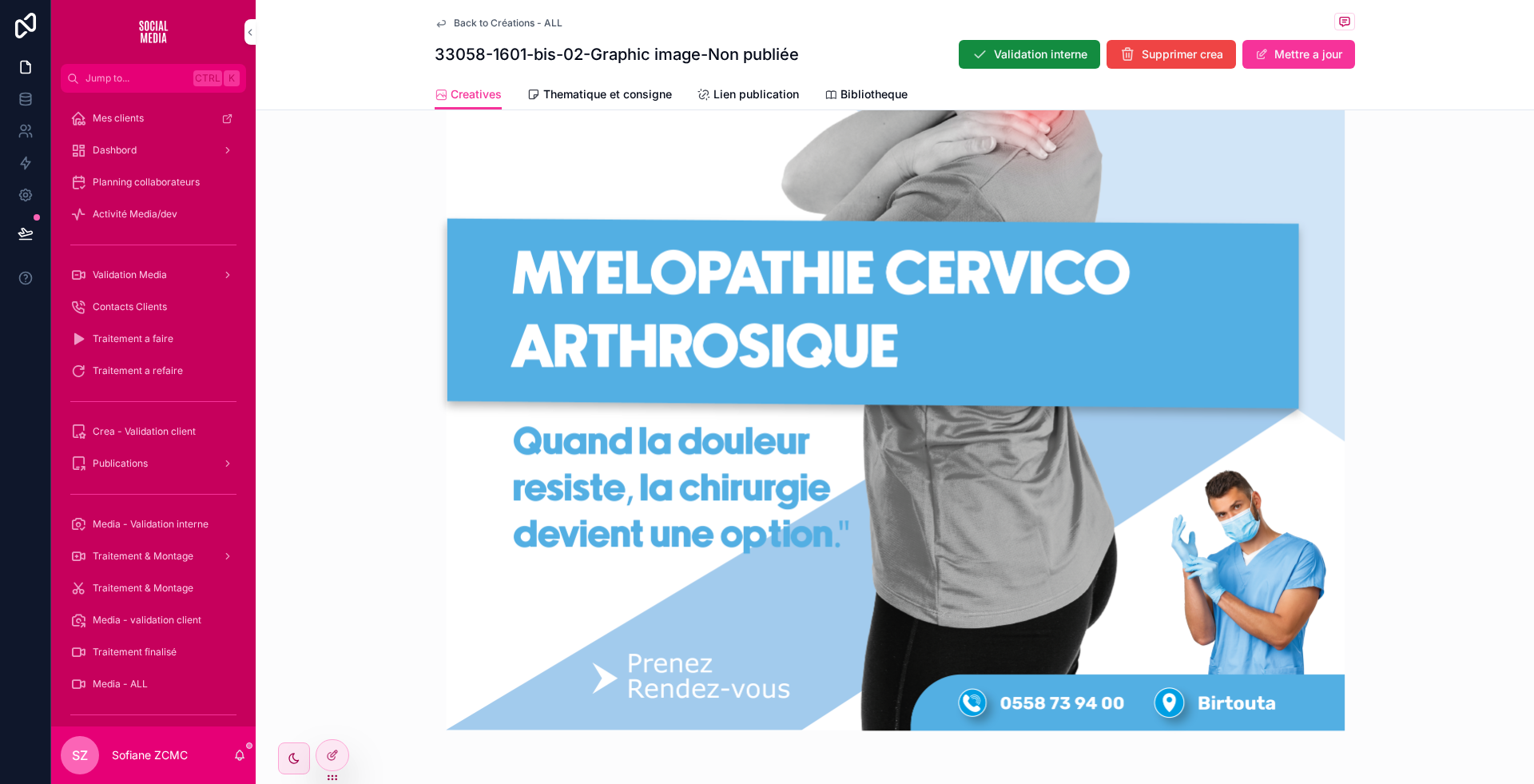
scroll to position [0, 0]
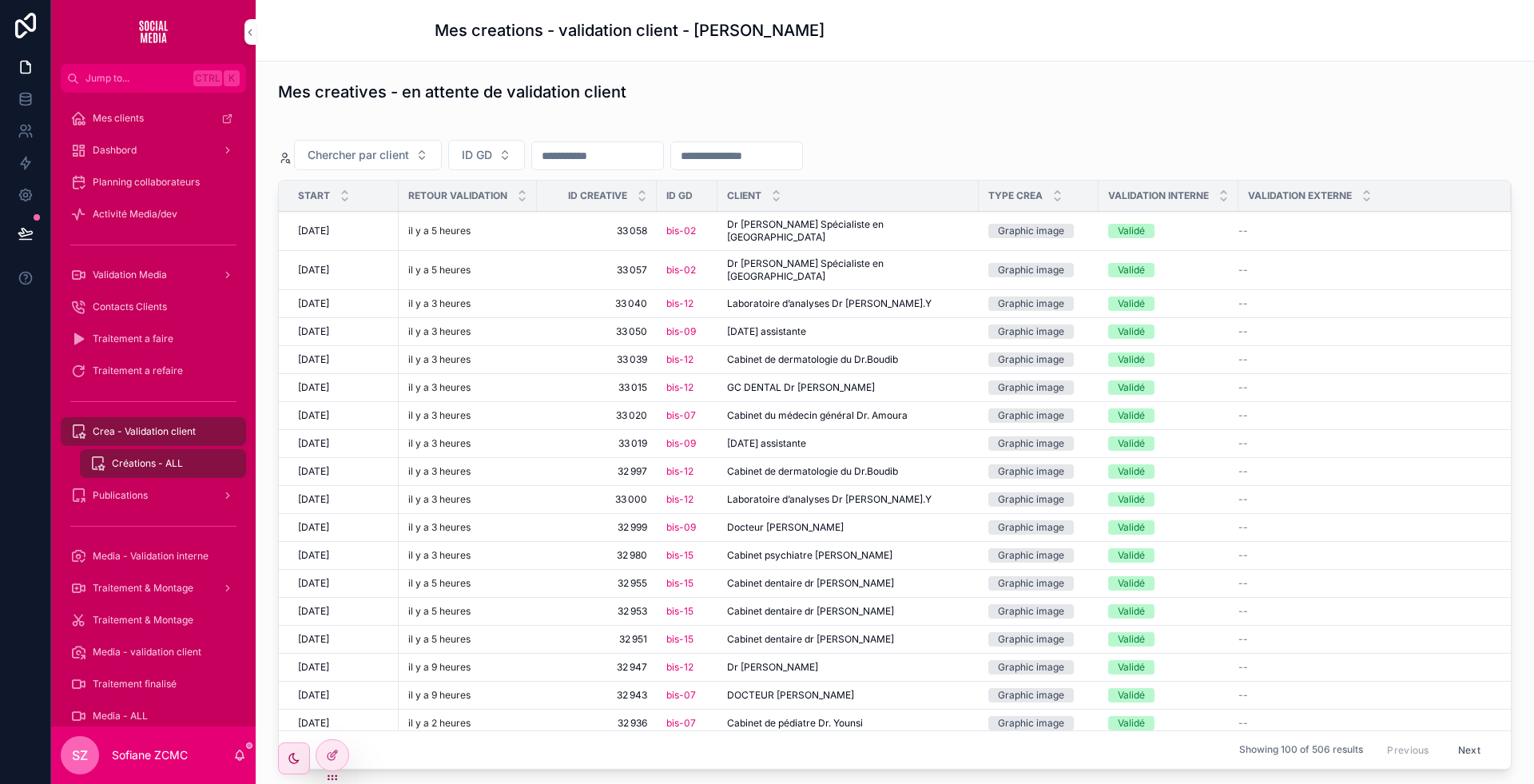
click at [787, 257] on span "Dr [PERSON_NAME] Spécialiste en [GEOGRAPHIC_DATA]" at bounding box center [847, 270] width 242 height 25
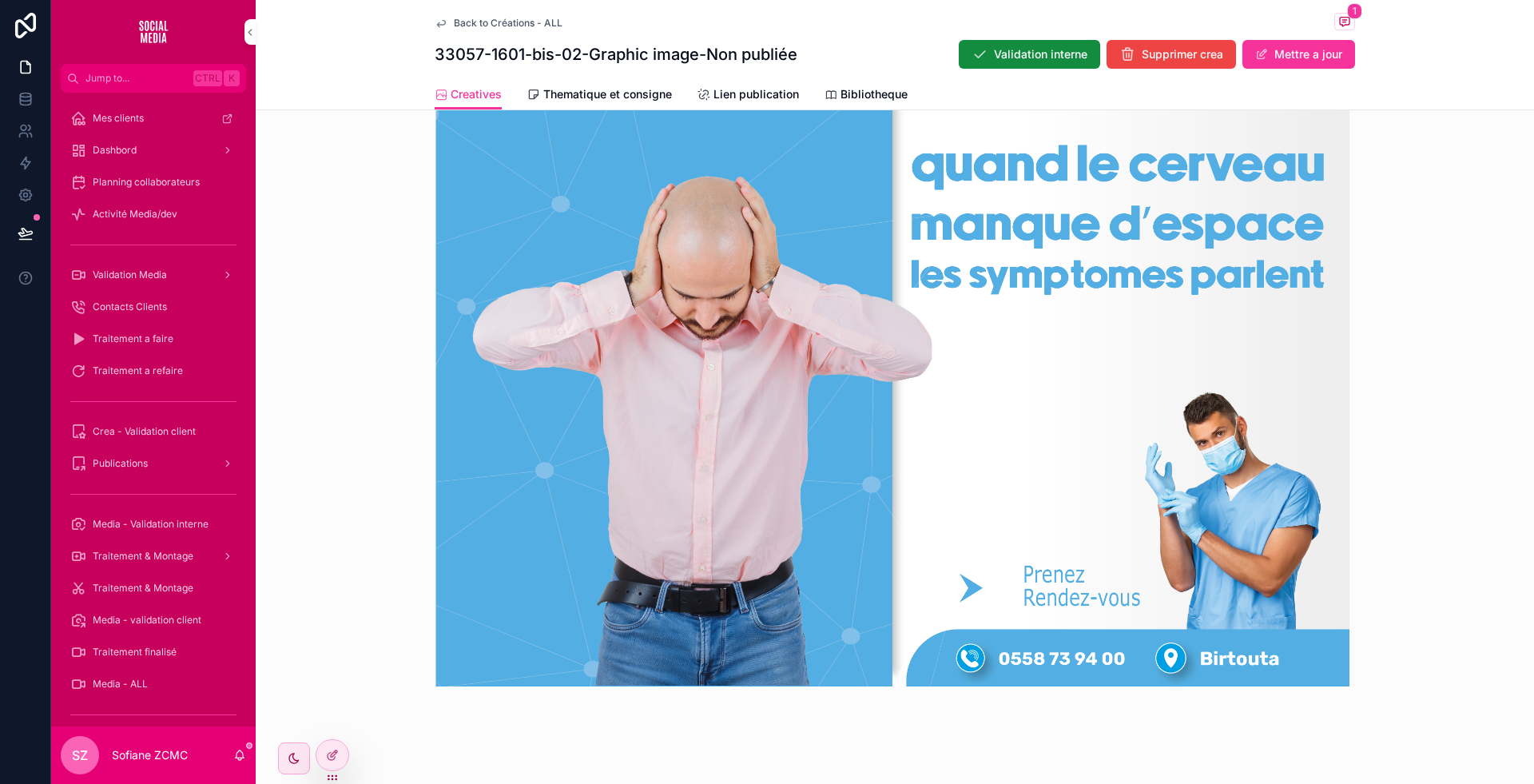
scroll to position [824, 0]
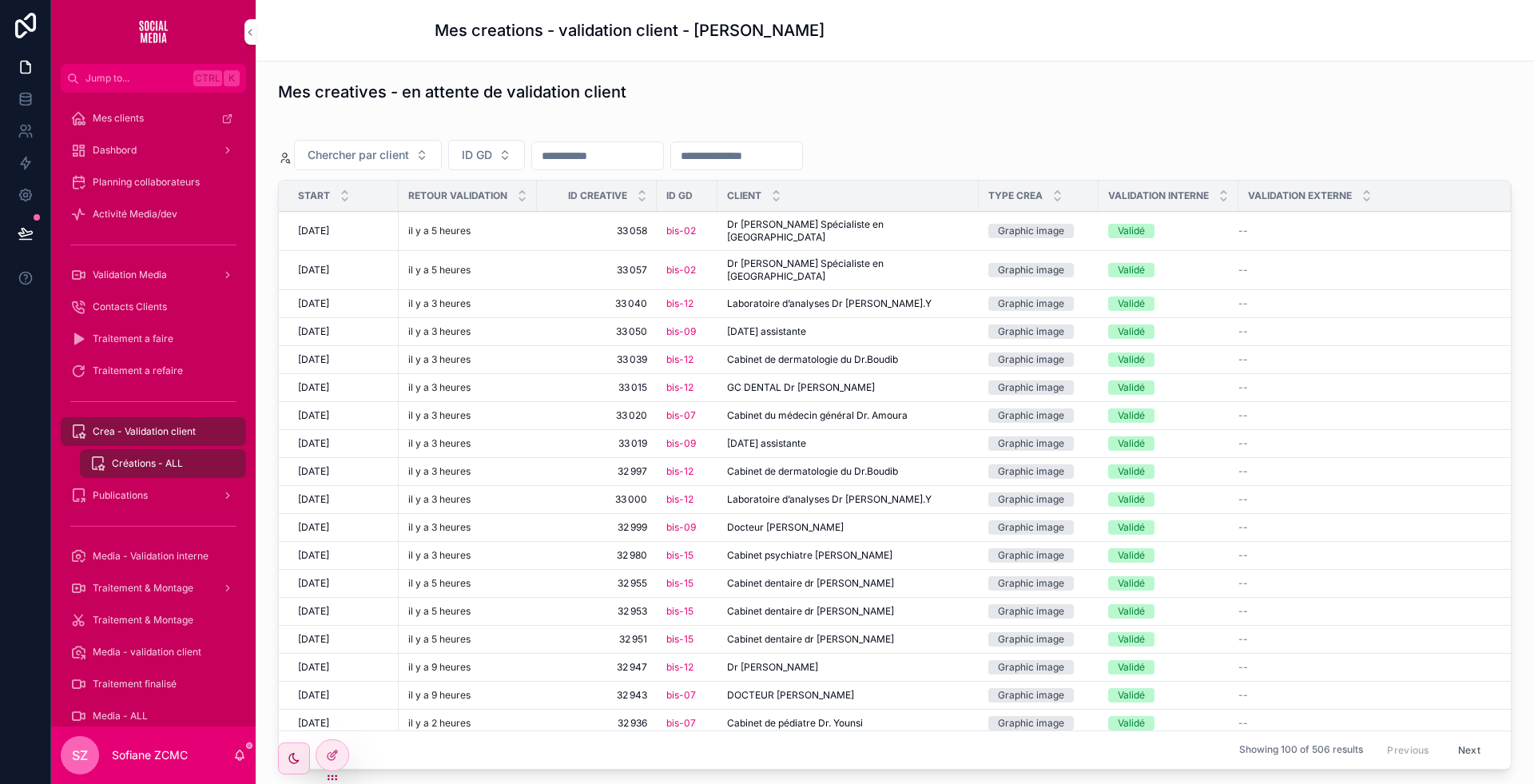
click at [857, 325] on div "Magh assistante Magh assistante" at bounding box center [847, 332] width 242 height 13
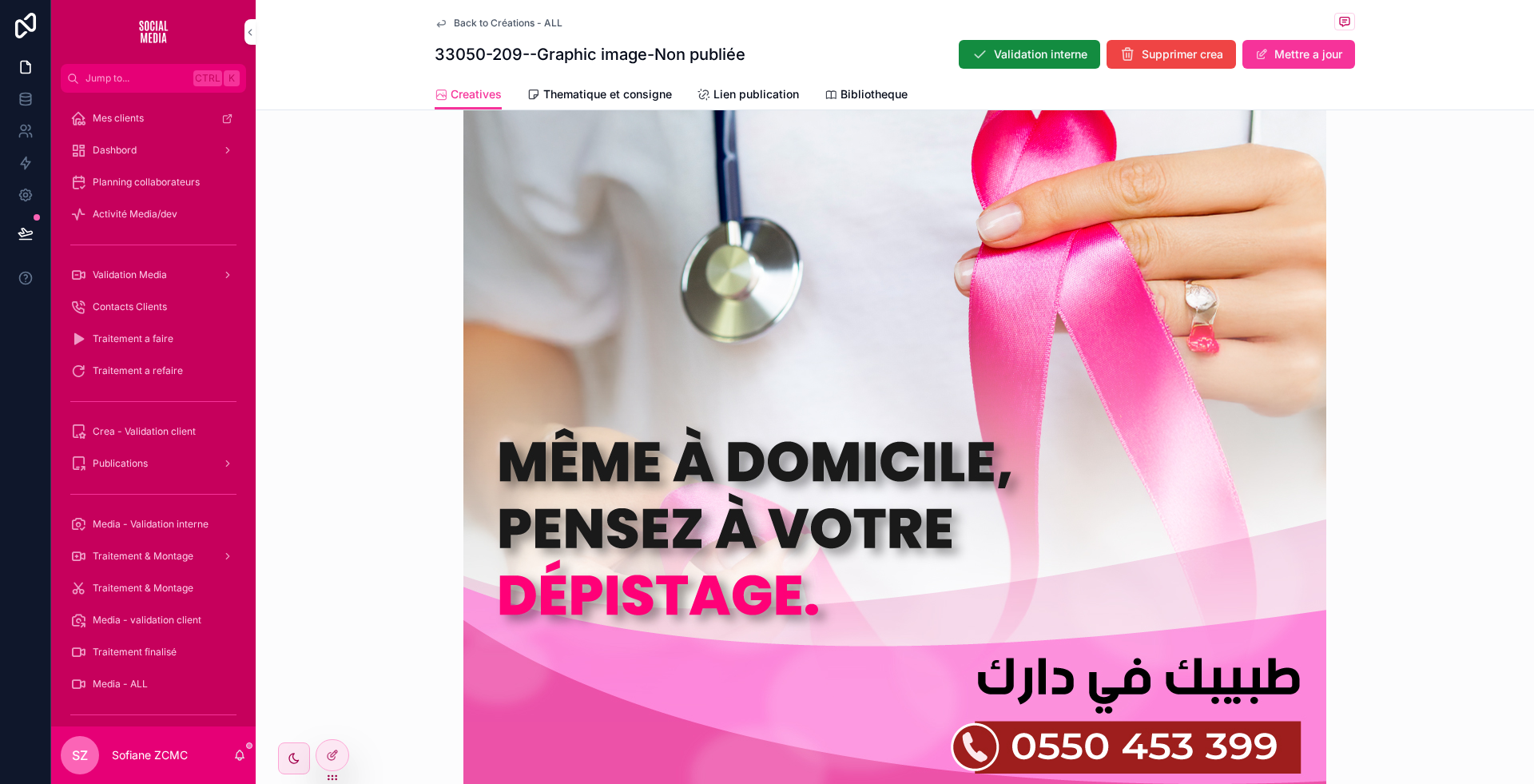
scroll to position [660, 0]
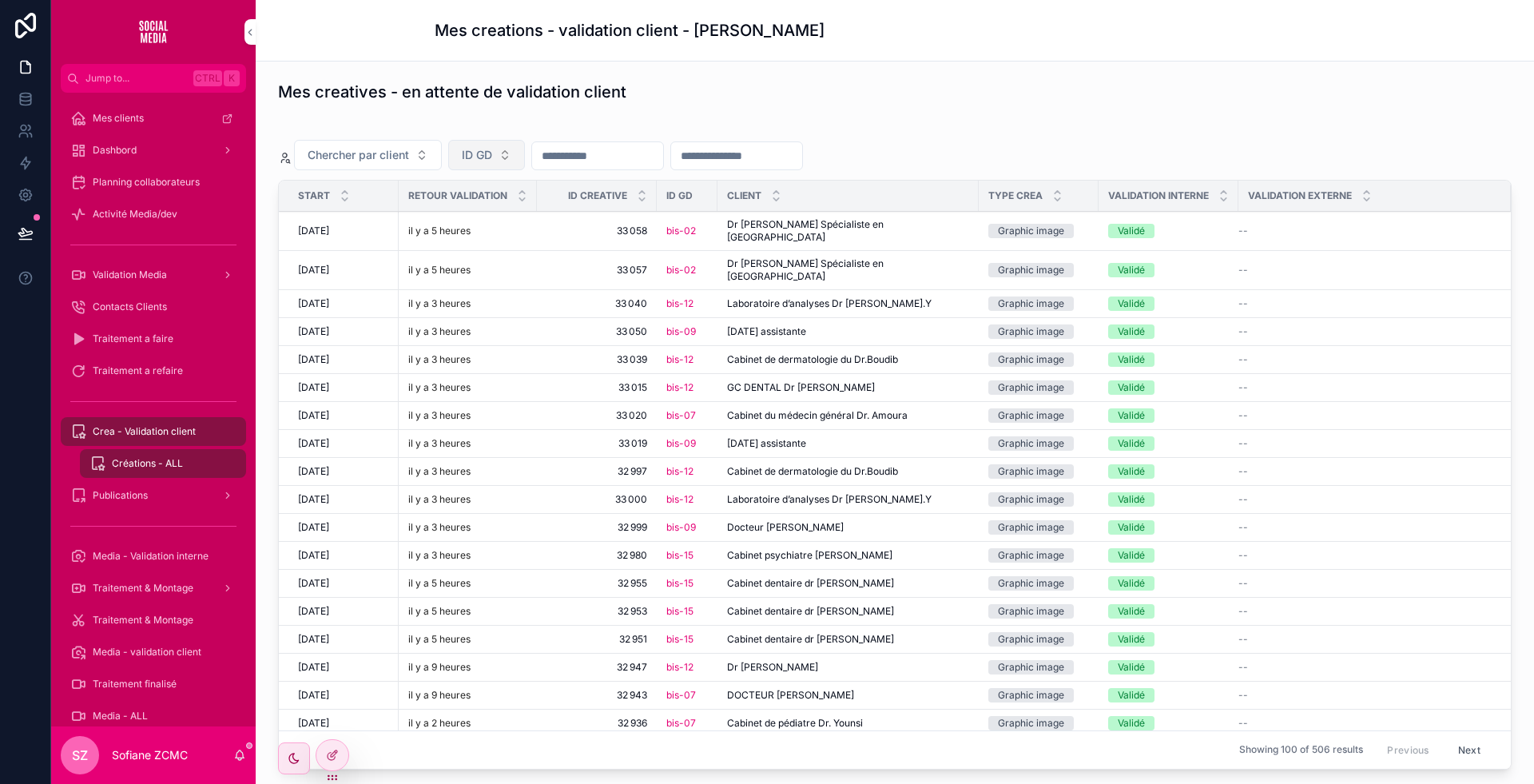
click at [491, 147] on span "ID GD" at bounding box center [477, 155] width 30 height 16
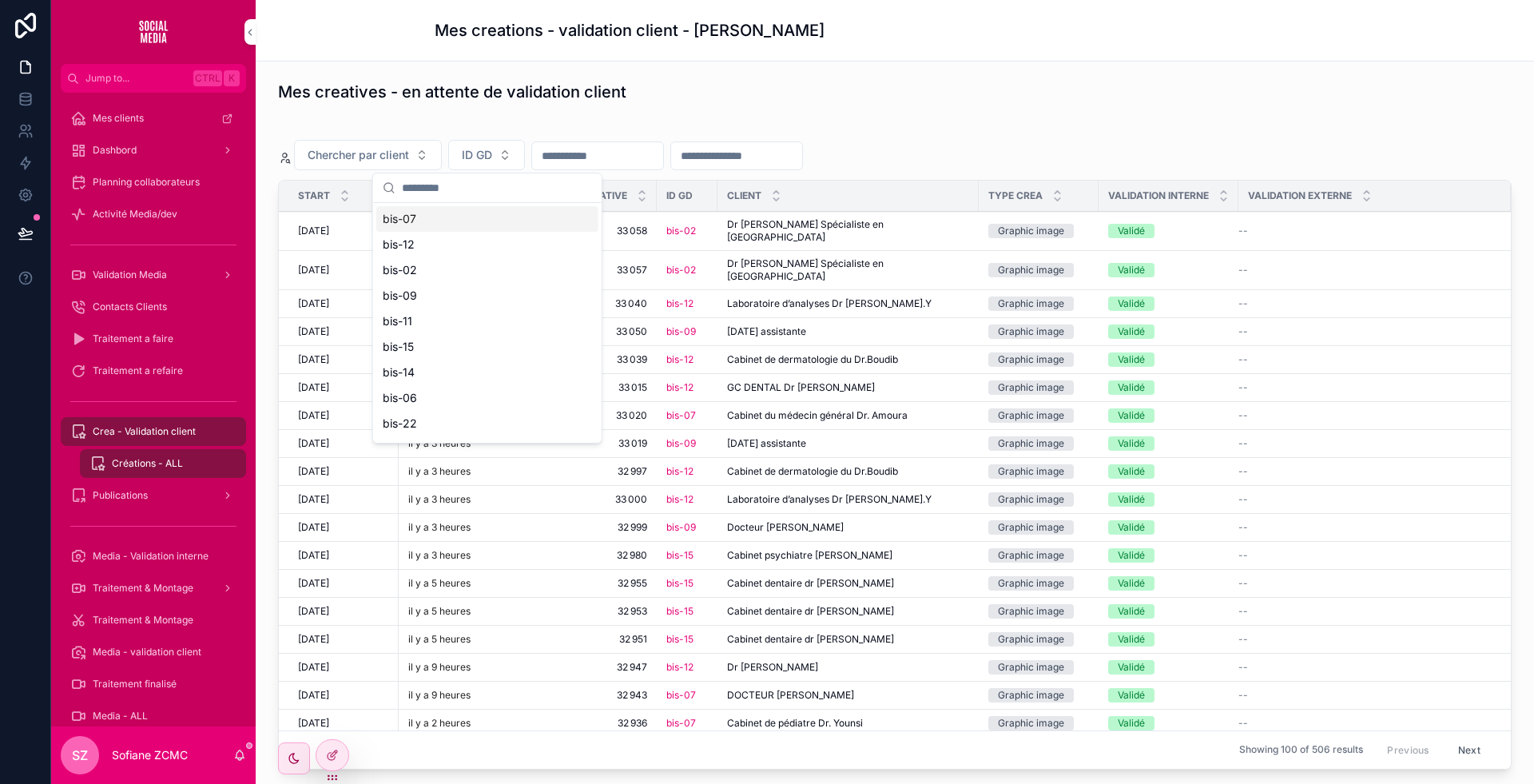
click at [477, 190] on input "scrollable content" at bounding box center [497, 188] width 190 height 29
type input "**"
click at [434, 217] on div "bis-02" at bounding box center [487, 219] width 222 height 25
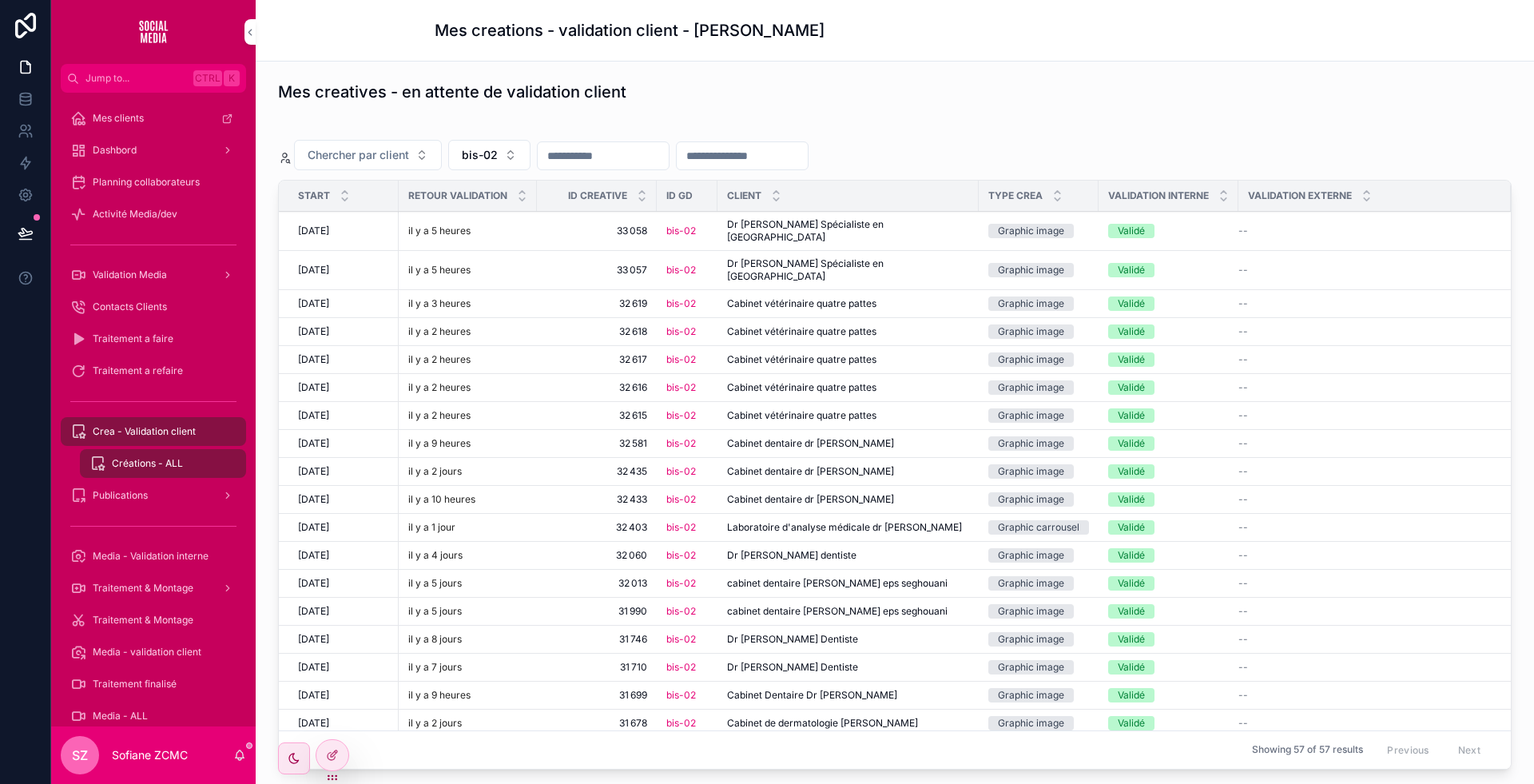
click at [568, 409] on span "32 615" at bounding box center [597, 415] width 101 height 13
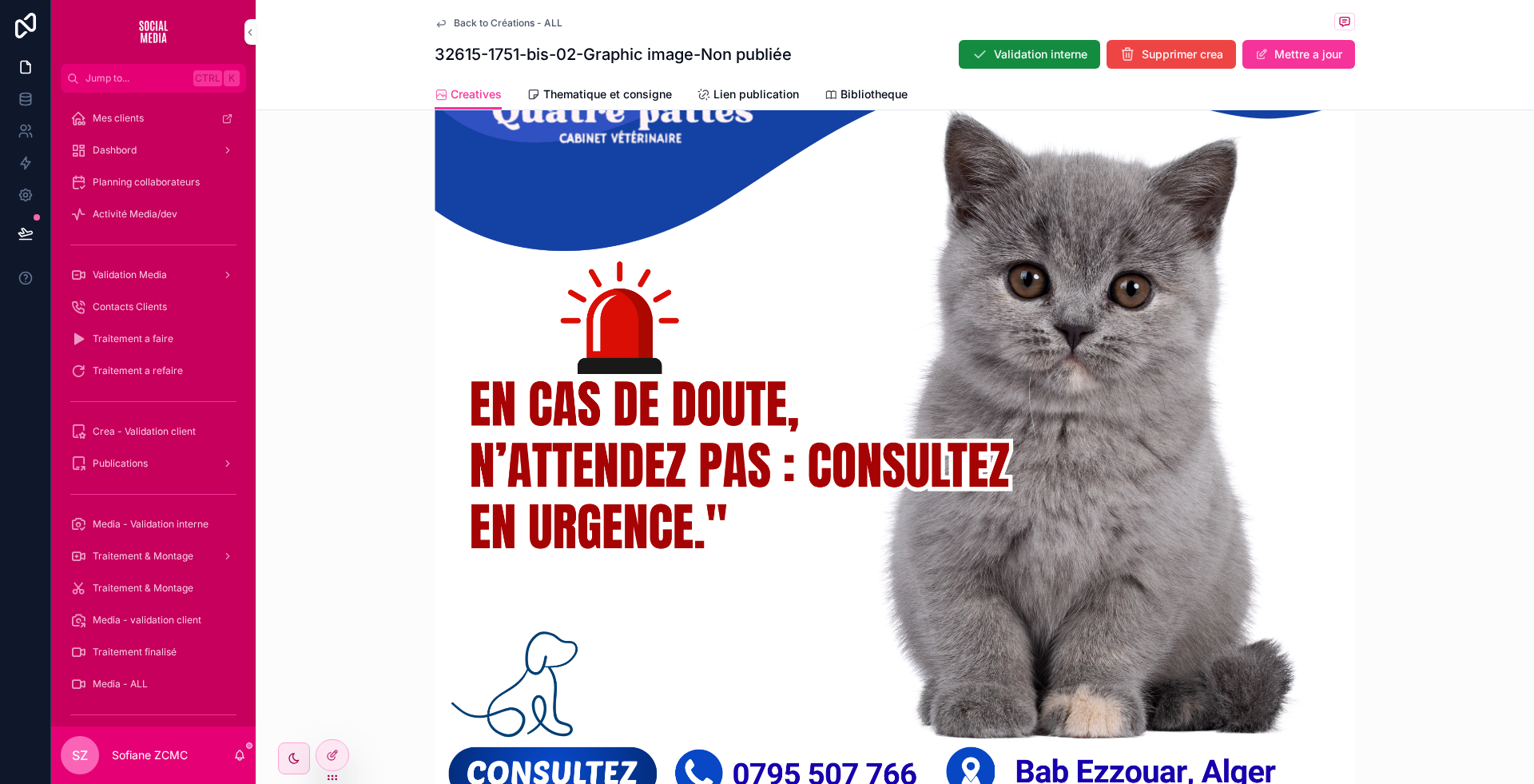
scroll to position [192, 0]
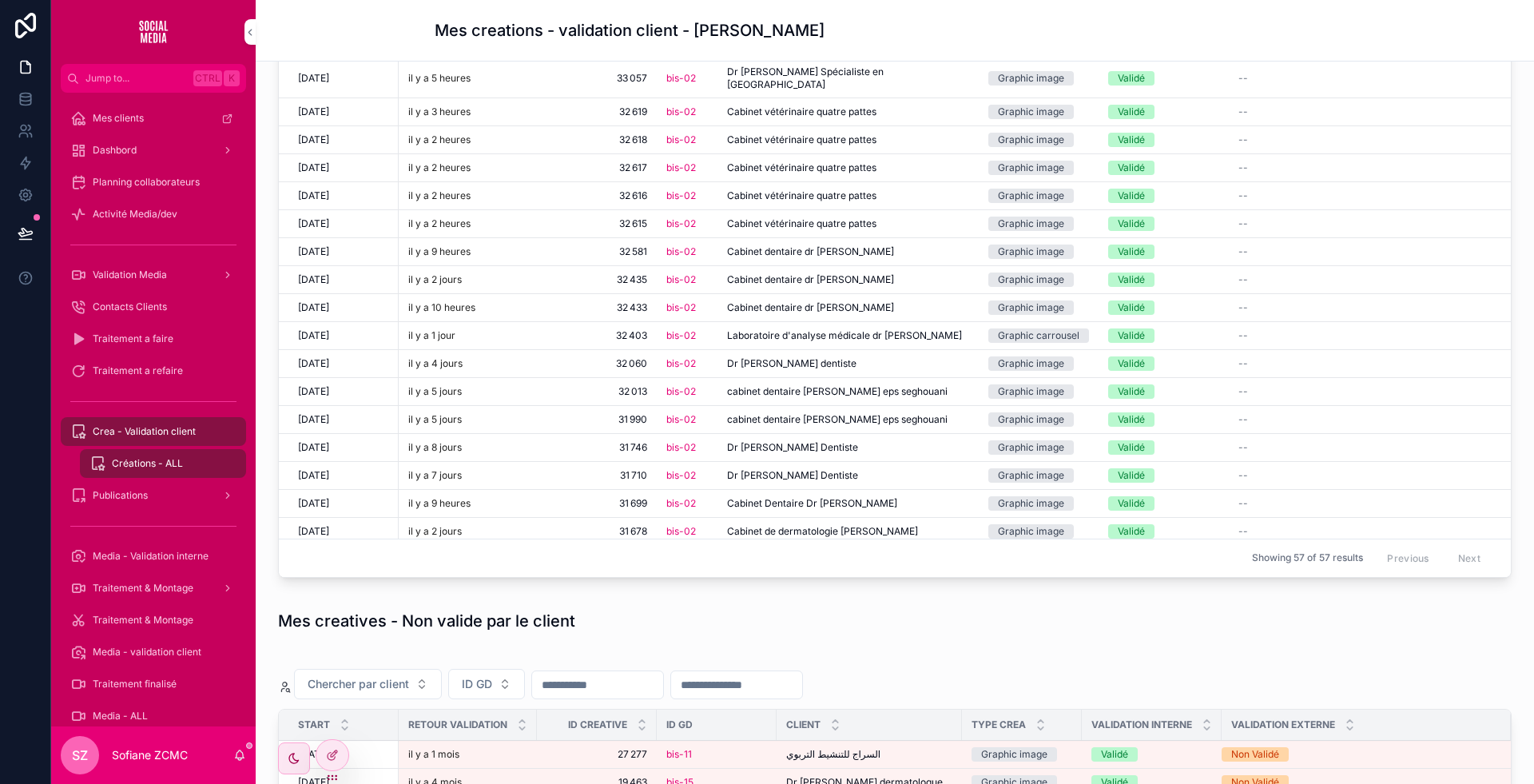
click at [848, 469] on div "Dr Djeddi Dentiste Dr Djeddi Dentiste" at bounding box center [847, 475] width 242 height 13
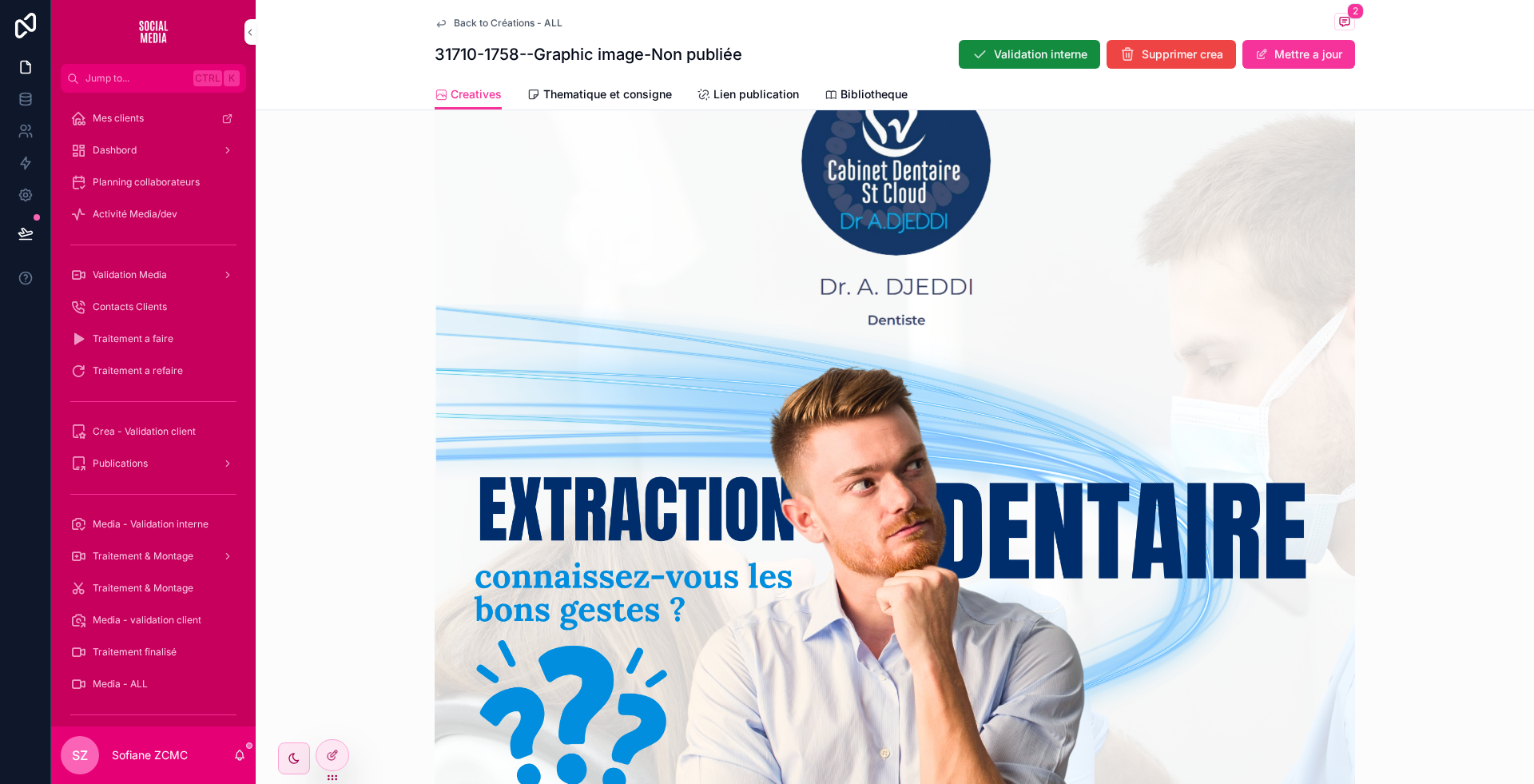
scroll to position [492, 0]
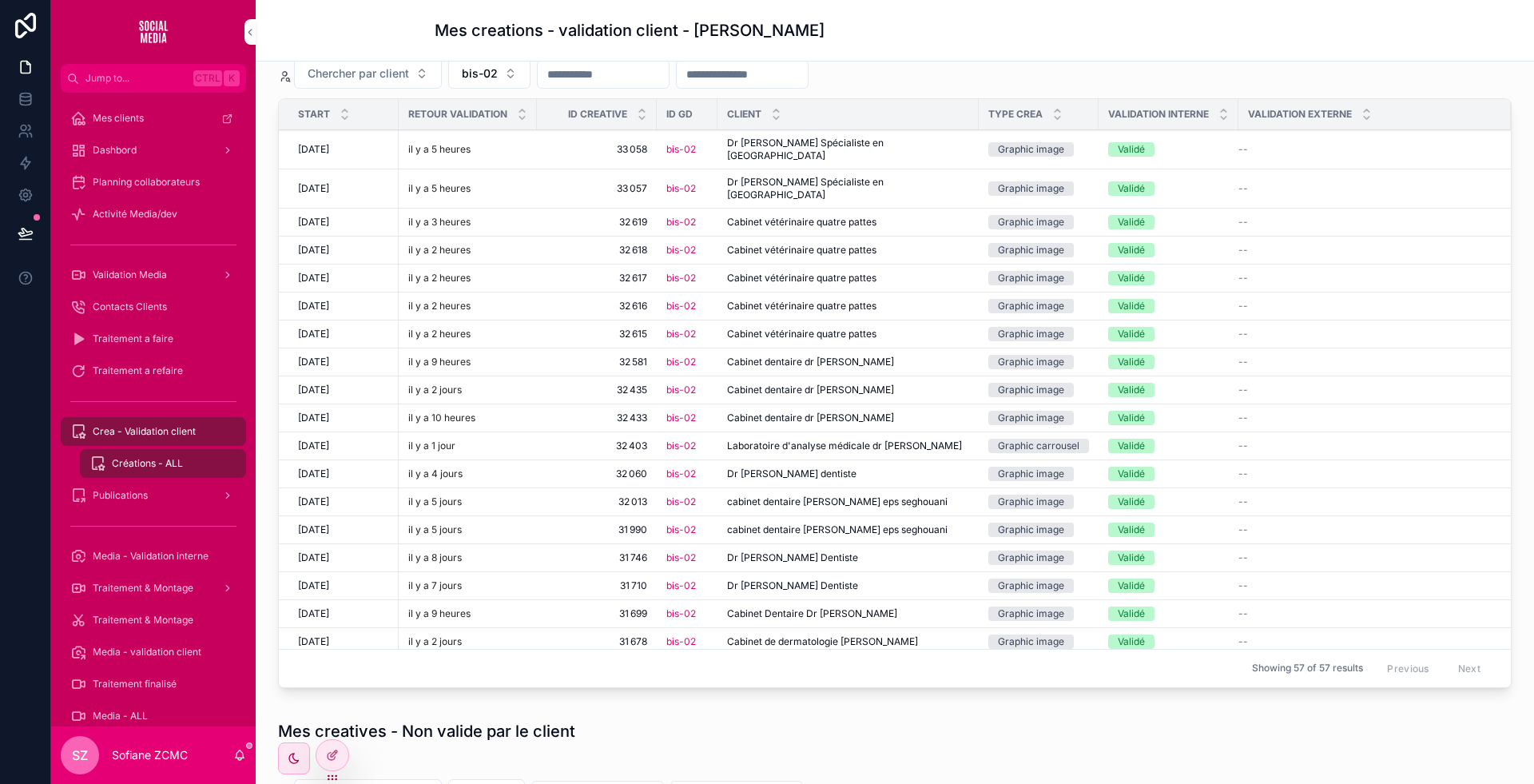
scroll to position [79, 0]
click at [486, 81] on span "bis-02" at bounding box center [480, 76] width 36 height 16
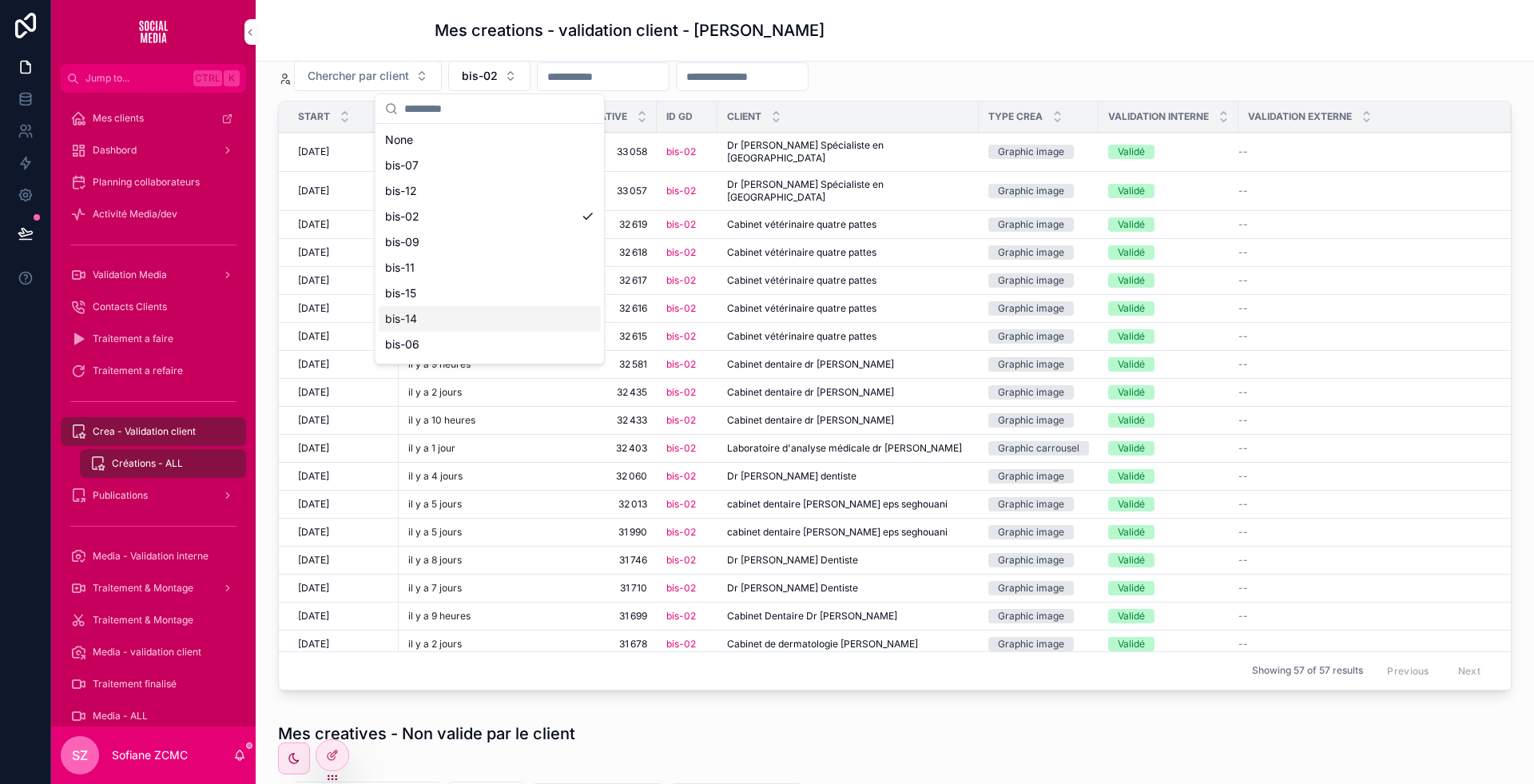
click at [461, 315] on div "bis-14" at bounding box center [489, 319] width 222 height 25
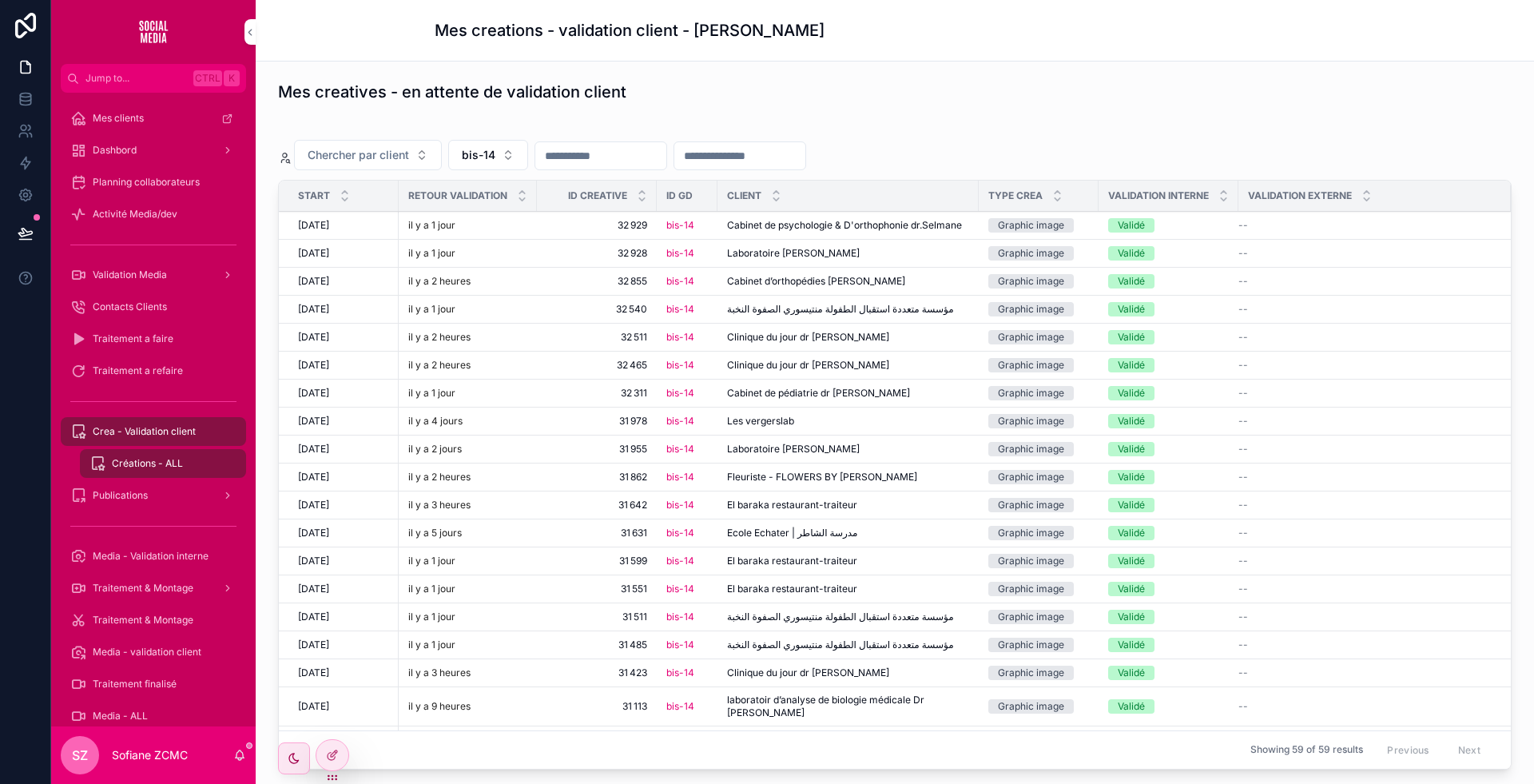
click at [810, 280] on span "Cabinet d’orthopédies [PERSON_NAME]" at bounding box center [815, 281] width 178 height 13
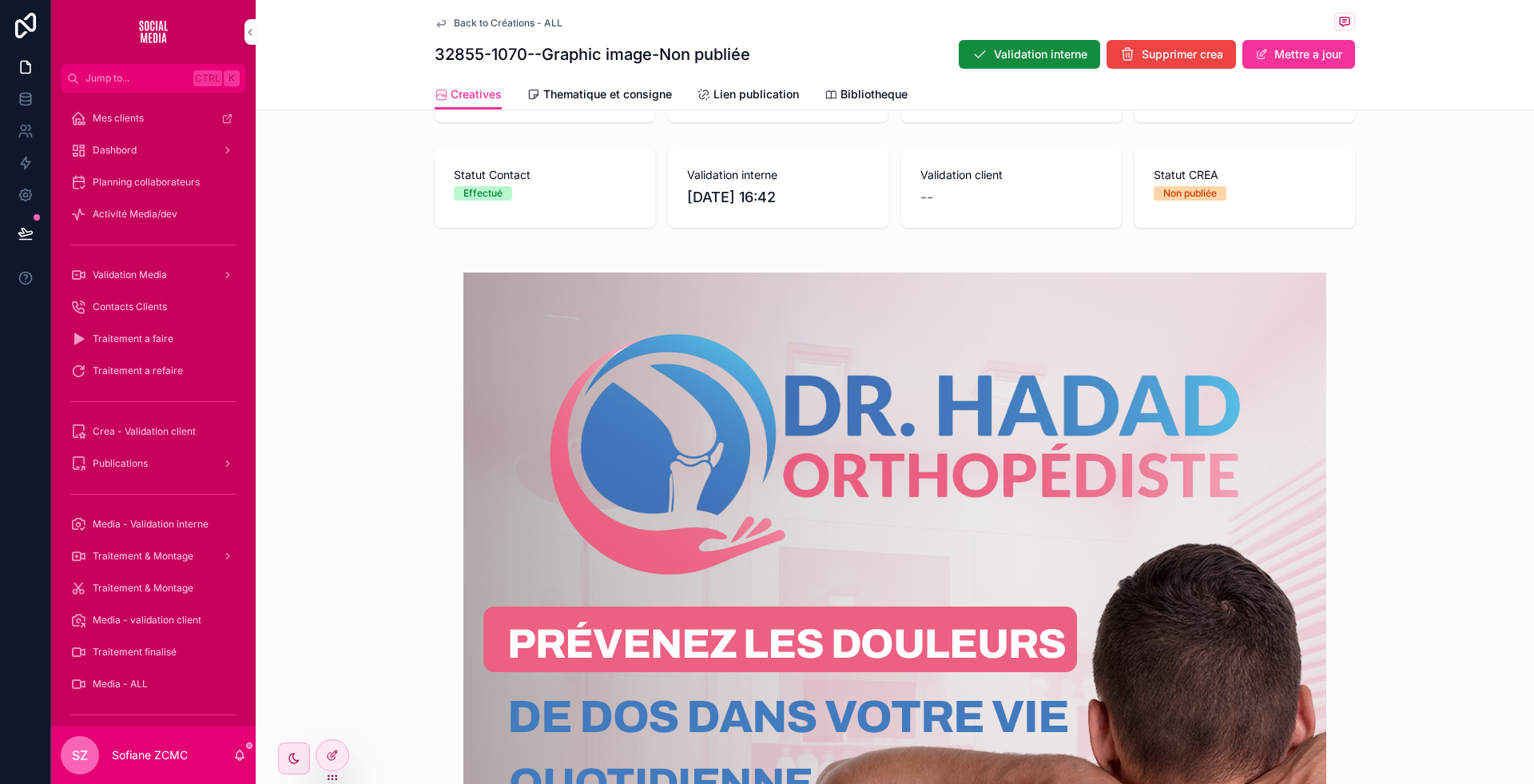
scroll to position [318, 0]
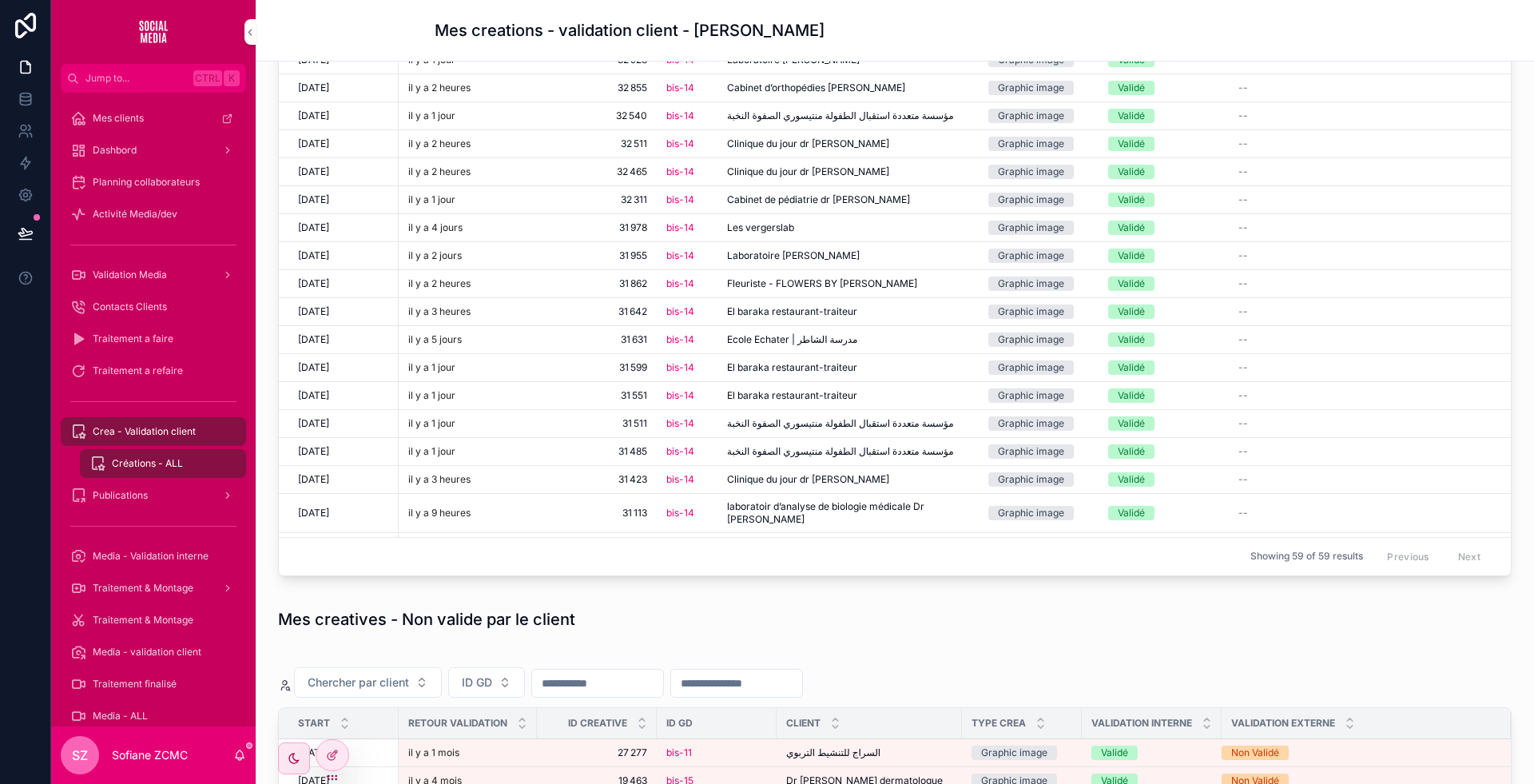
scroll to position [192, 0]
click at [542, 280] on td "31 862 31 862" at bounding box center [597, 286] width 120 height 28
click at [498, 279] on div "il y a 2 heures" at bounding box center [467, 285] width 119 height 13
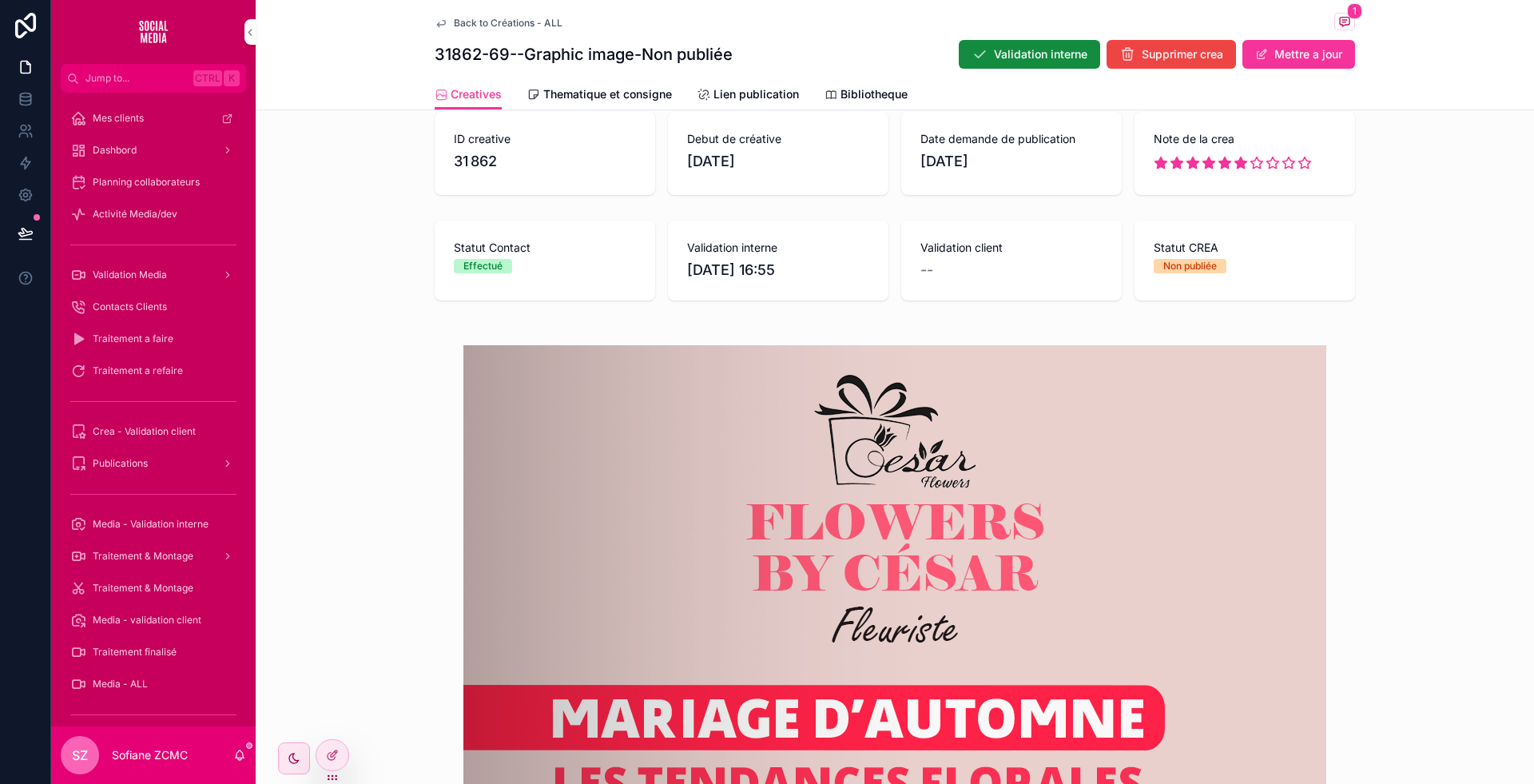
scroll to position [247, 0]
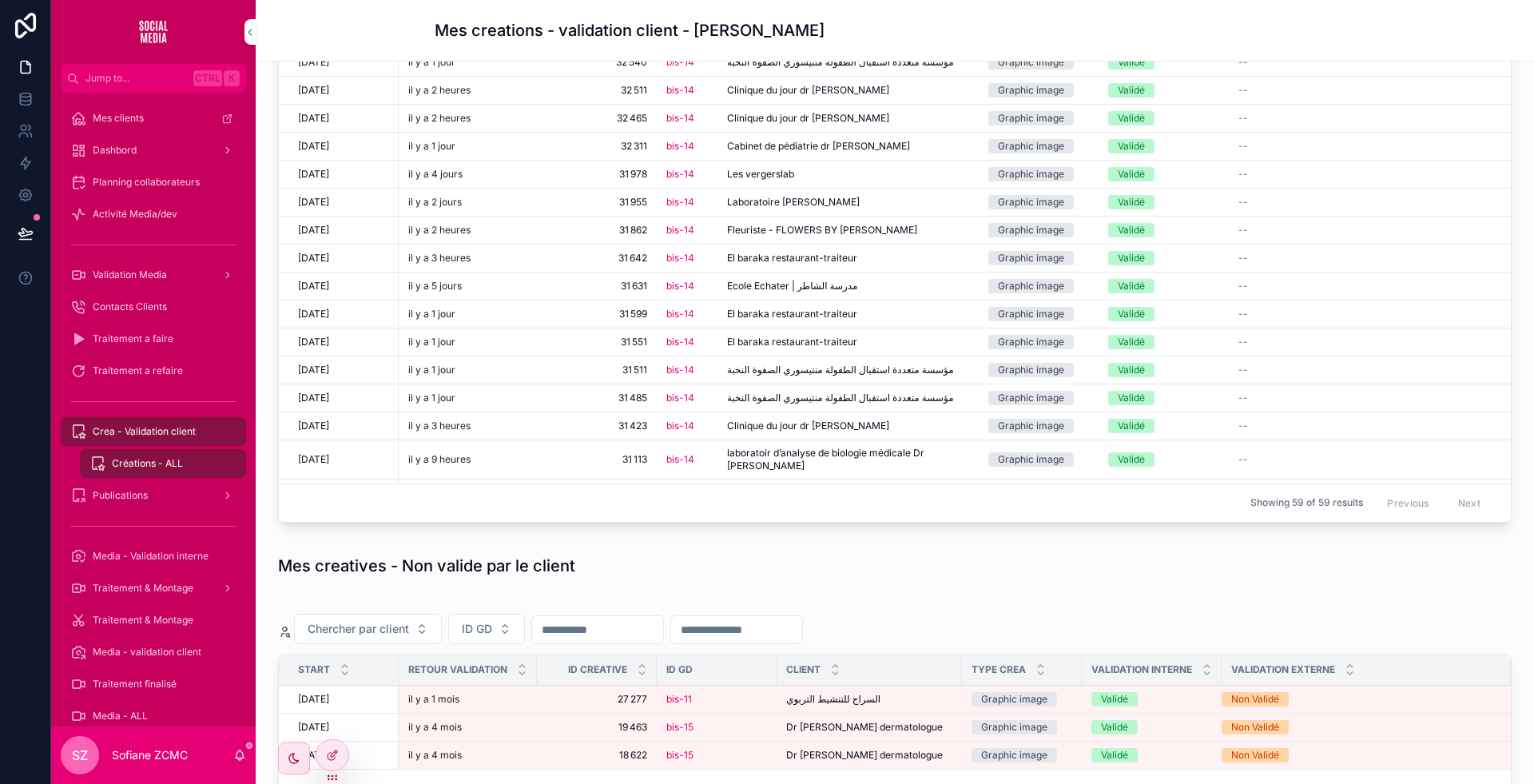
click at [523, 424] on div "il y a 3 heures" at bounding box center [467, 426] width 119 height 13
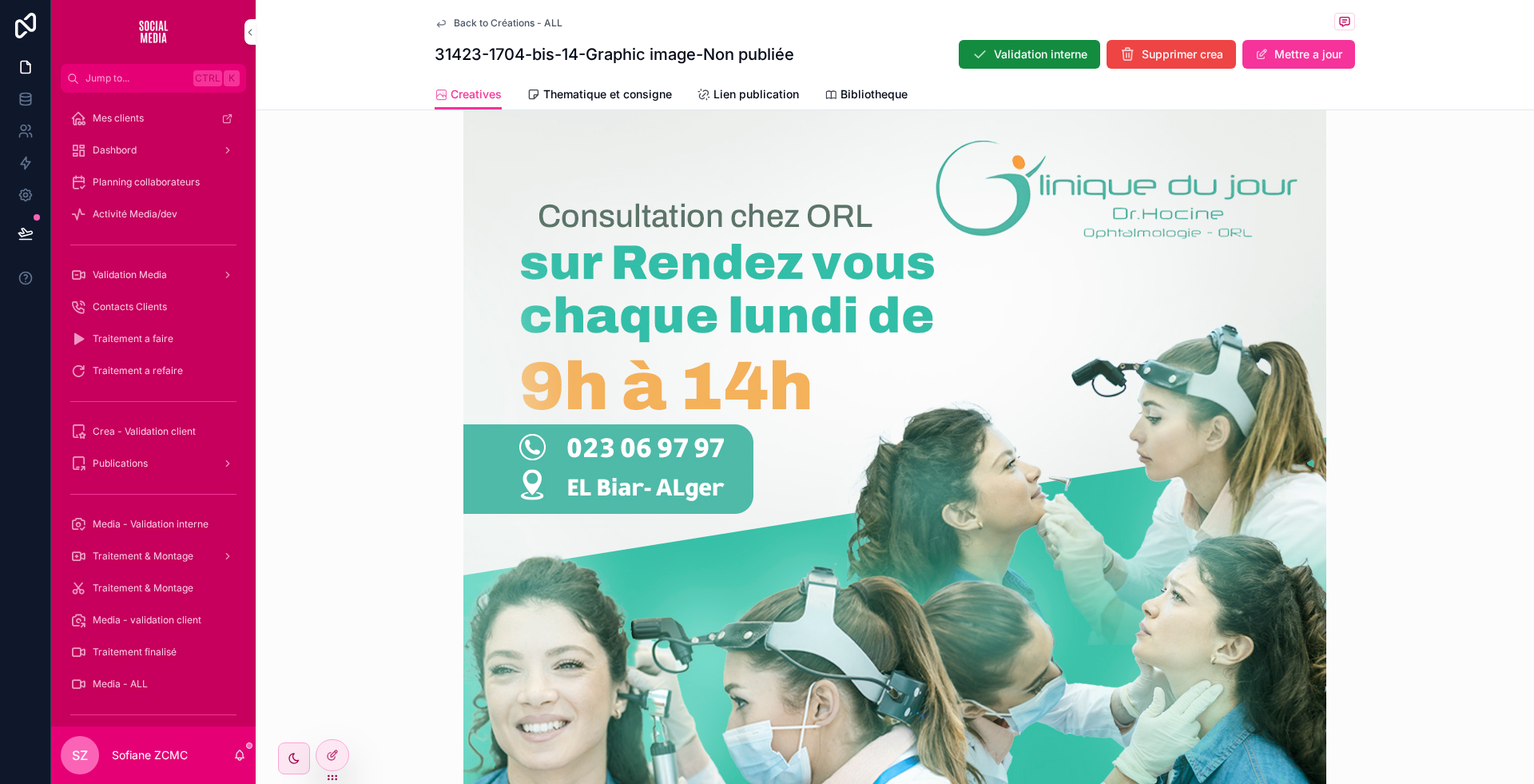
scroll to position [470, 0]
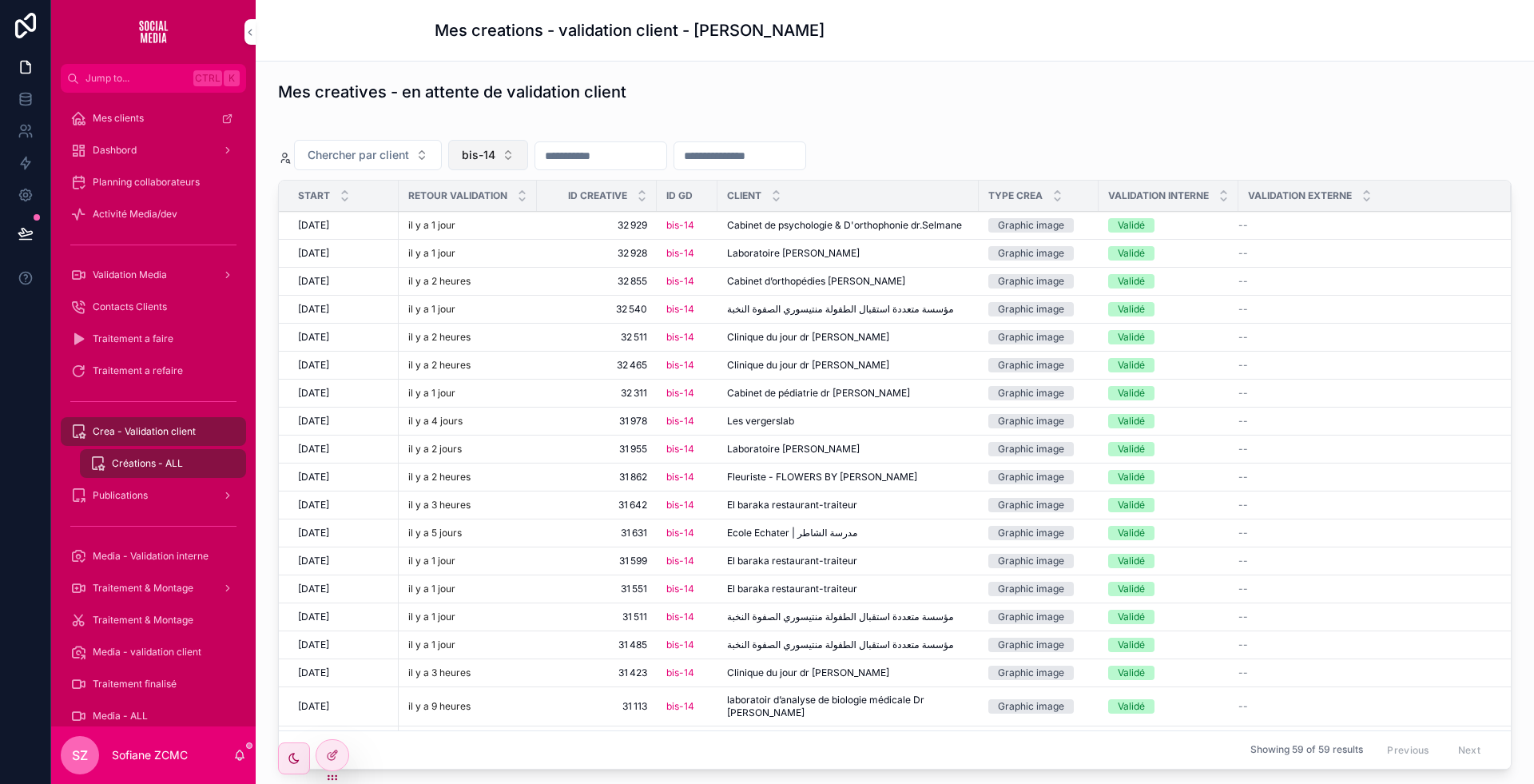
click at [489, 147] on span "bis-14" at bounding box center [479, 155] width 34 height 16
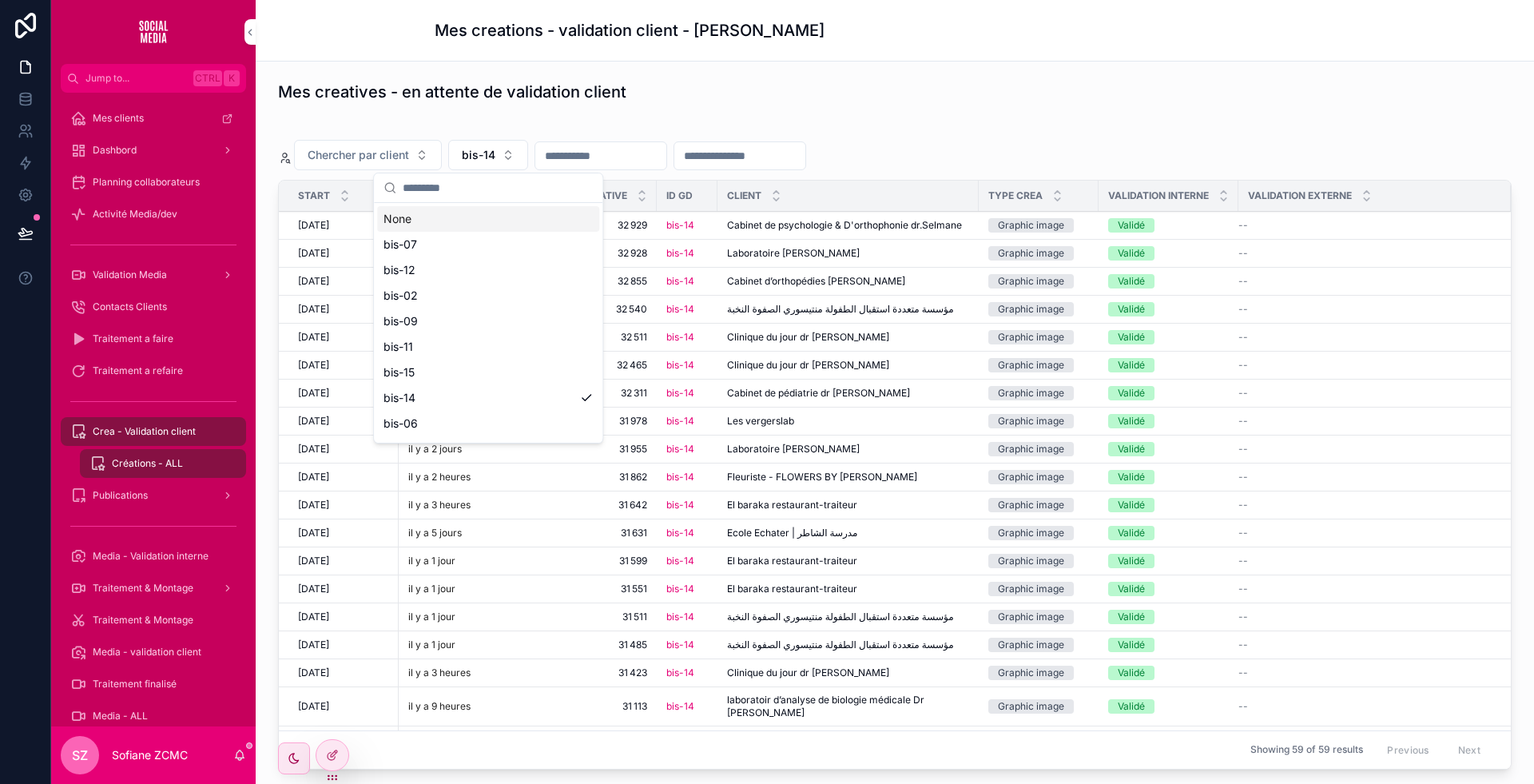
click at [434, 187] on input "scrollable content" at bounding box center [498, 188] width 190 height 29
type input "**"
click at [420, 213] on div "bis-09" at bounding box center [488, 219] width 222 height 25
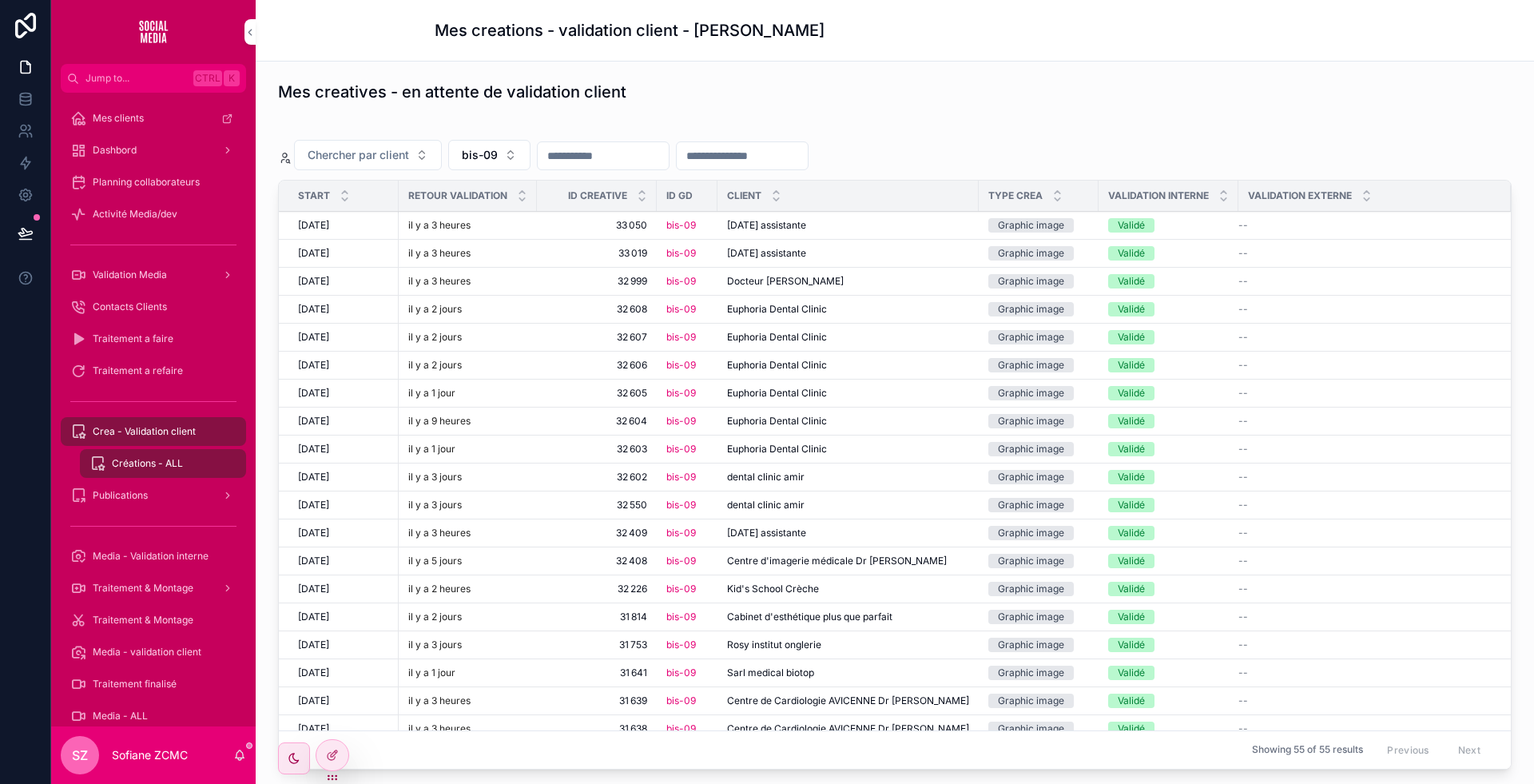
click at [819, 588] on span "Kid's School Crèche" at bounding box center [773, 589] width 92 height 13
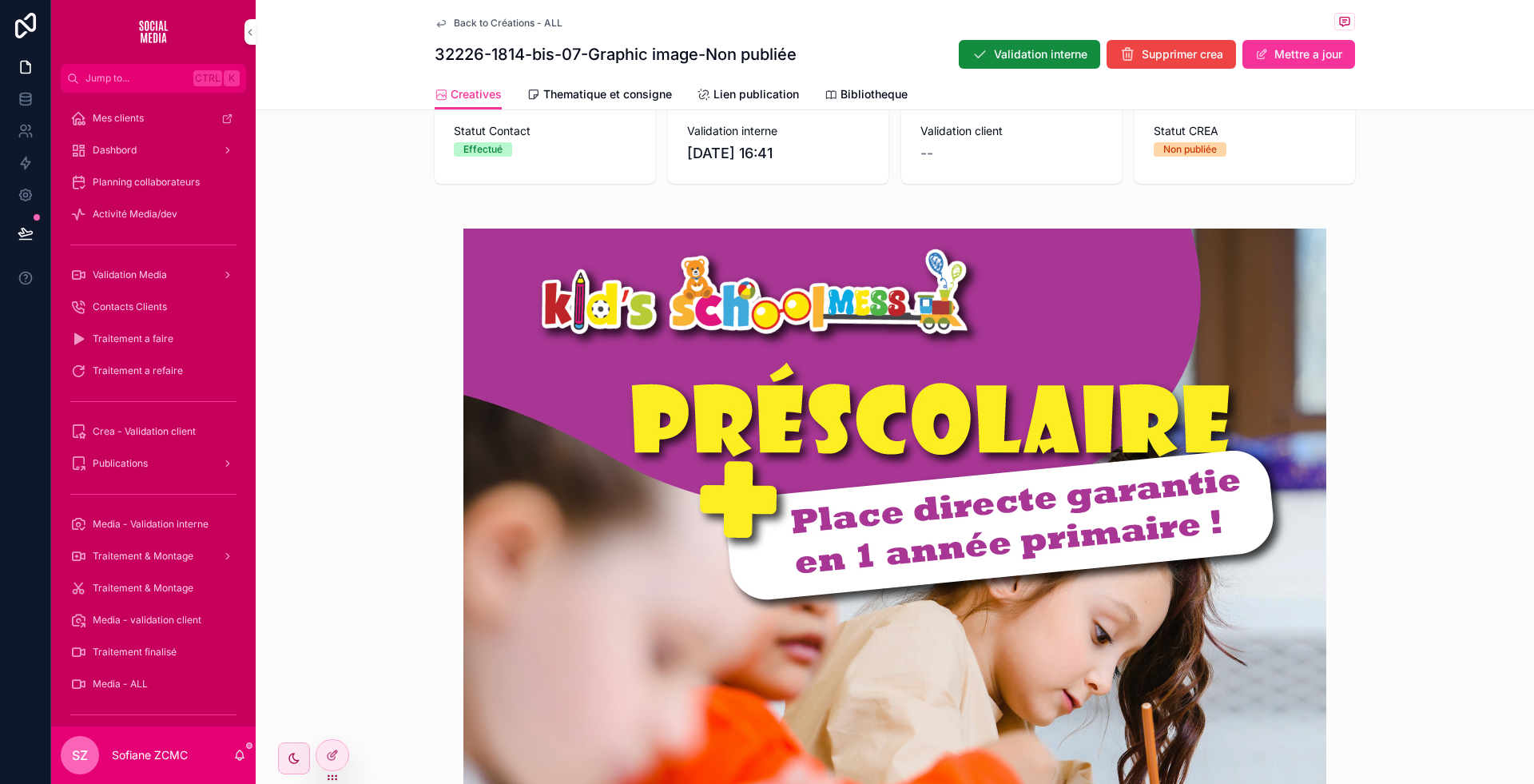
scroll to position [365, 0]
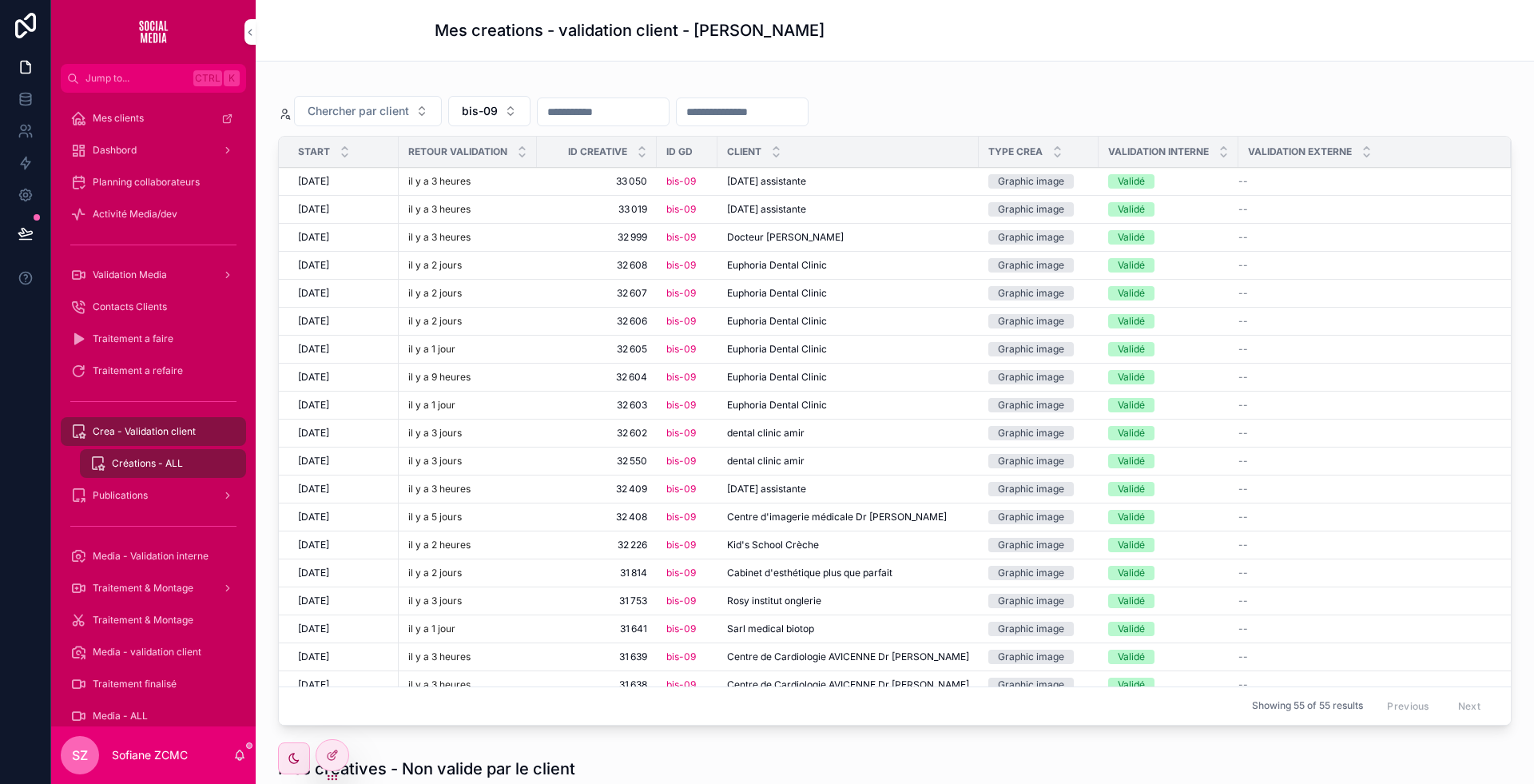
scroll to position [1, 0]
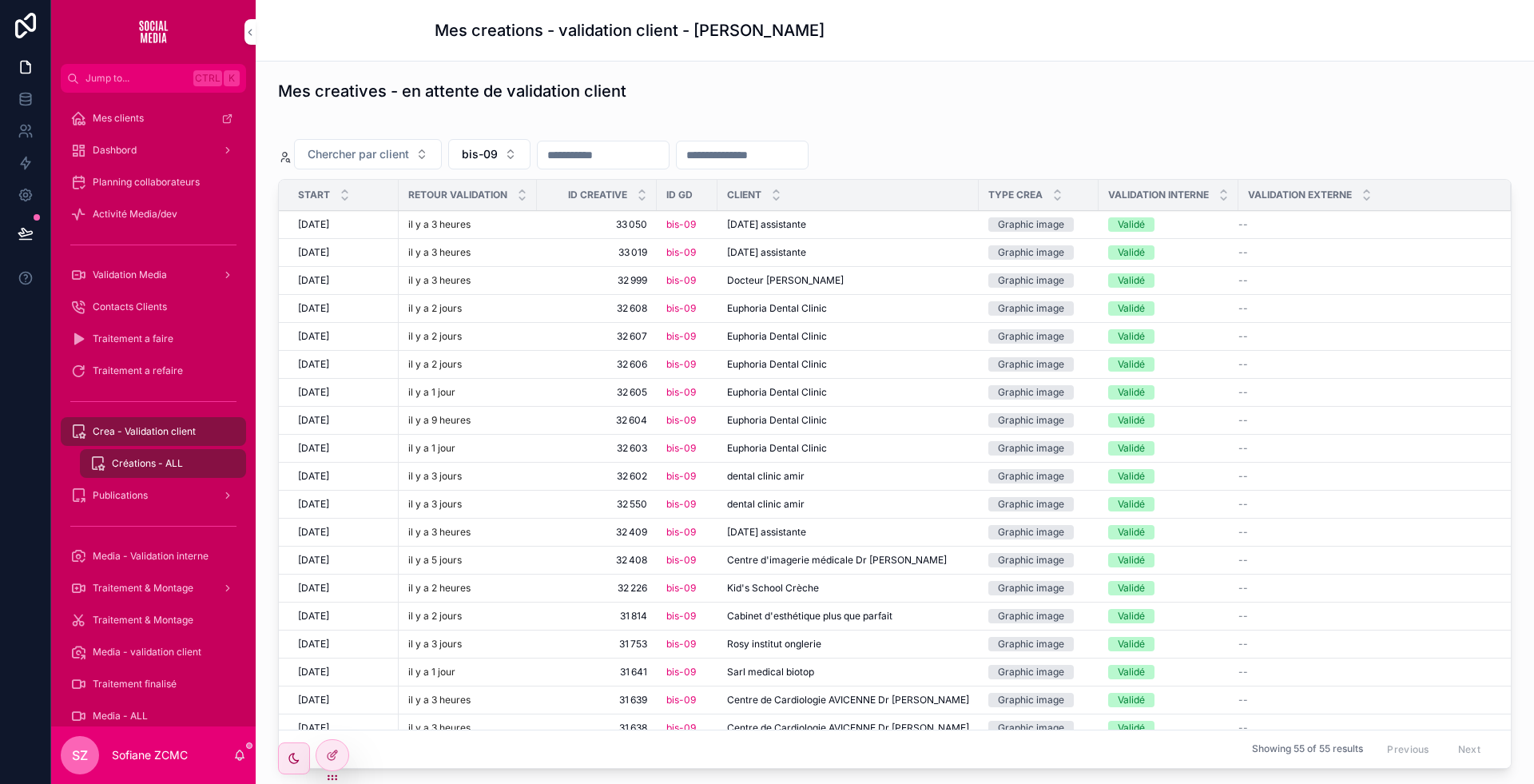
click at [839, 246] on div "Magh assistante Magh assistante" at bounding box center [847, 252] width 242 height 13
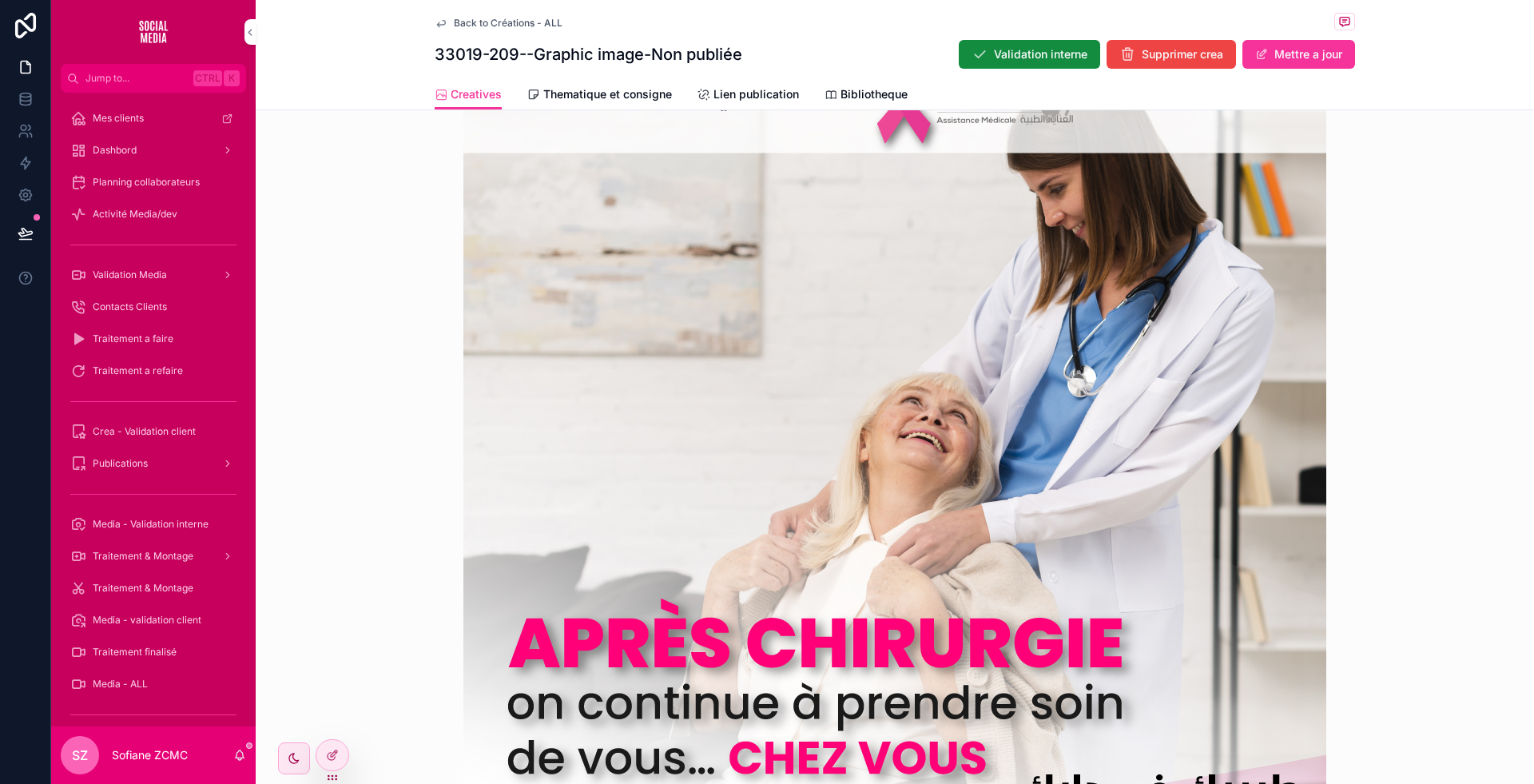
scroll to position [590, 0]
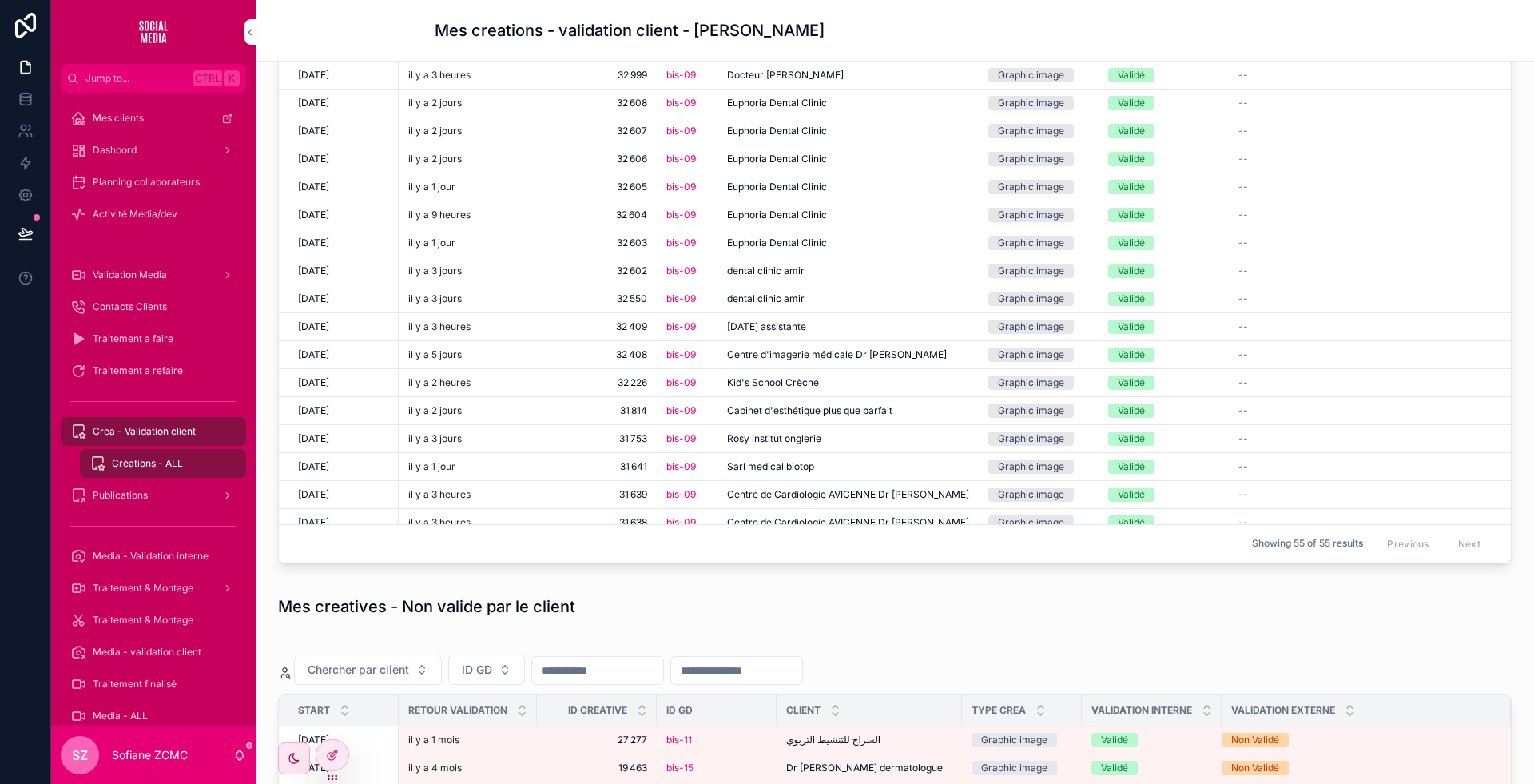
scroll to position [197, 0]
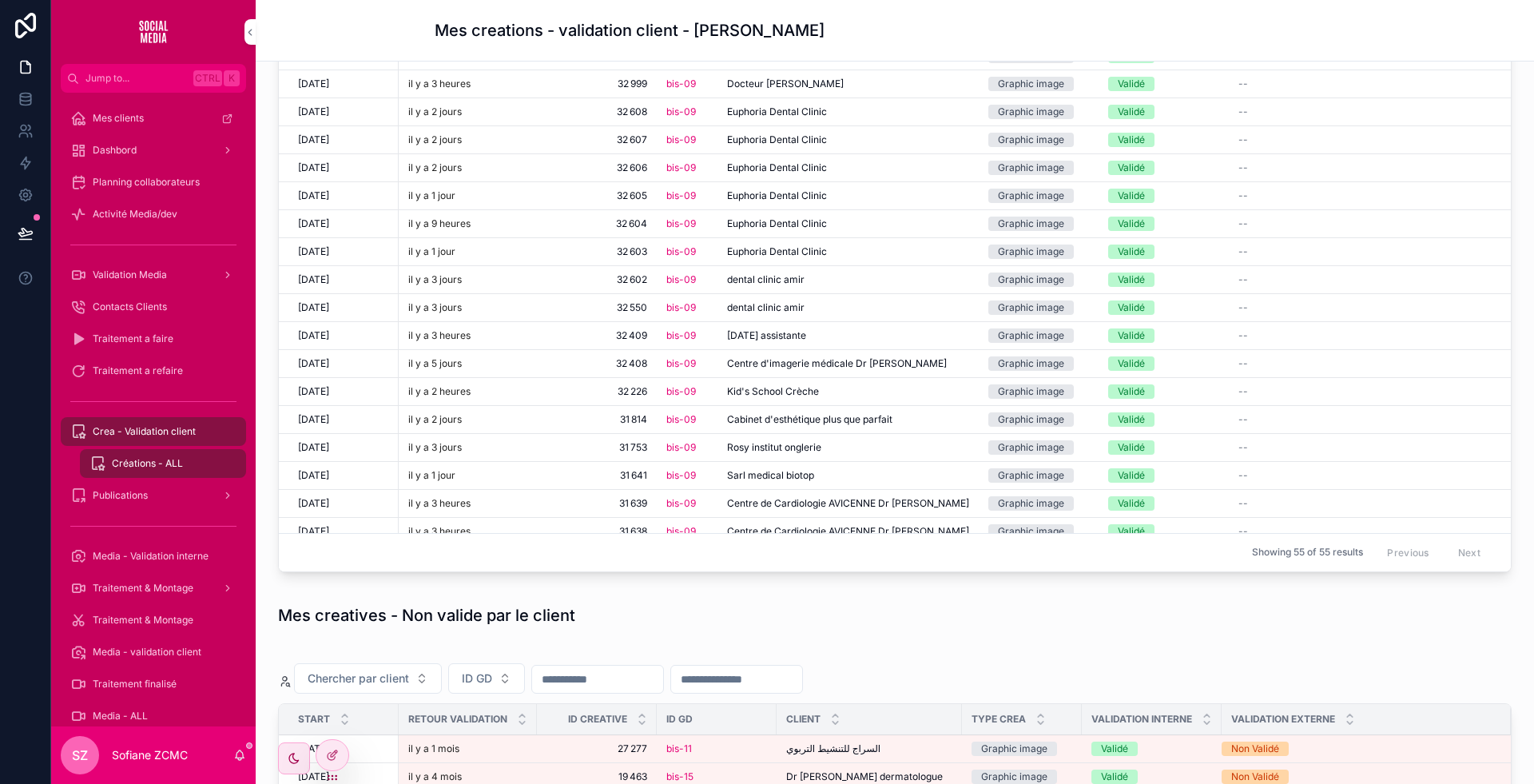
click at [767, 330] on span "[DATE] assistante" at bounding box center [766, 336] width 79 height 13
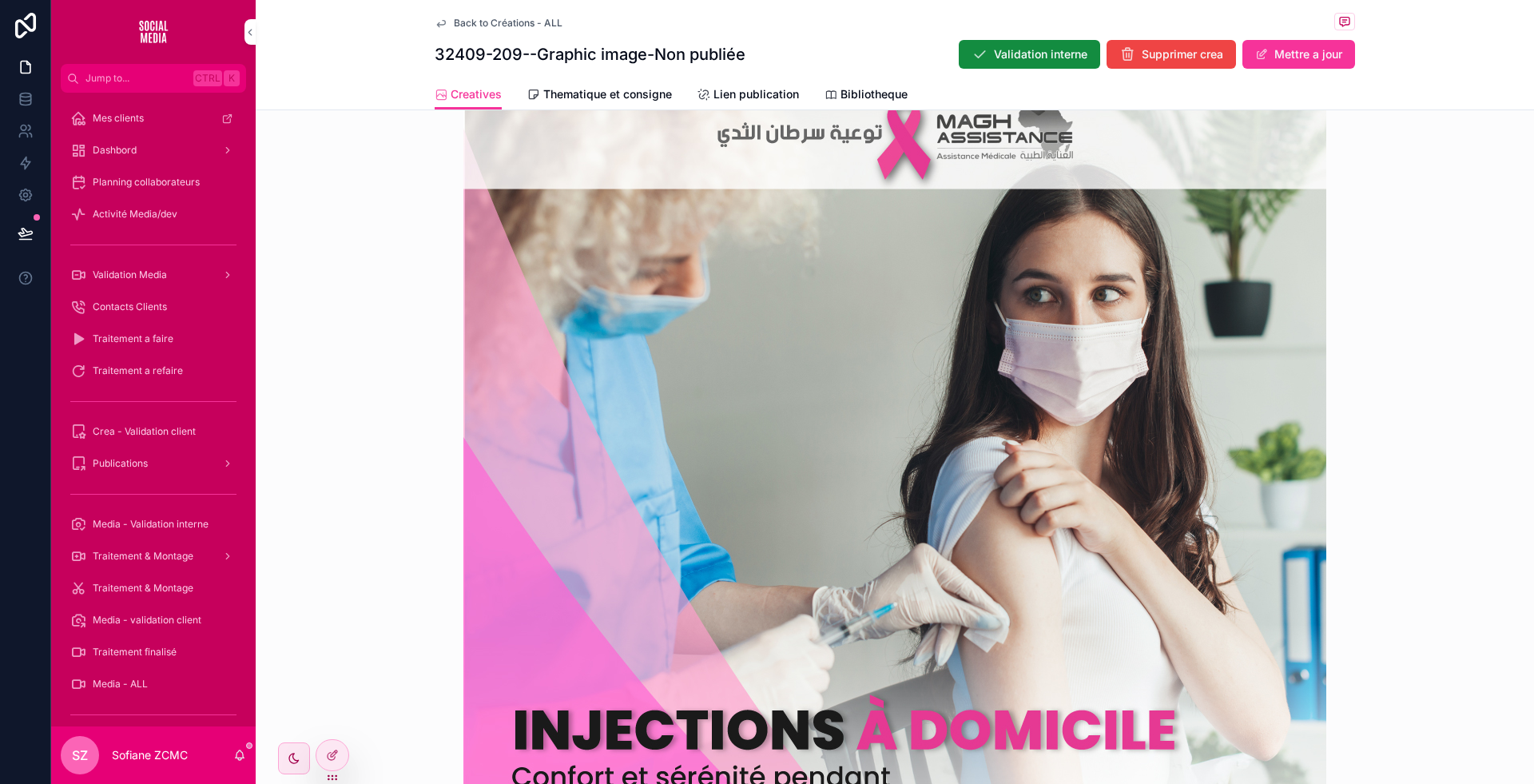
scroll to position [472, 0]
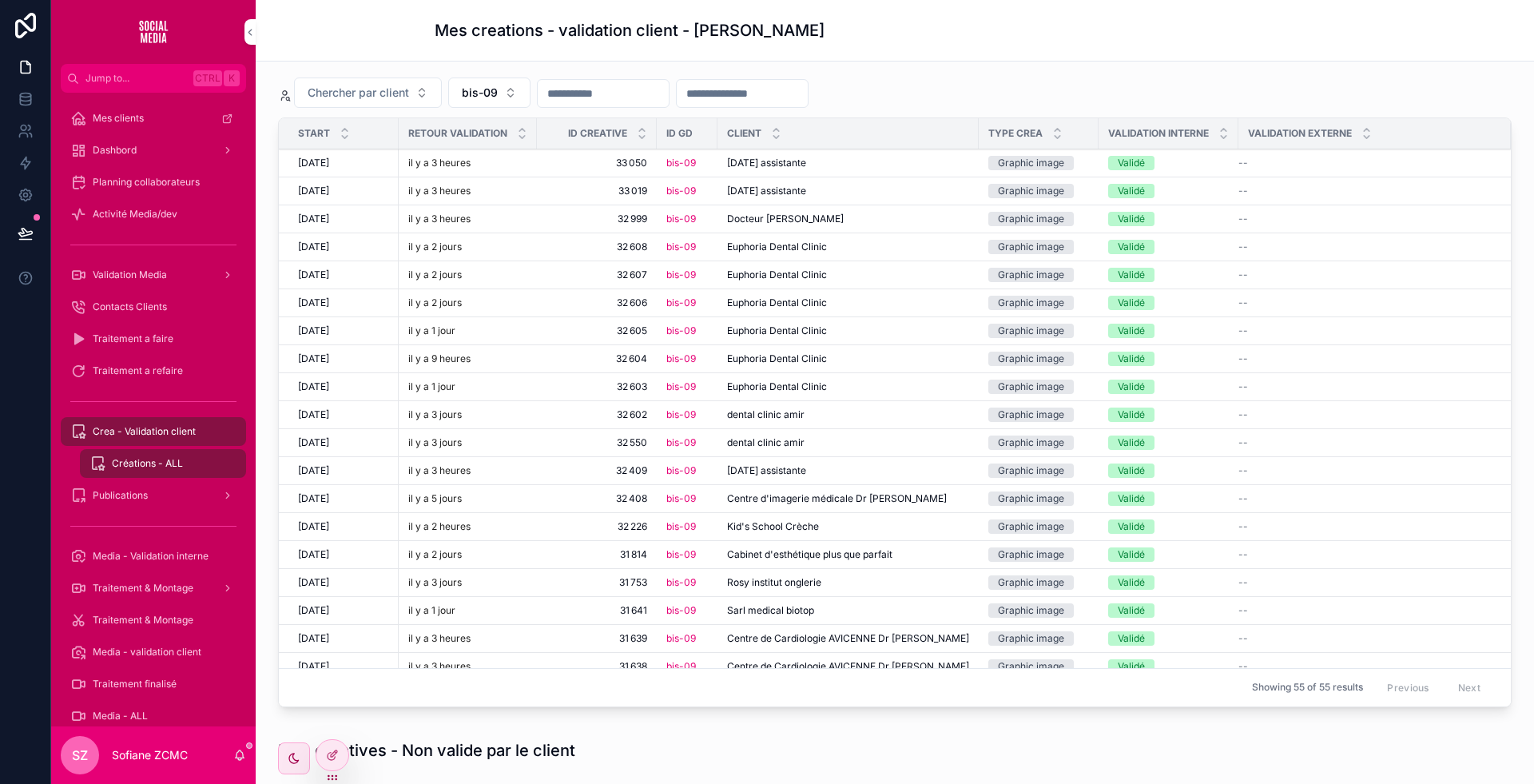
scroll to position [61, 0]
click at [784, 383] on span "Euphoria Dental Clinic" at bounding box center [777, 388] width 100 height 13
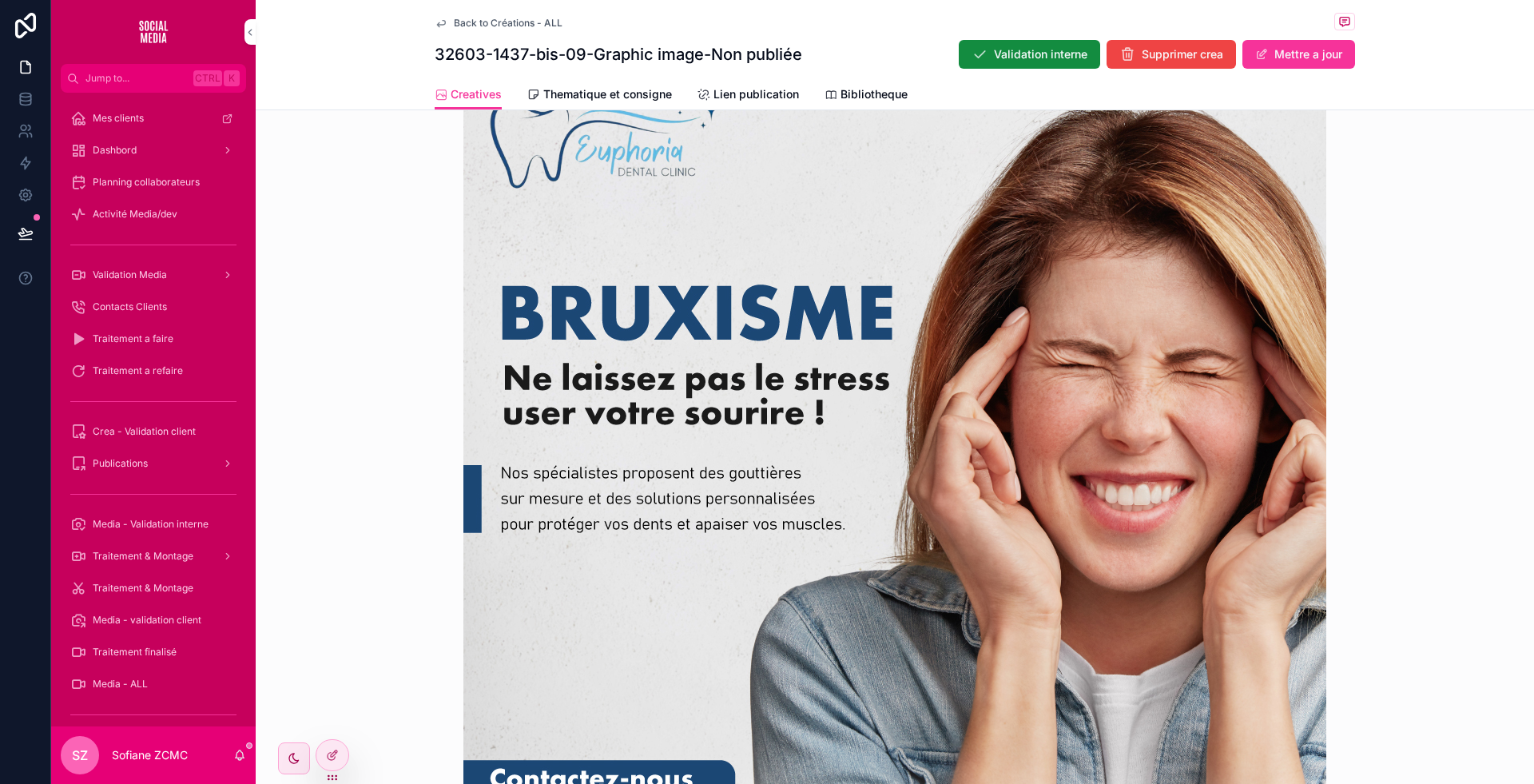
scroll to position [463, 0]
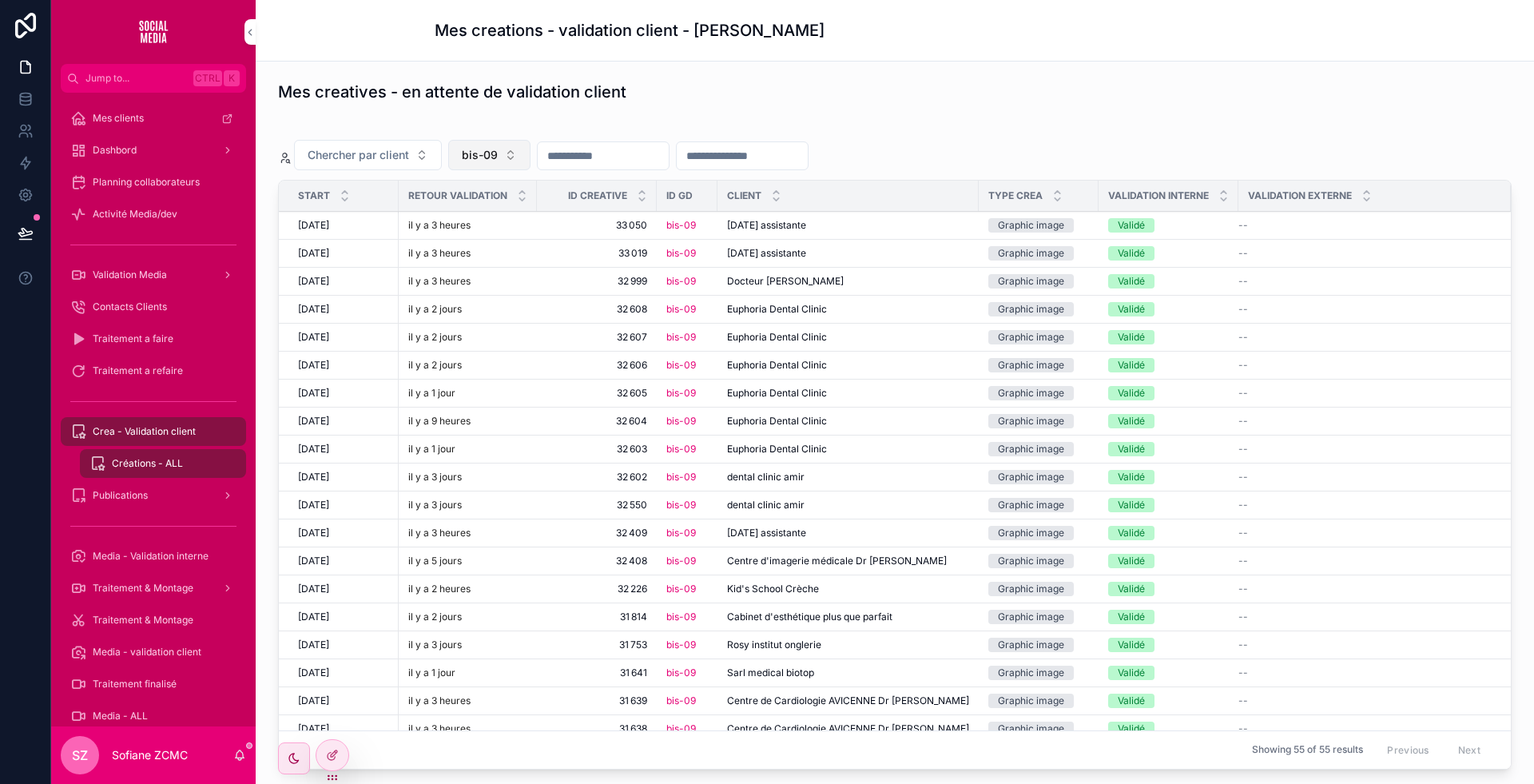
click at [469, 148] on span "bis-09" at bounding box center [480, 155] width 36 height 16
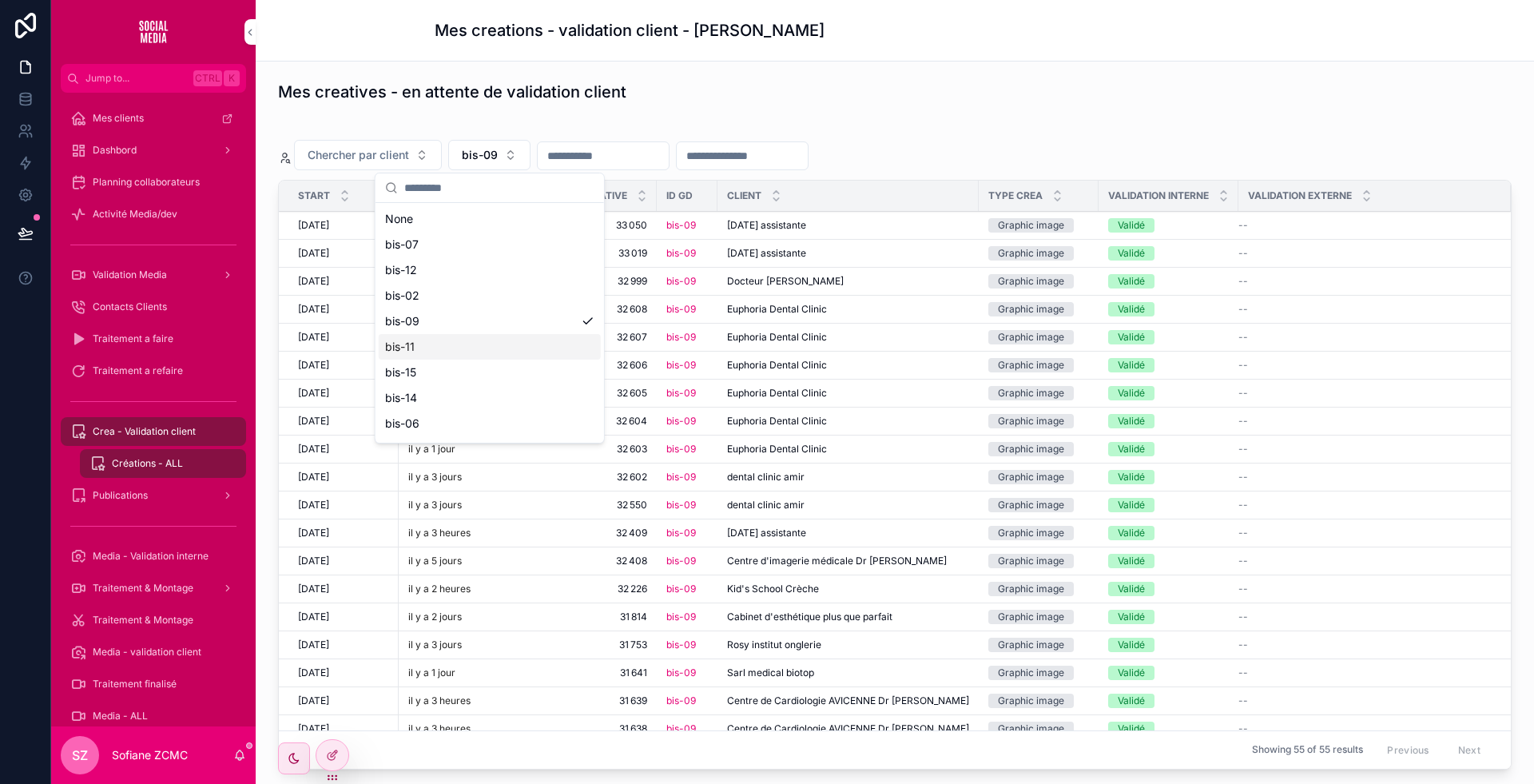
click at [433, 350] on div "bis-11" at bounding box center [489, 347] width 222 height 25
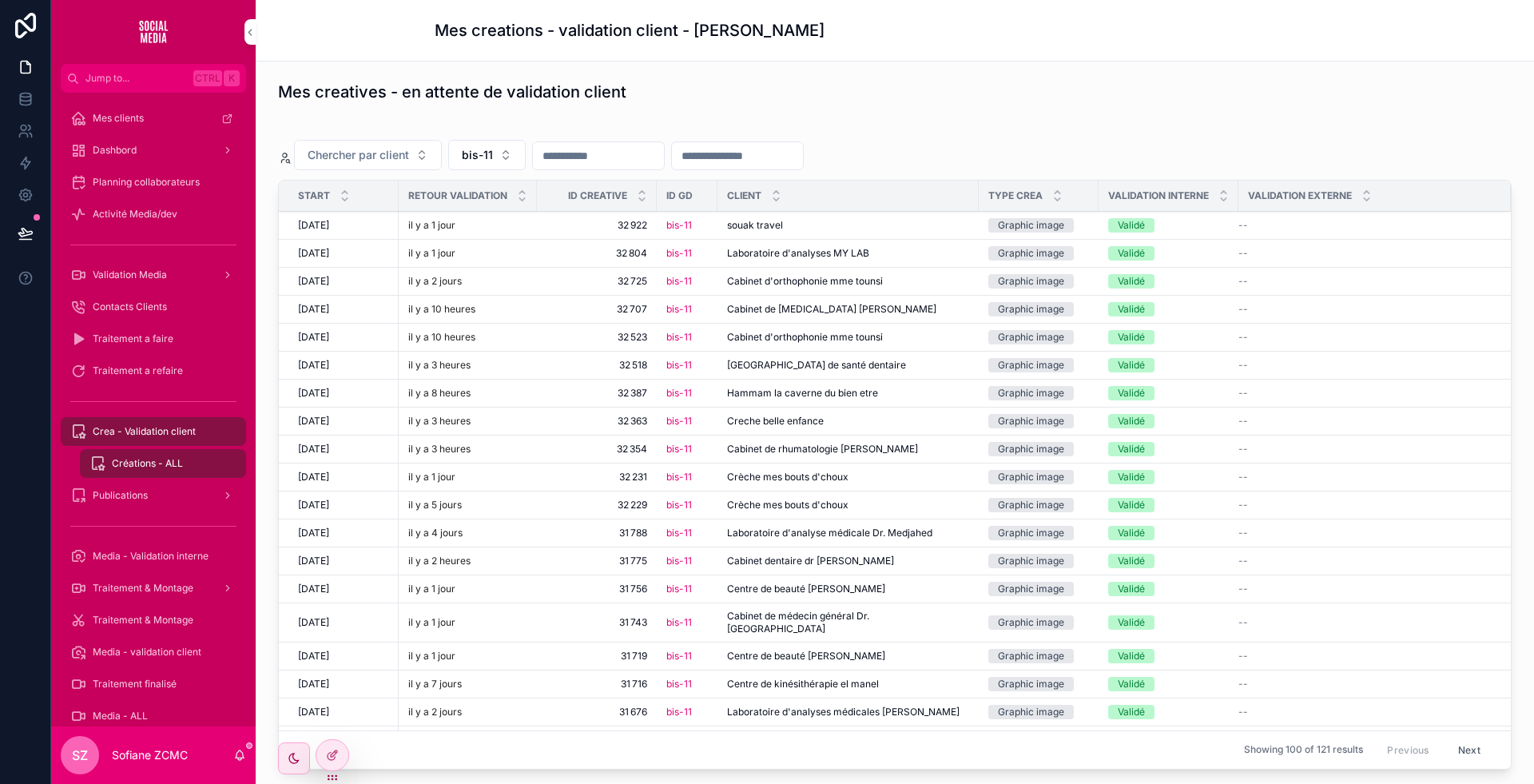
click at [844, 224] on div "souak travel souak travel" at bounding box center [847, 225] width 242 height 13
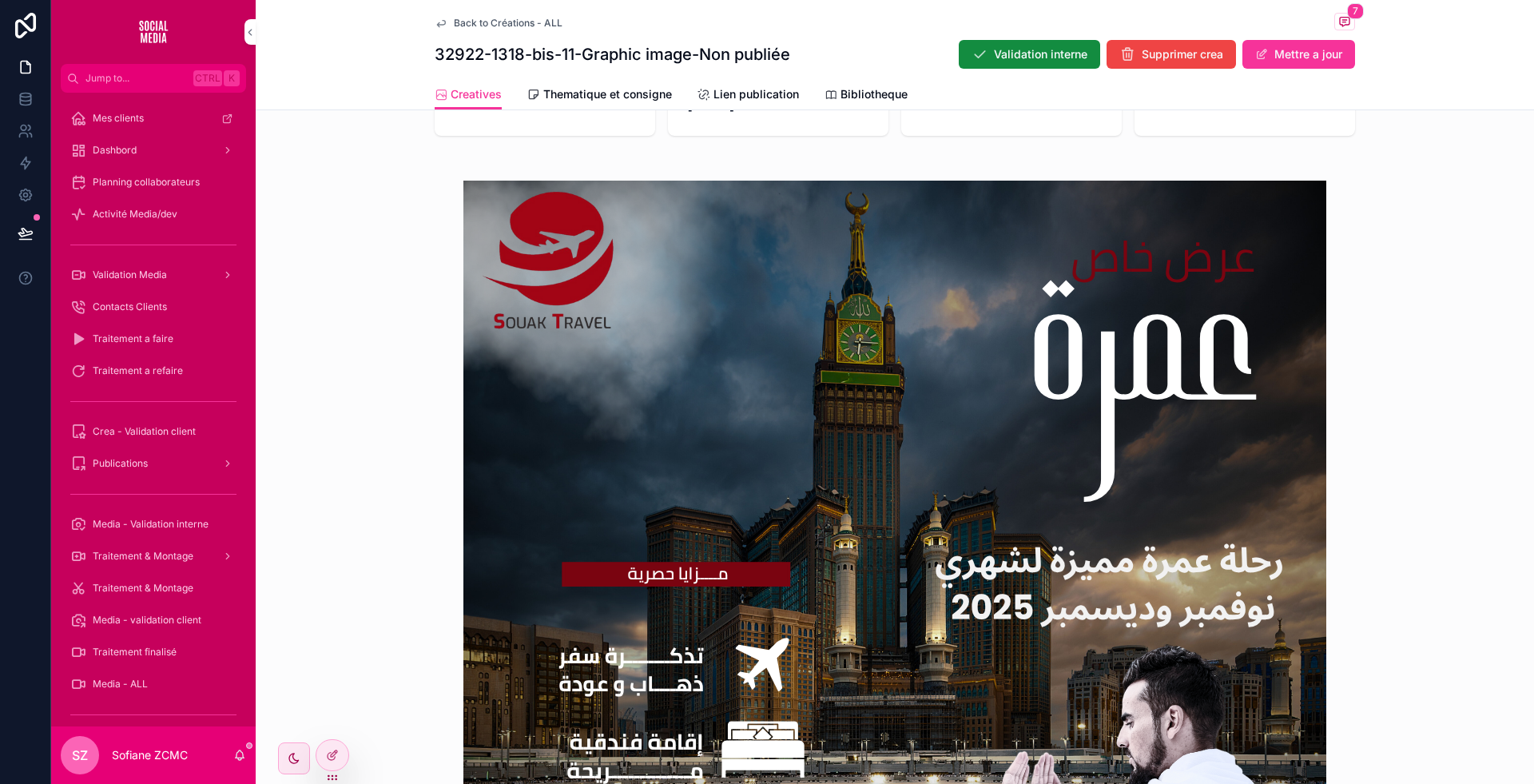
scroll to position [410, 0]
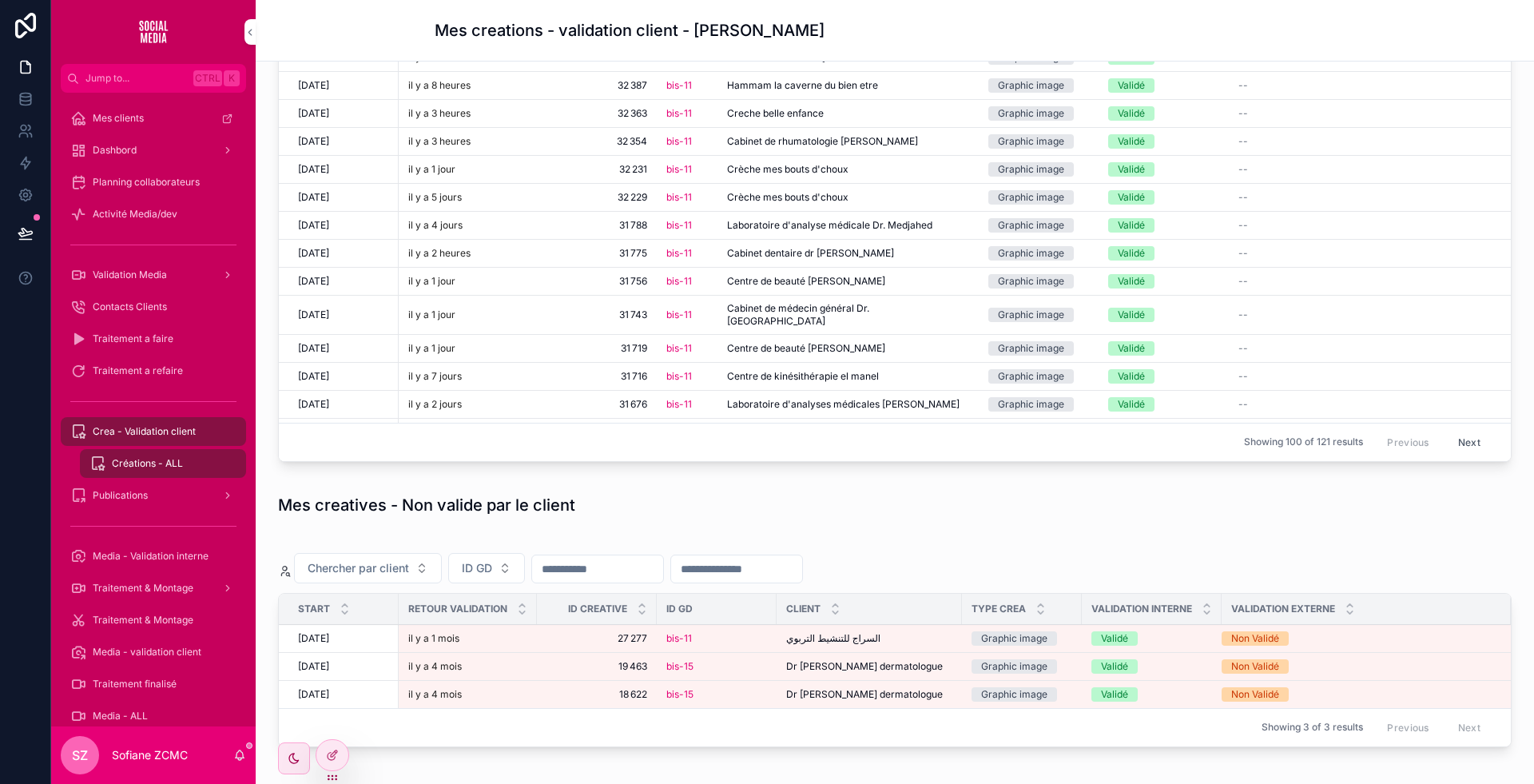
scroll to position [165, 0]
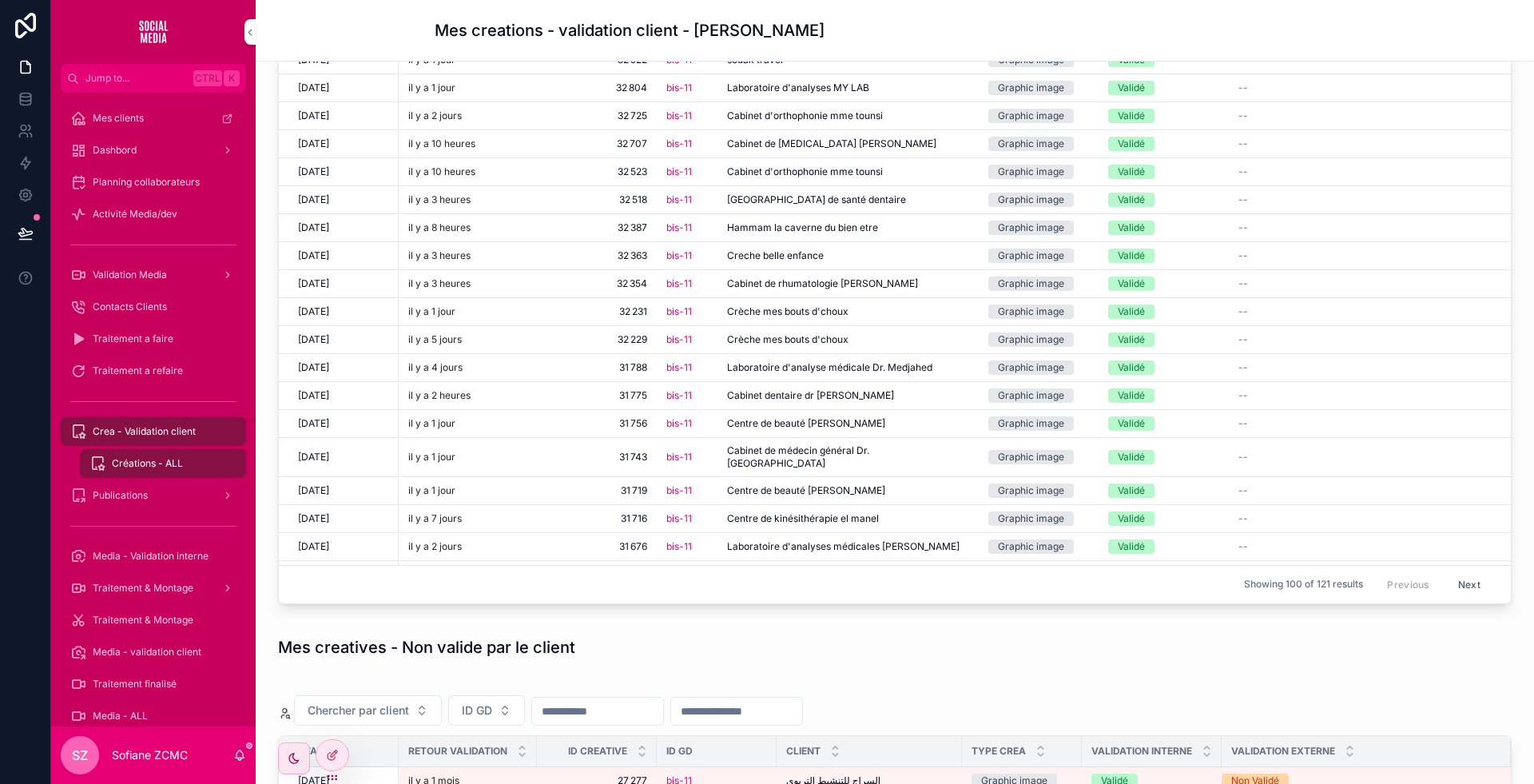
click at [799, 282] on span "Cabinet de rhumatologie dr halli kamel" at bounding box center [822, 283] width 191 height 13
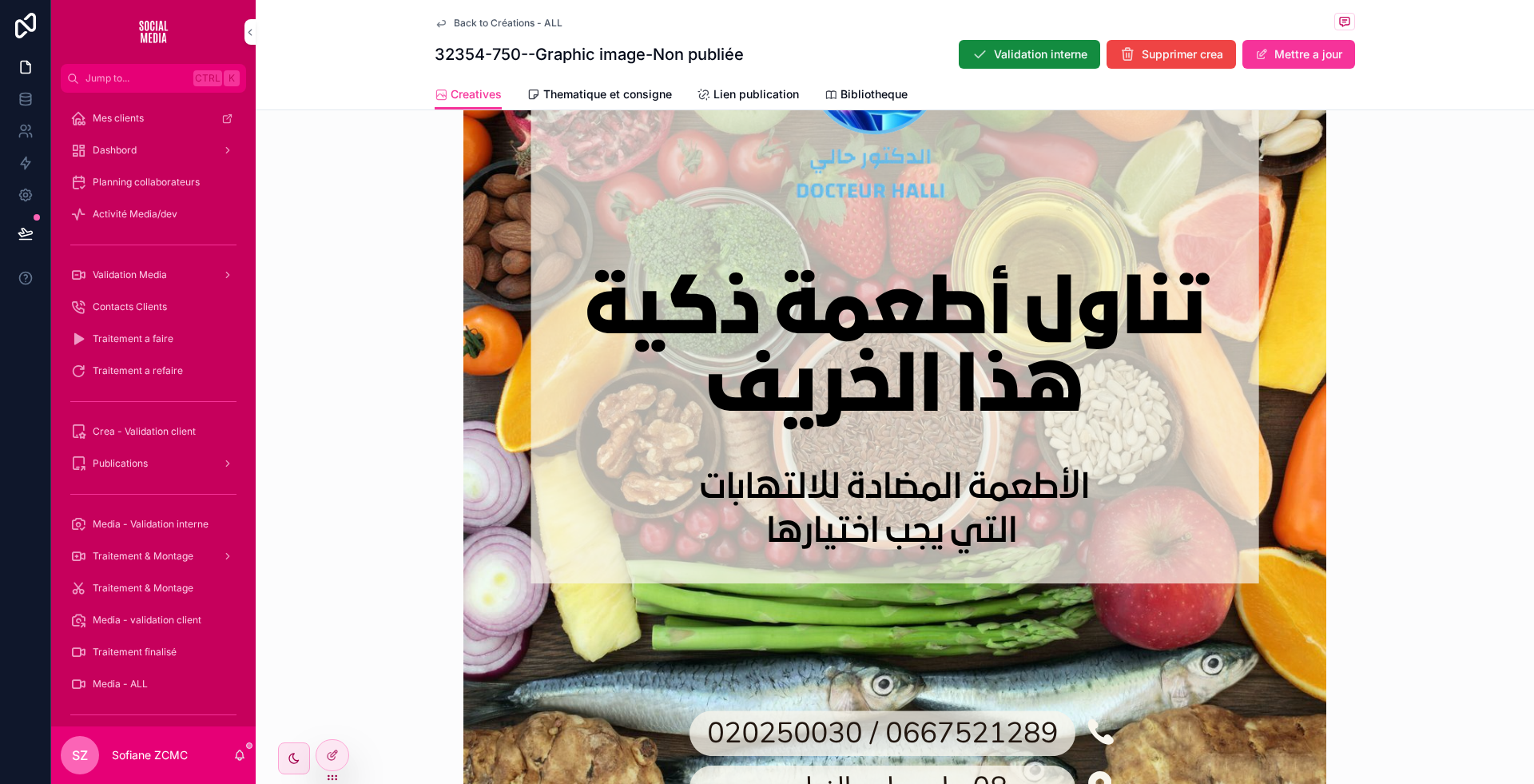
scroll to position [824, 0]
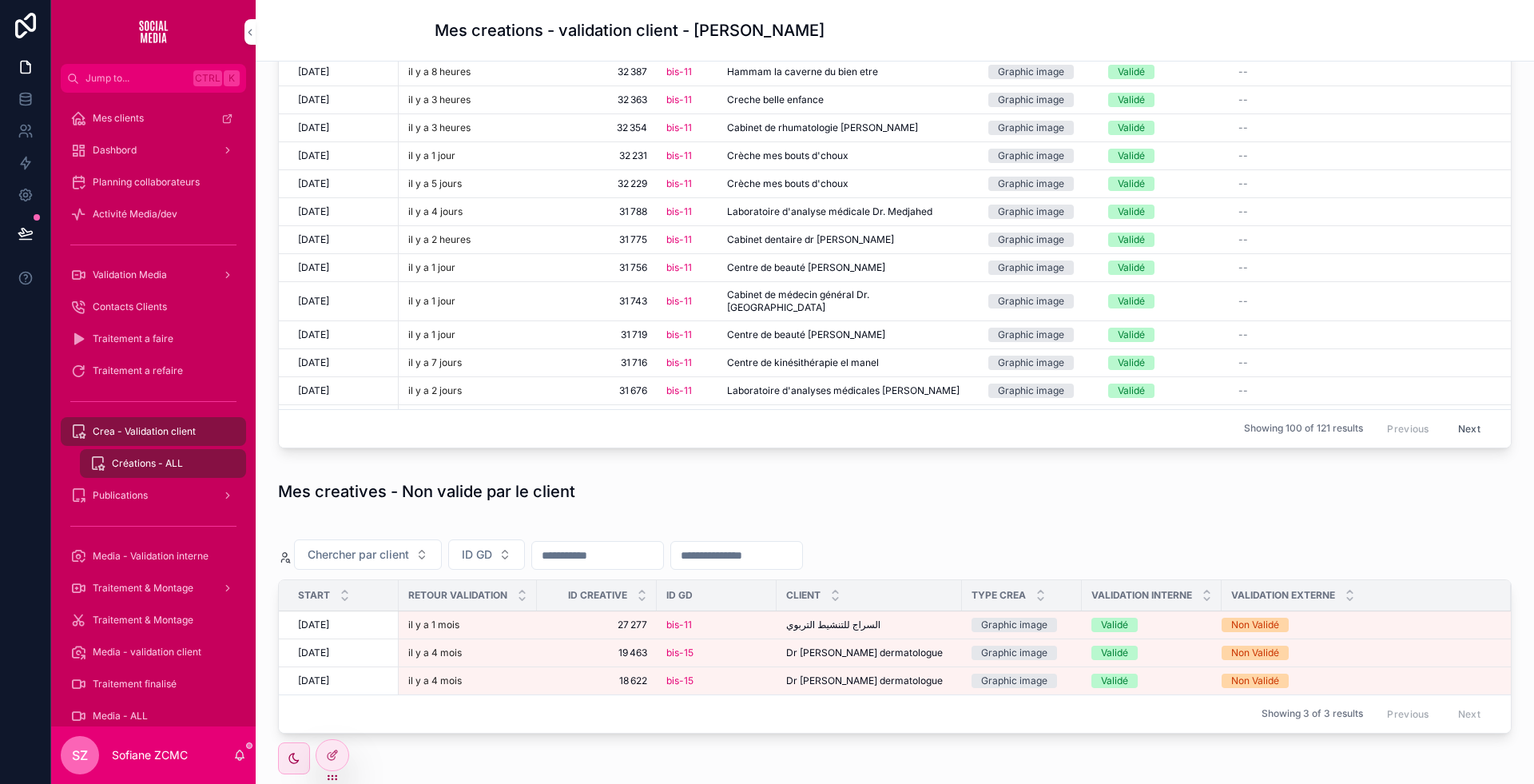
scroll to position [53, 0]
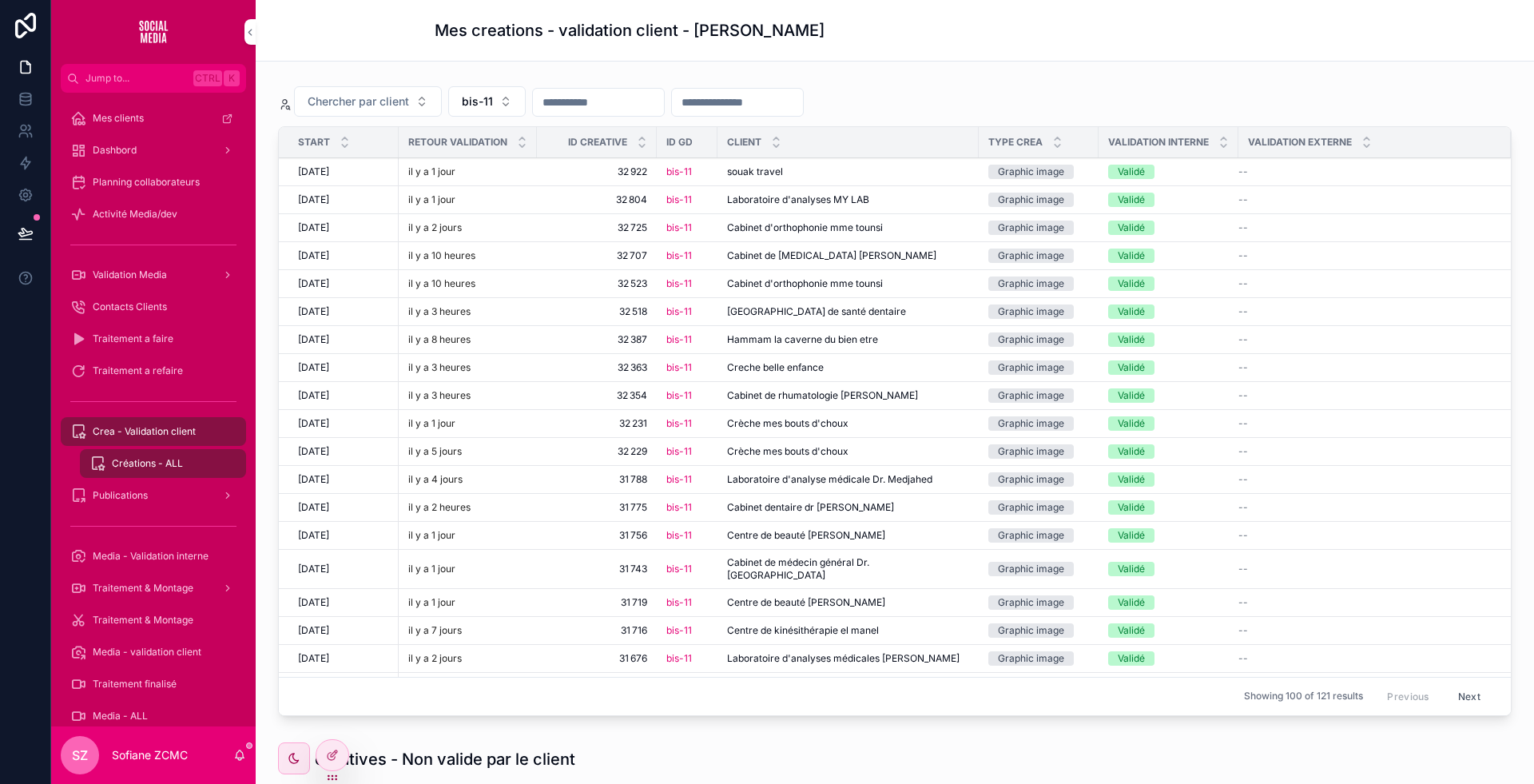
click at [757, 306] on span "La dent blanche centre de santé dentaire" at bounding box center [816, 312] width 179 height 13
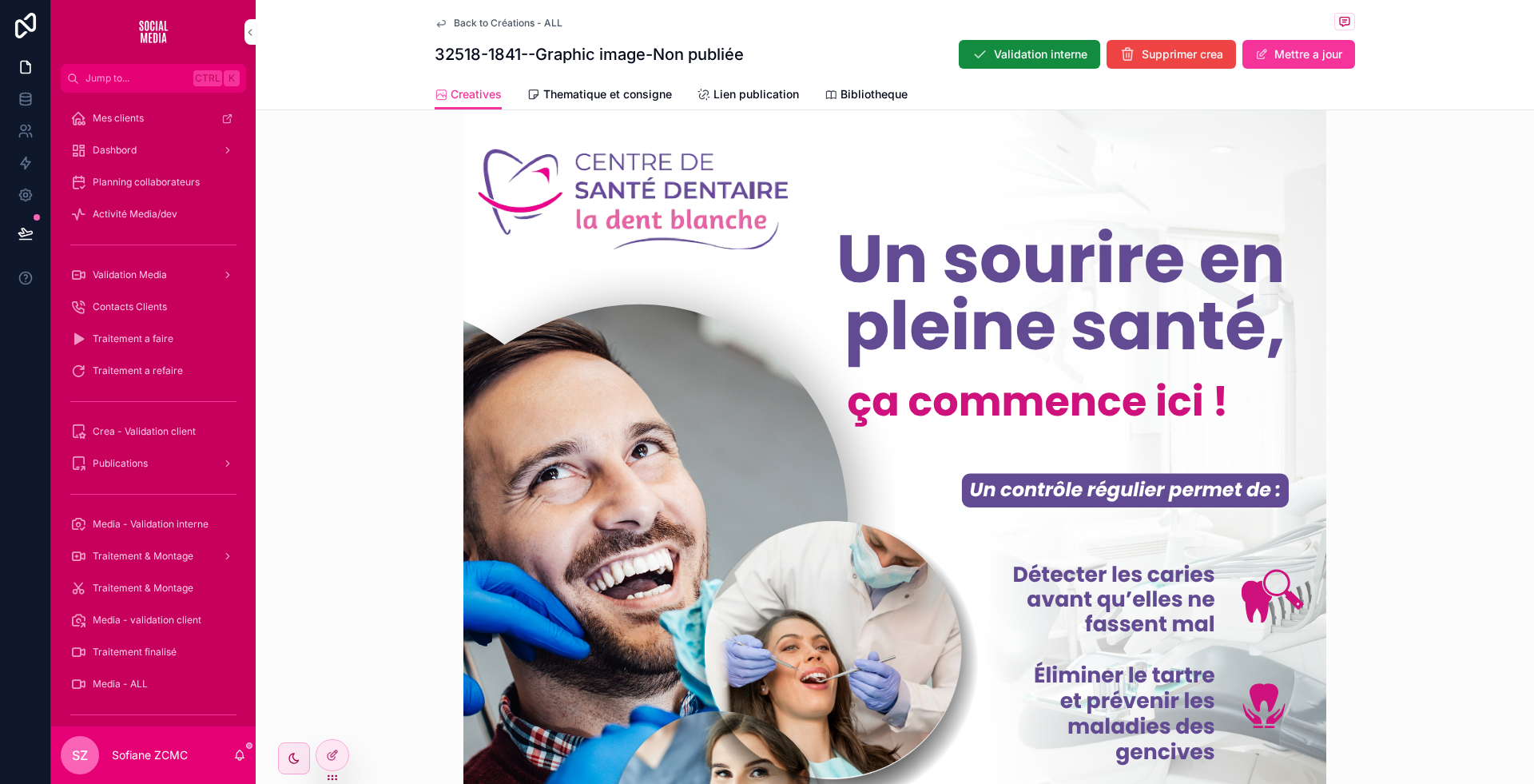
scroll to position [276, 0]
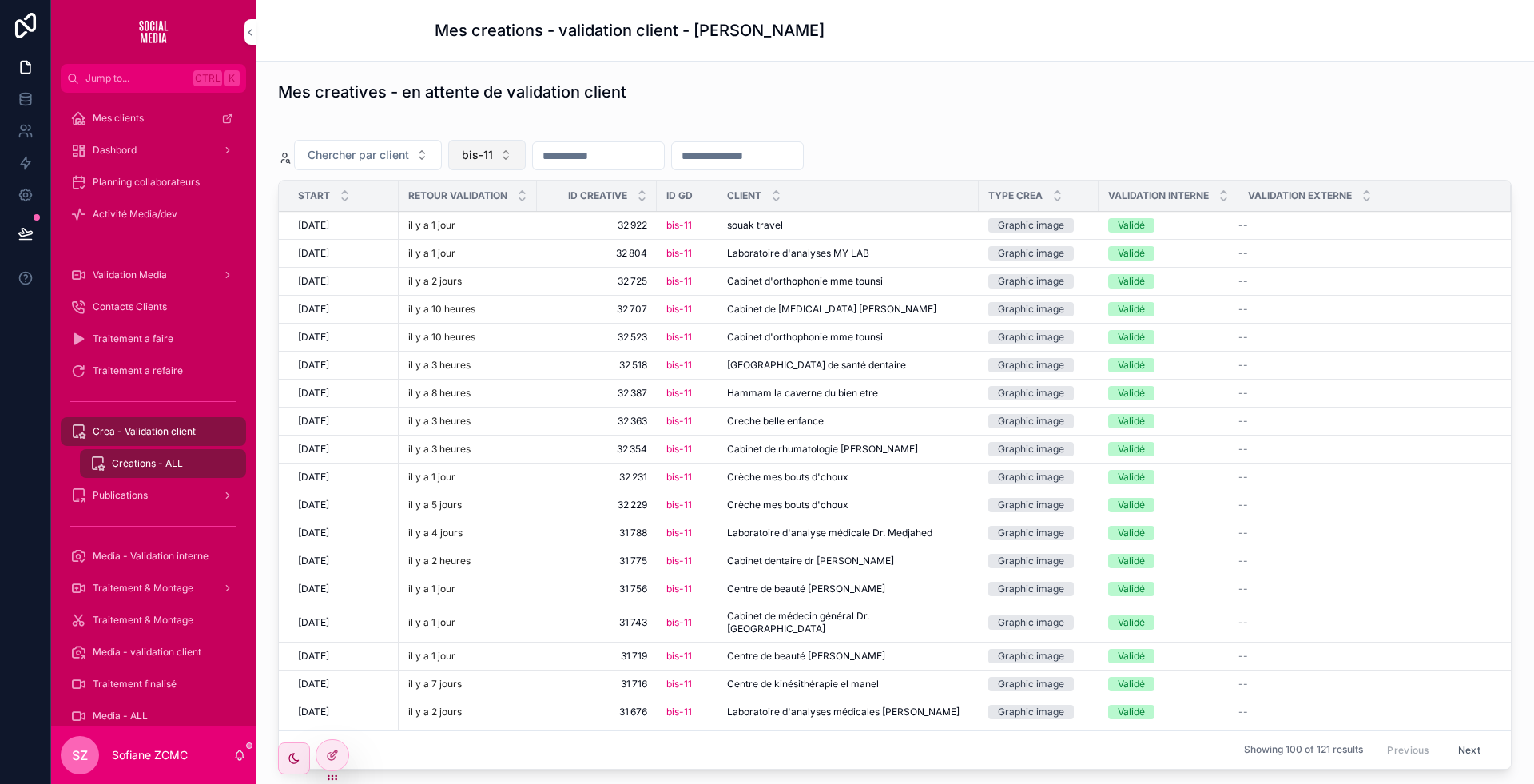
click at [492, 149] on button "bis-11" at bounding box center [487, 155] width 78 height 30
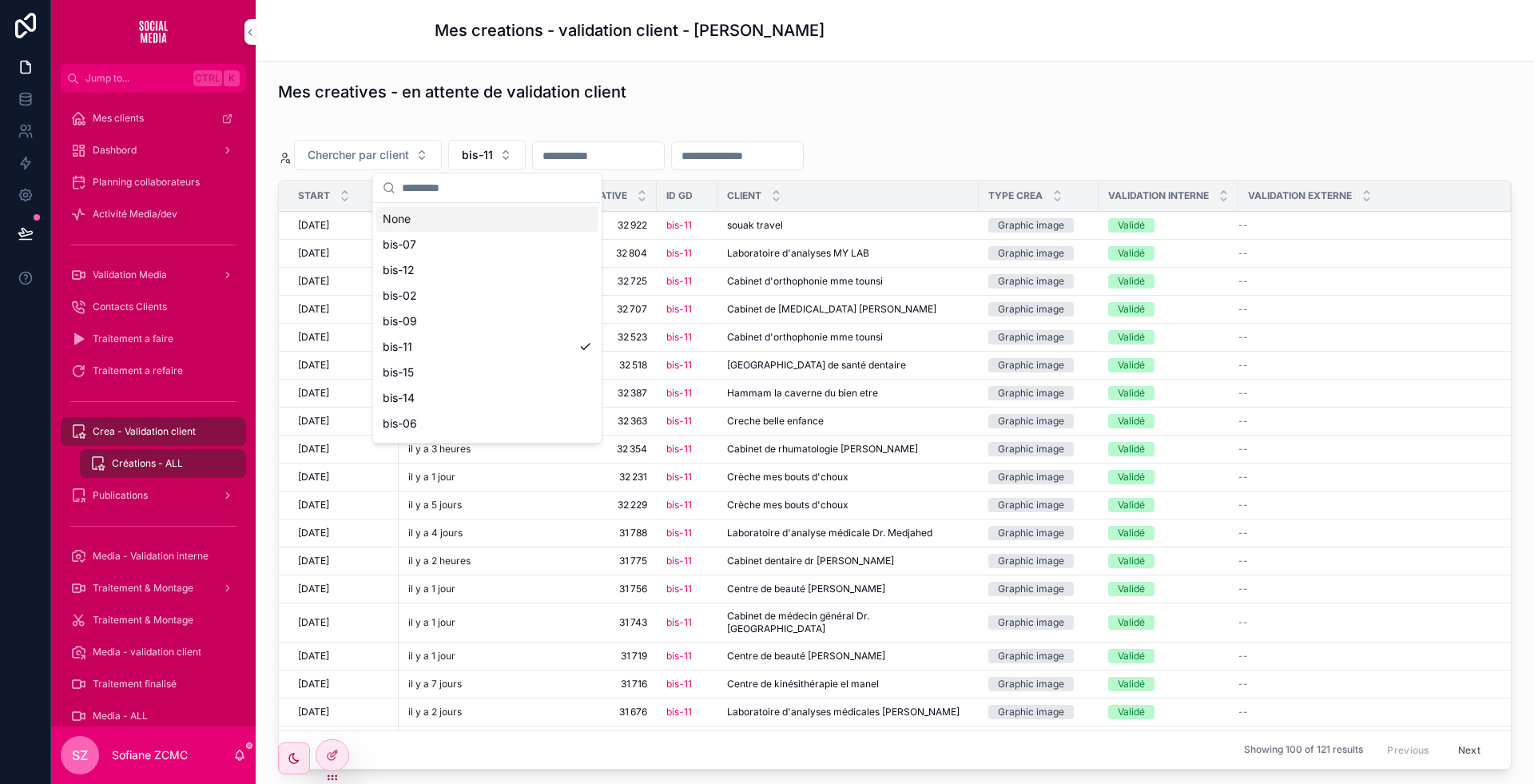
click at [477, 182] on input "scrollable content" at bounding box center [497, 188] width 190 height 29
type input "**"
click at [433, 220] on div "bis-13" at bounding box center [487, 219] width 222 height 25
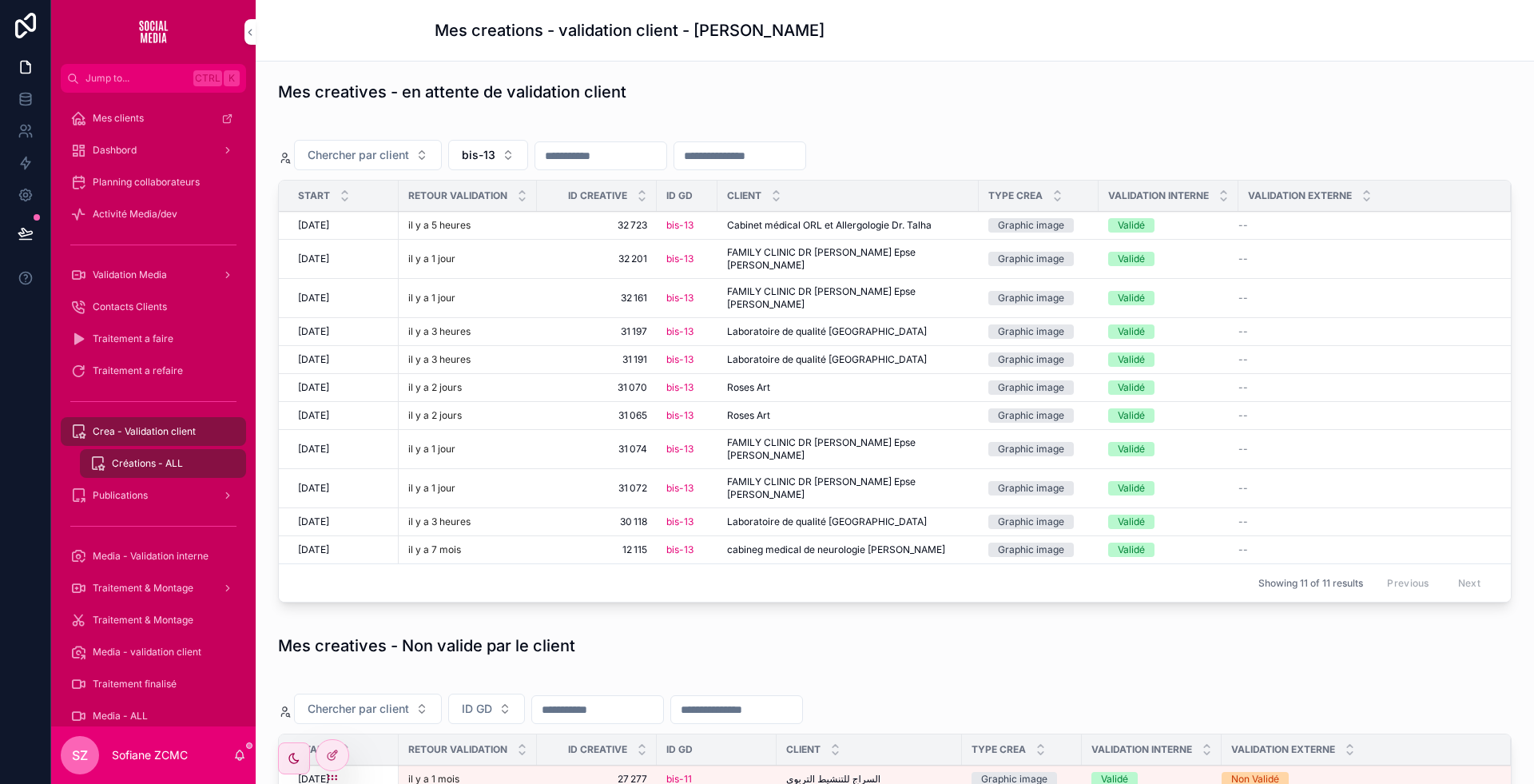
click at [787, 515] on span "Laboratoire de qualité New MN" at bounding box center [827, 522] width 200 height 13
click at [839, 325] on span "Laboratoire de qualité New MN" at bounding box center [827, 332] width 200 height 13
click at [479, 147] on span "bis-13" at bounding box center [479, 155] width 34 height 16
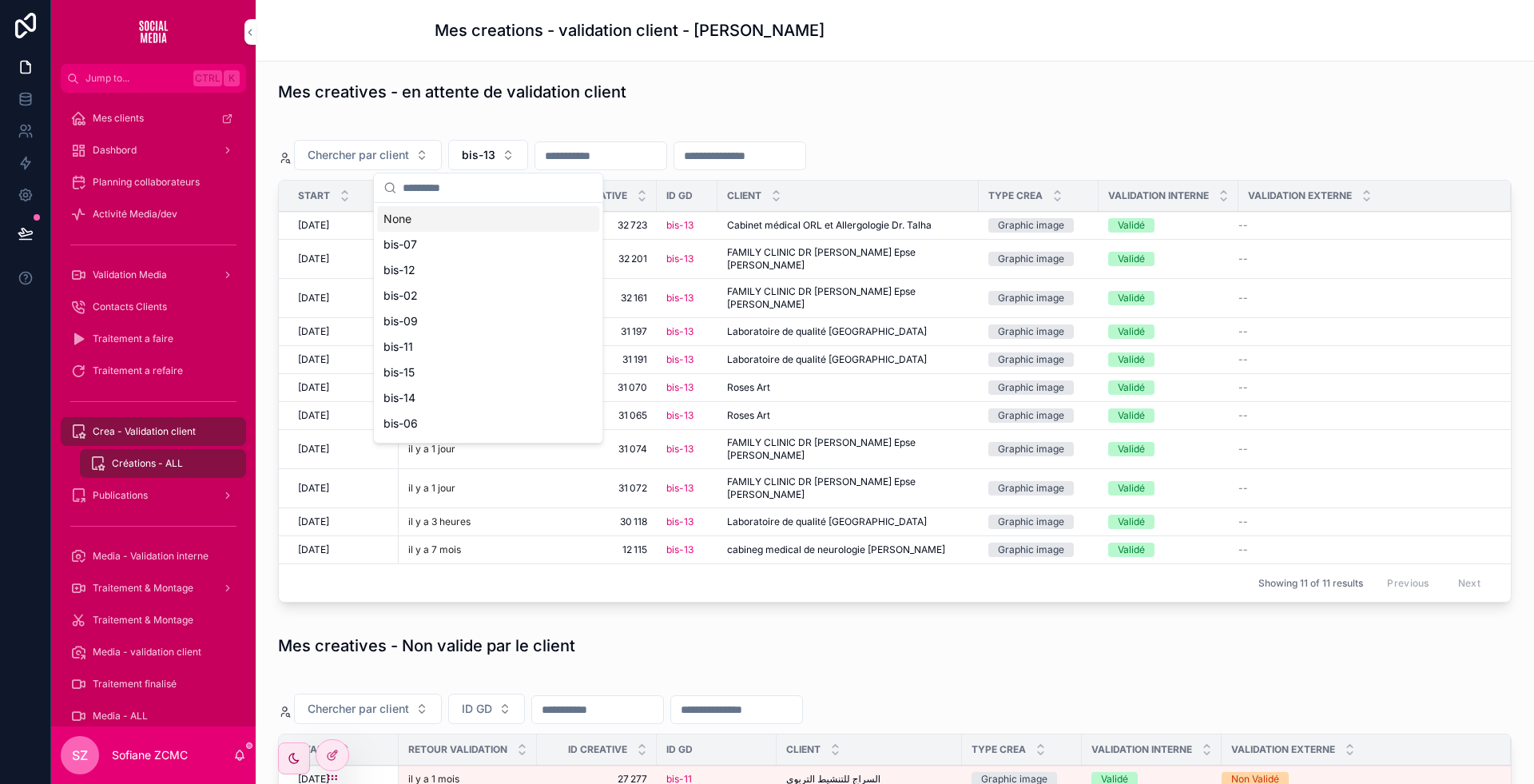
click at [460, 193] on input "scrollable content" at bounding box center [498, 188] width 190 height 29
type input "**"
click at [431, 220] on div "bis-12" at bounding box center [488, 219] width 222 height 25
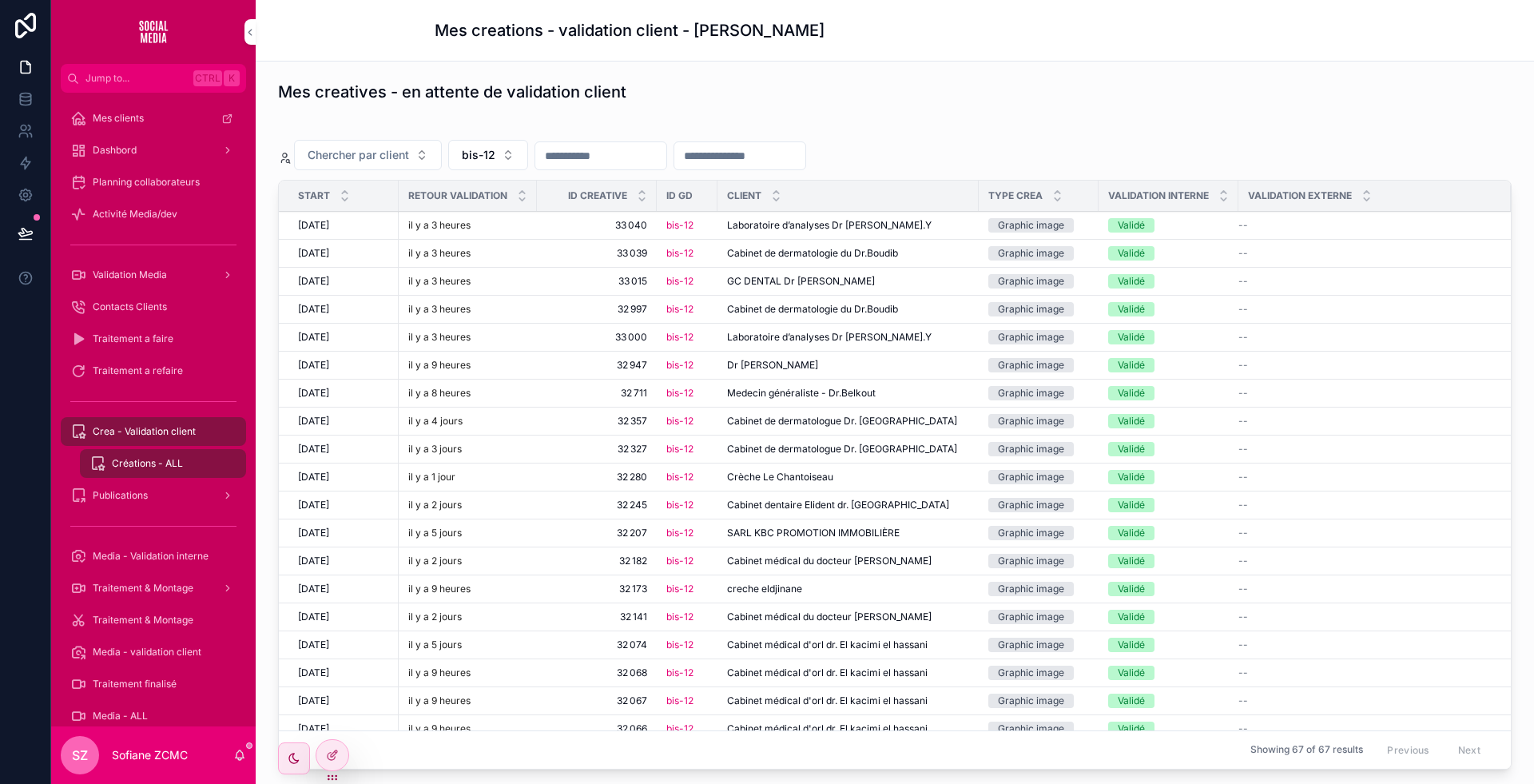
click at [728, 227] on span "Laboratoire d’analyses [PERSON_NAME].Y" at bounding box center [829, 225] width 205 height 13
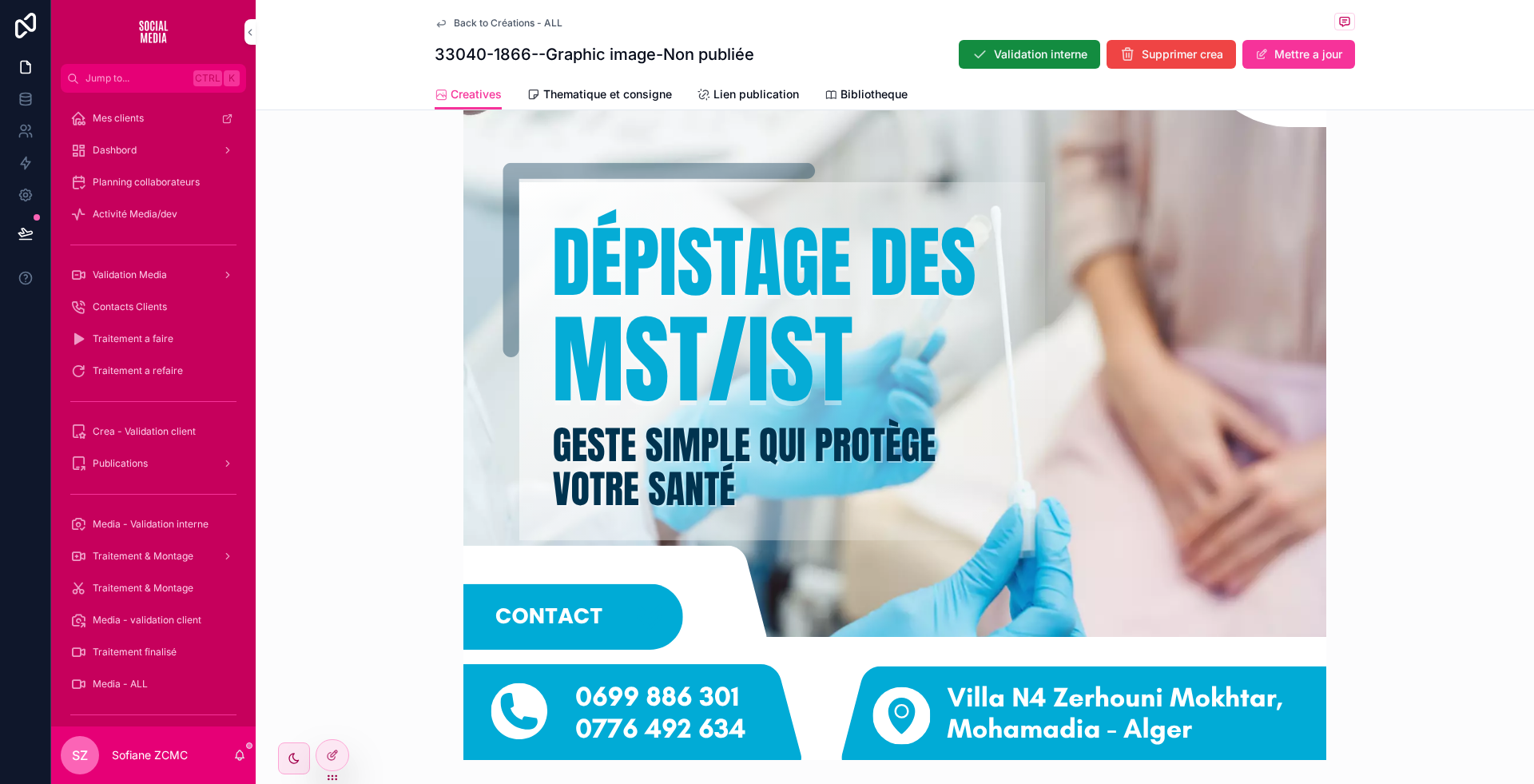
scroll to position [698, 0]
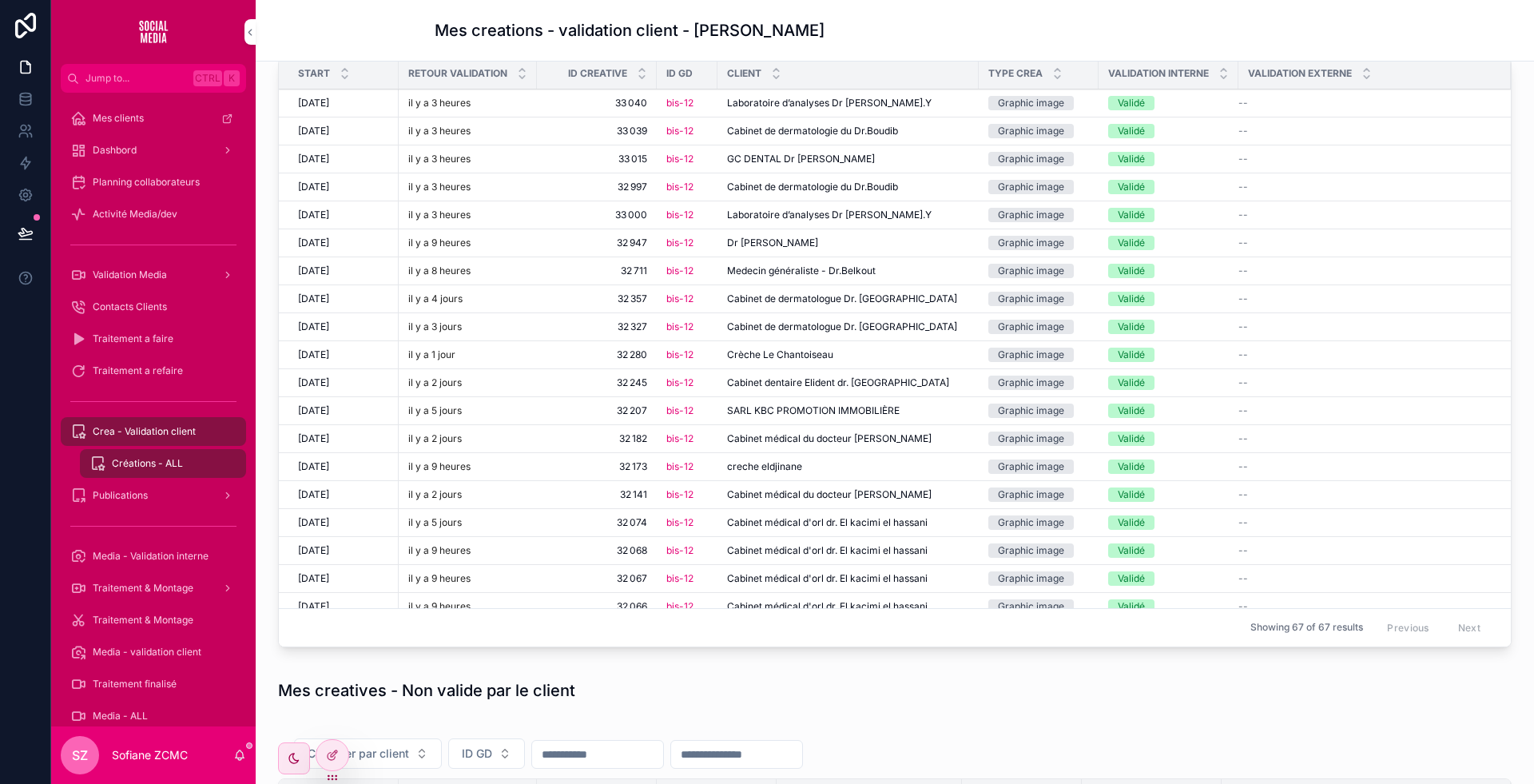
scroll to position [92, 0]
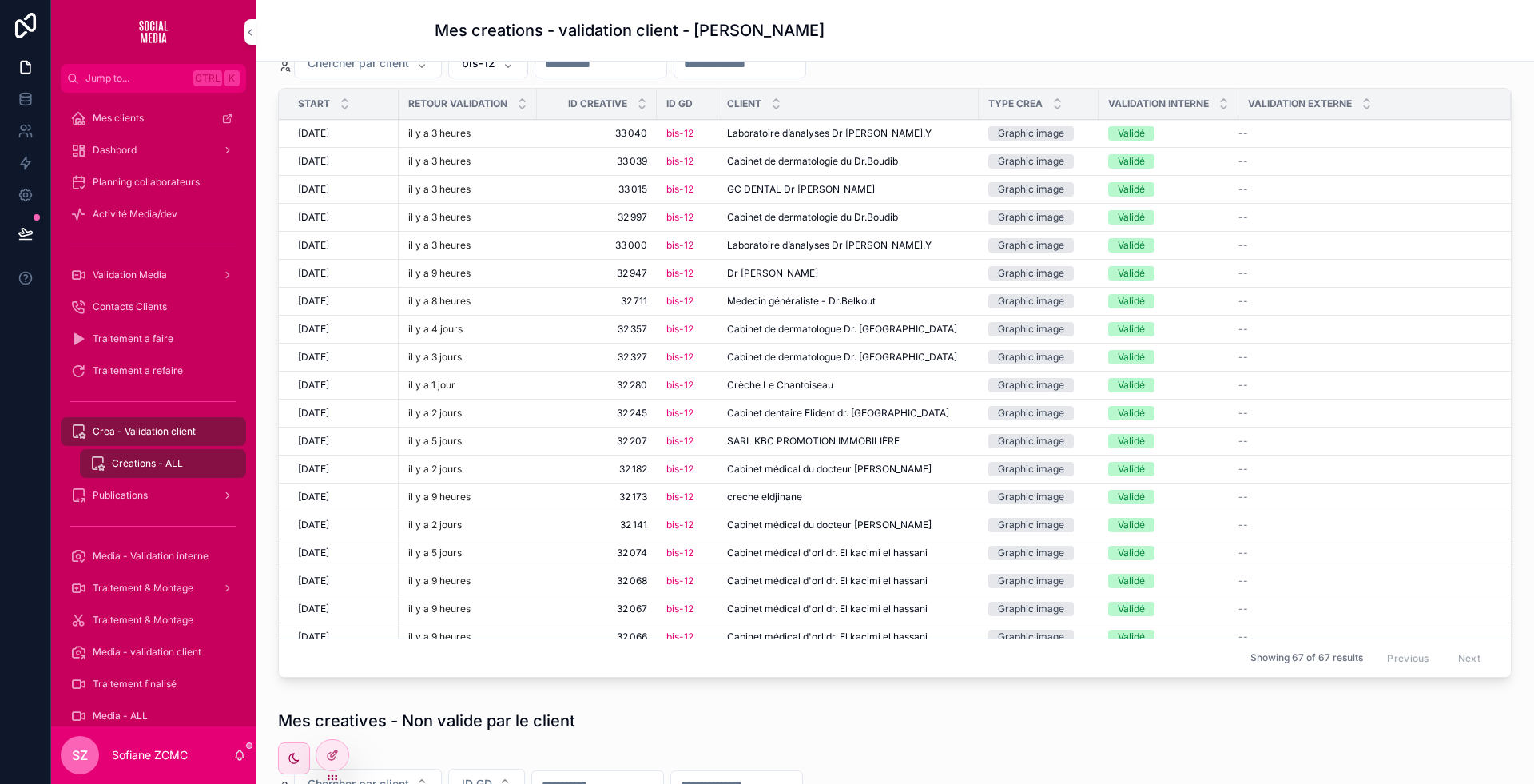
click at [782, 192] on span "GC DENTAL Dr [PERSON_NAME]" at bounding box center [801, 189] width 148 height 13
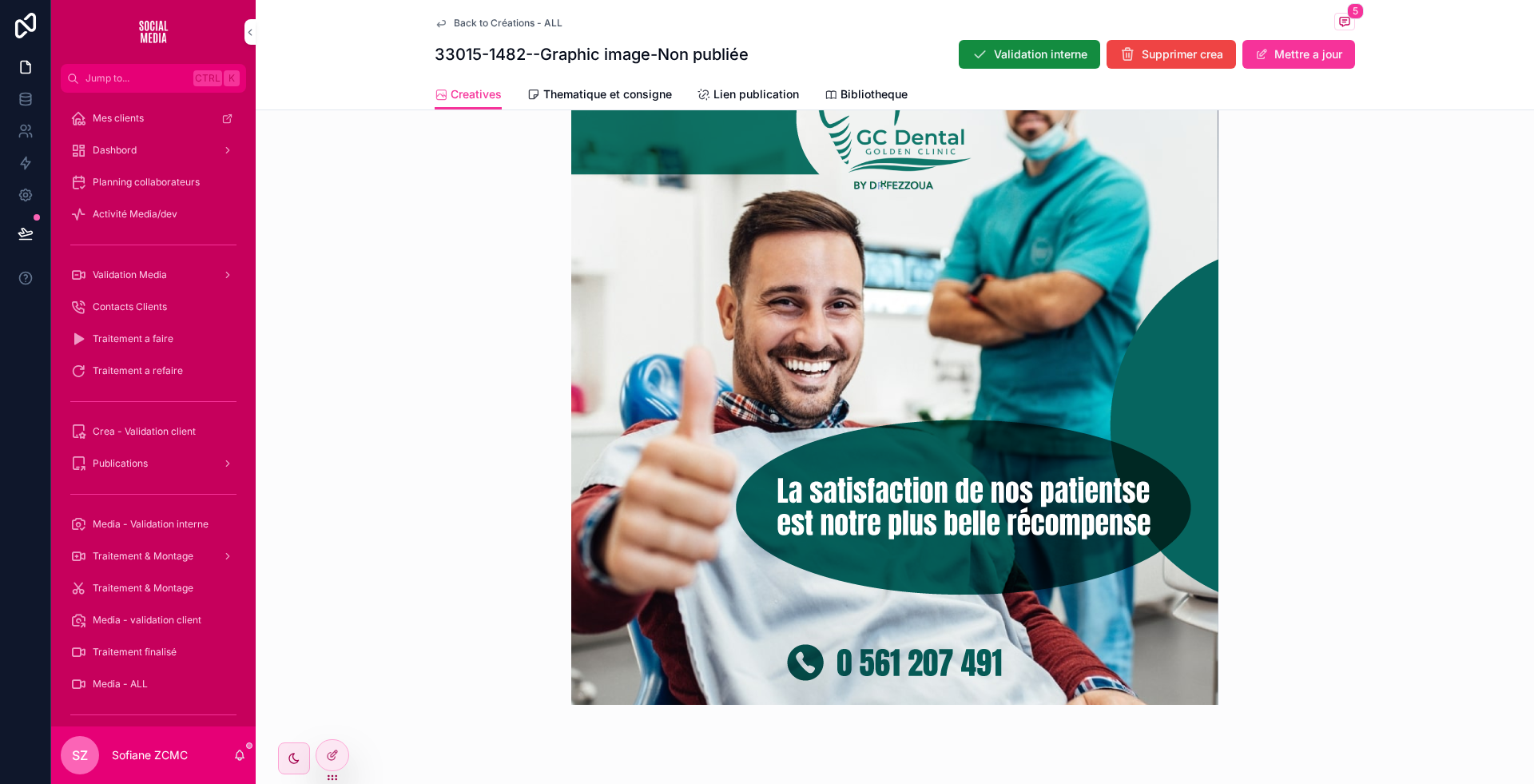
scroll to position [513, 0]
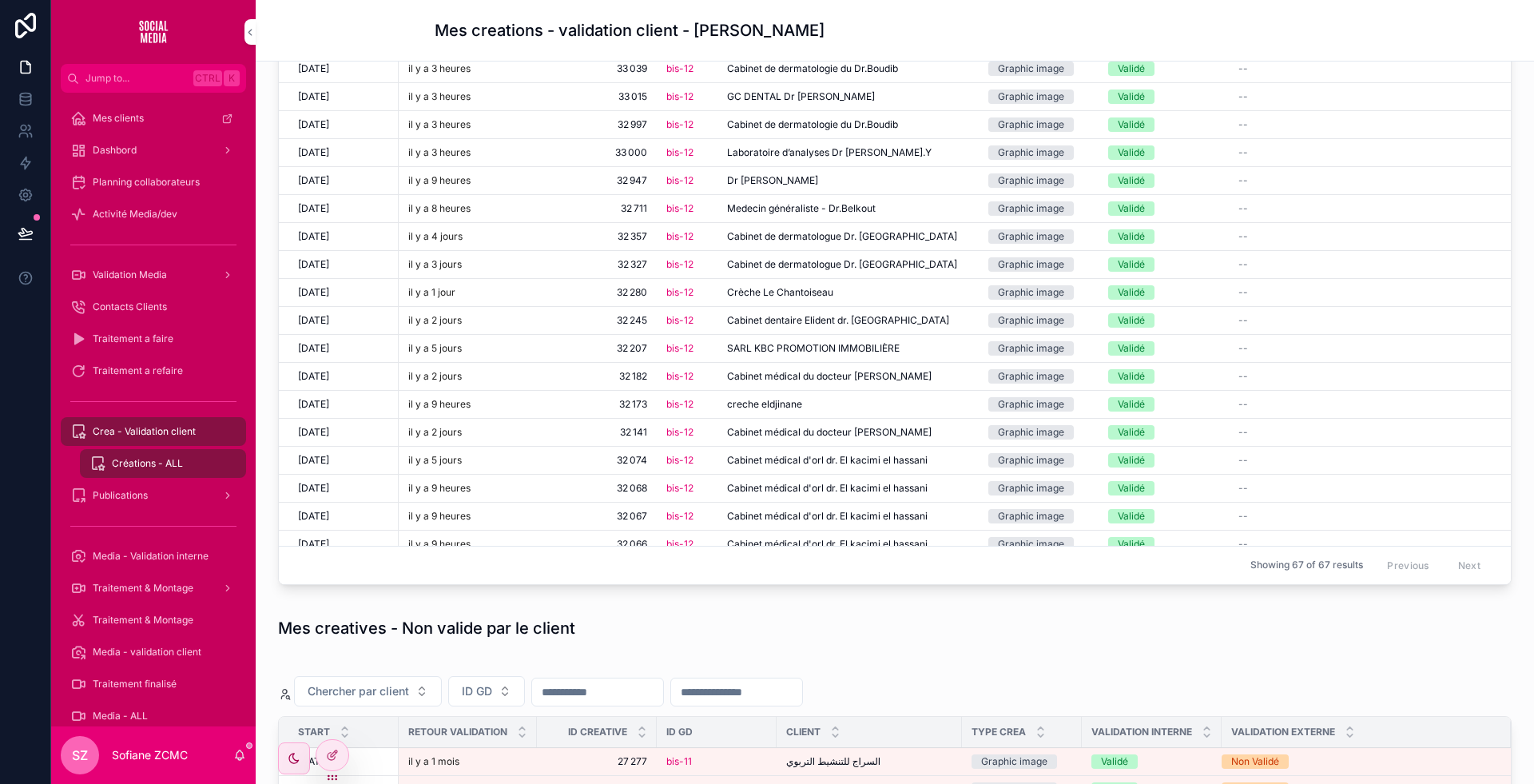
scroll to position [180, 0]
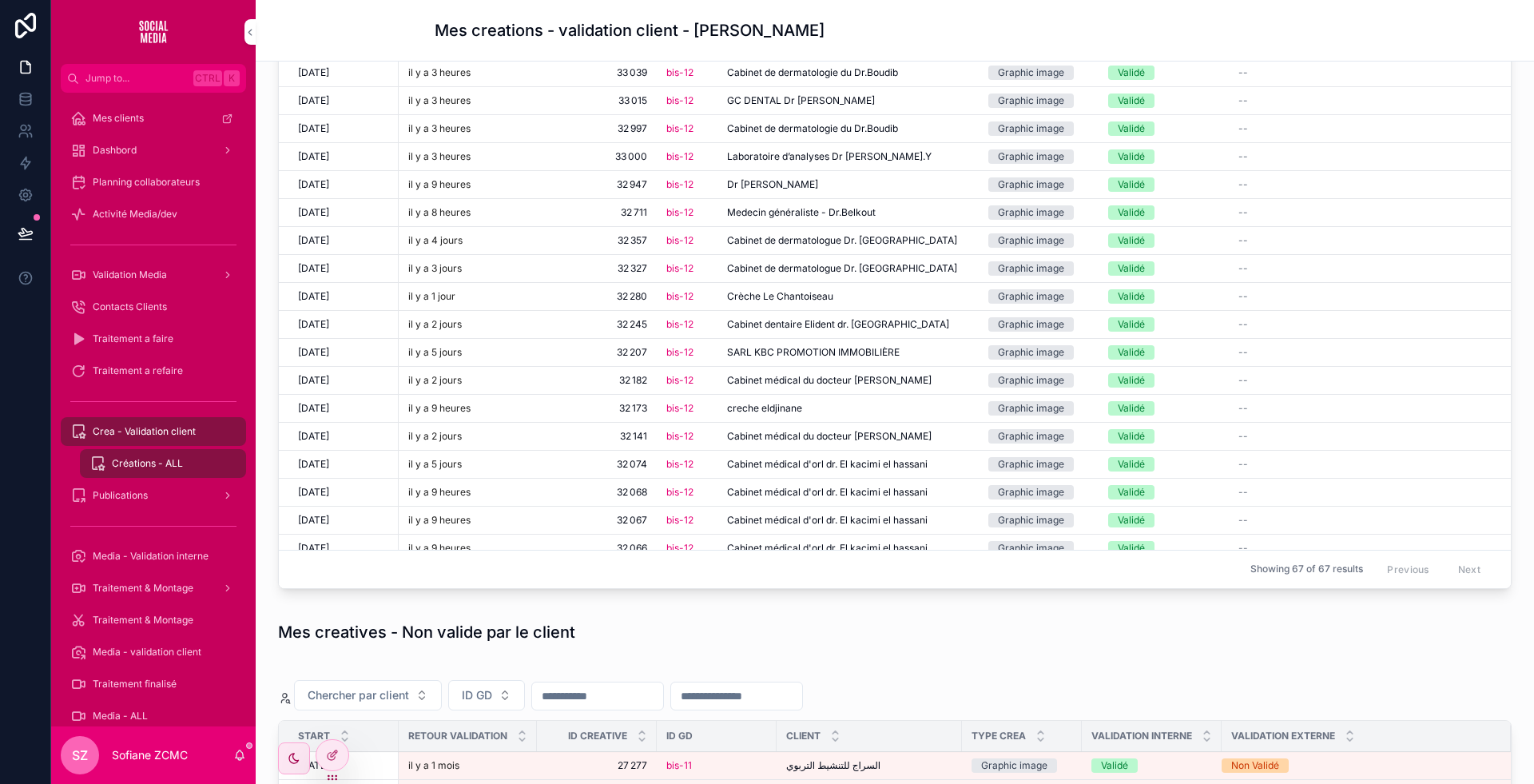
click at [827, 458] on span "Cabinet médical d'orl dr. El kacimi el hassani" at bounding box center [827, 465] width 201 height 13
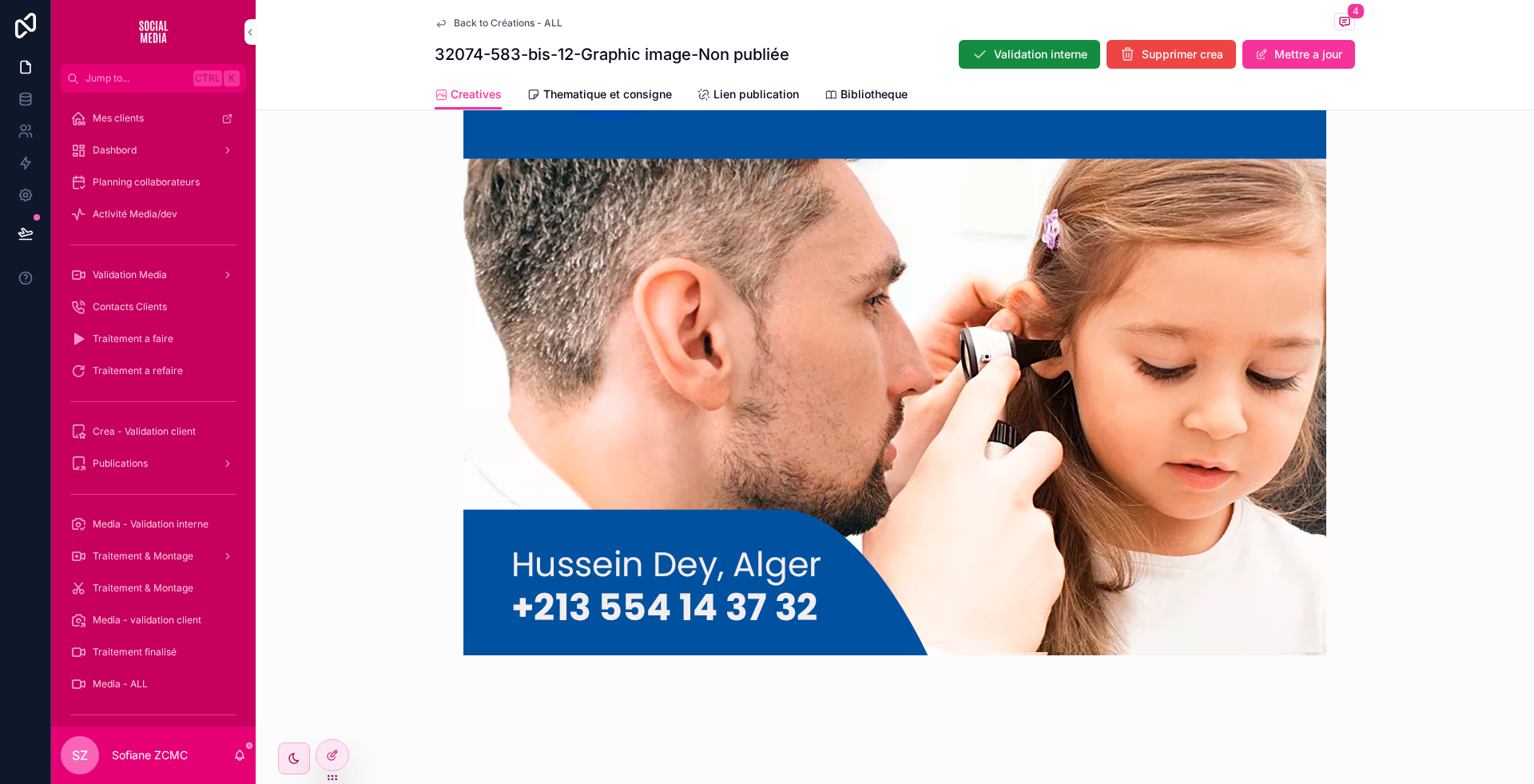
scroll to position [807, 0]
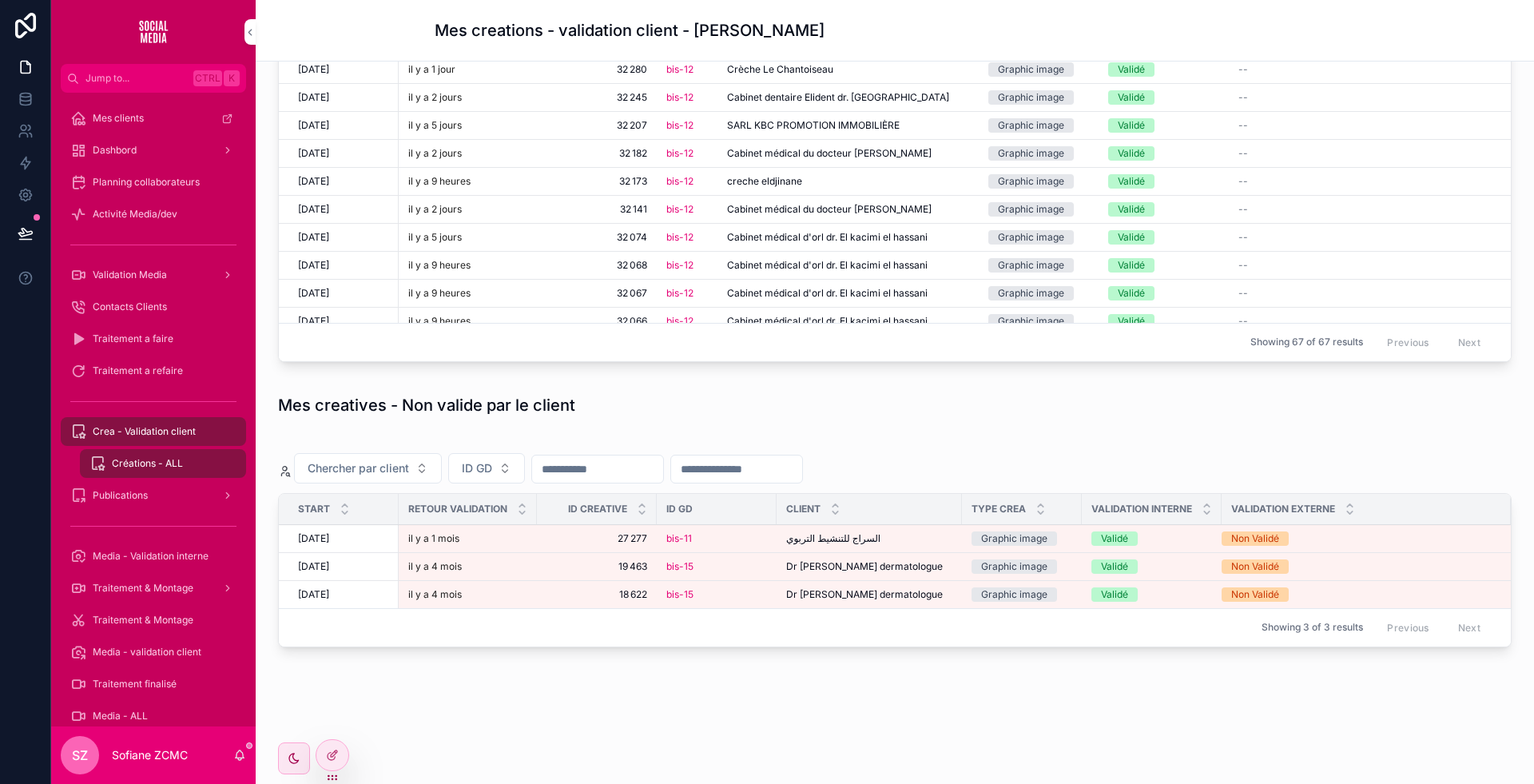
scroll to position [47, 0]
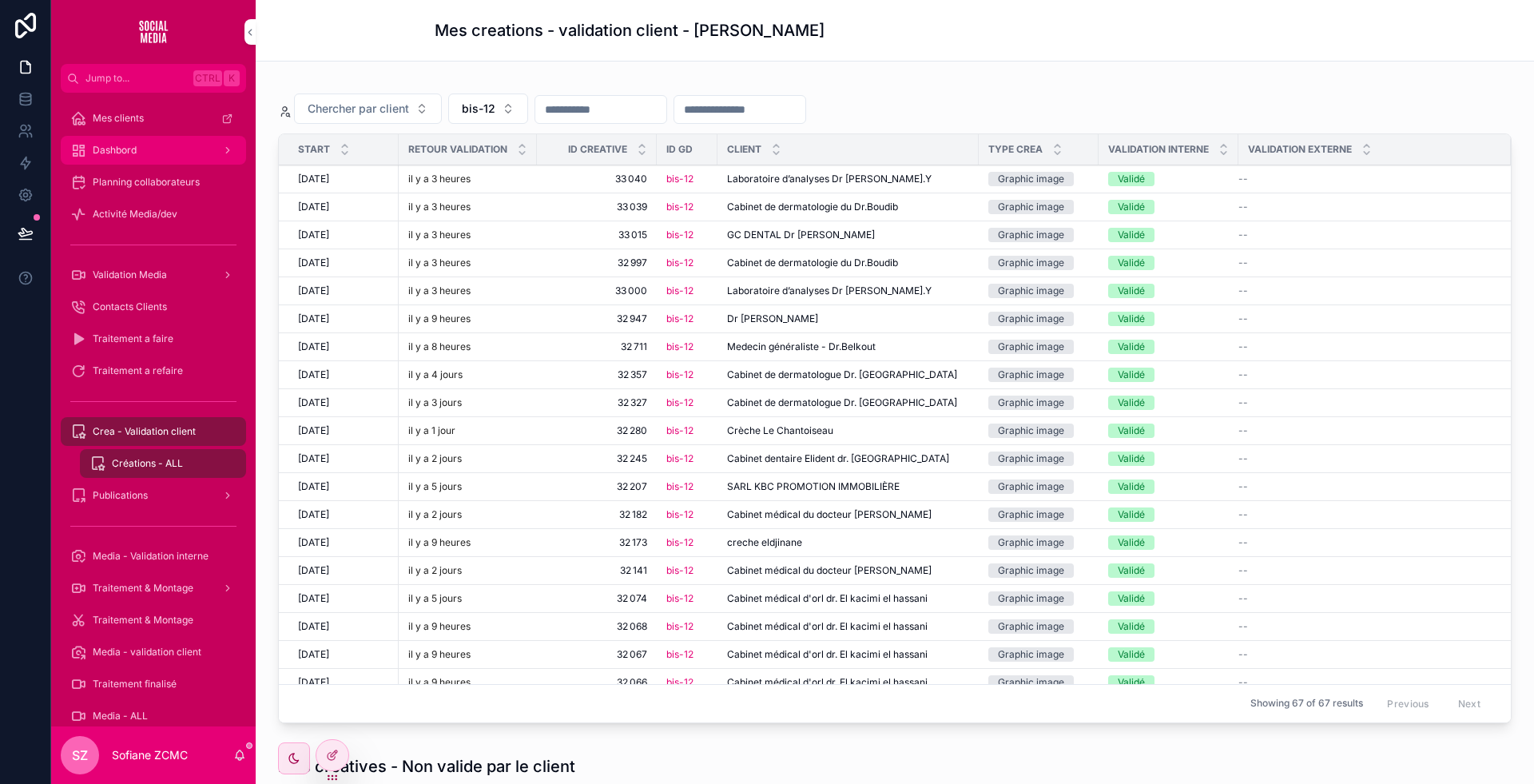
click at [156, 155] on div "Dashbord" at bounding box center [153, 150] width 166 height 25
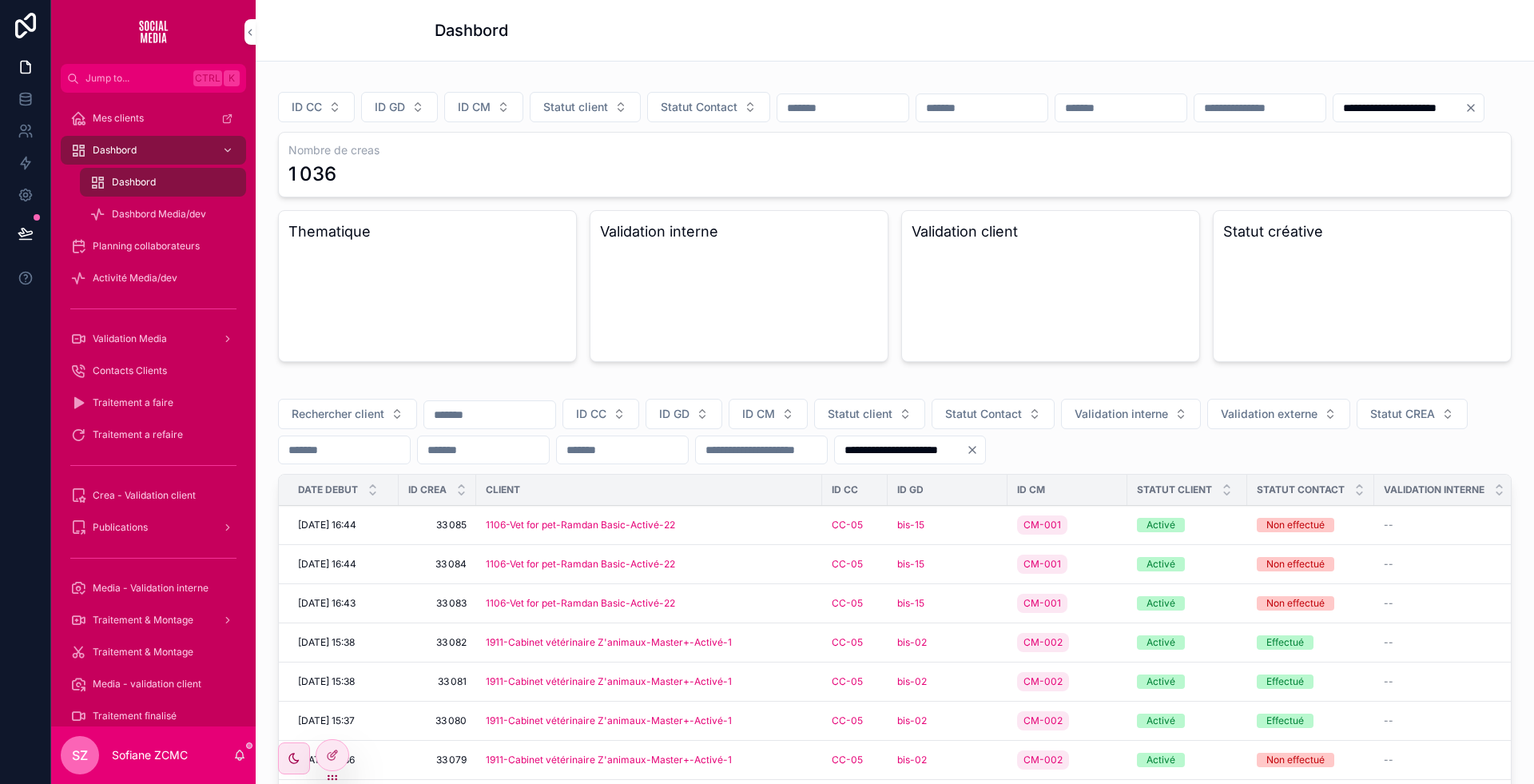
click at [1150, 320] on div "Validation client" at bounding box center [1051, 285] width 299 height 152
click at [1114, 362] on div "Validation client" at bounding box center [1051, 285] width 299 height 152
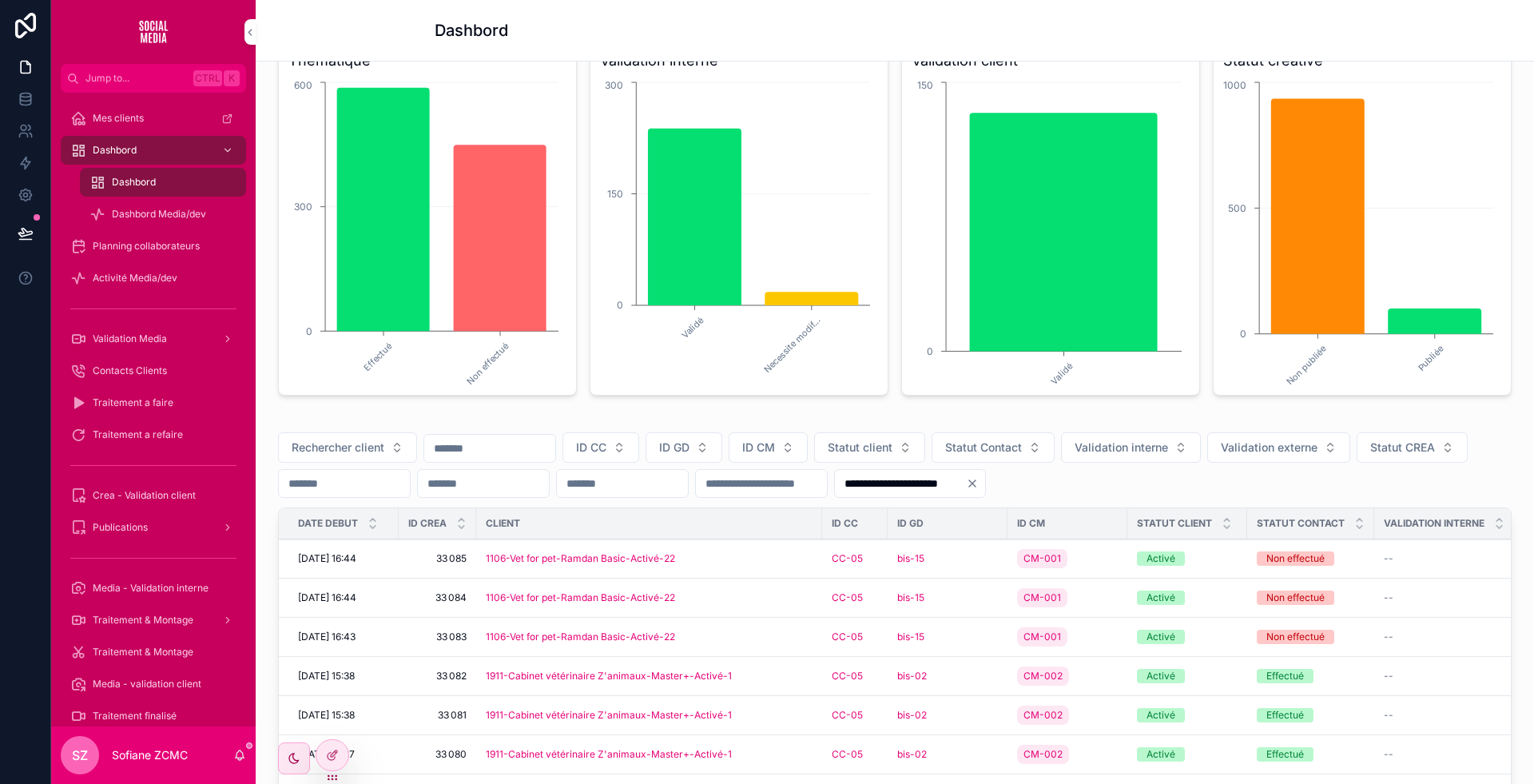
scroll to position [173, 0]
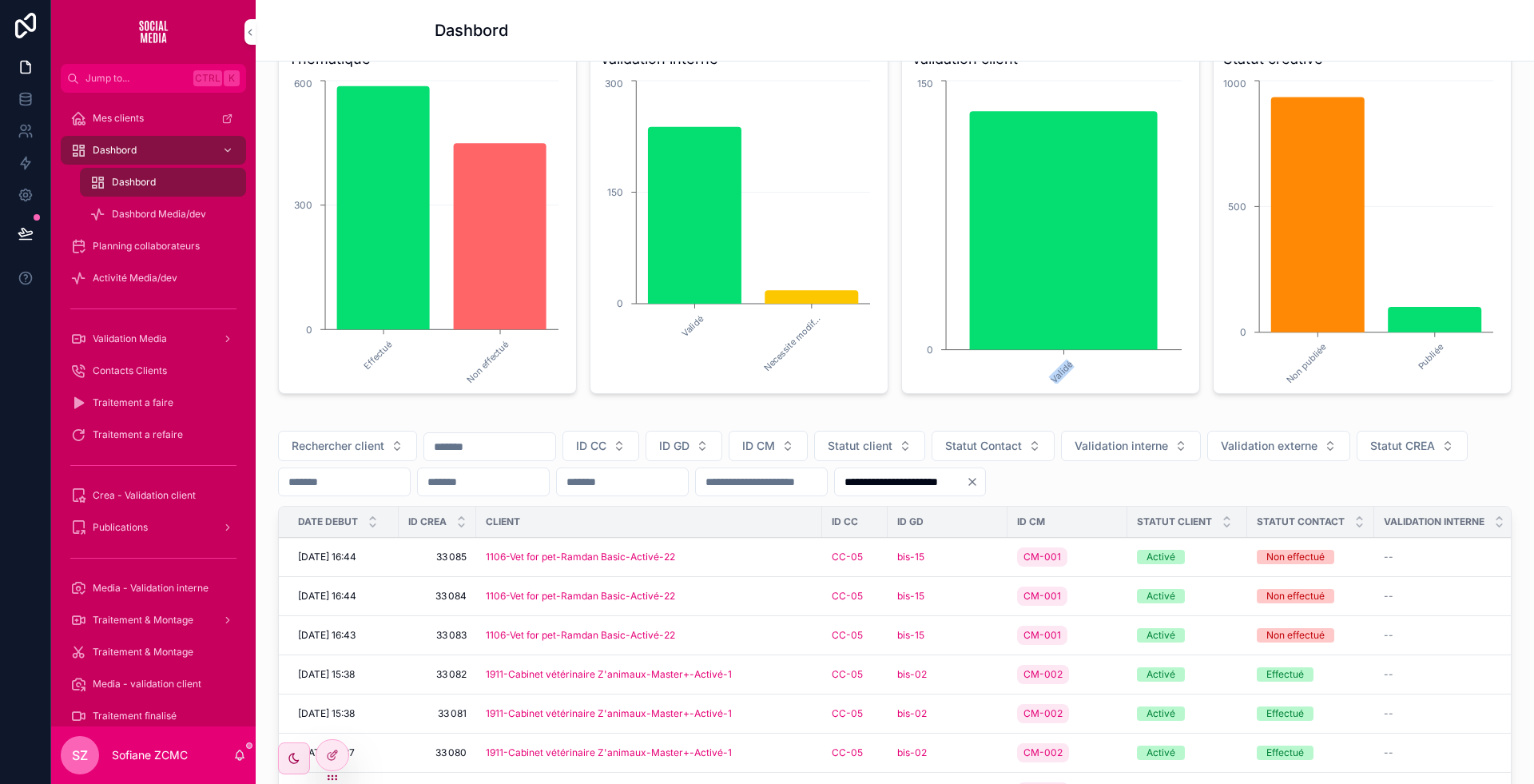
click at [1062, 383] on icon "Validé 0 150" at bounding box center [1049, 230] width 275 height 306
drag, startPoint x: 1148, startPoint y: 485, endPoint x: 1148, endPoint y: 512, distance: 27.0
click at [1148, 496] on div "**********" at bounding box center [895, 464] width 1234 height 66
click at [966, 493] on input "**********" at bounding box center [901, 481] width 131 height 22
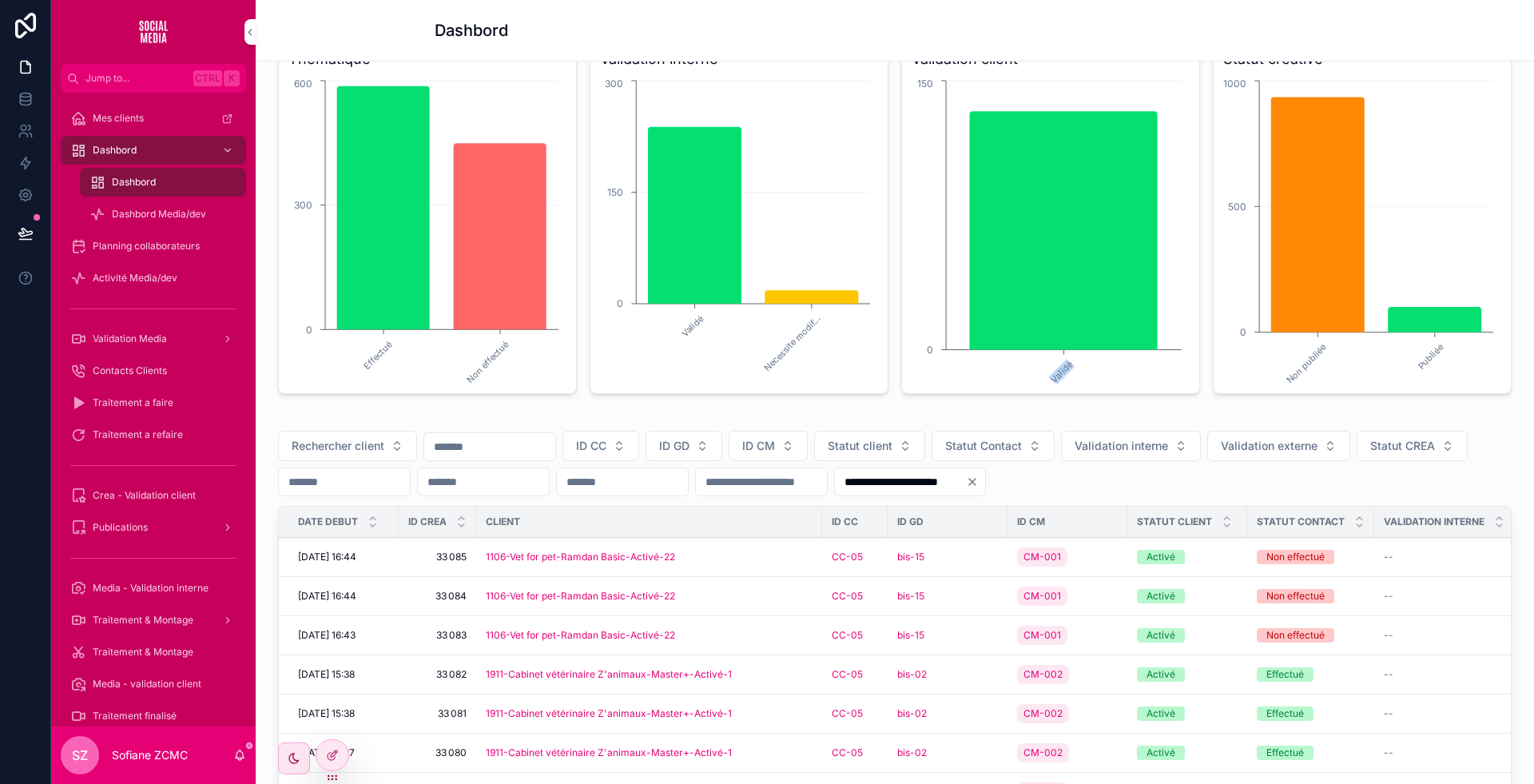
click at [966, 493] on input "**********" at bounding box center [901, 481] width 131 height 22
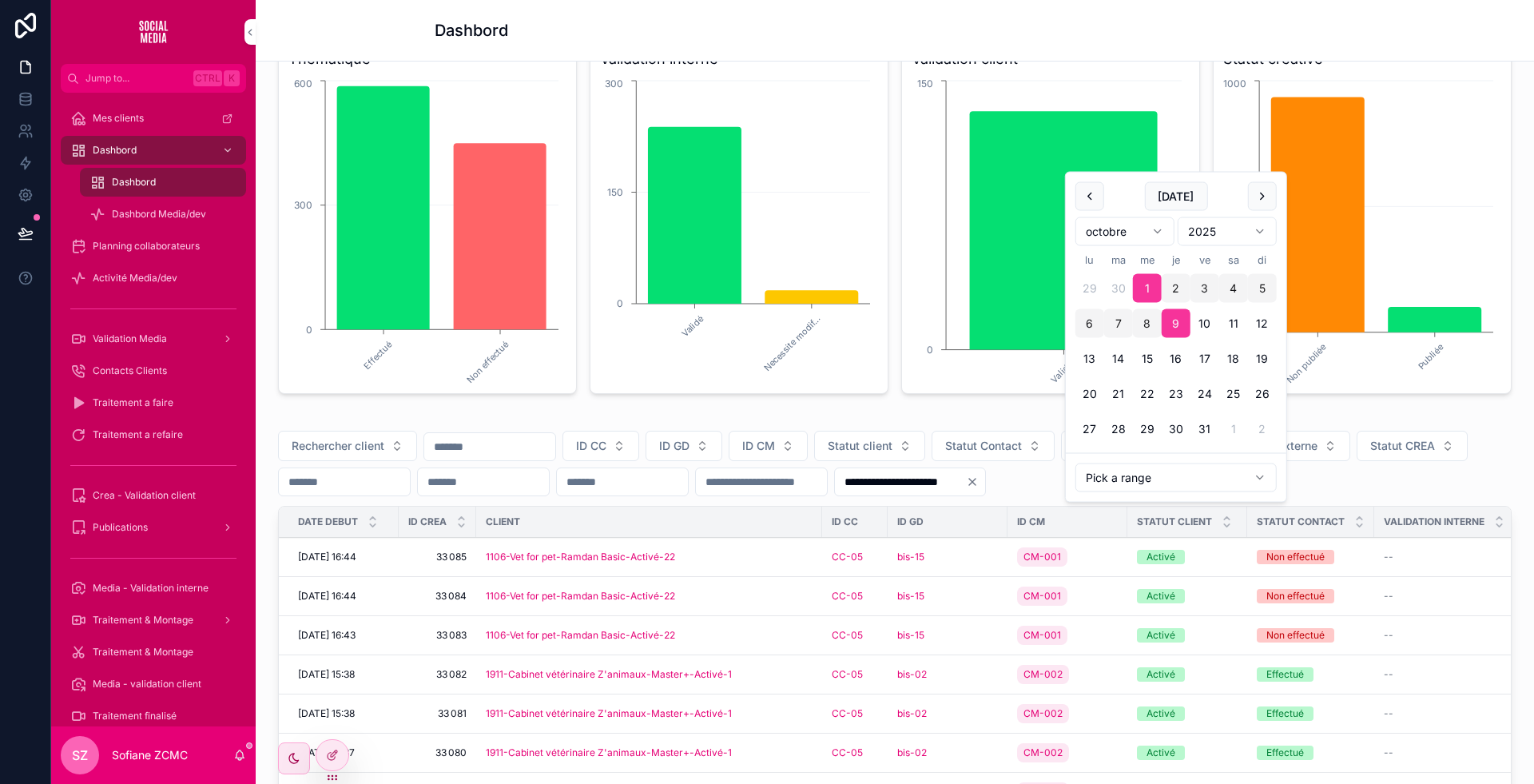
click at [966, 493] on input "**********" at bounding box center [901, 481] width 131 height 22
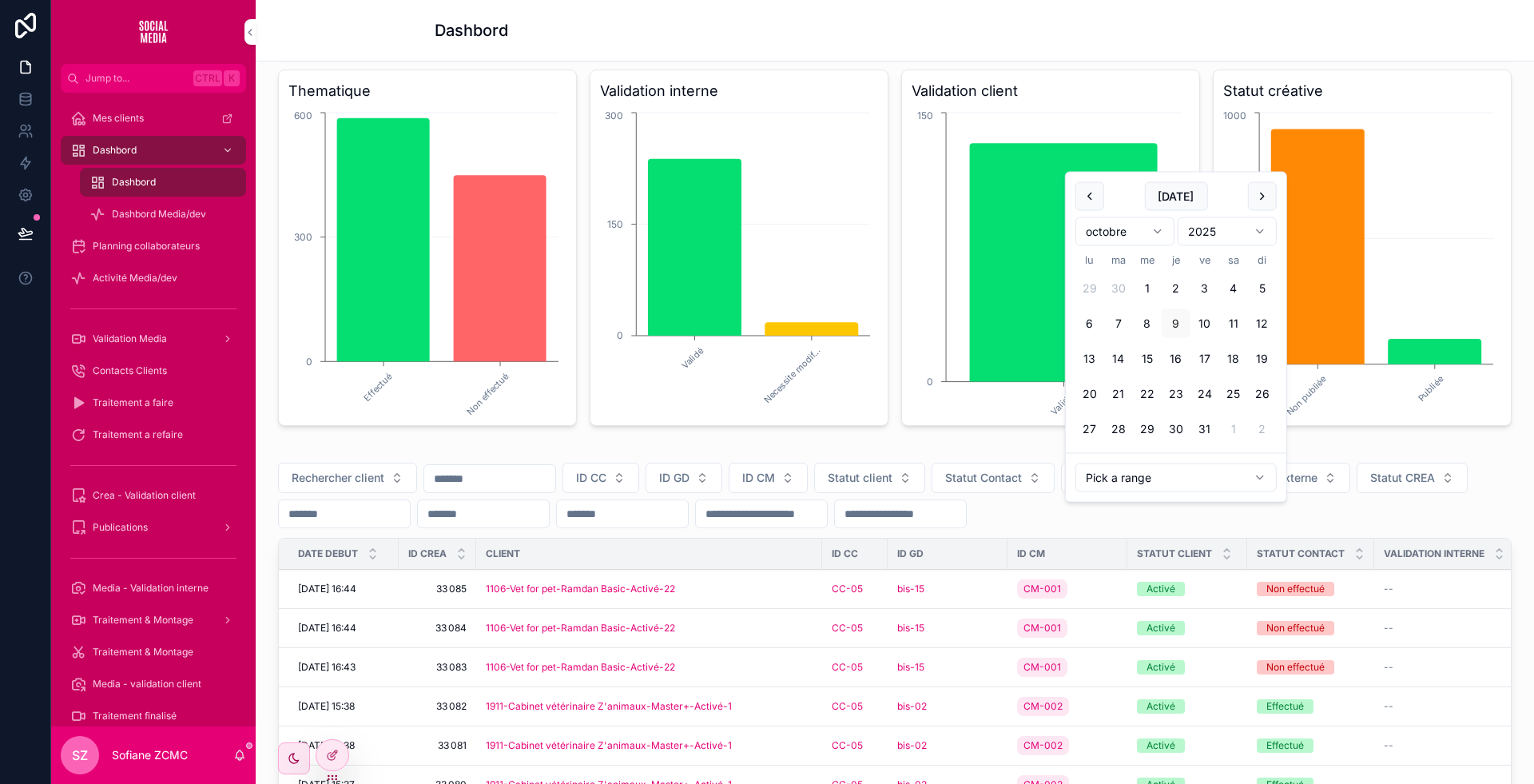
scroll to position [173, 0]
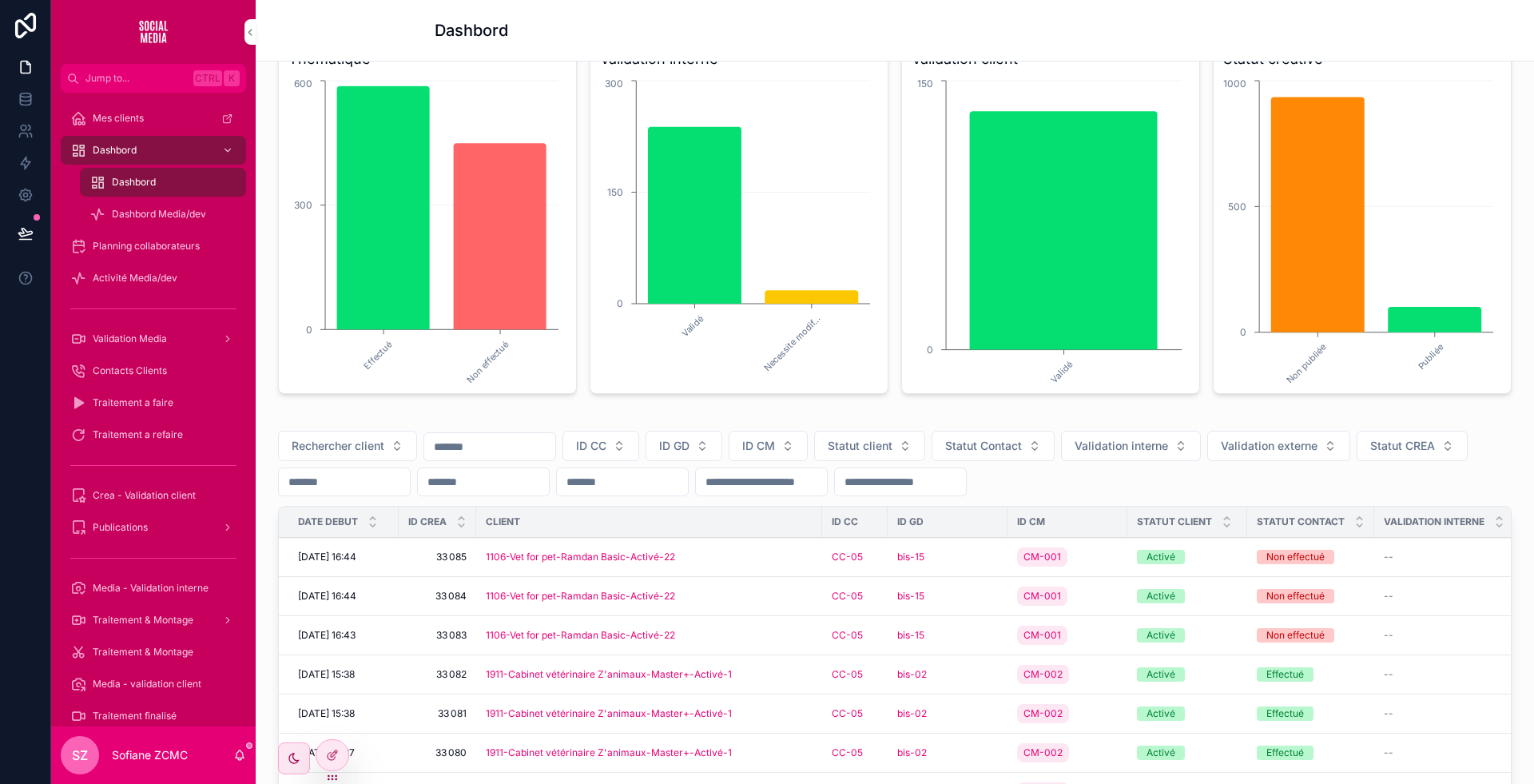
click at [549, 493] on input "scrollable content" at bounding box center [483, 481] width 131 height 22
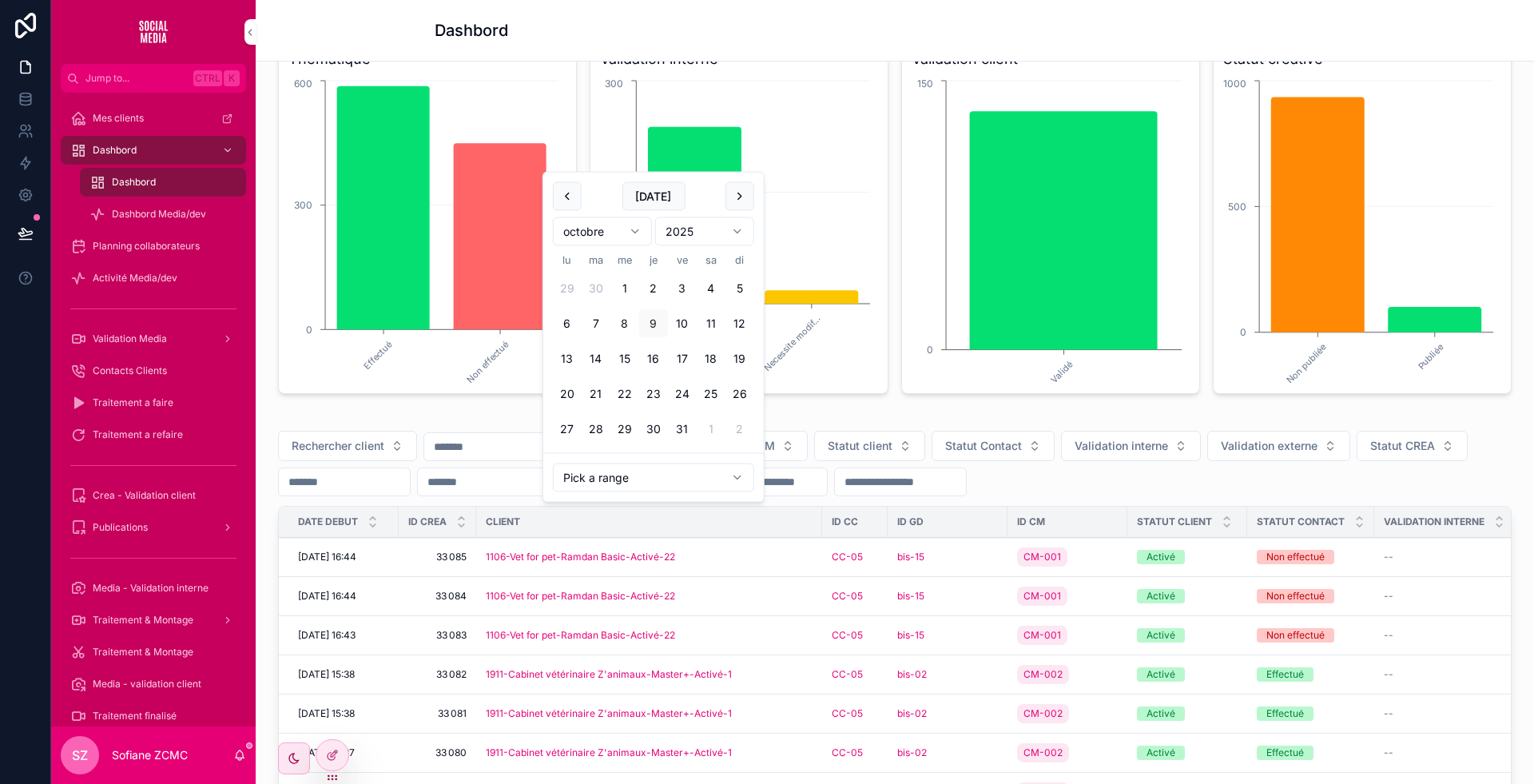
paste input "**********"
type input "**********"
click at [410, 383] on icon "Effectué Non effectué 0 300 600" at bounding box center [425, 230] width 275 height 306
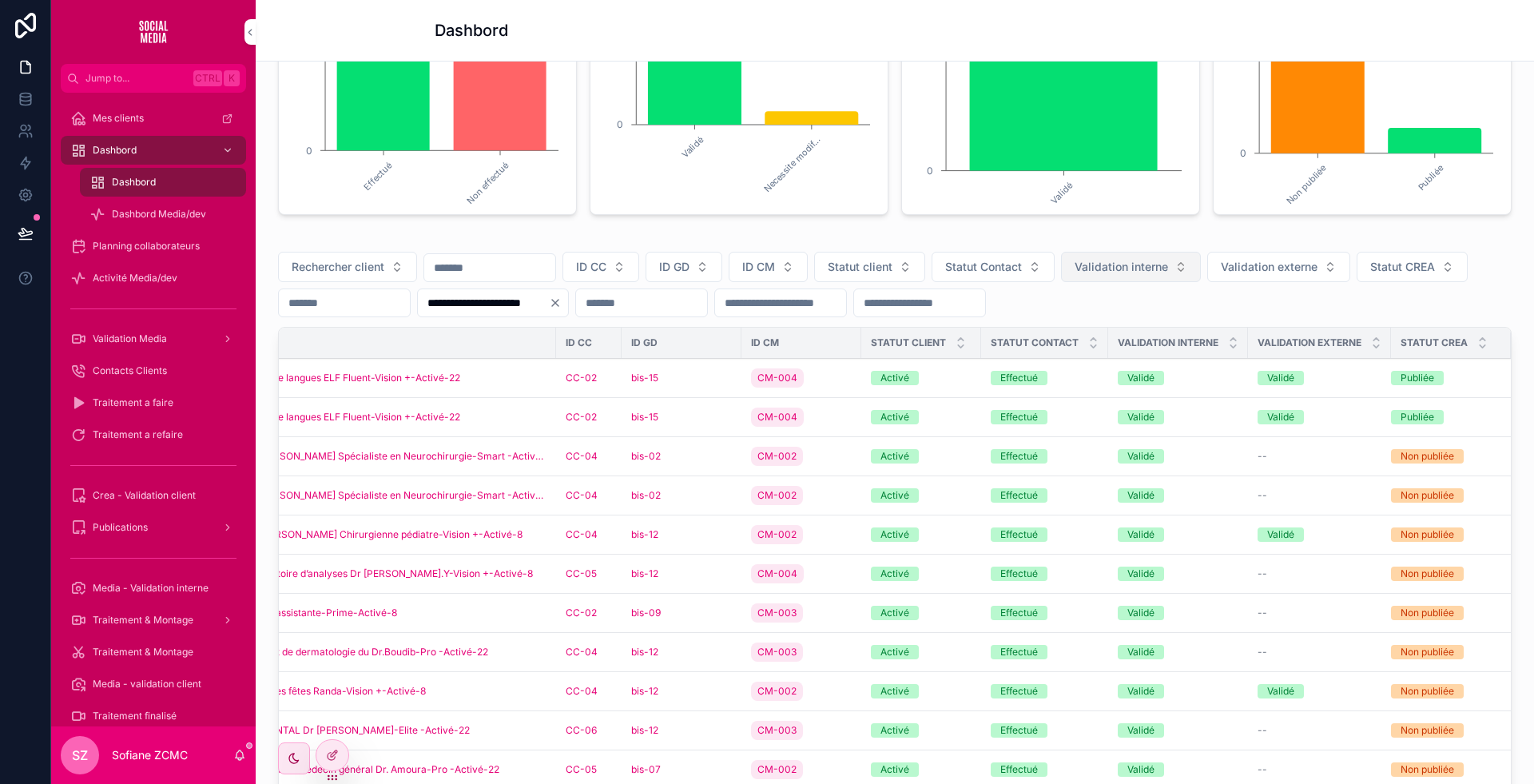
scroll to position [82, 0]
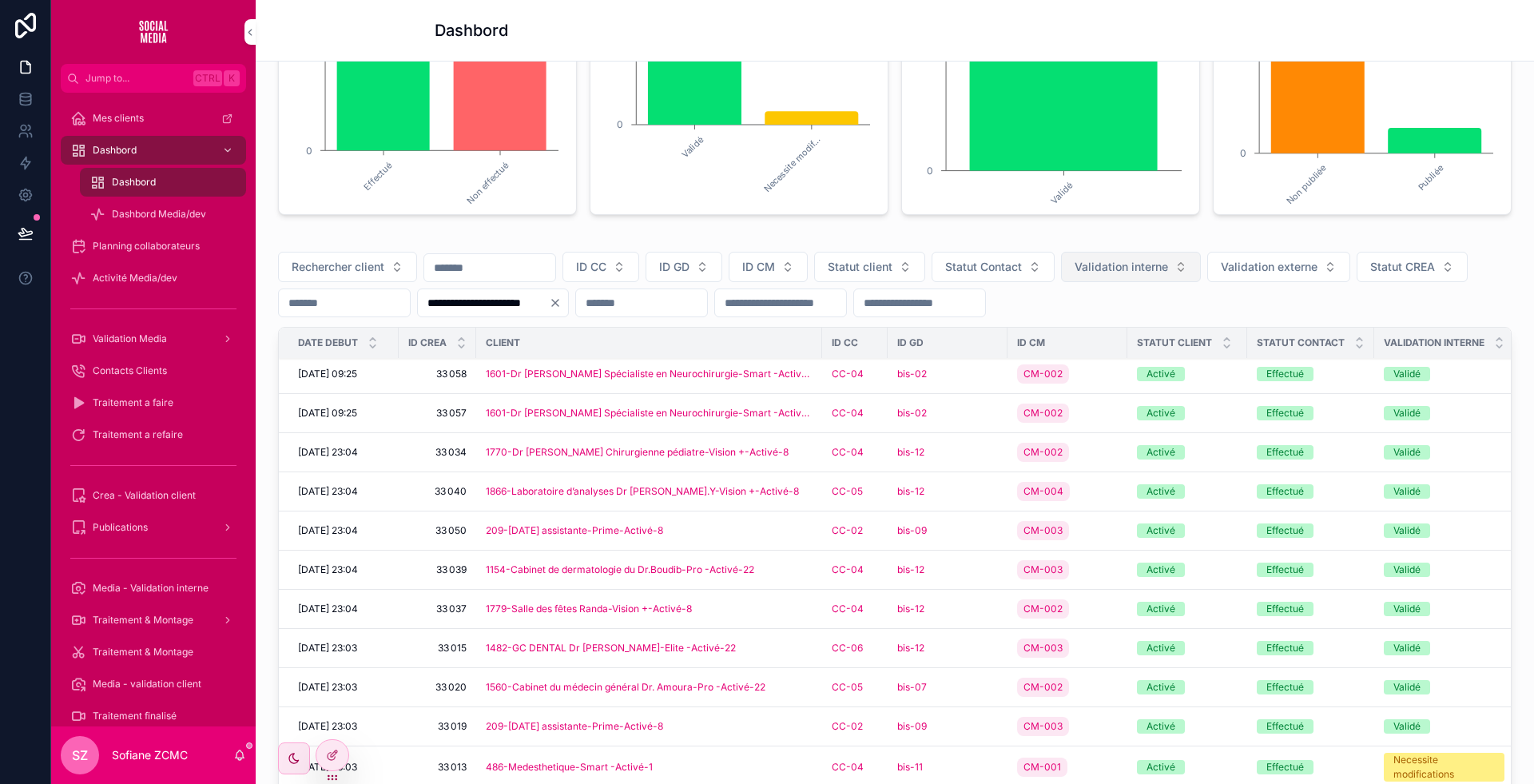
click at [1146, 274] on span "Validation interne" at bounding box center [1122, 267] width 93 height 16
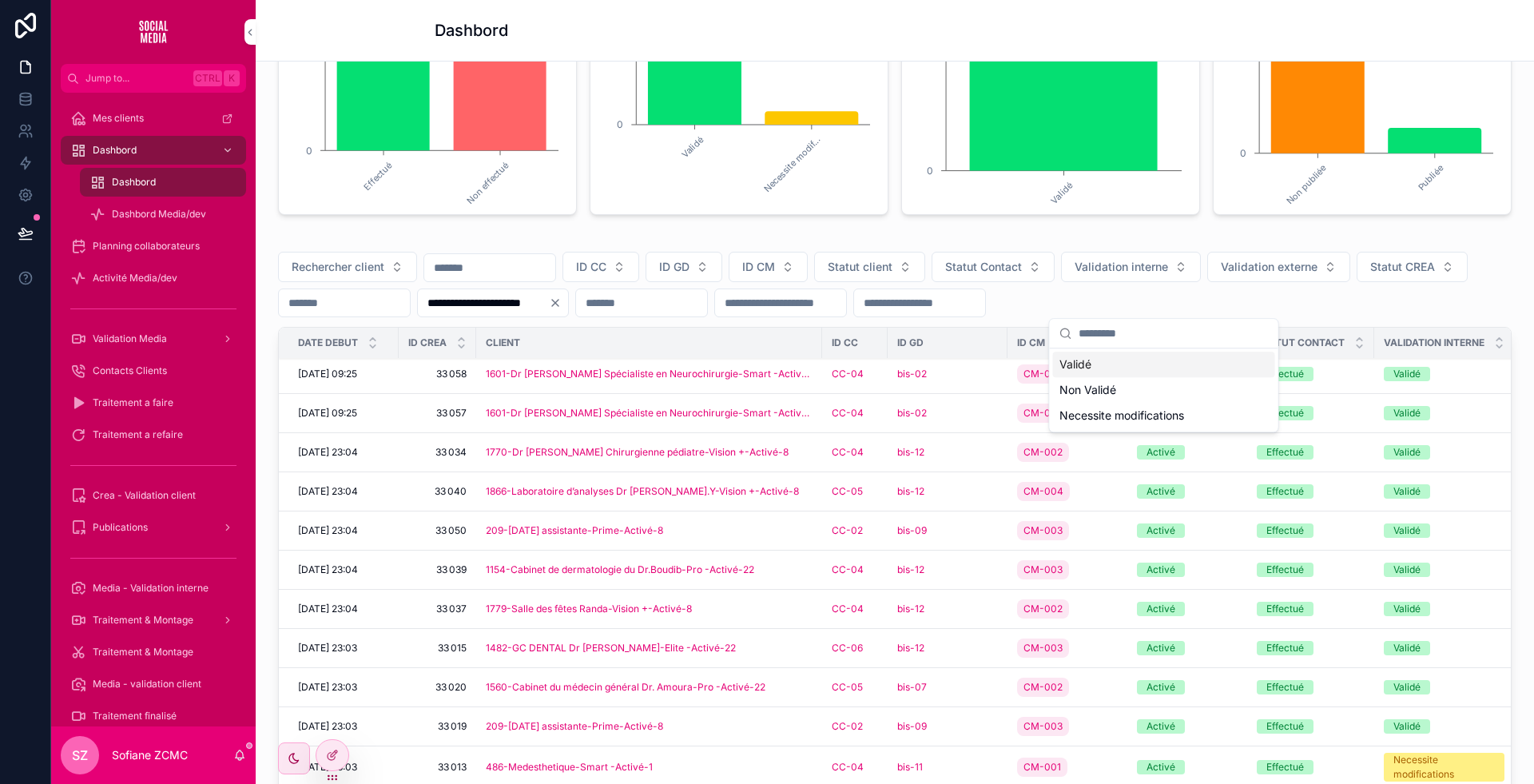
click at [1119, 365] on div "Validé" at bounding box center [1164, 364] width 222 height 25
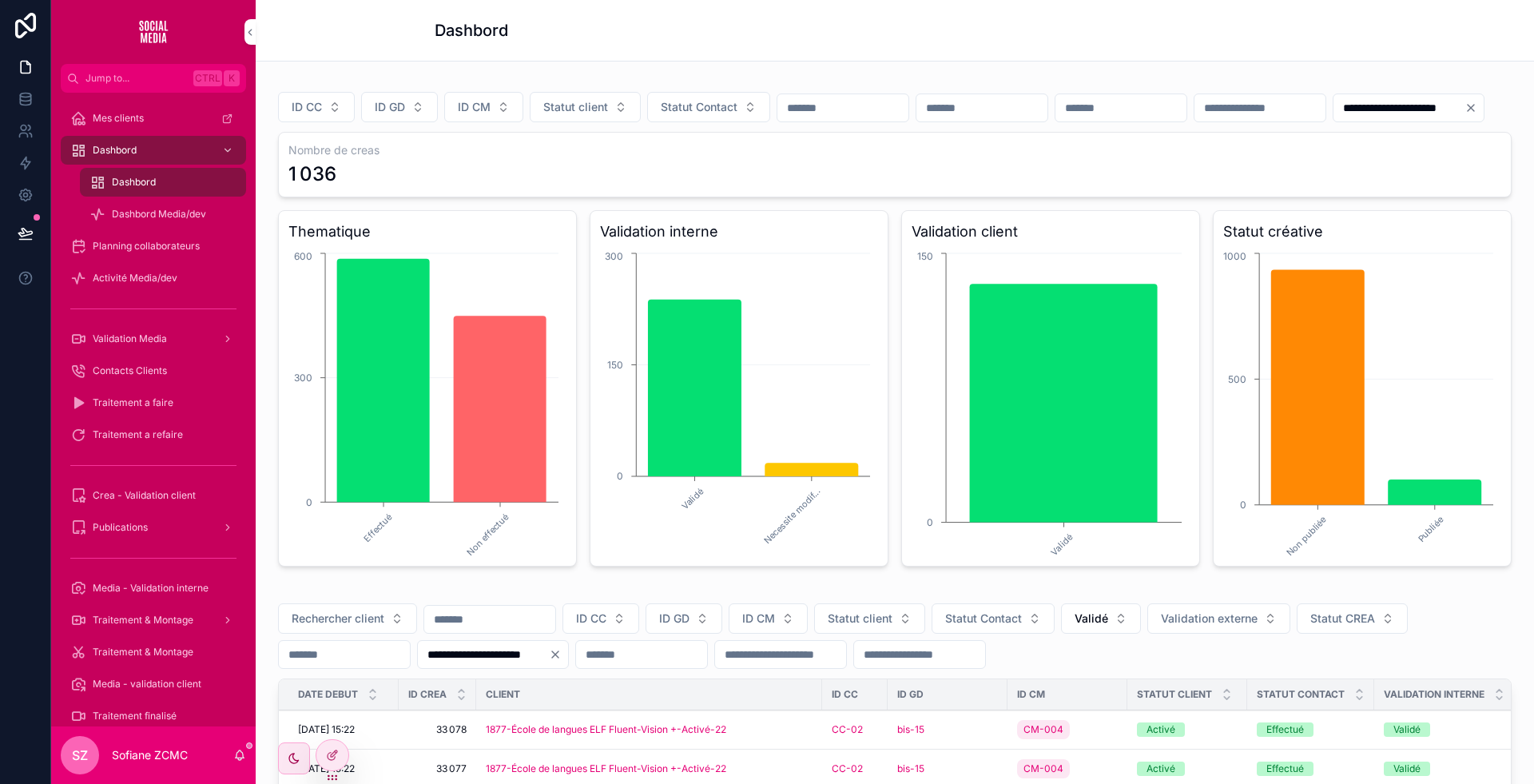
click at [1334, 119] on input "**********" at bounding box center [1400, 107] width 131 height 22
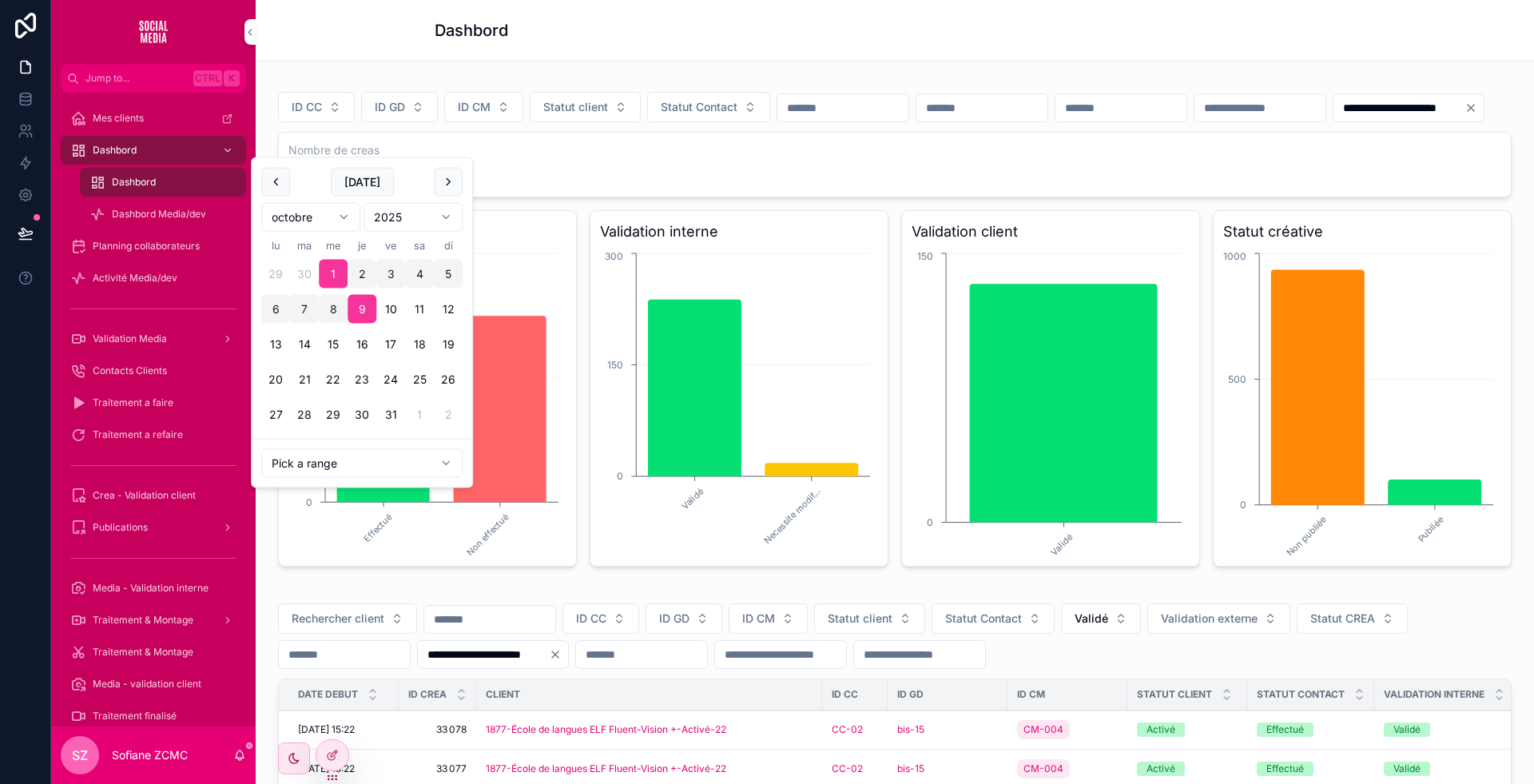
click at [1334, 119] on input "**********" at bounding box center [1400, 107] width 131 height 22
